Goal: Information Seeking & Learning: Get advice/opinions

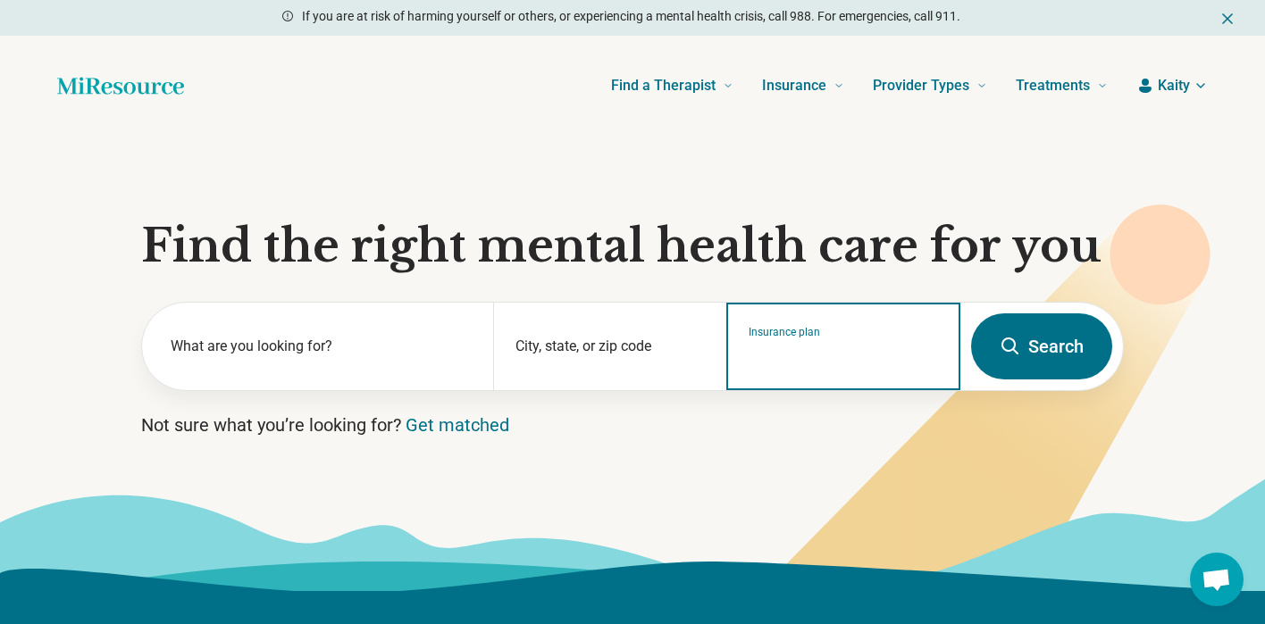
click at [890, 360] on input "Insurance plan" at bounding box center [843, 357] width 190 height 21
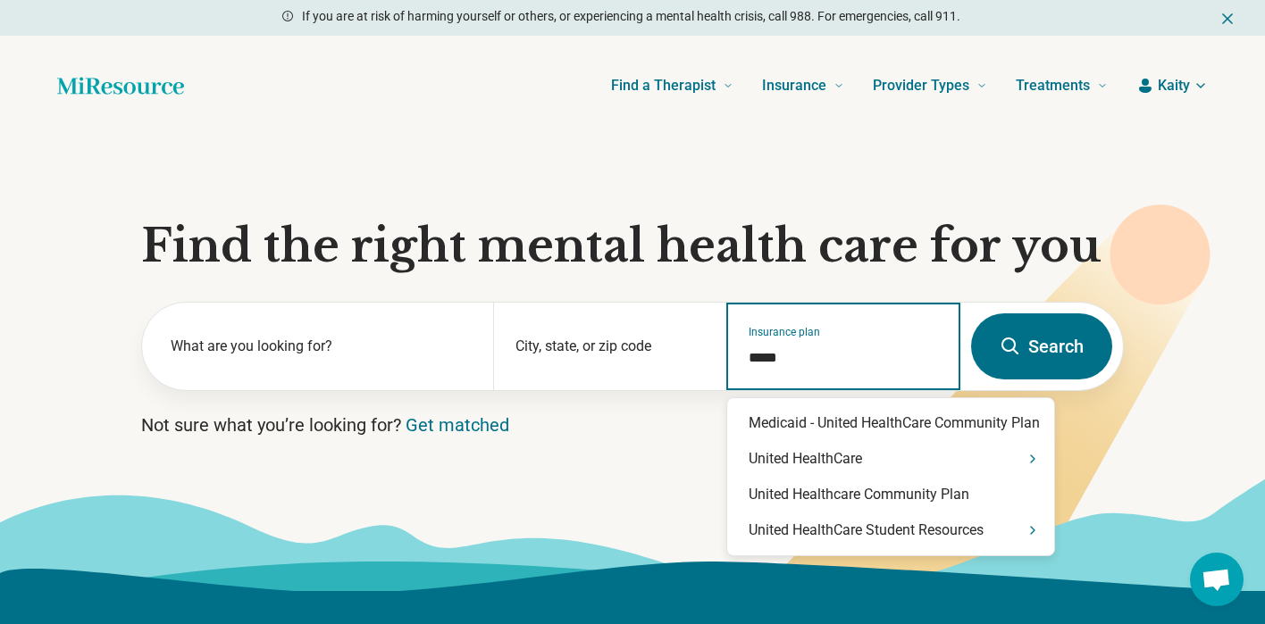
type input "******"
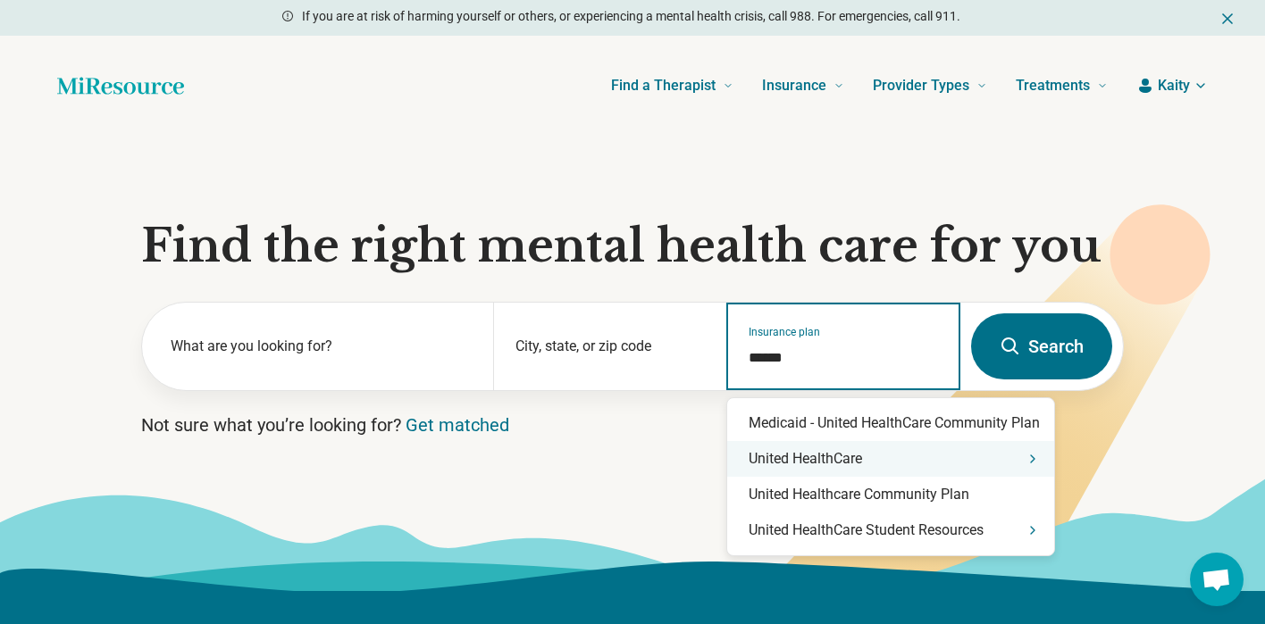
click at [1033, 452] on icon "Suggestions" at bounding box center [1032, 459] width 14 height 14
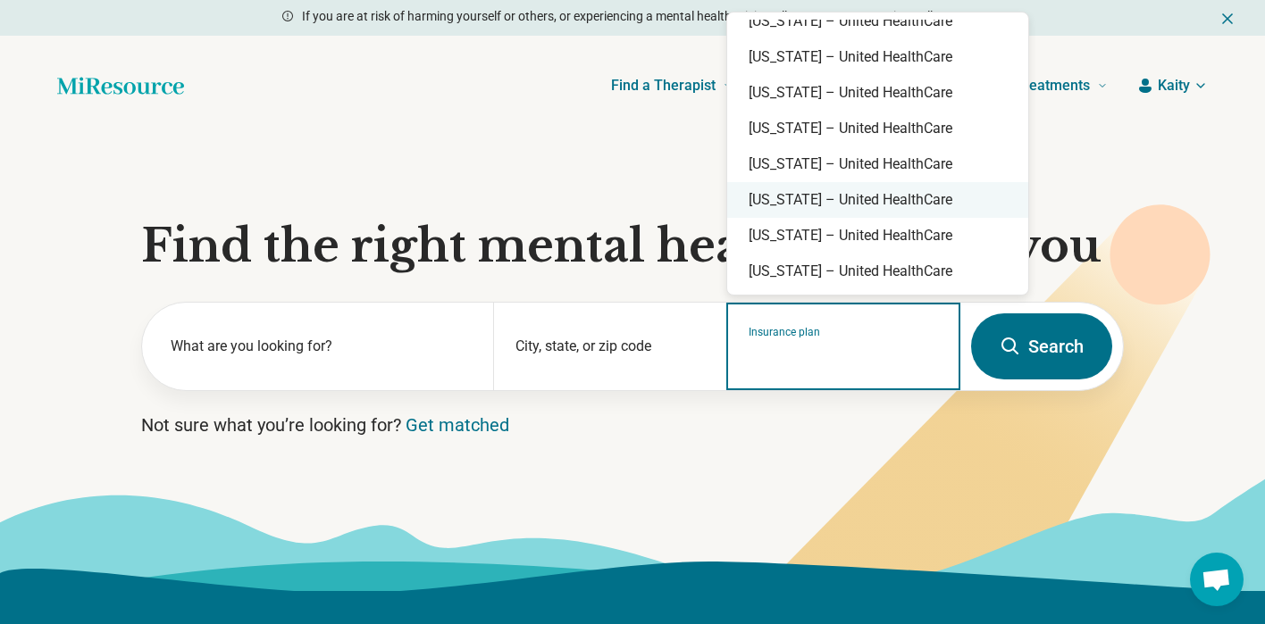
scroll to position [213, 0]
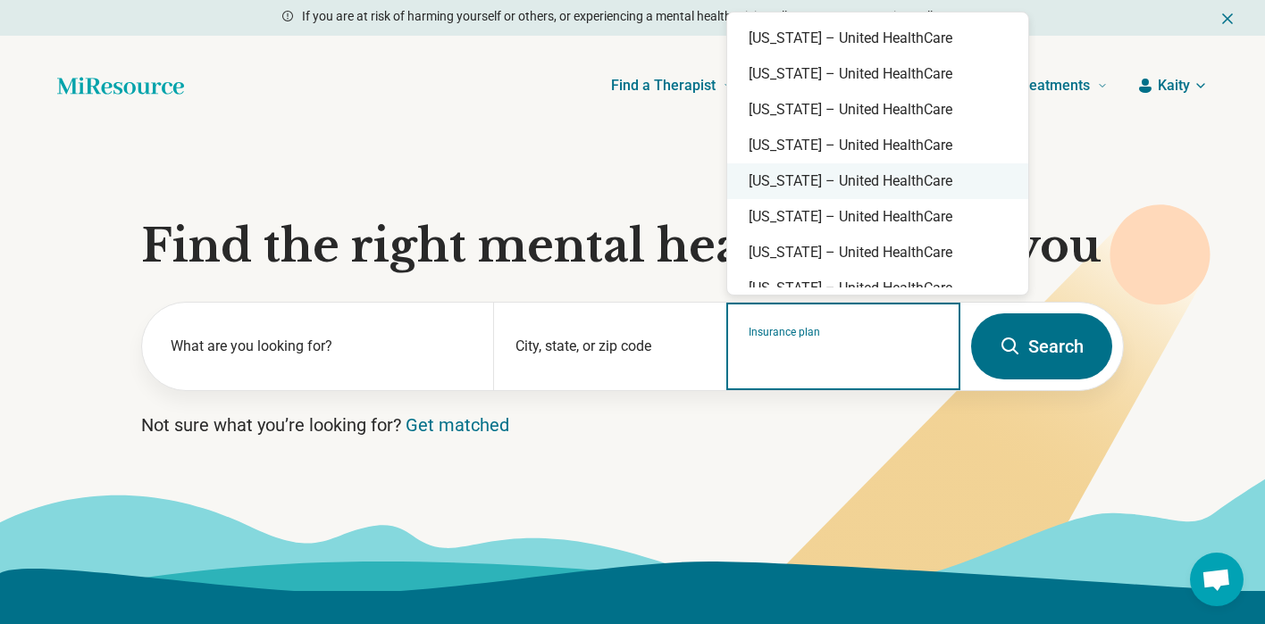
click at [958, 186] on div "North Carolina – United HealthCare" at bounding box center [877, 181] width 301 height 36
type input "**********"
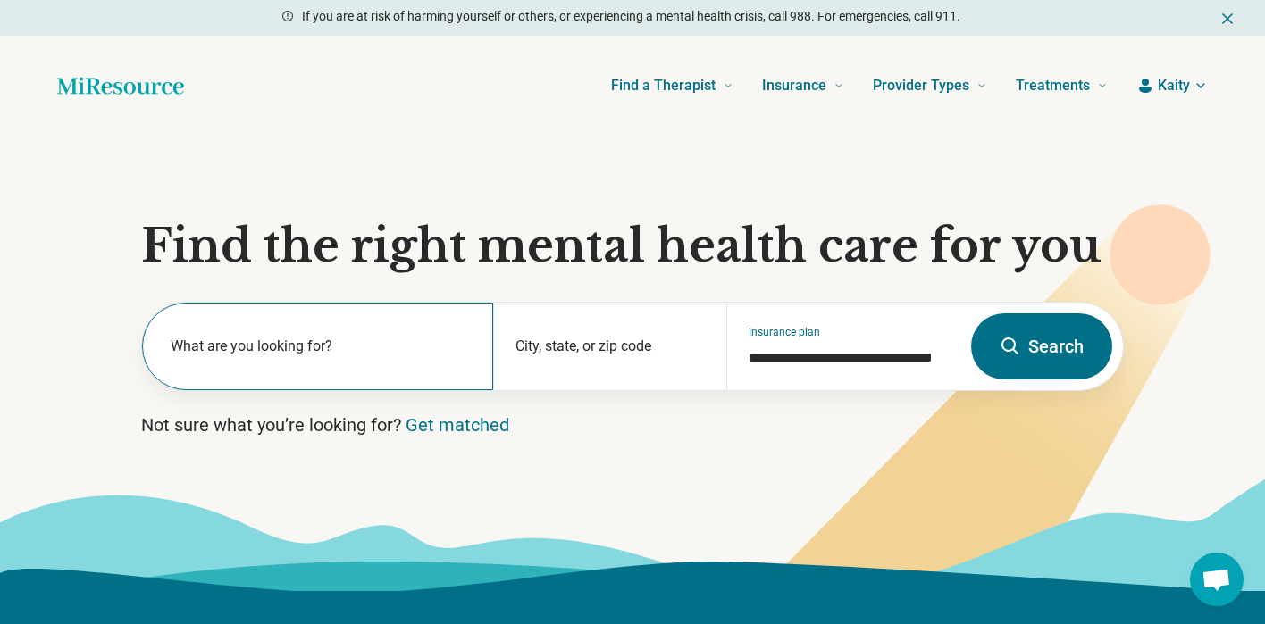
click at [347, 372] on div "What are you looking for?" at bounding box center [317, 347] width 351 height 88
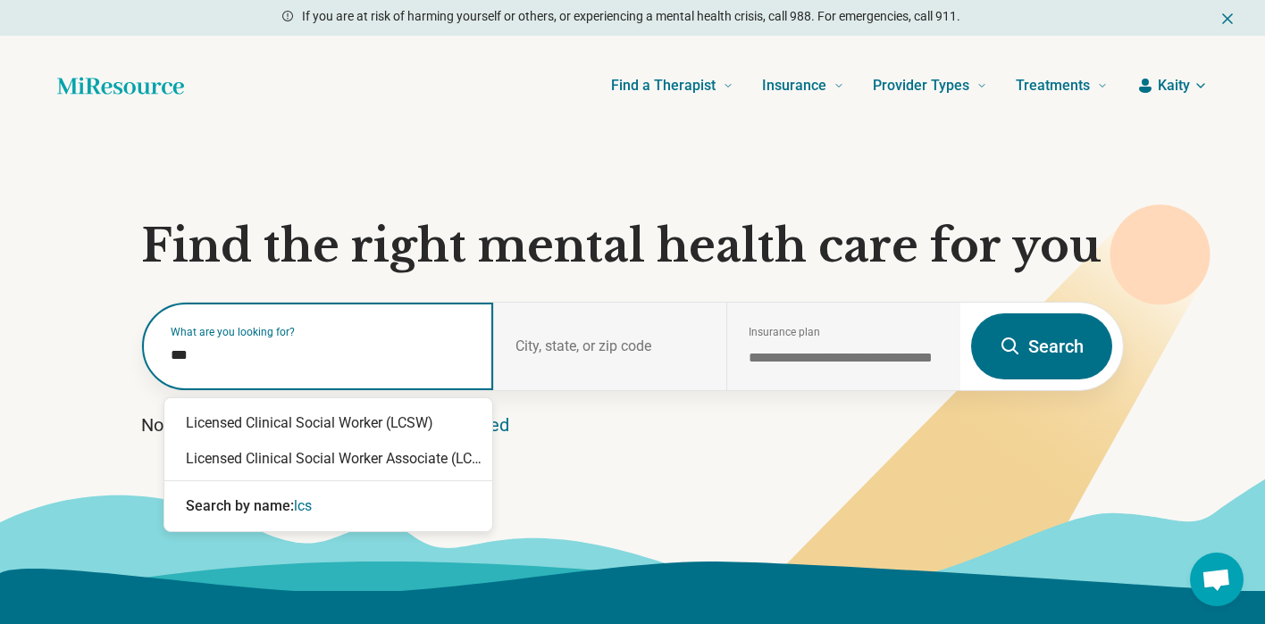
type input "****"
click at [360, 422] on div "Licensed Clinical Social Worker (LCSW)" at bounding box center [328, 423] width 328 height 36
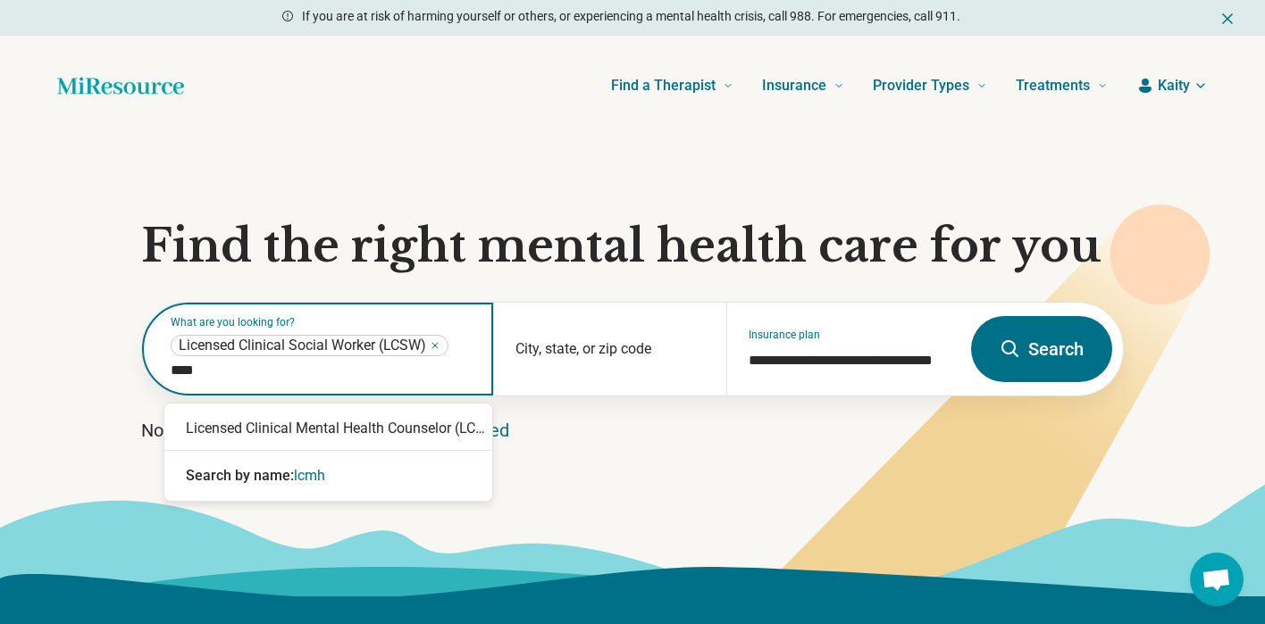
type input "*****"
click at [400, 420] on div "Licensed Clinical Mental Health Counselor (LCMHC)" at bounding box center [328, 429] width 328 height 36
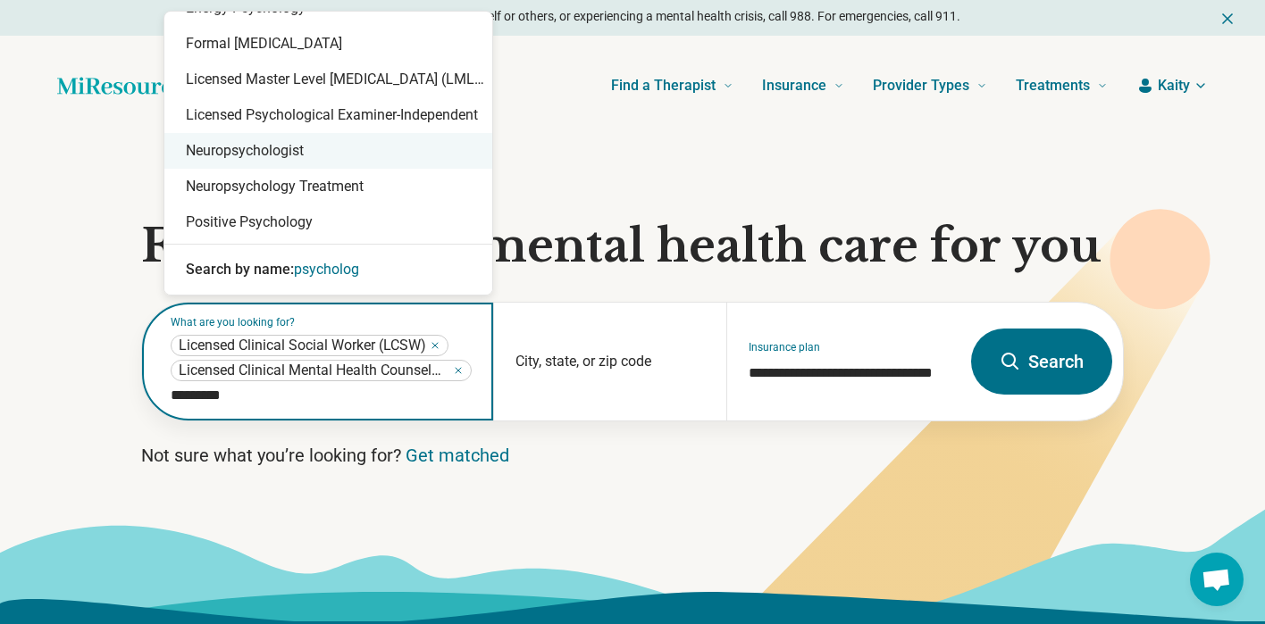
scroll to position [0, 0]
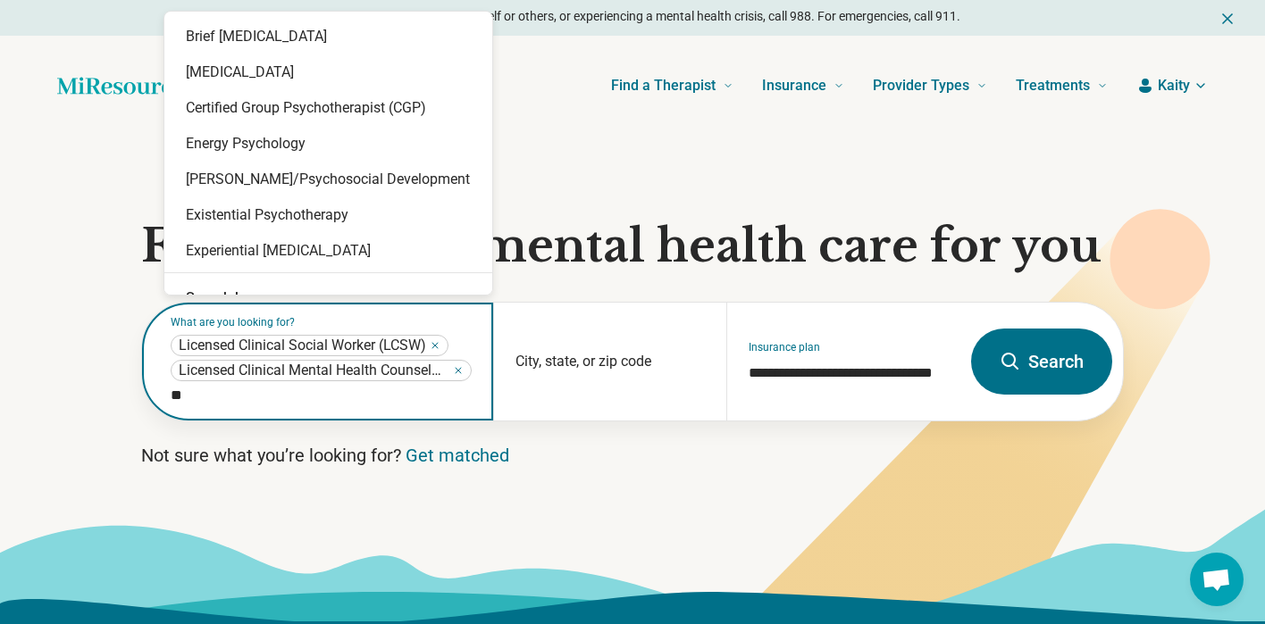
type input "*"
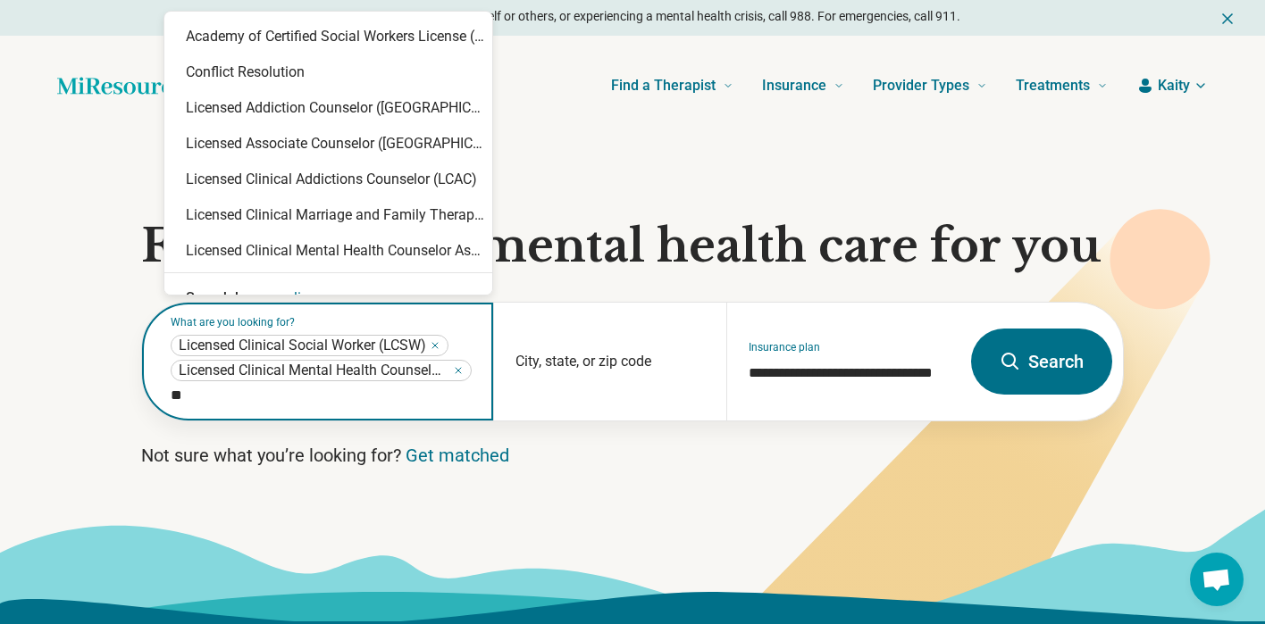
type input "*"
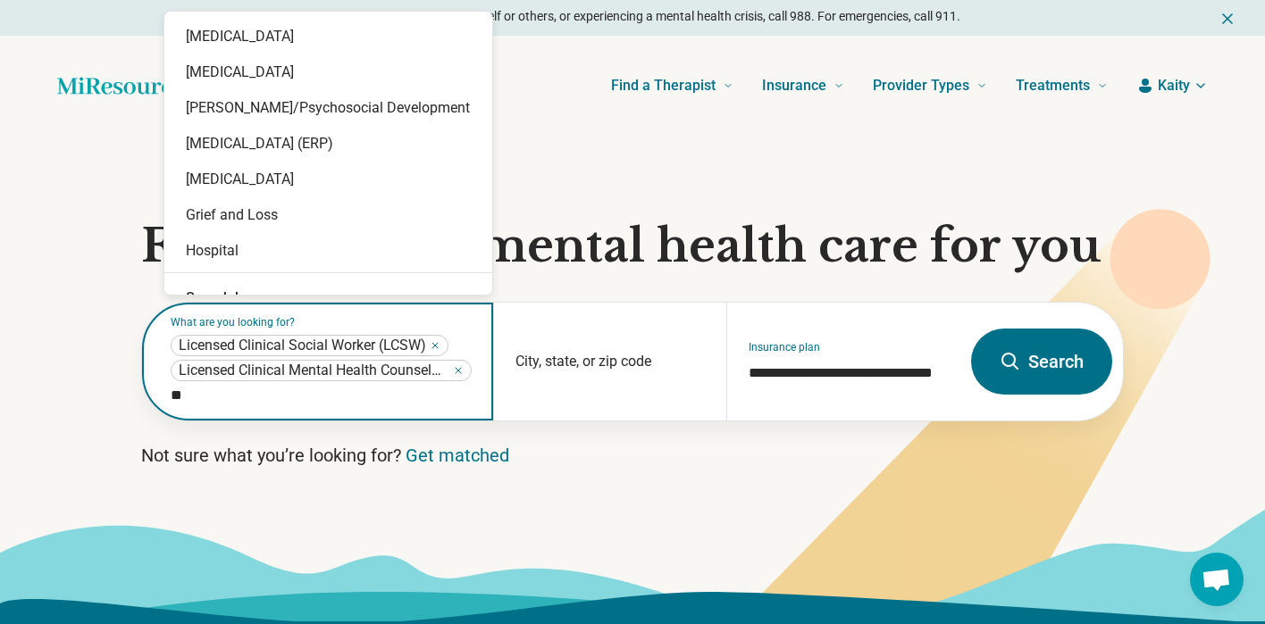
type input "*"
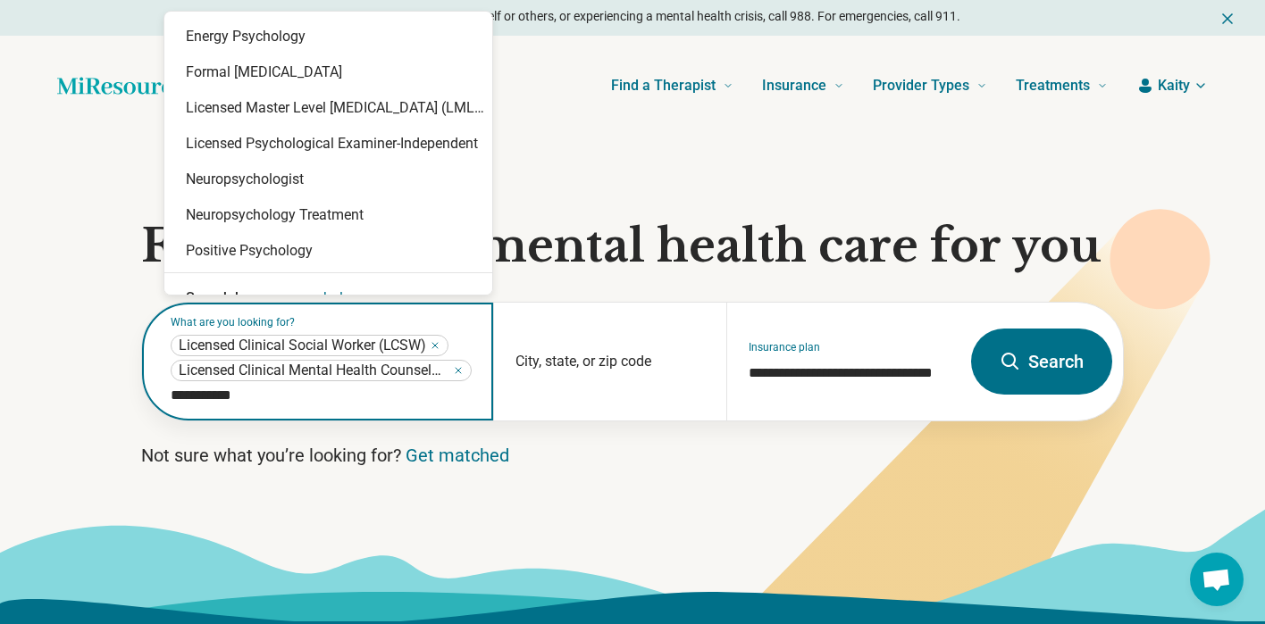
type input "**********"
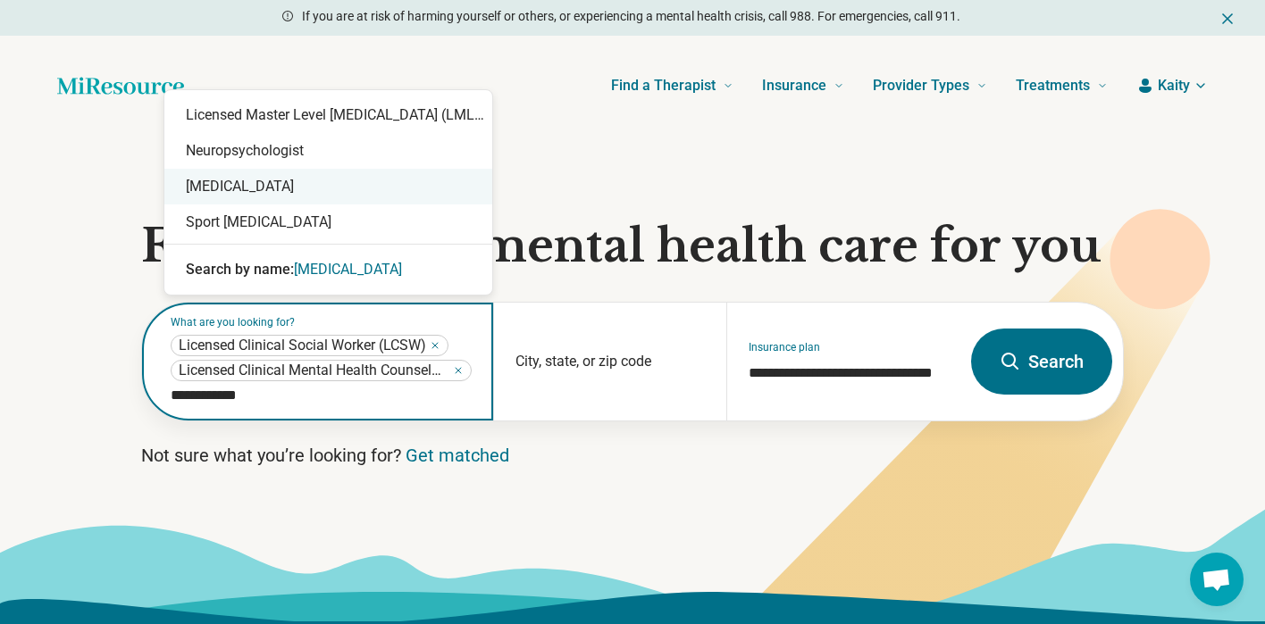
click at [236, 187] on div "Psychologist" at bounding box center [328, 187] width 328 height 36
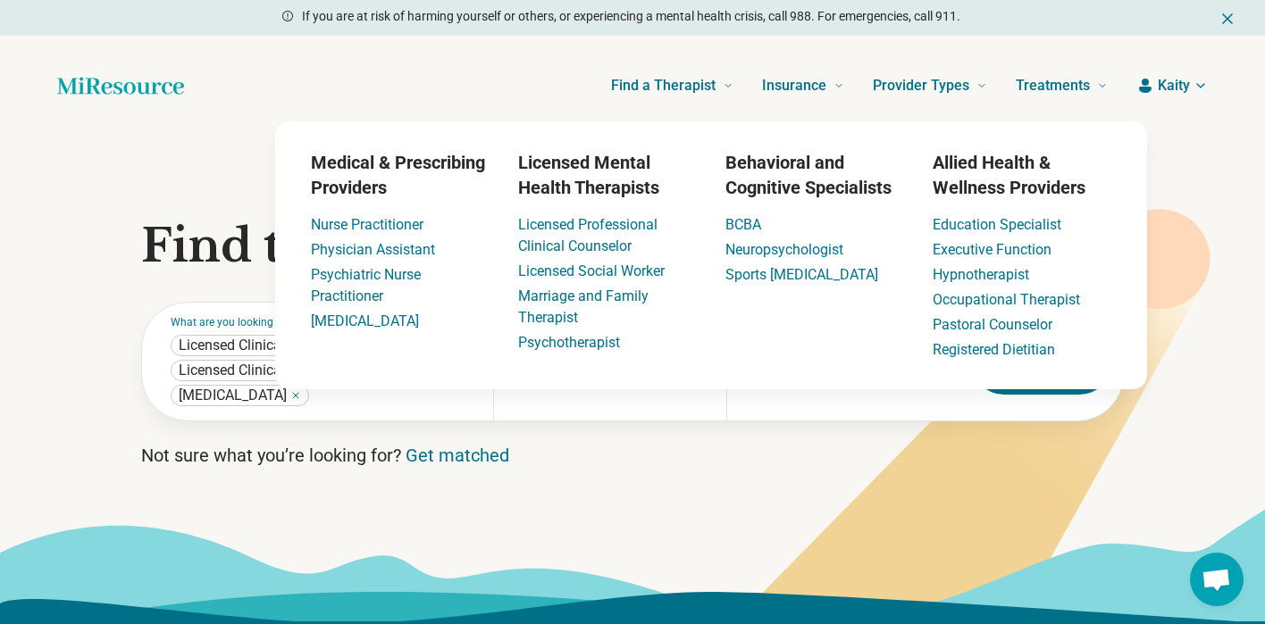
click at [1198, 420] on icon at bounding box center [968, 431] width 483 height 444
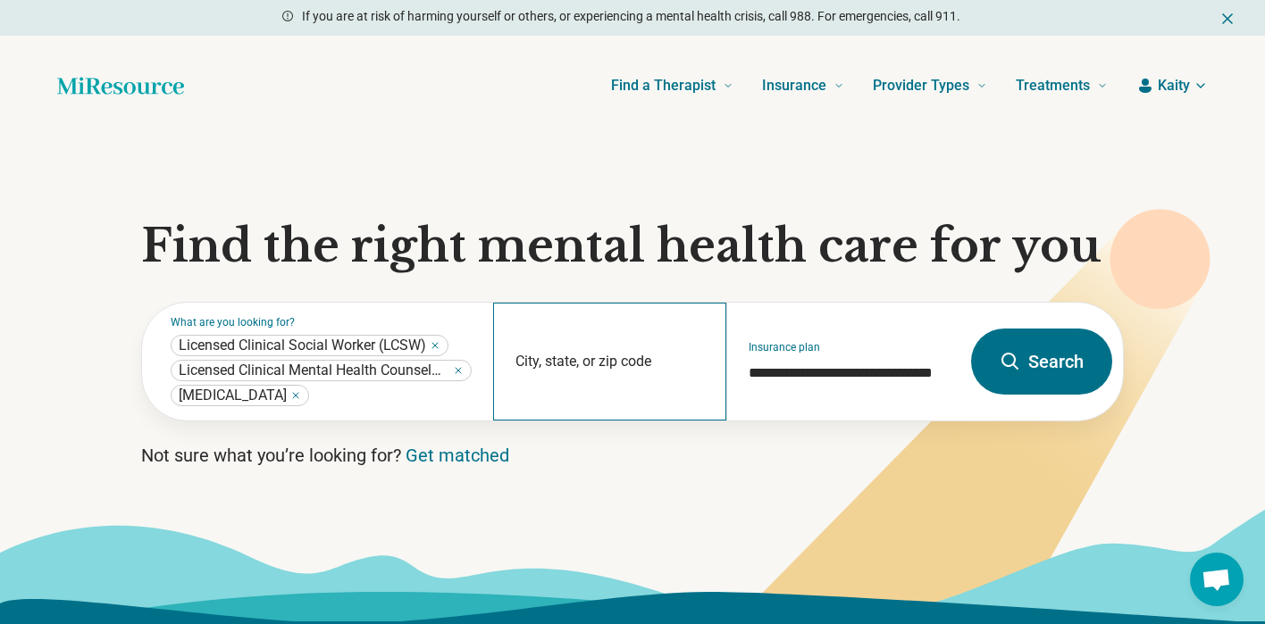
click at [578, 356] on div "City, state, or zip code" at bounding box center [610, 362] width 234 height 118
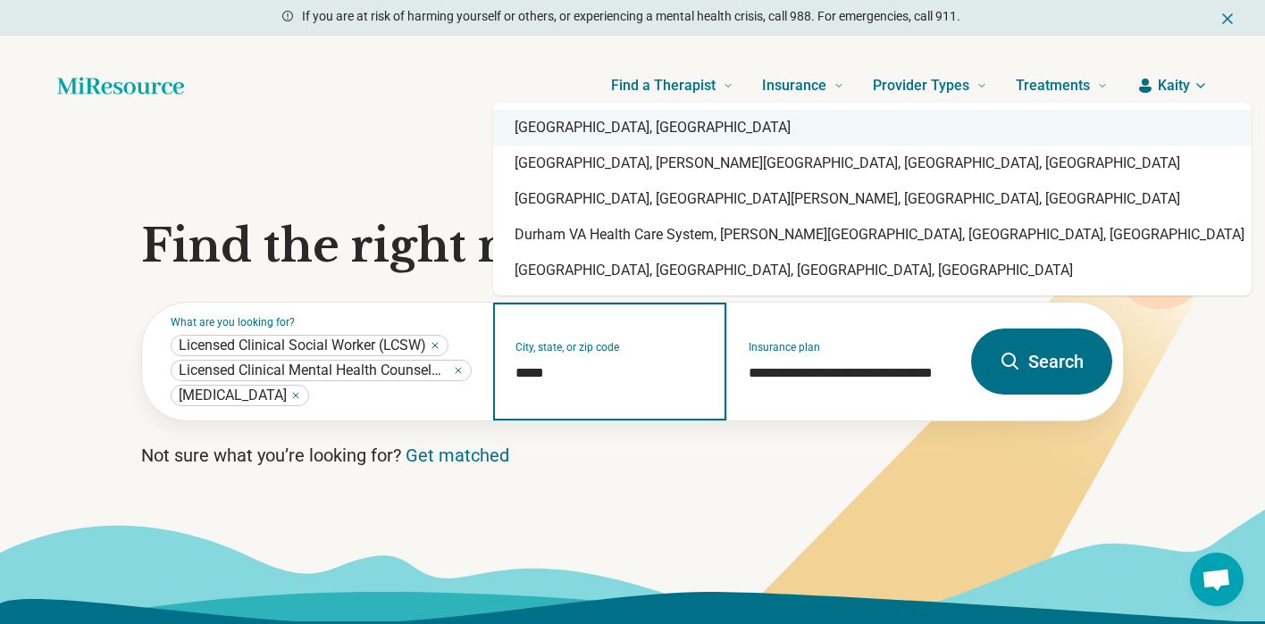
click at [624, 135] on div "Durham, NC" at bounding box center [872, 128] width 758 height 36
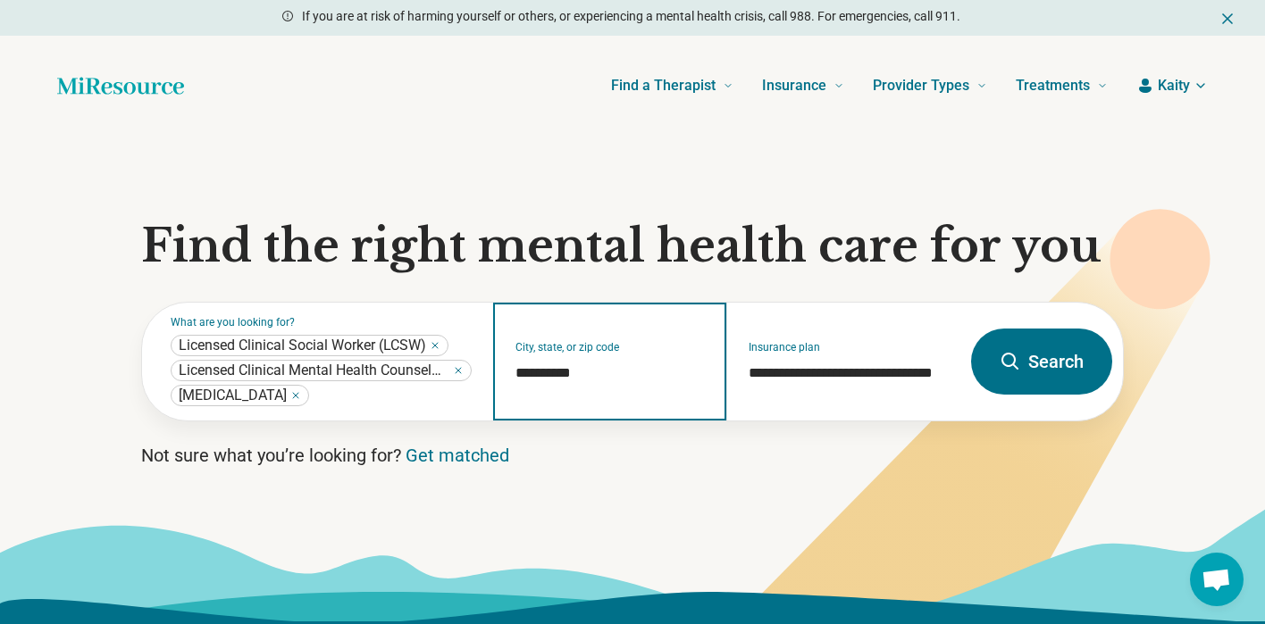
type input "**********"
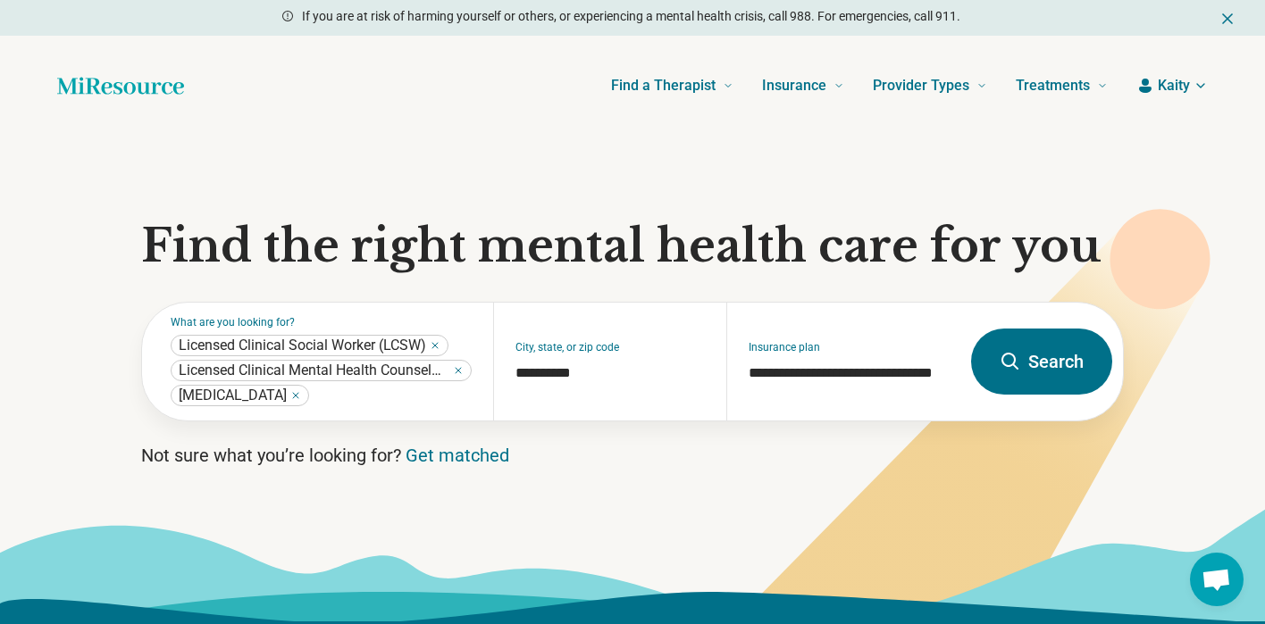
click at [1049, 361] on button "Search" at bounding box center [1041, 362] width 141 height 66
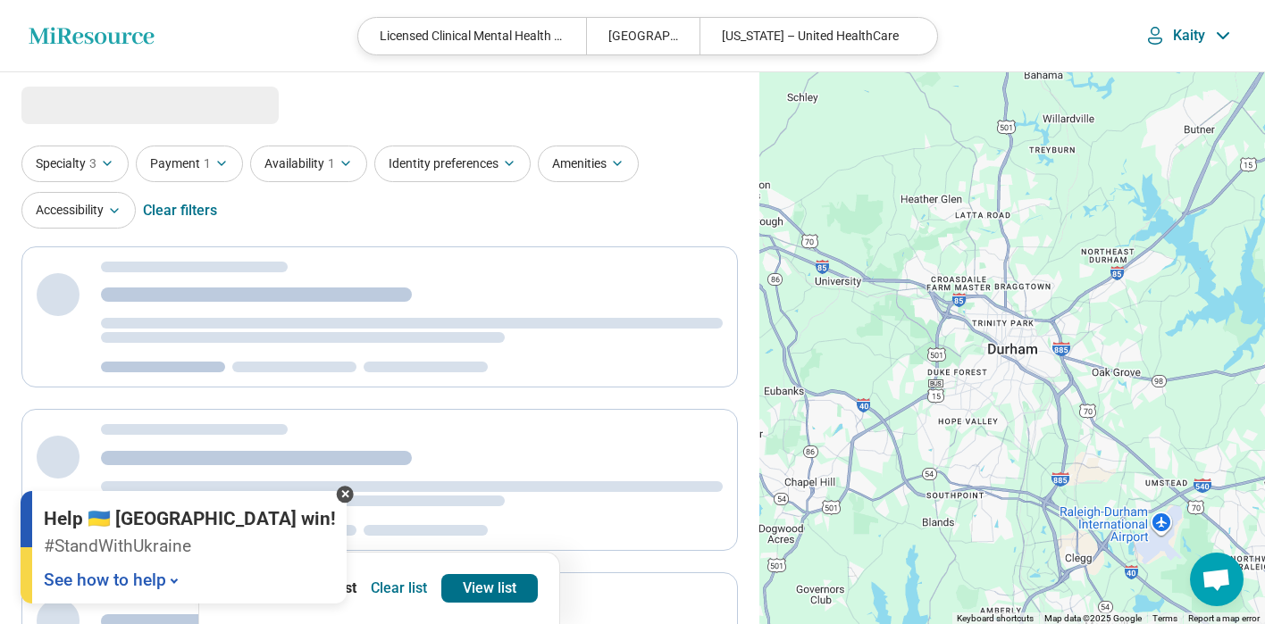
select select "***"
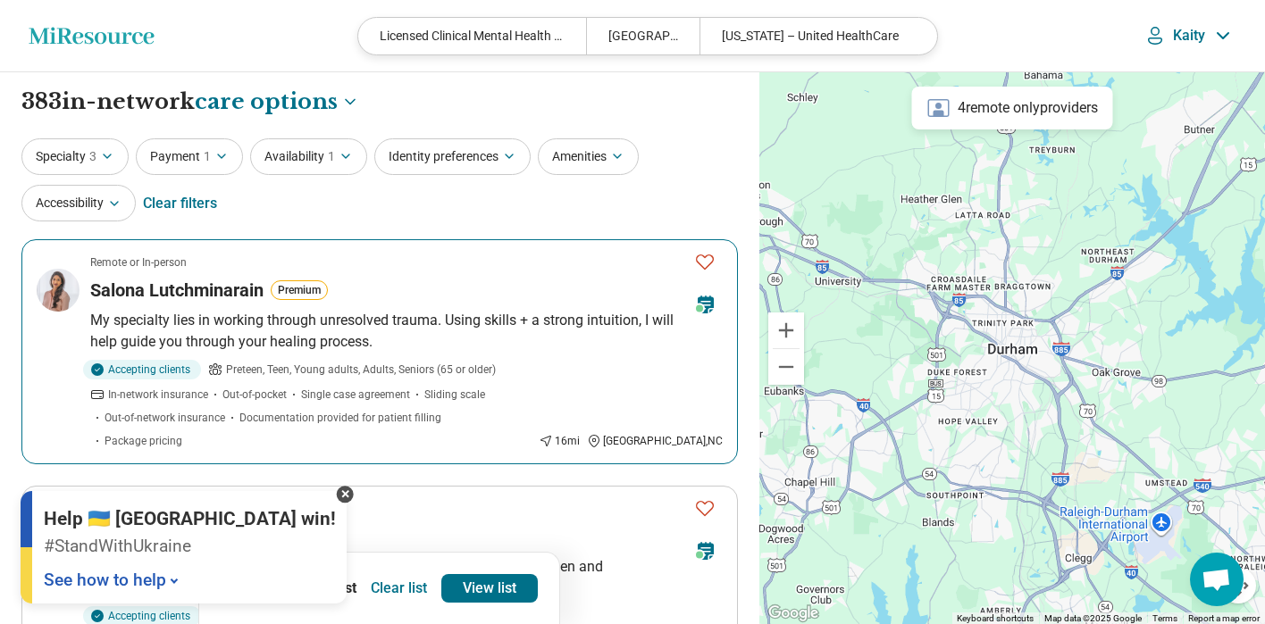
click at [50, 299] on img at bounding box center [58, 290] width 43 height 43
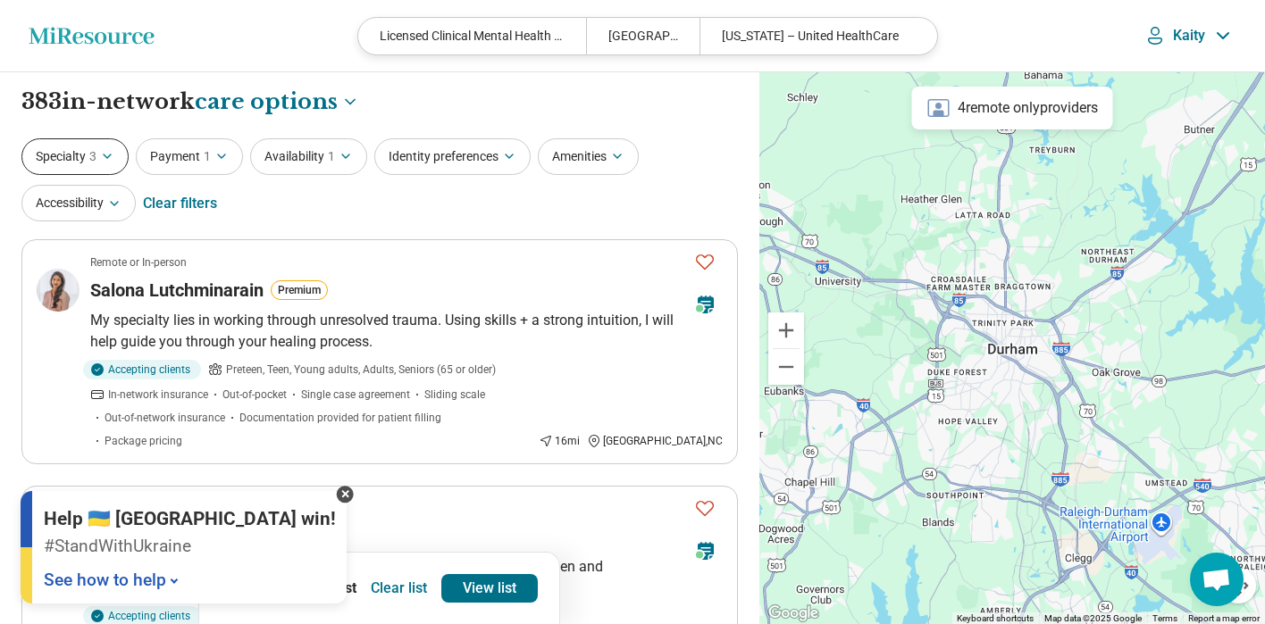
click at [112, 171] on button "Specialty 3" at bounding box center [74, 156] width 107 height 37
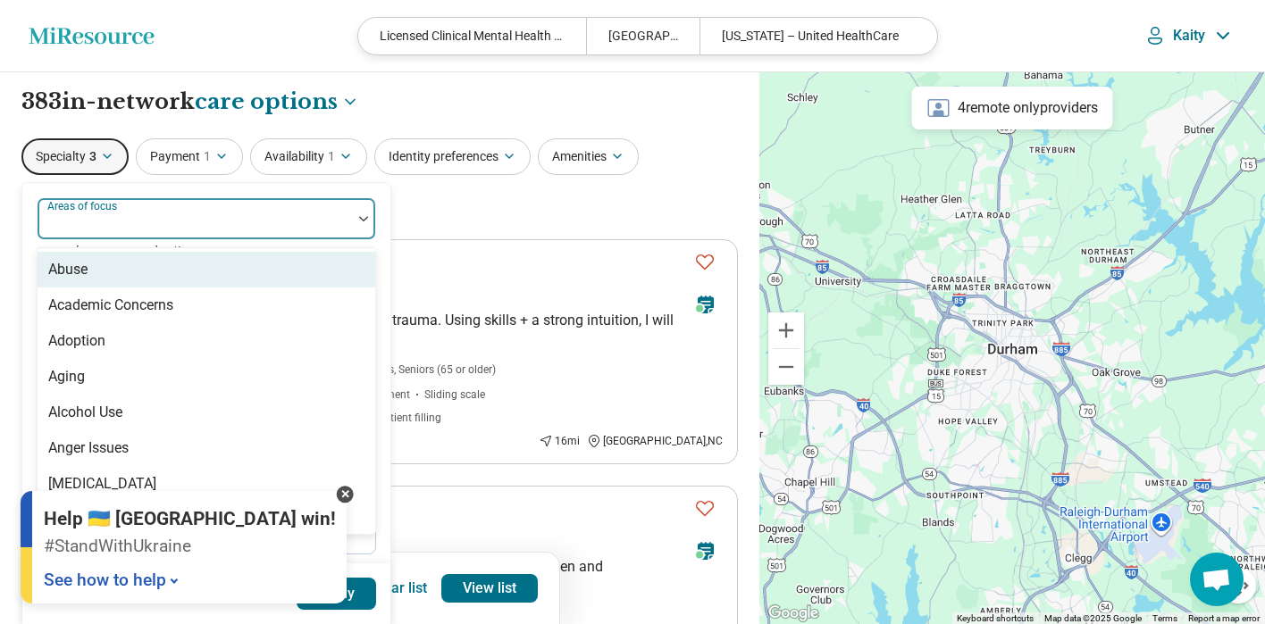
click at [134, 216] on div "Areas of focus" at bounding box center [206, 218] width 339 height 43
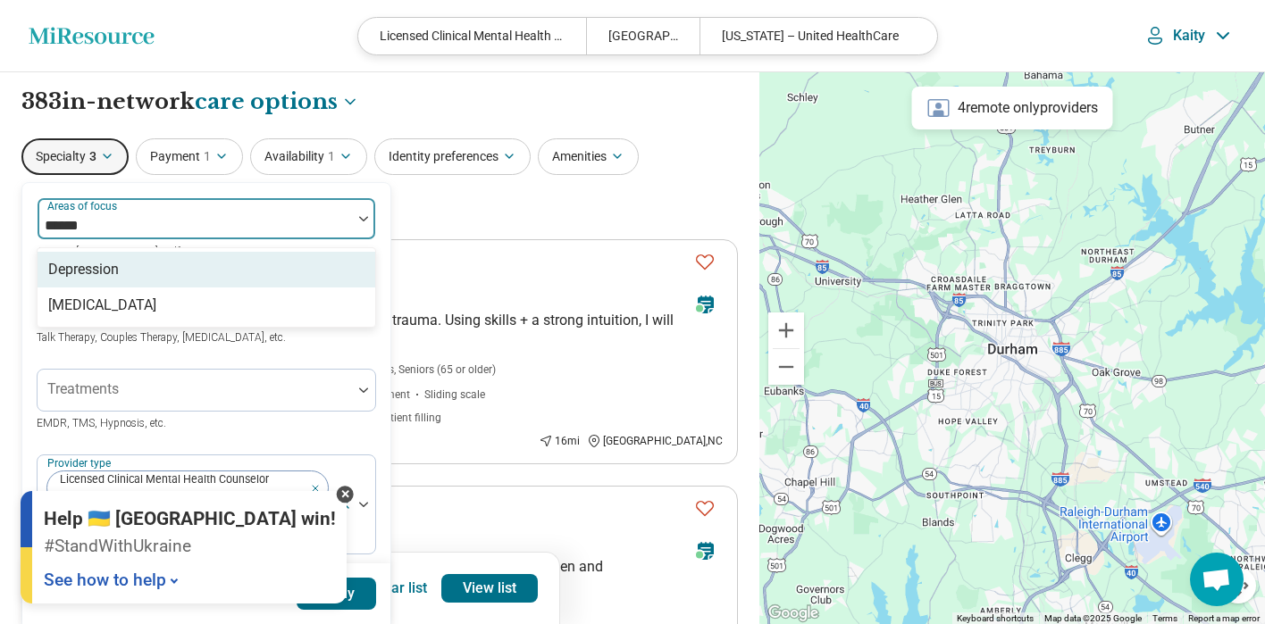
type input "*******"
click at [119, 266] on div "Depression" at bounding box center [83, 269] width 71 height 21
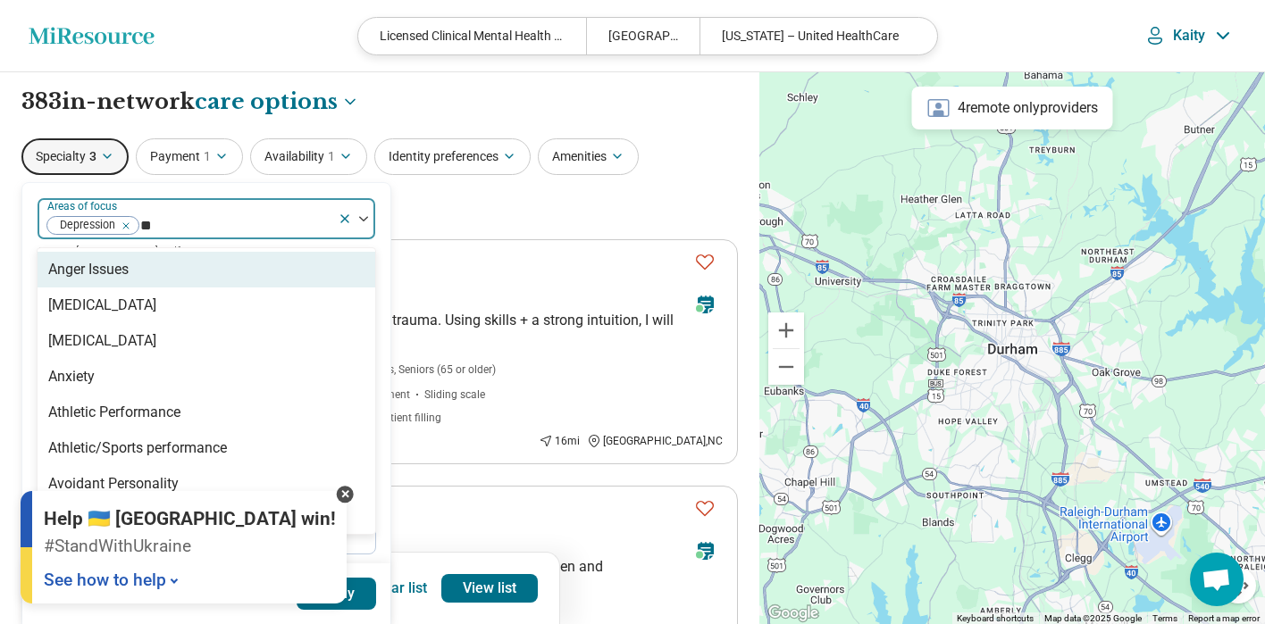
type input "***"
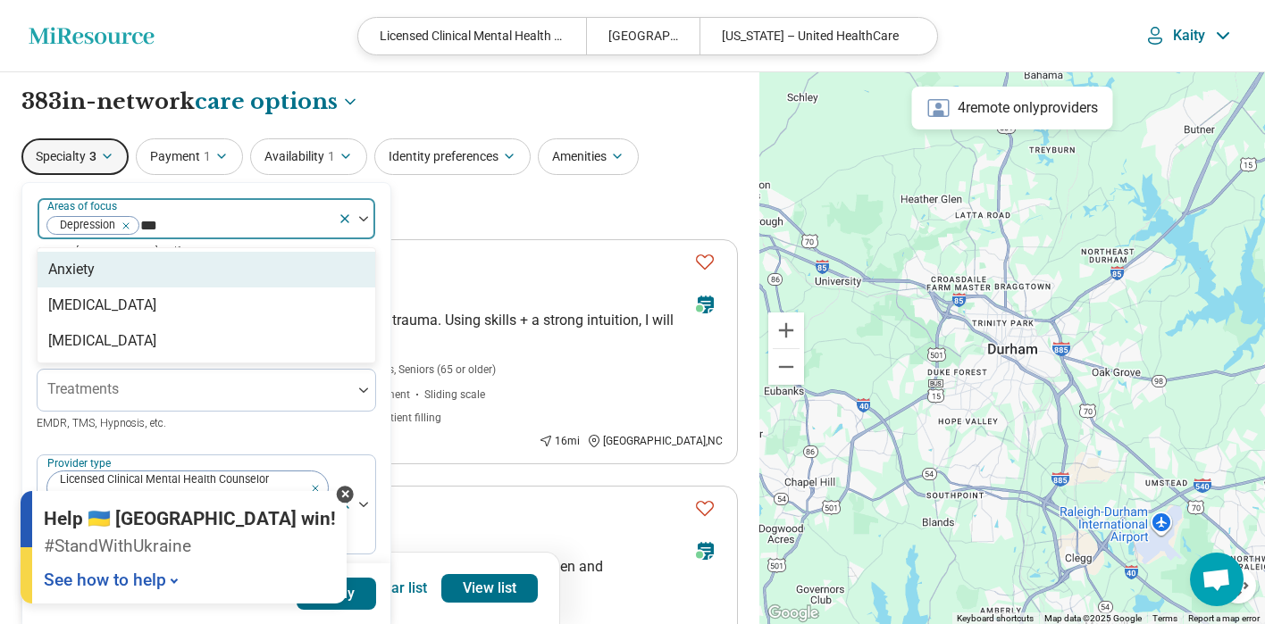
click at [122, 267] on div "Anxiety" at bounding box center [207, 270] width 338 height 36
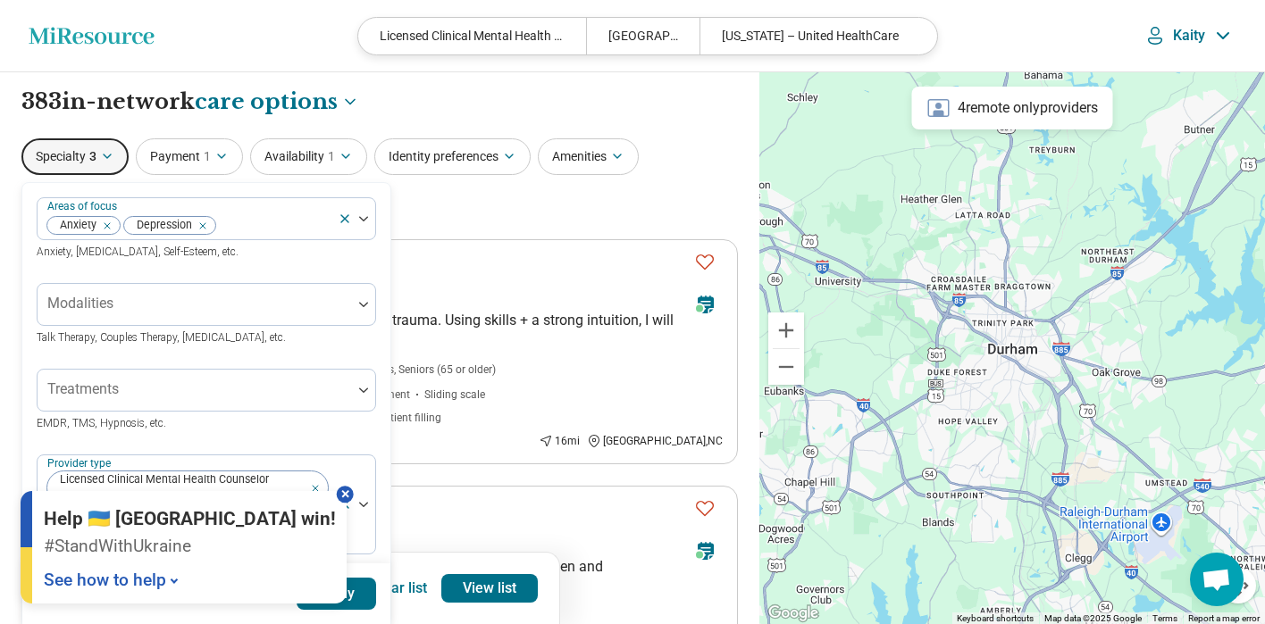
click at [337, 495] on div at bounding box center [345, 494] width 17 height 17
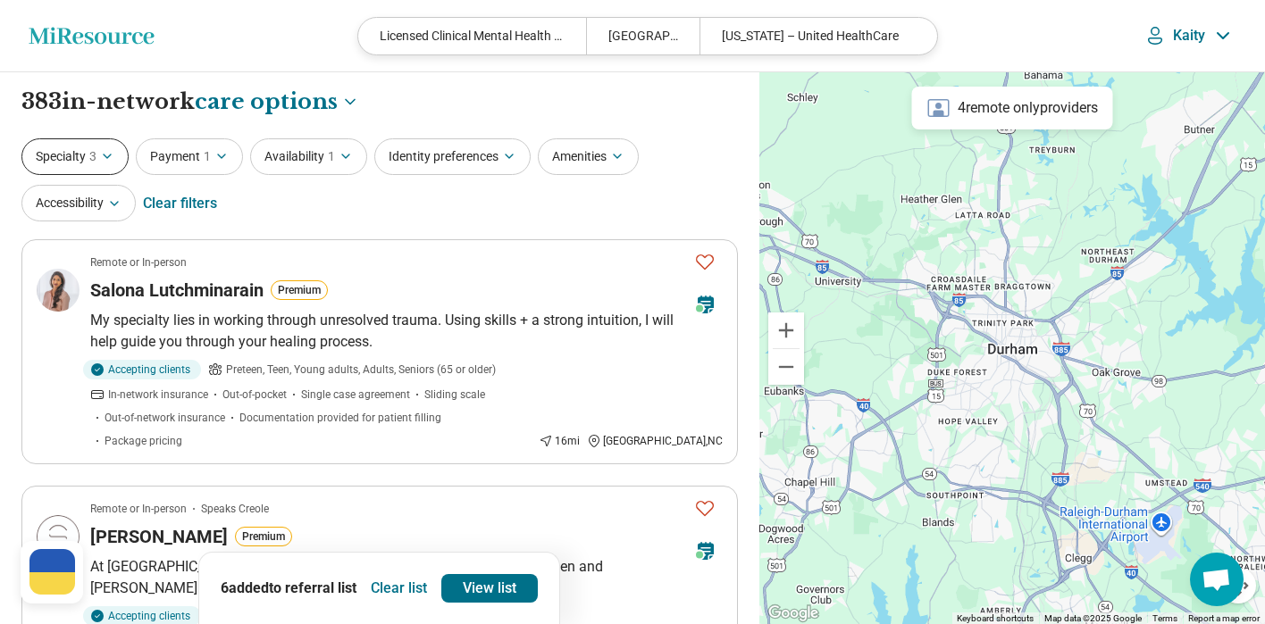
click at [105, 171] on button "Specialty 3" at bounding box center [74, 156] width 107 height 37
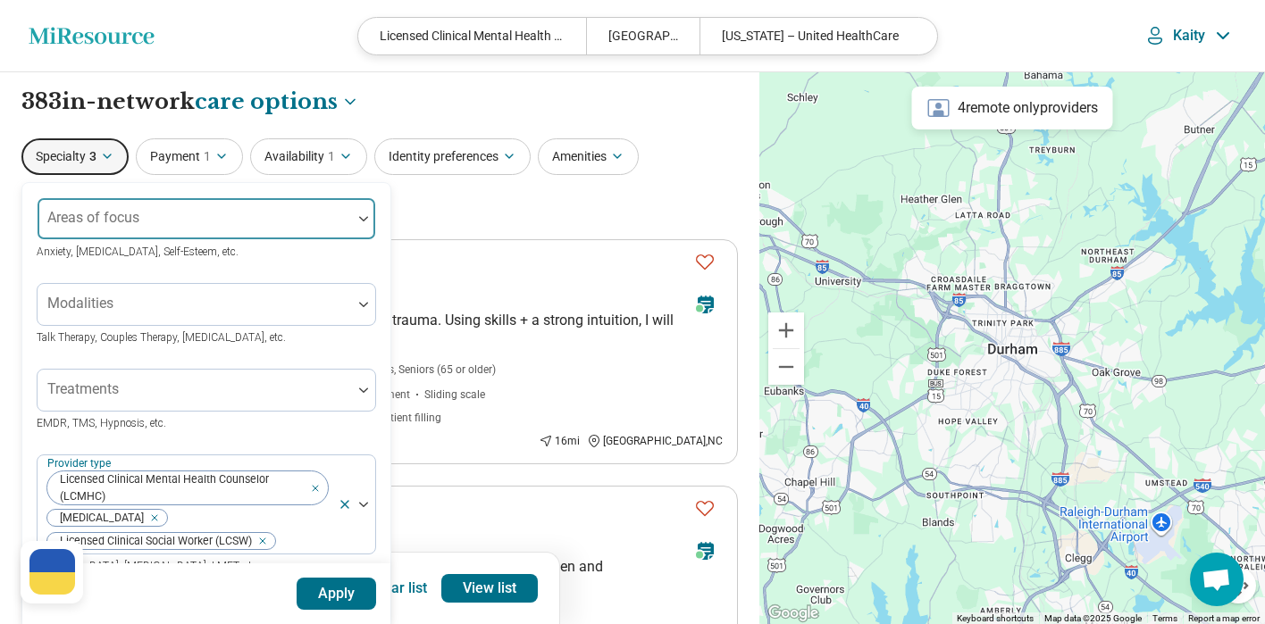
click at [140, 214] on div at bounding box center [195, 225] width 300 height 25
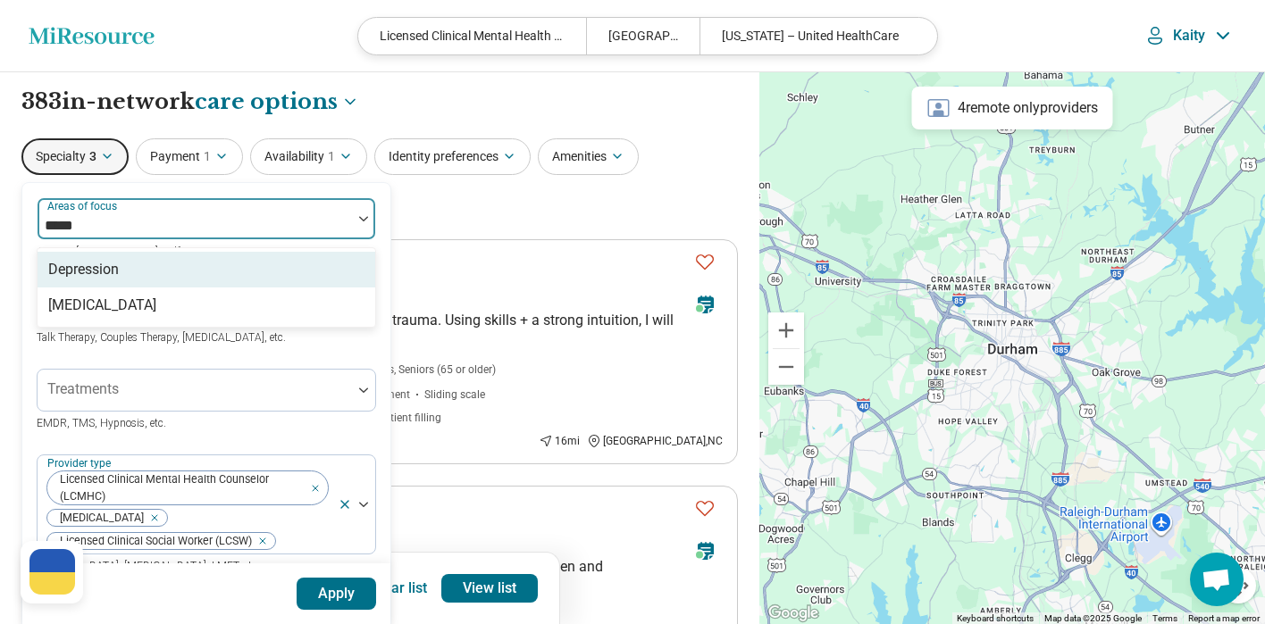
type input "******"
click at [123, 272] on div "Depression" at bounding box center [207, 270] width 338 height 36
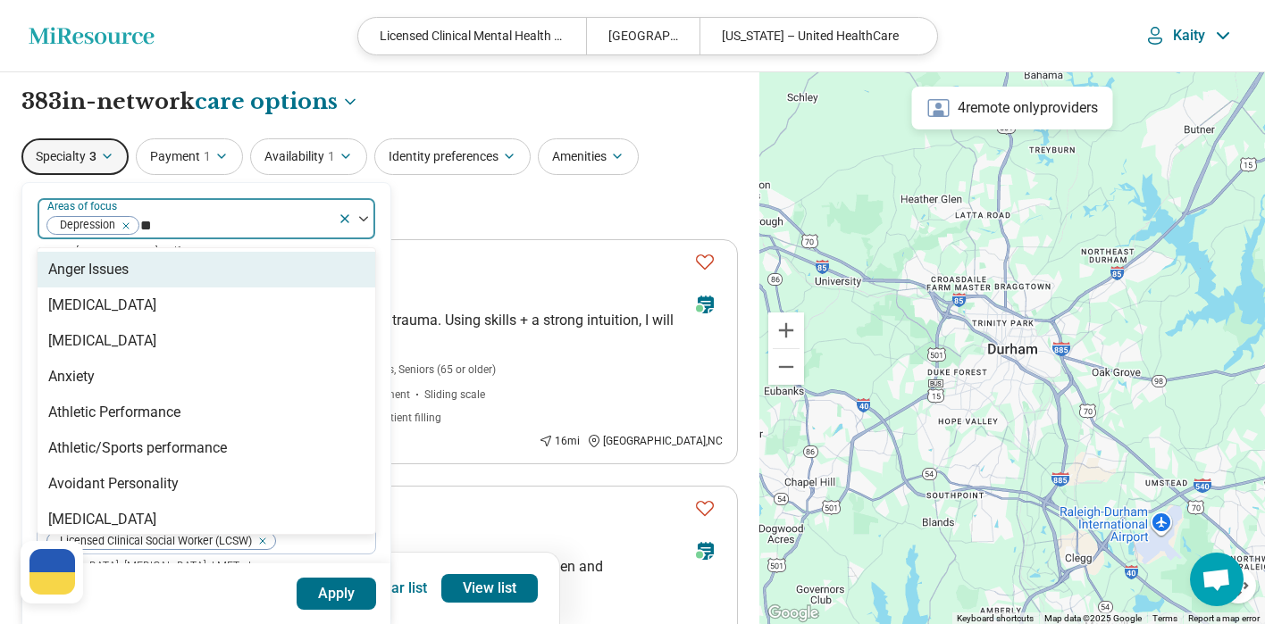
type input "***"
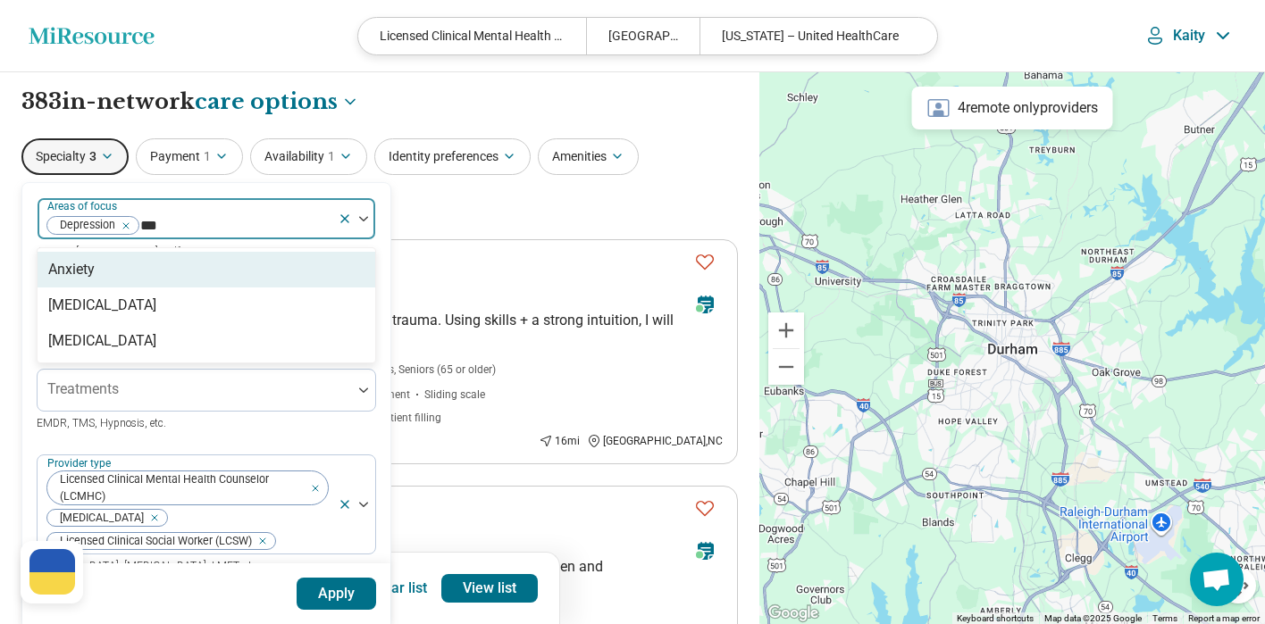
click at [143, 272] on div "Anxiety" at bounding box center [207, 270] width 338 height 36
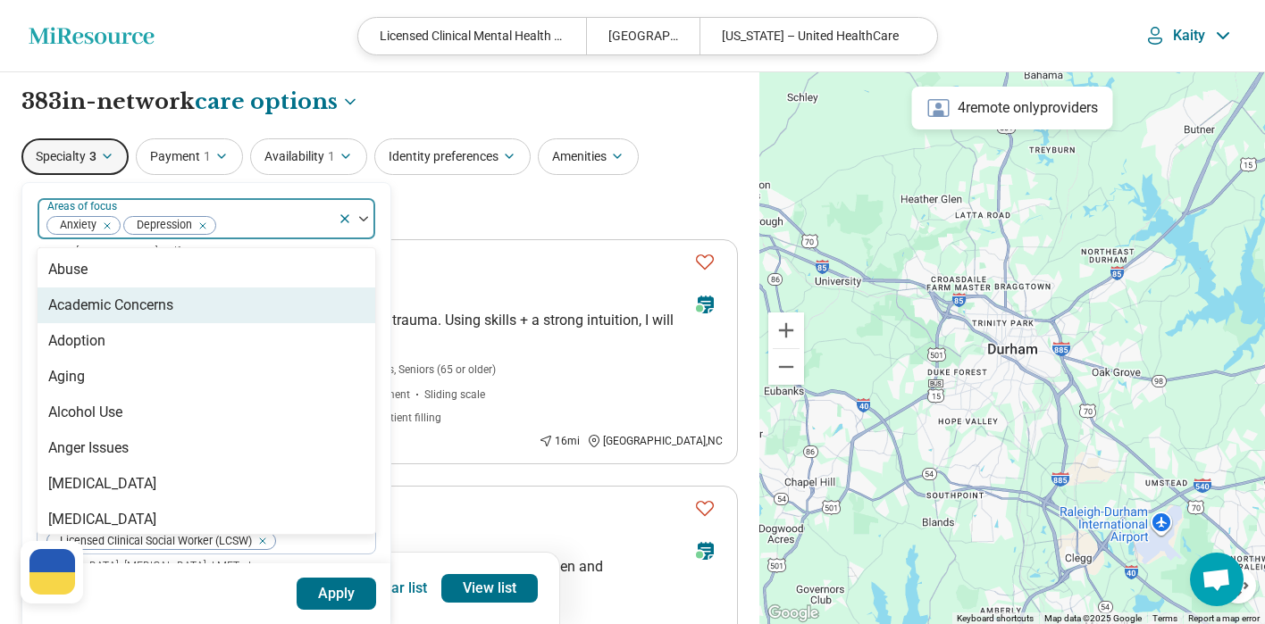
click at [356, 594] on button "Apply" at bounding box center [337, 594] width 80 height 32
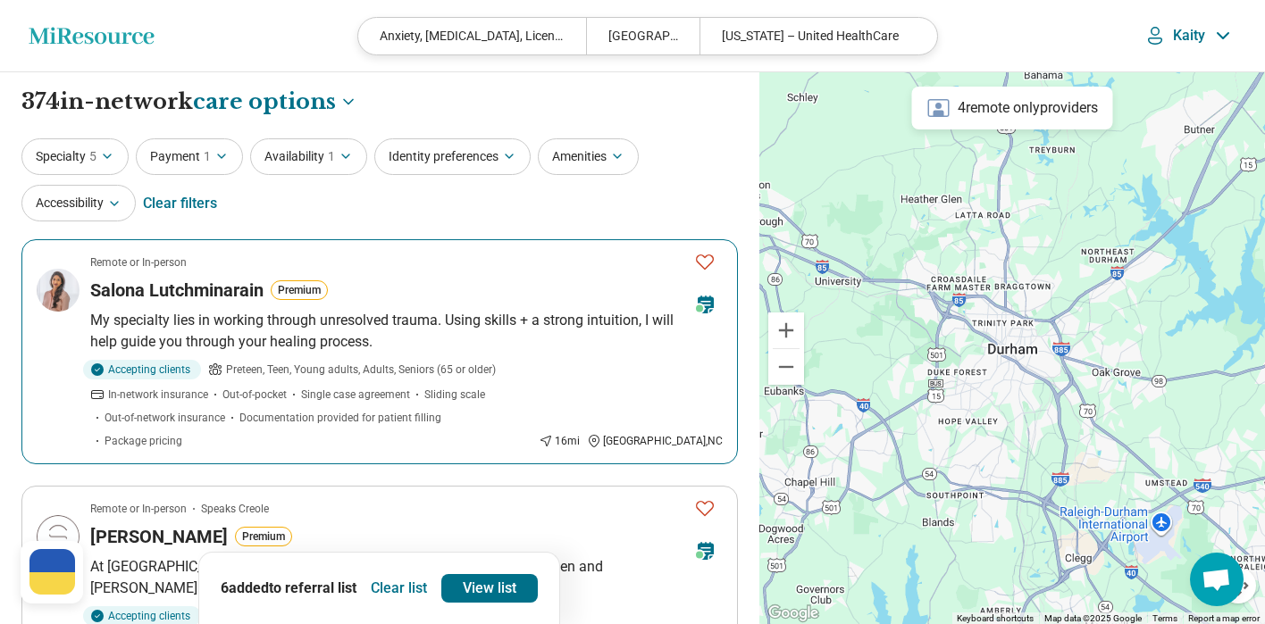
click at [67, 305] on img at bounding box center [58, 290] width 43 height 43
click at [714, 262] on icon "Favorite" at bounding box center [704, 261] width 21 height 21
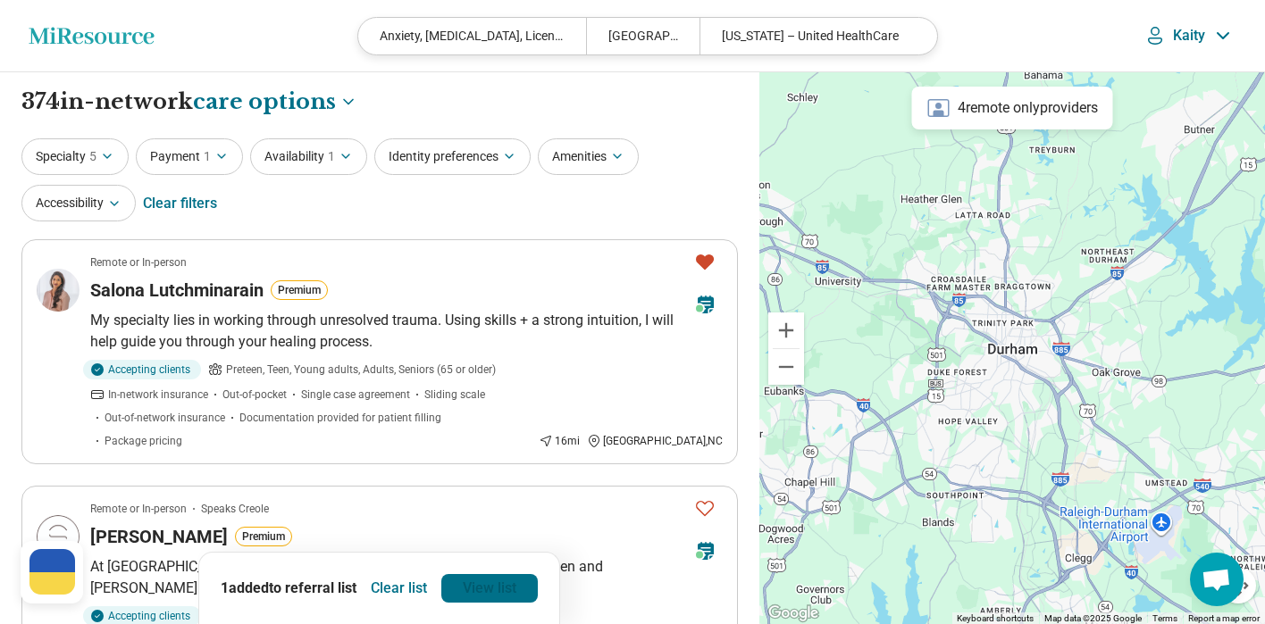
click at [476, 589] on link "View list" at bounding box center [489, 588] width 96 height 29
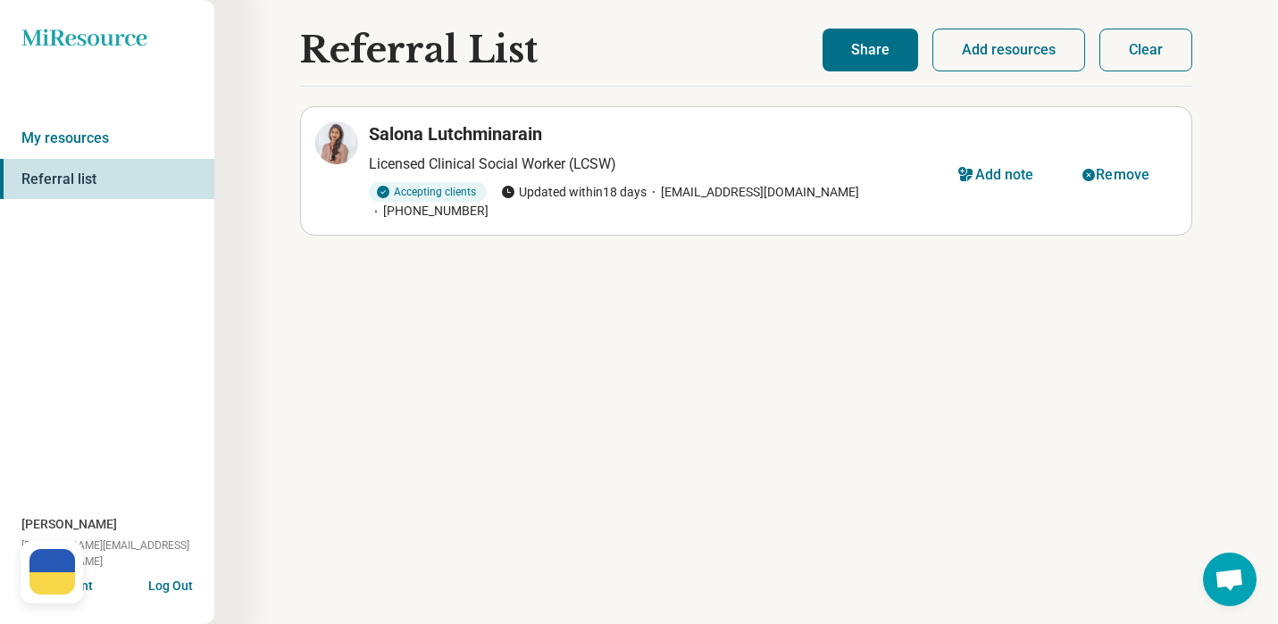
click at [1035, 61] on button "Add resources" at bounding box center [1008, 50] width 153 height 43
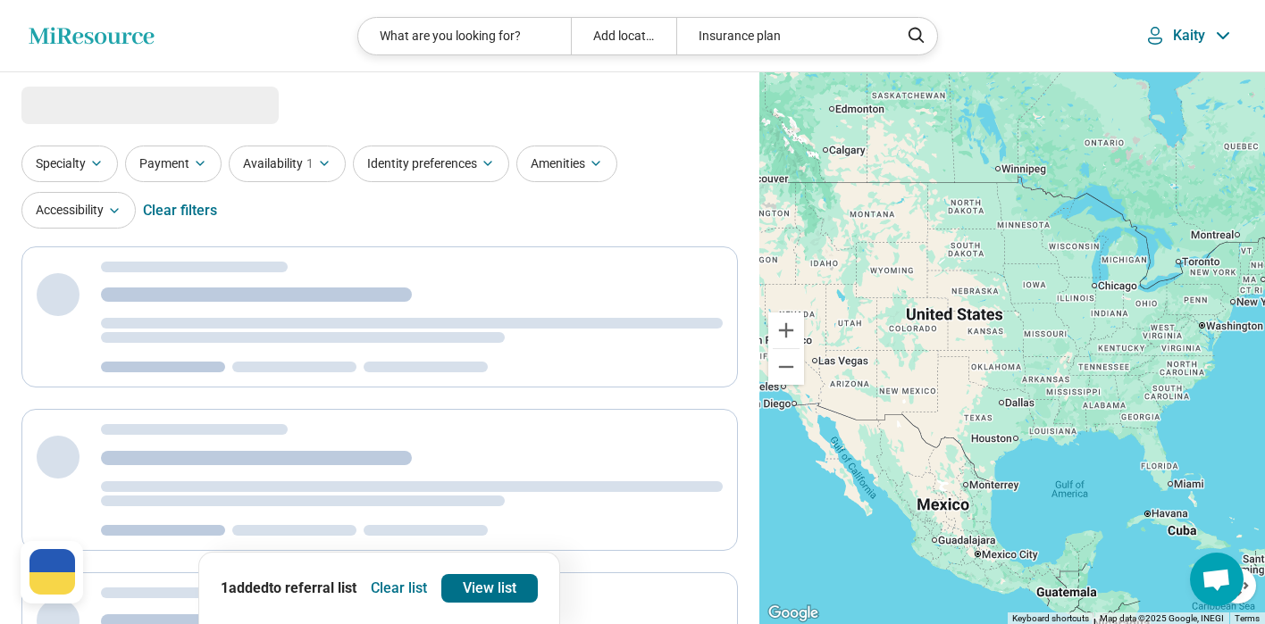
select select "***"
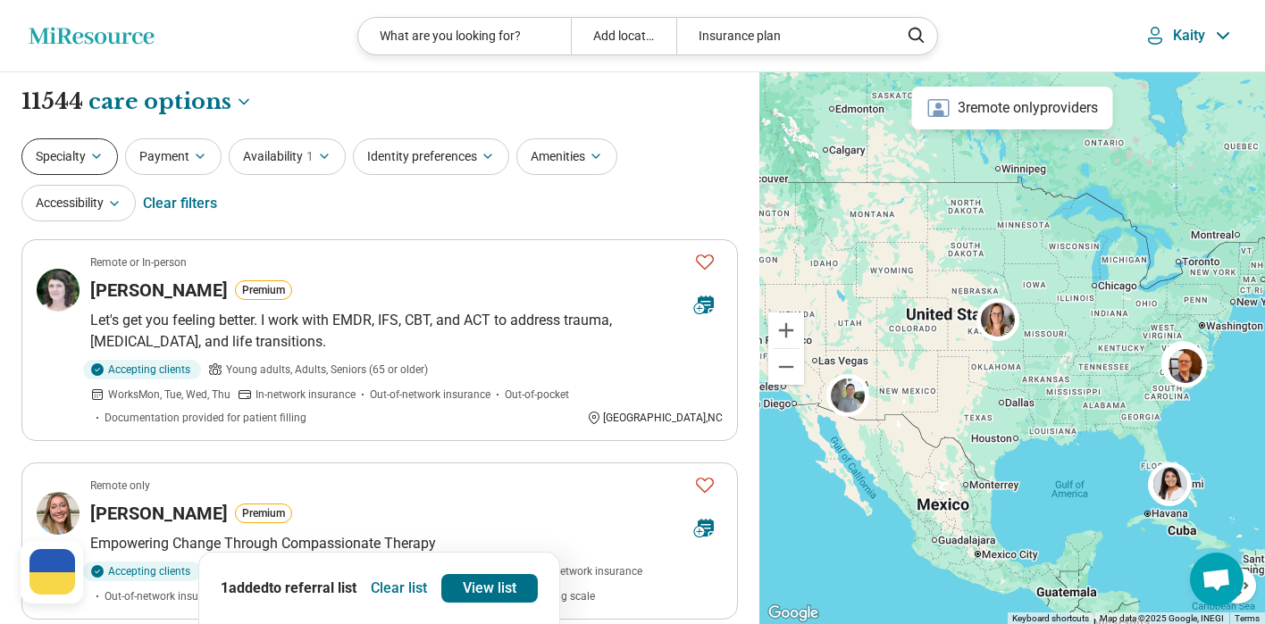
click at [76, 163] on button "Specialty" at bounding box center [69, 156] width 96 height 37
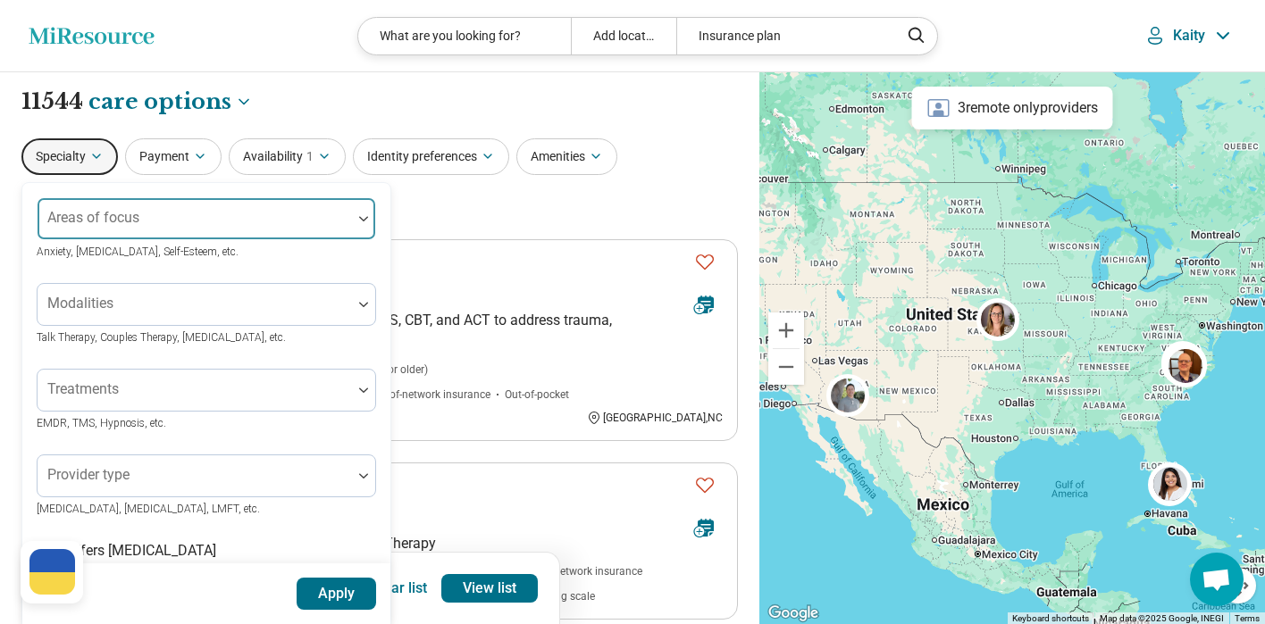
click at [138, 214] on div "Areas of focus" at bounding box center [206, 218] width 339 height 43
type input "*"
click at [412, 210] on div "Specialty Use Up and Down to choose options, press Enter to select the currentl…" at bounding box center [379, 181] width 716 height 87
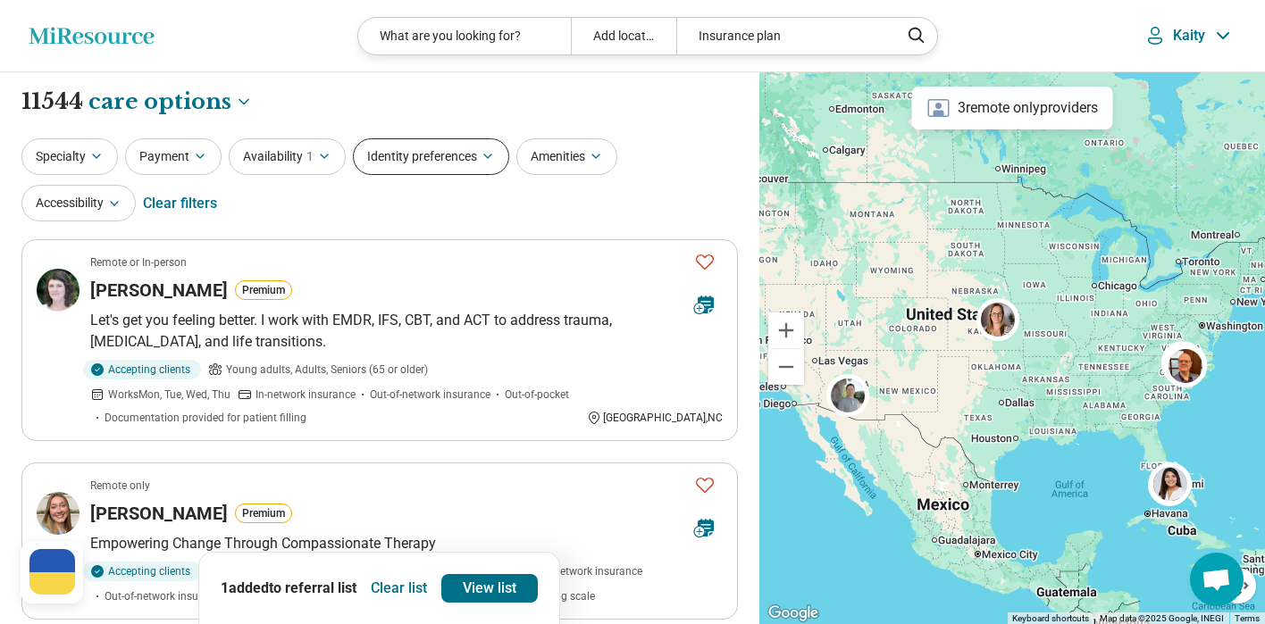
click at [435, 157] on button "Identity preferences" at bounding box center [431, 156] width 156 height 37
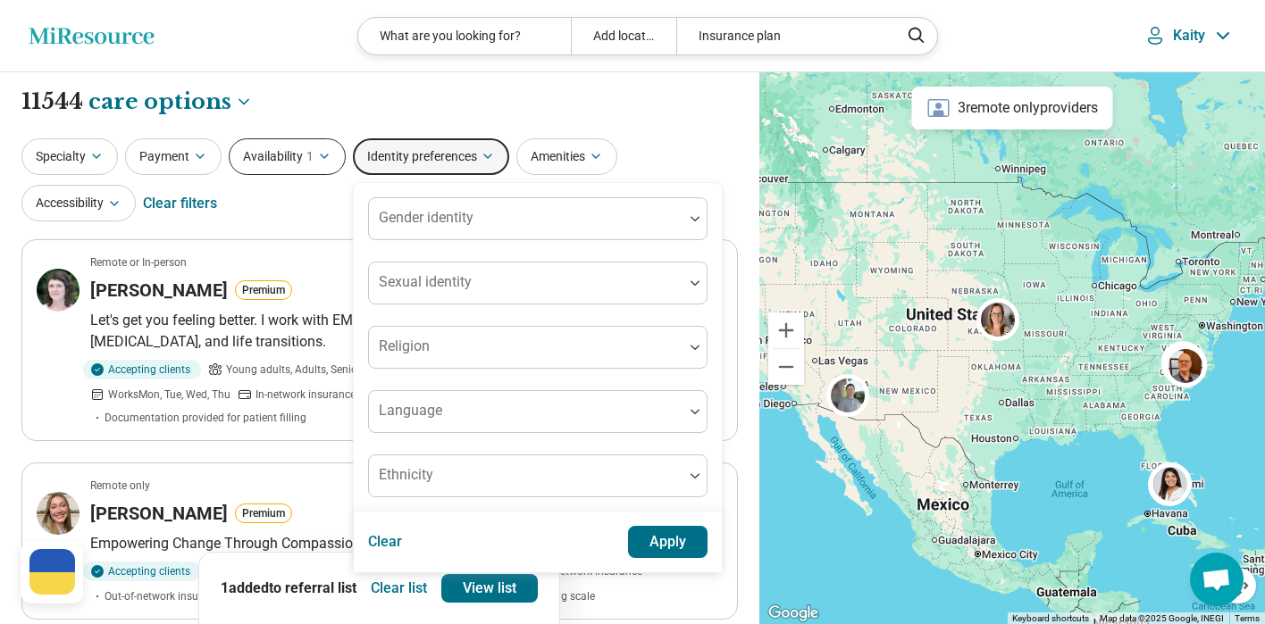
click at [280, 157] on button "Availability 1" at bounding box center [287, 156] width 117 height 37
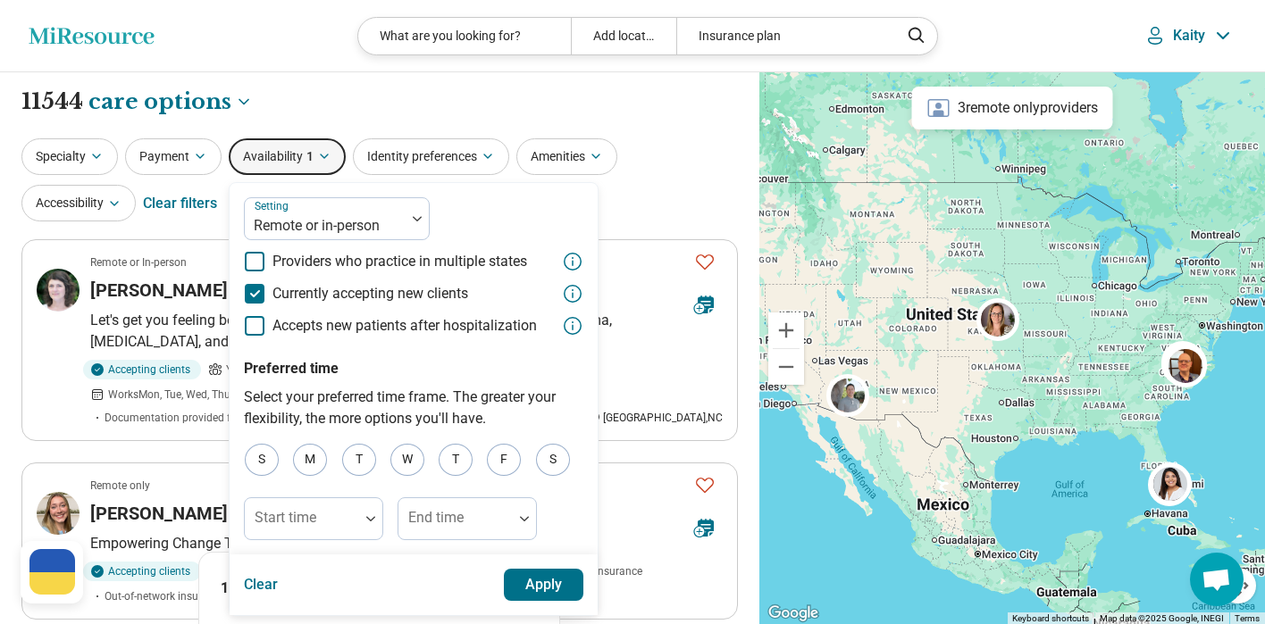
click at [698, 93] on div "**********" at bounding box center [379, 102] width 716 height 30
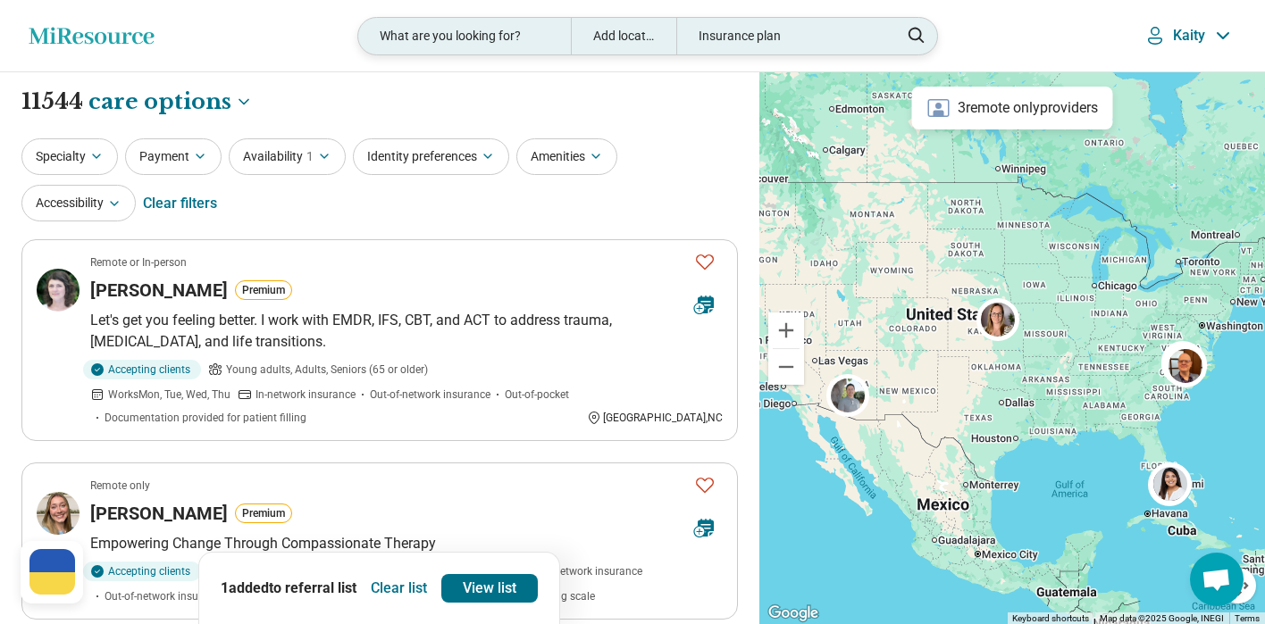
click at [743, 29] on div "Insurance plan" at bounding box center [782, 36] width 212 height 37
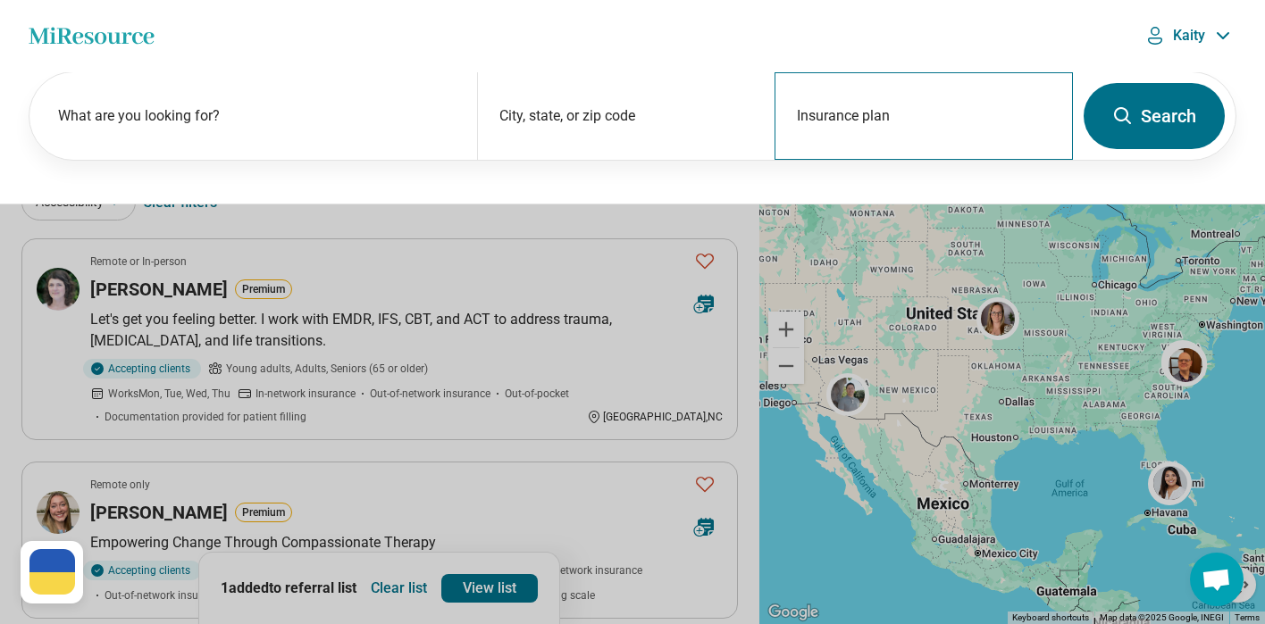
click at [861, 110] on div "Insurance plan" at bounding box center [923, 116] width 298 height 88
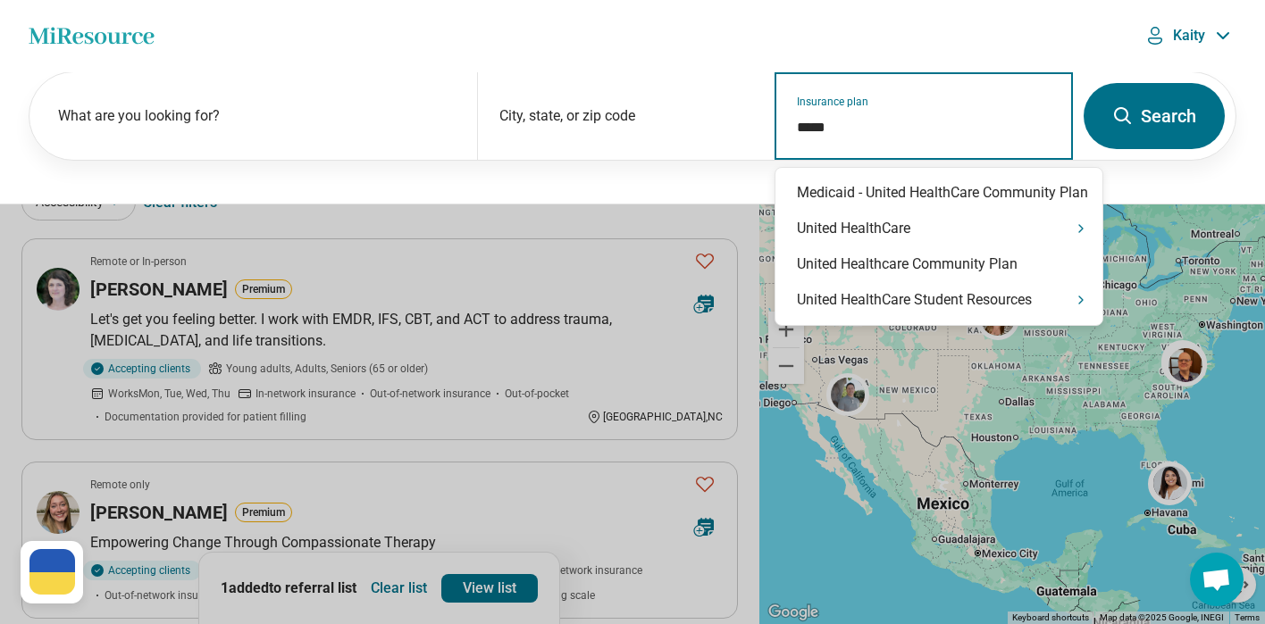
type input "******"
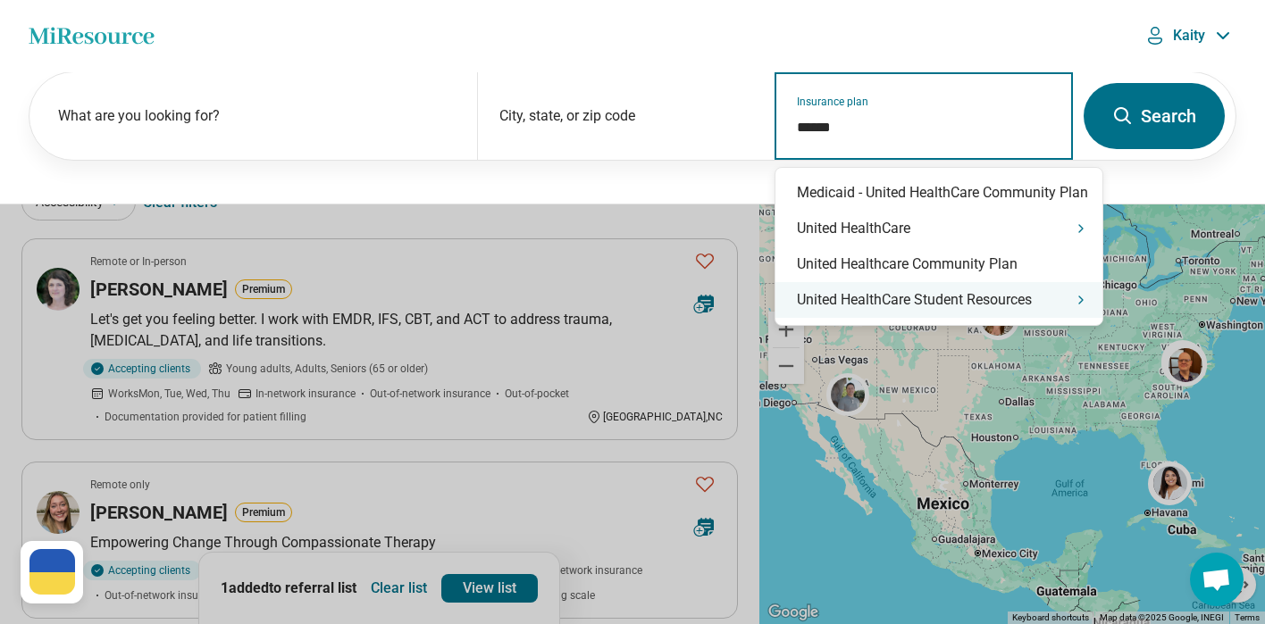
click at [925, 297] on div "United HealthCare Student Resources" at bounding box center [938, 300] width 327 height 36
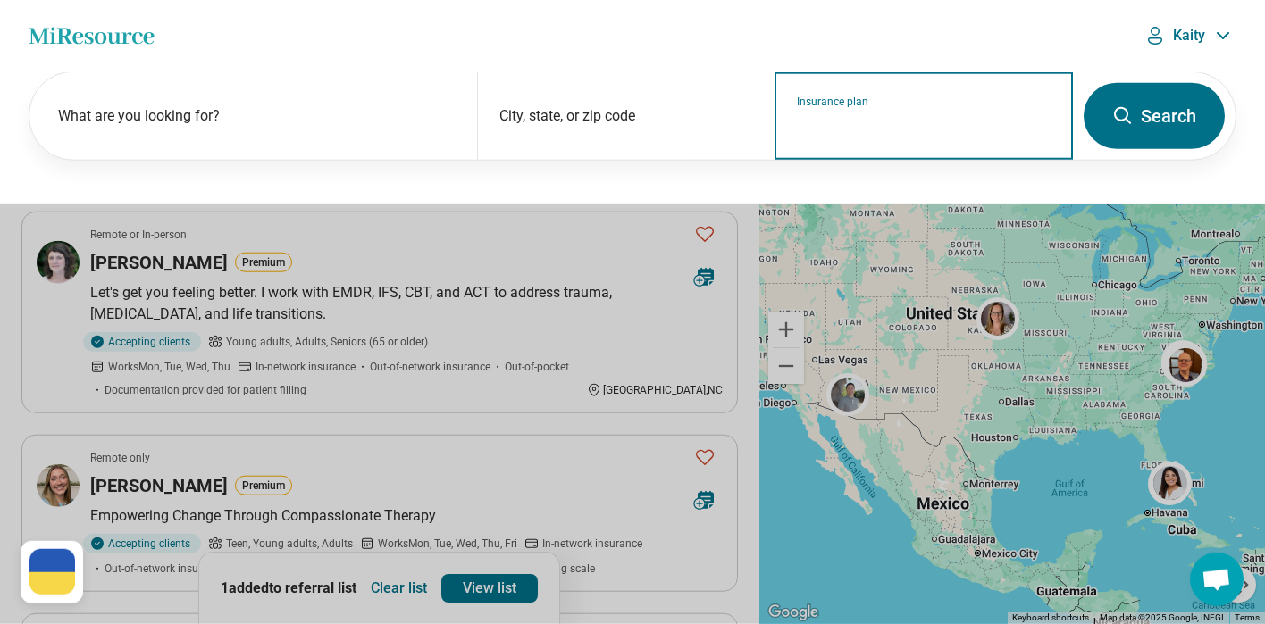
scroll to position [29, 0]
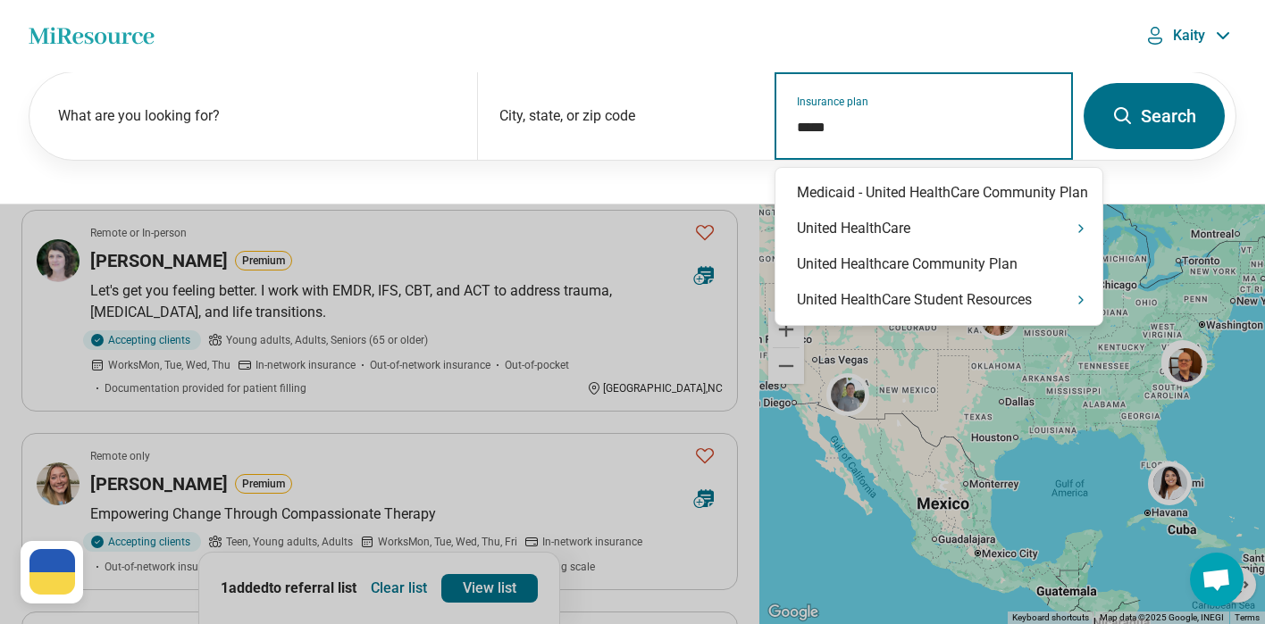
type input "******"
click at [898, 233] on div "United HealthCare" at bounding box center [938, 229] width 327 height 36
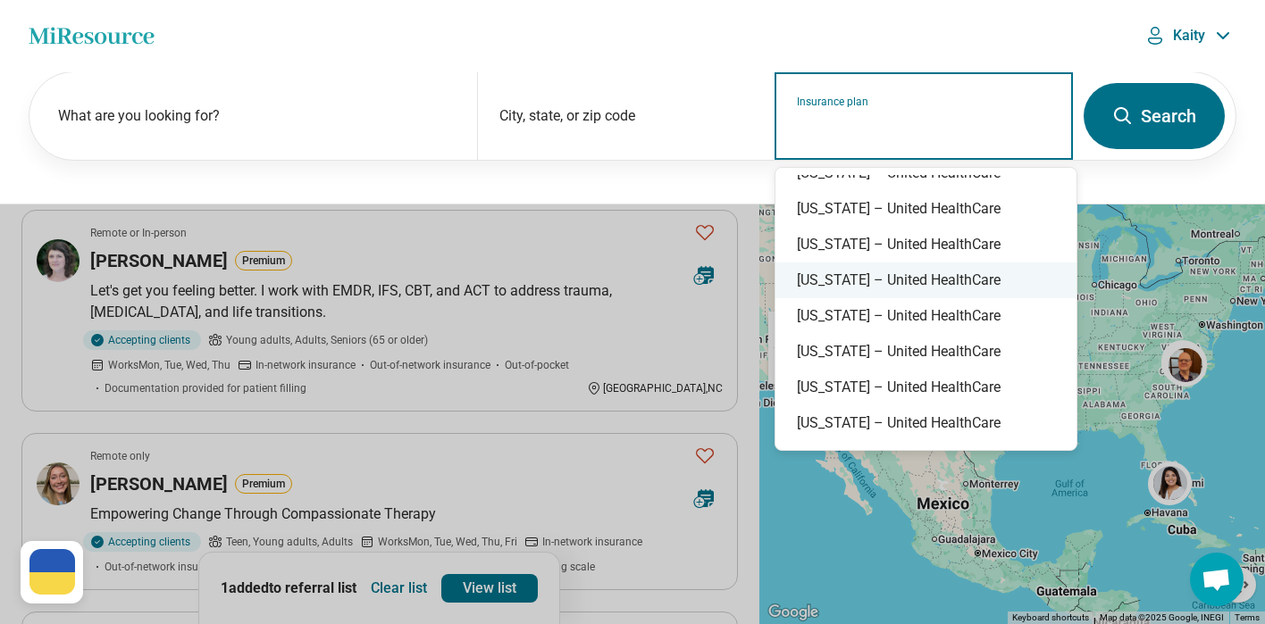
scroll to position [170, 0]
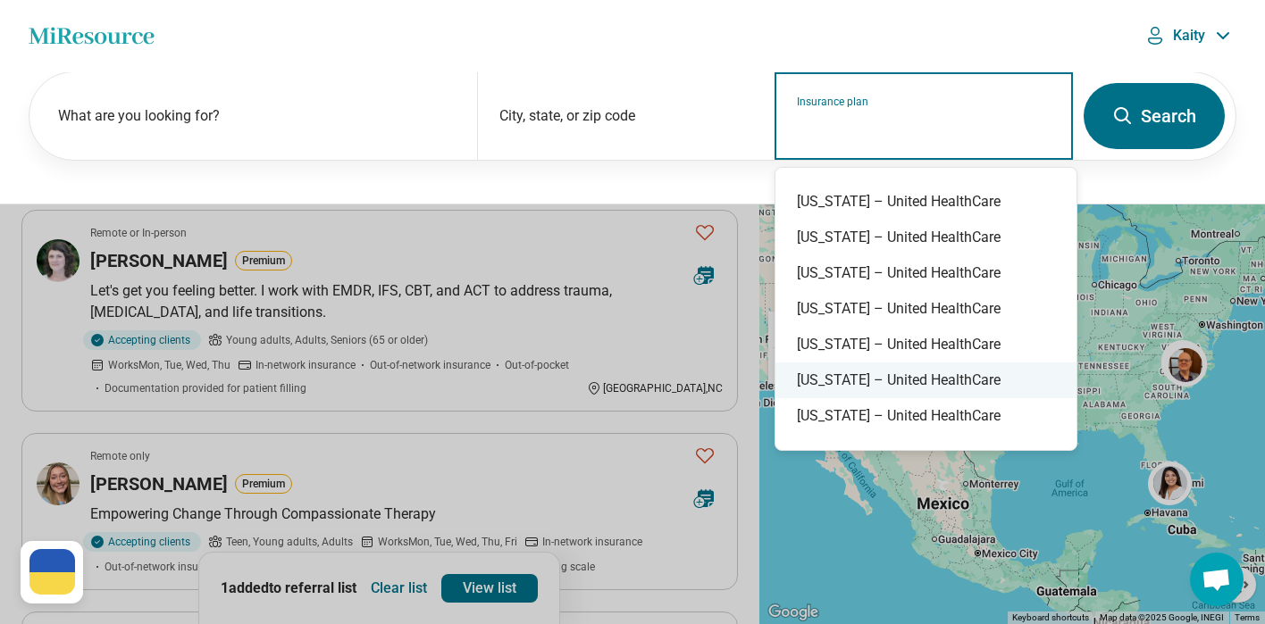
click at [897, 378] on div "North Carolina – United HealthCare" at bounding box center [925, 381] width 301 height 36
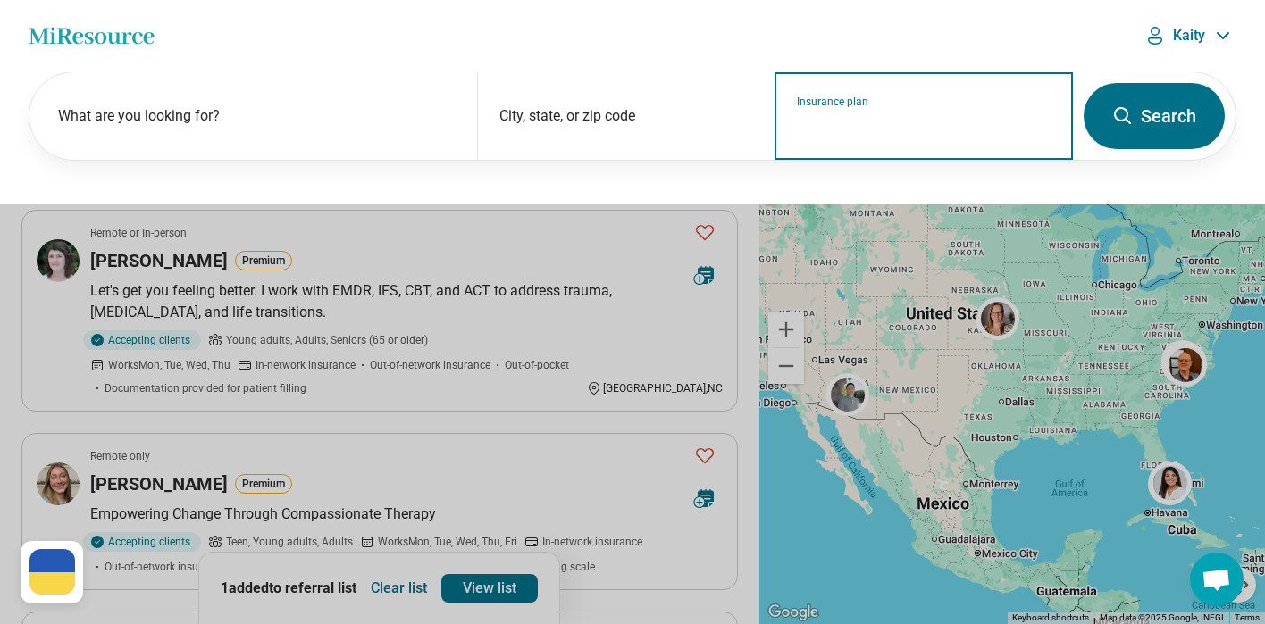
type input "**********"
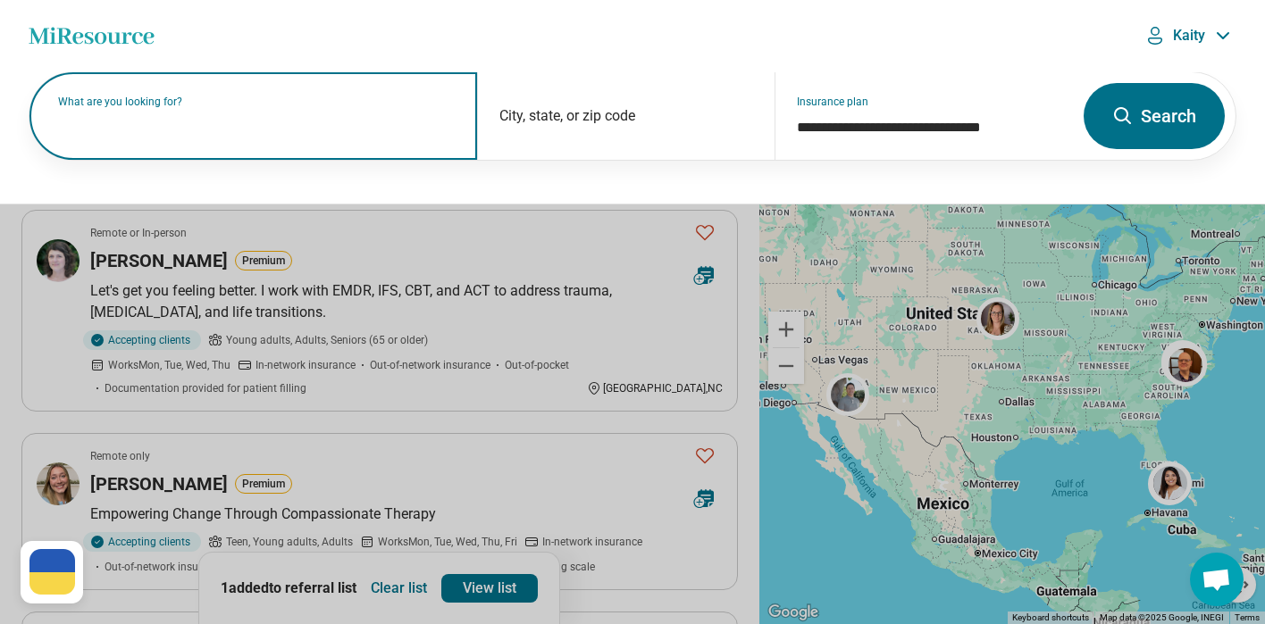
click at [268, 130] on input "text" at bounding box center [256, 124] width 397 height 21
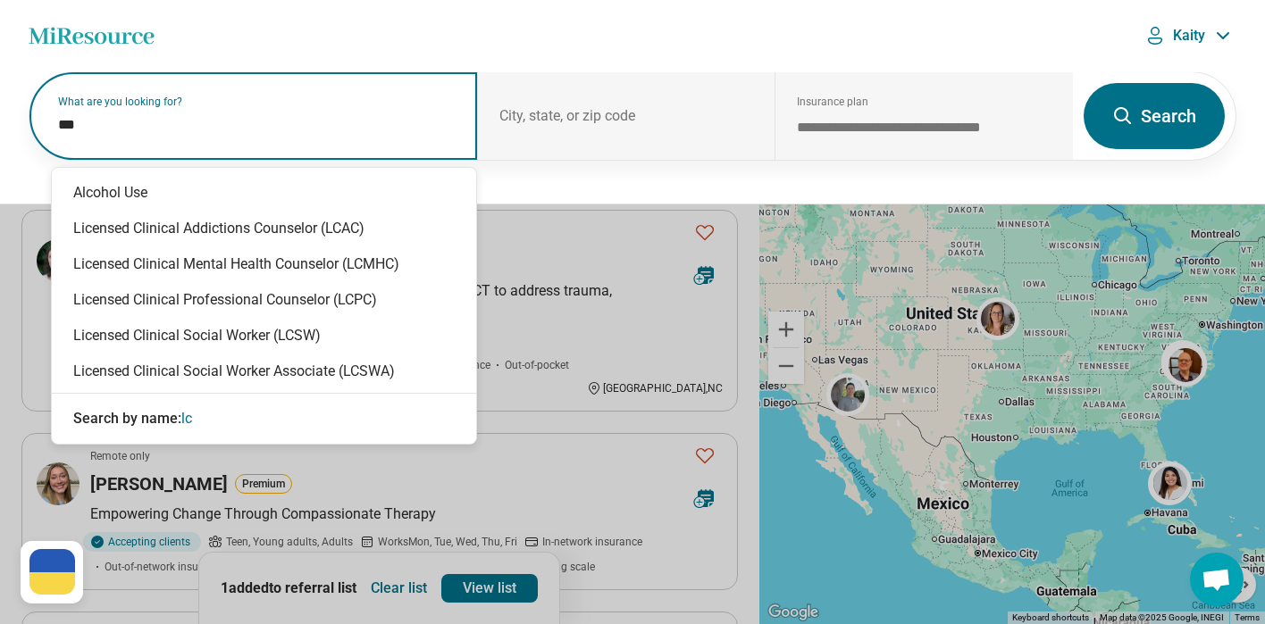
type input "****"
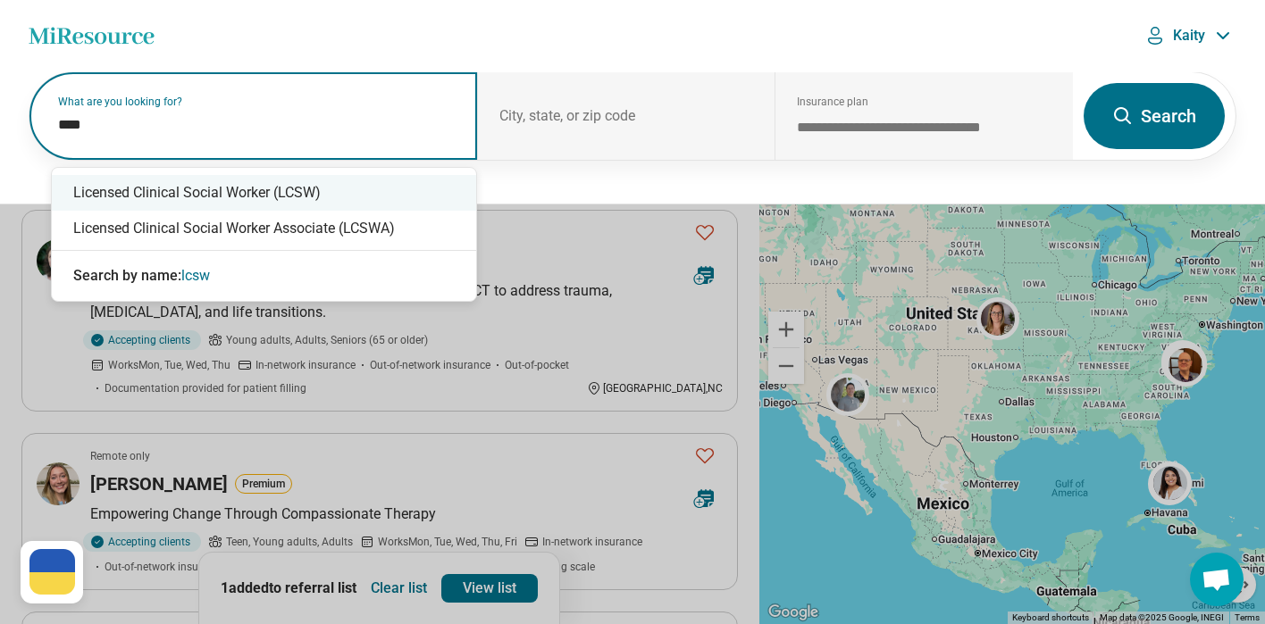
click at [352, 178] on div "Licensed Clinical Social Worker (LCSW)" at bounding box center [264, 193] width 424 height 36
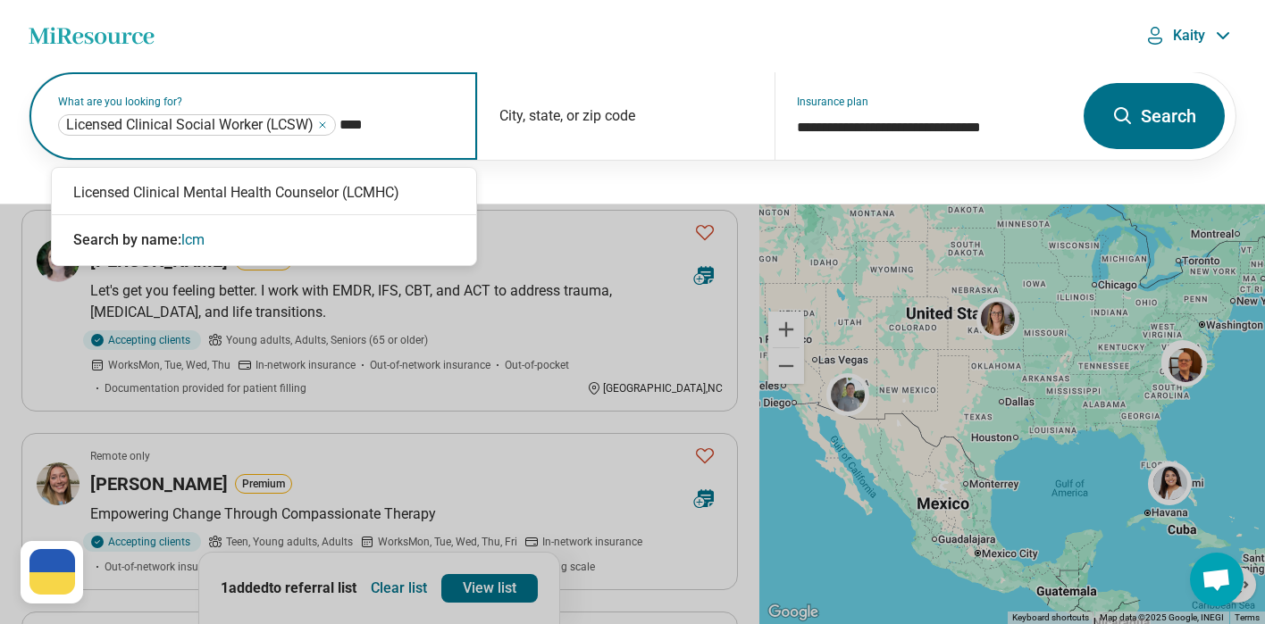
type input "*****"
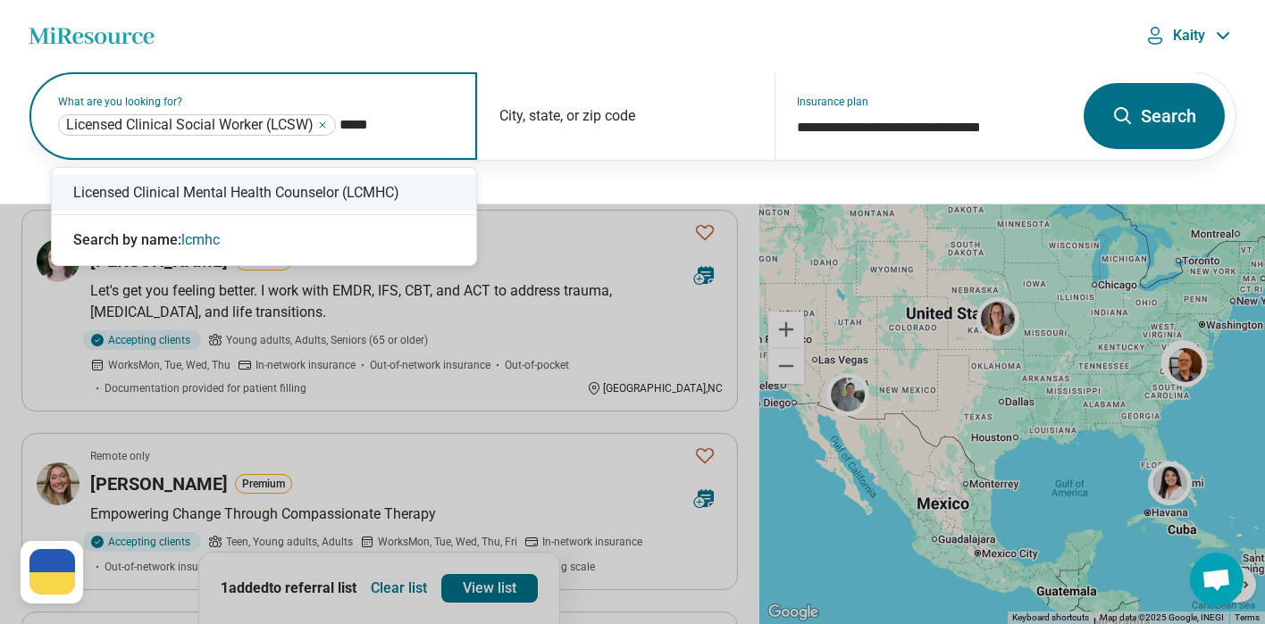
click at [410, 196] on div "Licensed Clinical Mental Health Counselor (LCMHC)" at bounding box center [264, 193] width 424 height 36
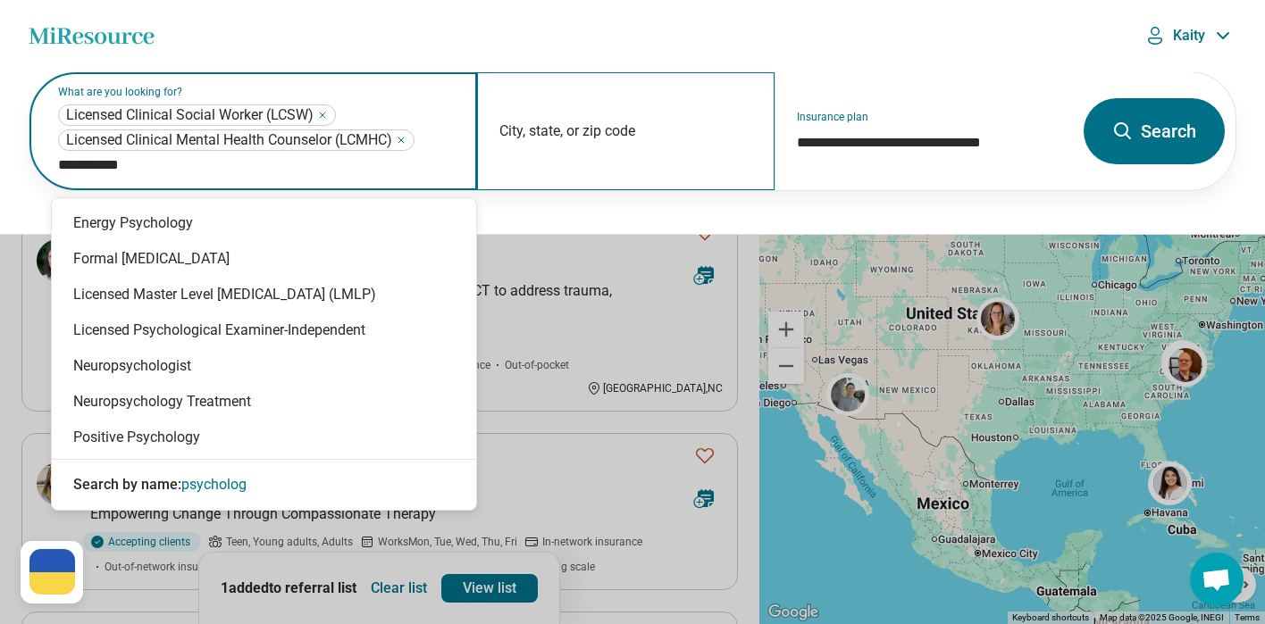
type input "**********"
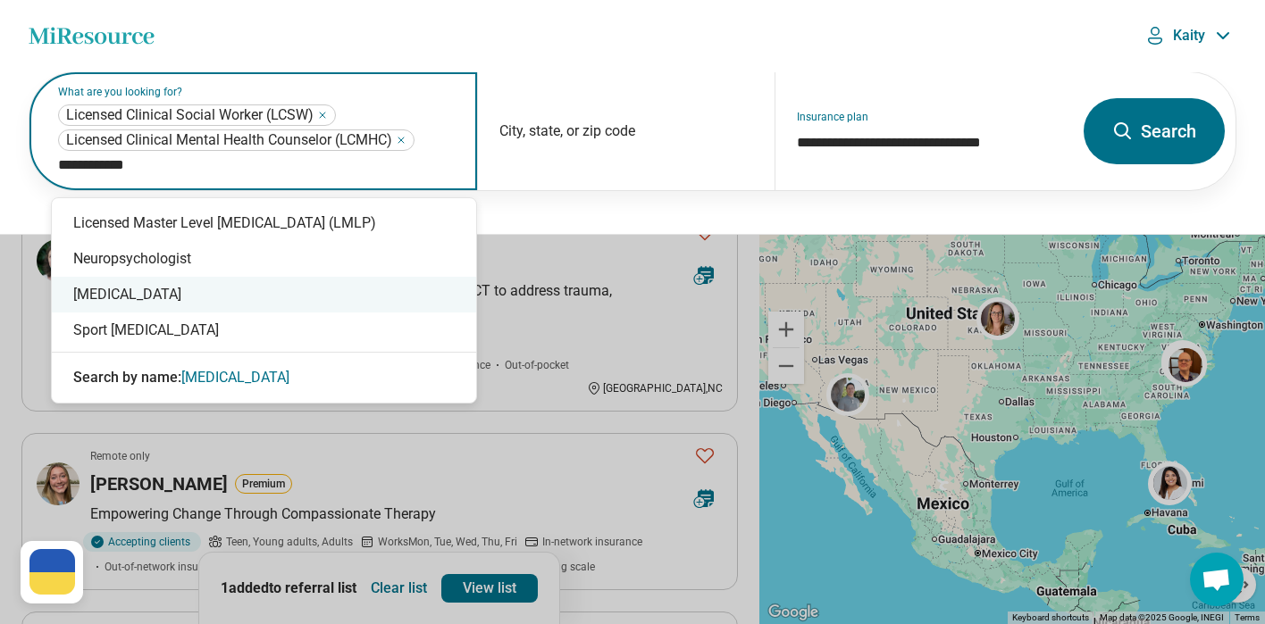
click at [177, 297] on div "Psychologist" at bounding box center [264, 295] width 424 height 36
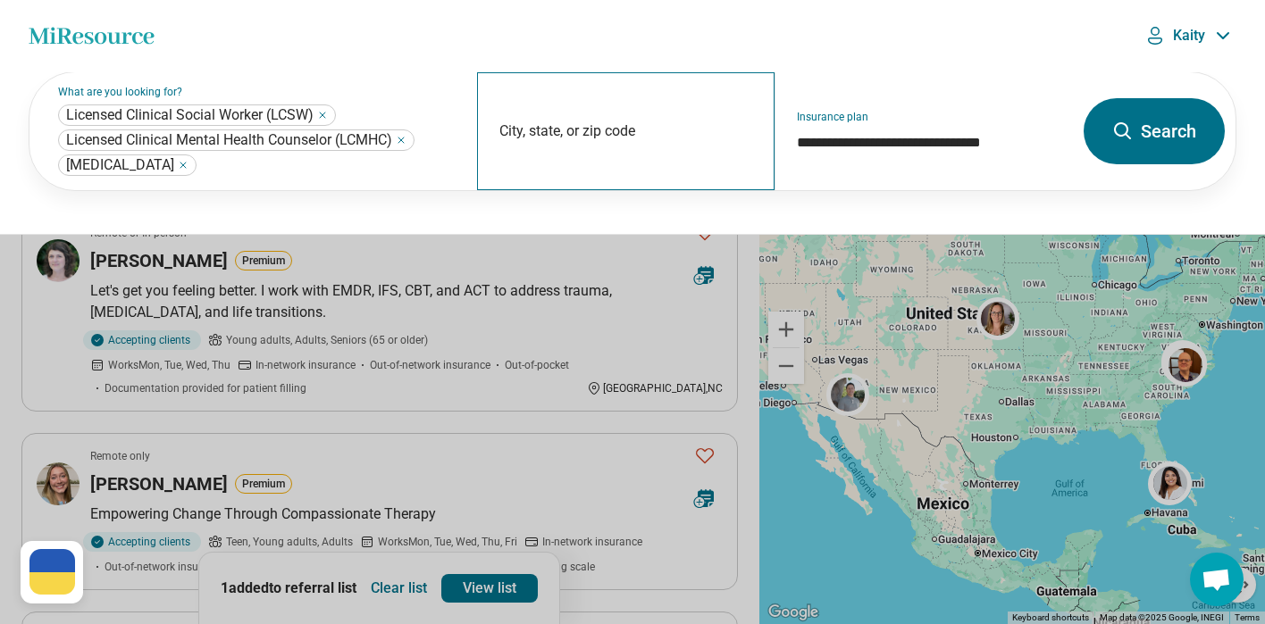
click at [626, 113] on div "City, state, or zip code" at bounding box center [626, 131] width 298 height 118
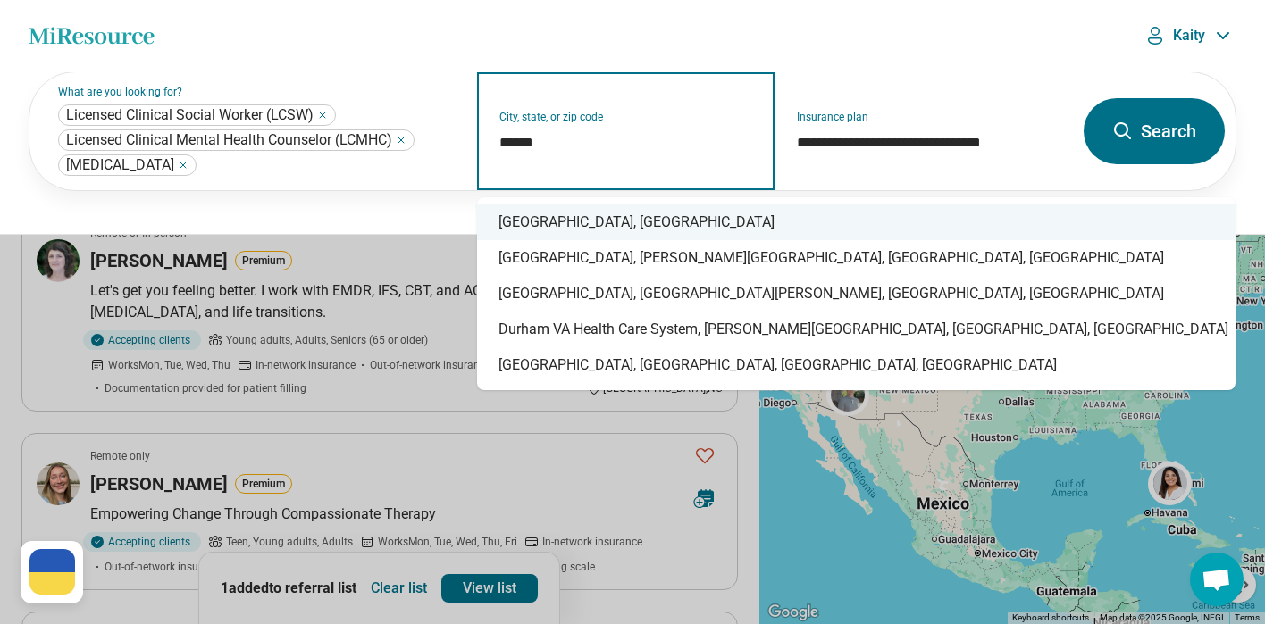
click at [580, 228] on div "Durham, NC" at bounding box center [856, 223] width 758 height 36
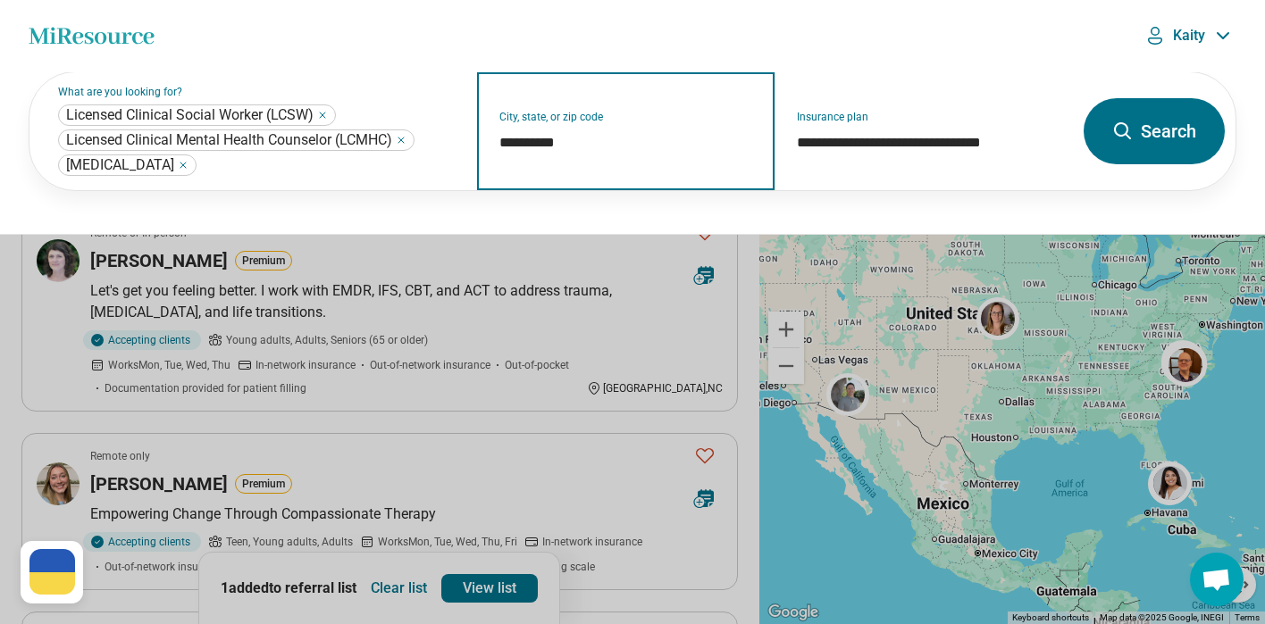
type input "**********"
click at [1191, 126] on button "Search" at bounding box center [1153, 131] width 141 height 66
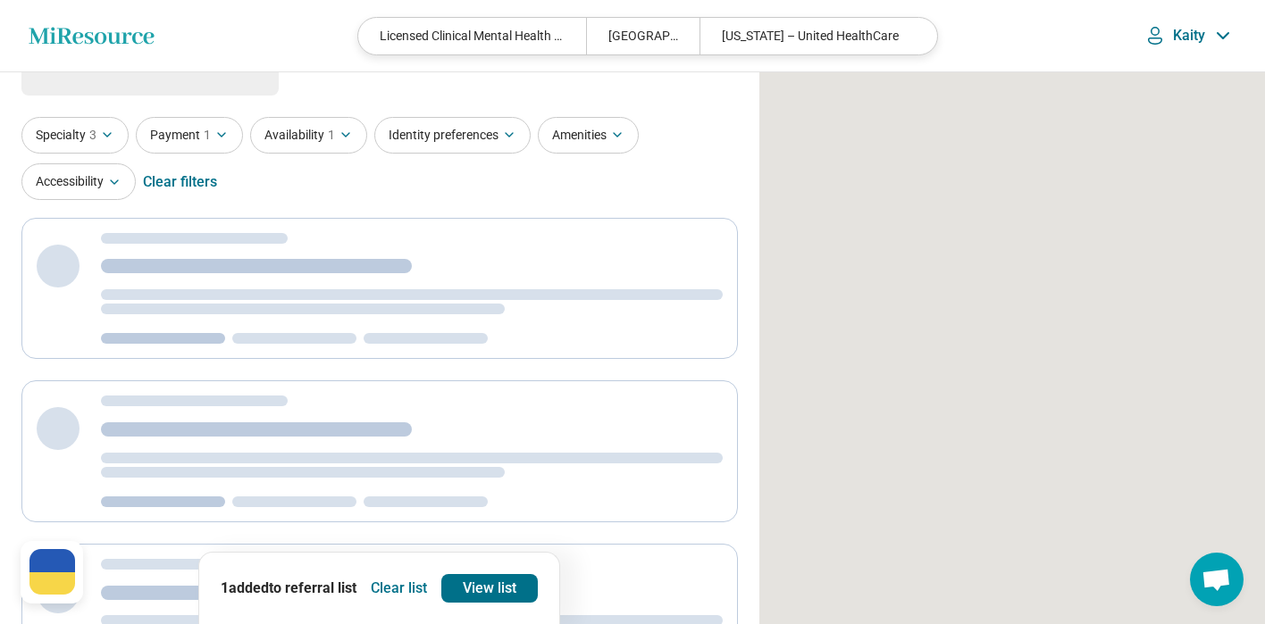
scroll to position [14, 0]
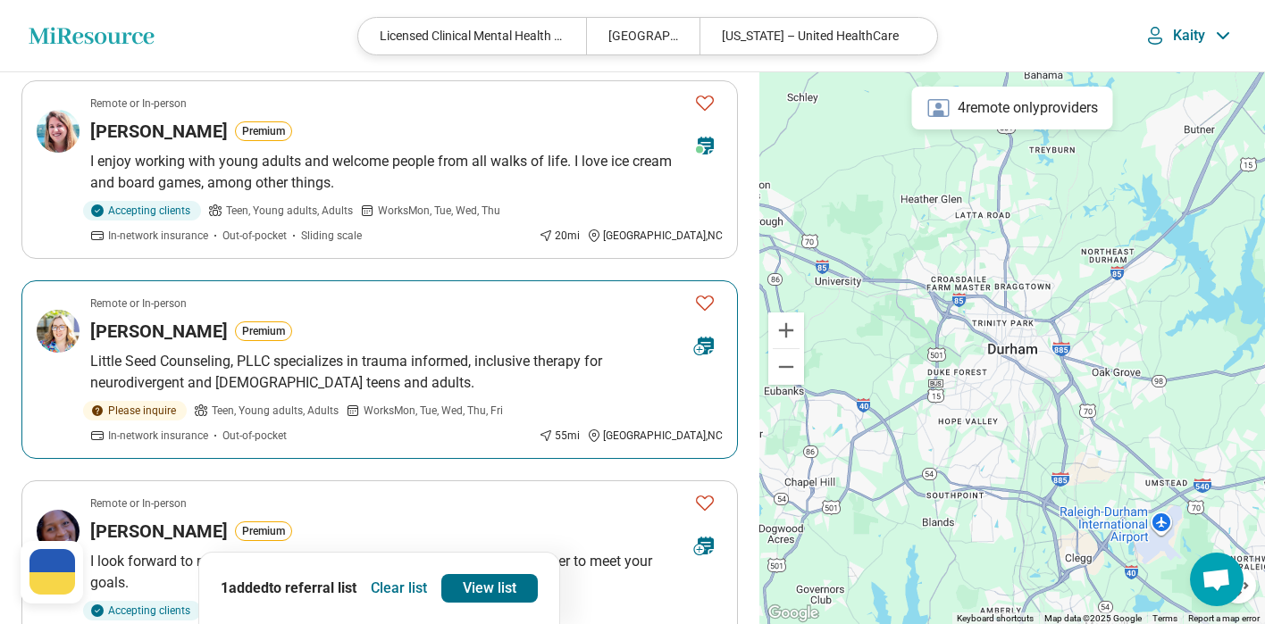
scroll to position [800, 0]
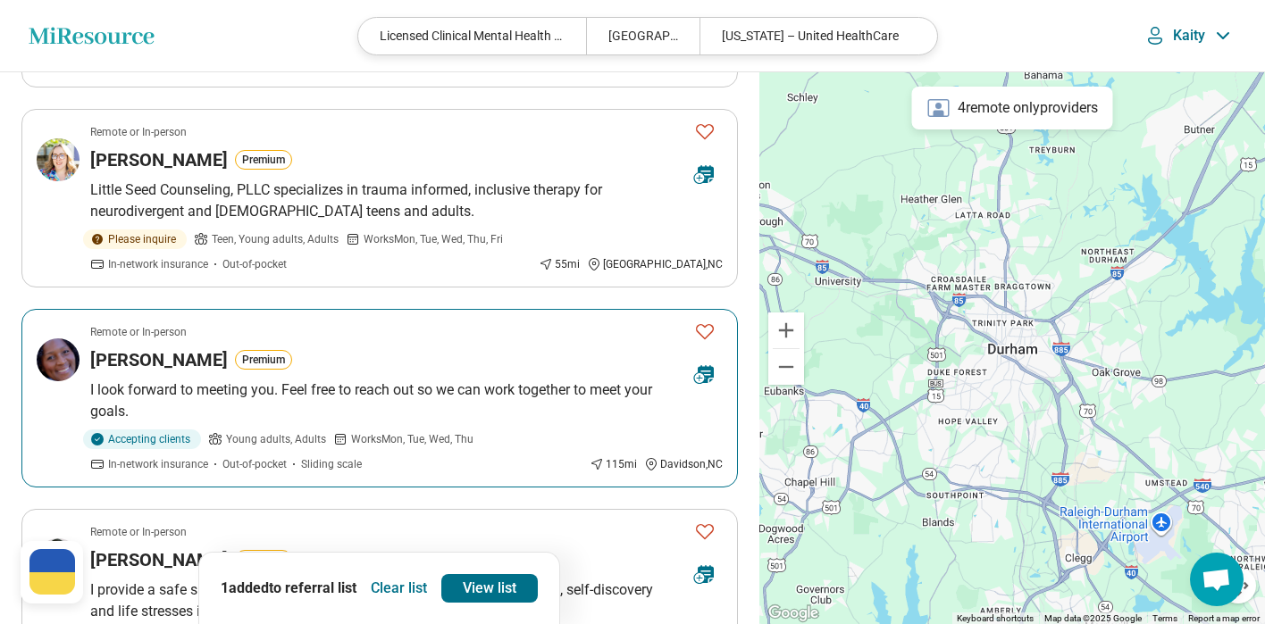
click at [57, 341] on img at bounding box center [58, 359] width 43 height 43
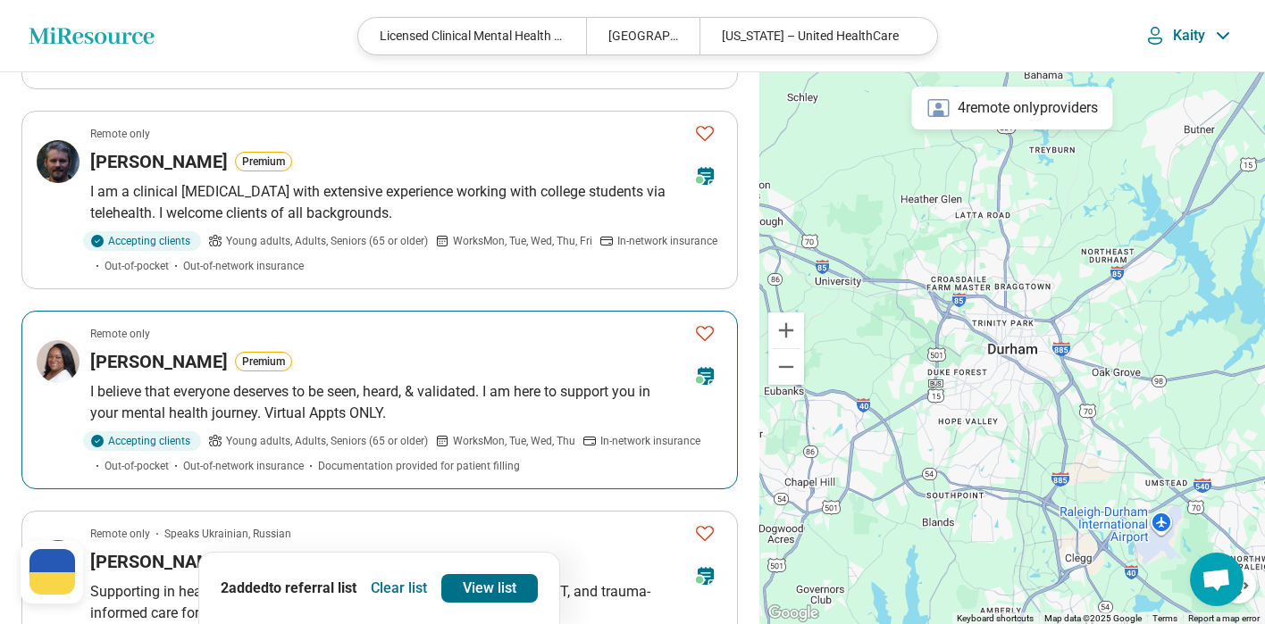
scroll to position [1658, 0]
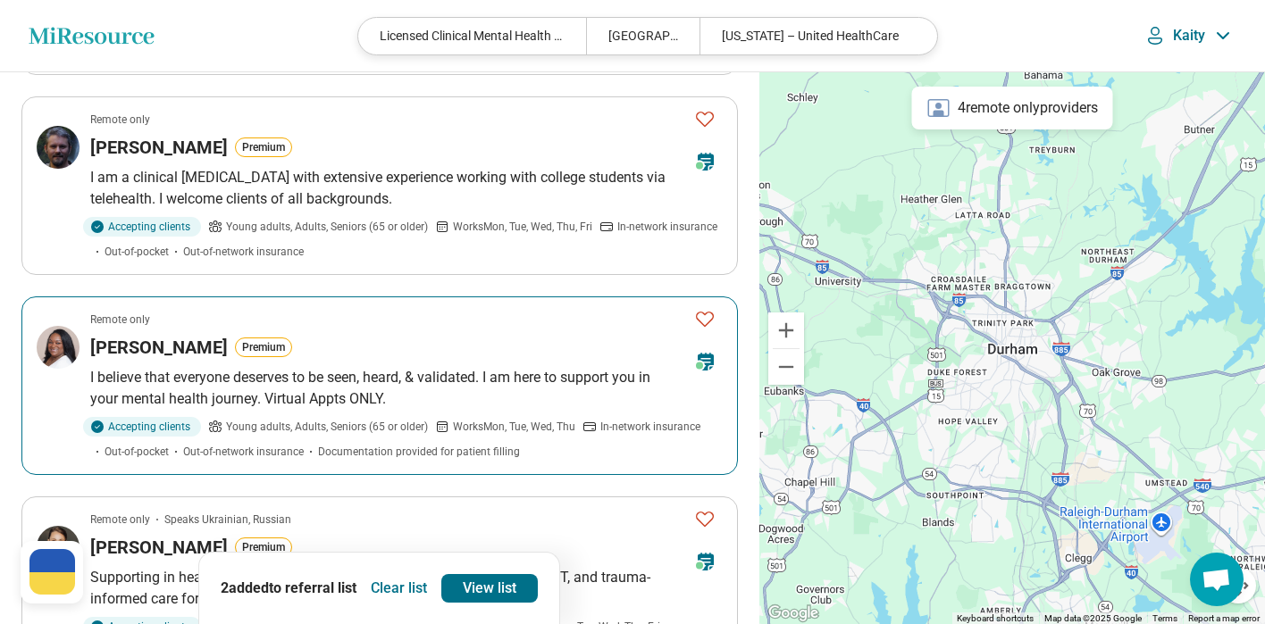
click at [60, 326] on img at bounding box center [58, 347] width 43 height 43
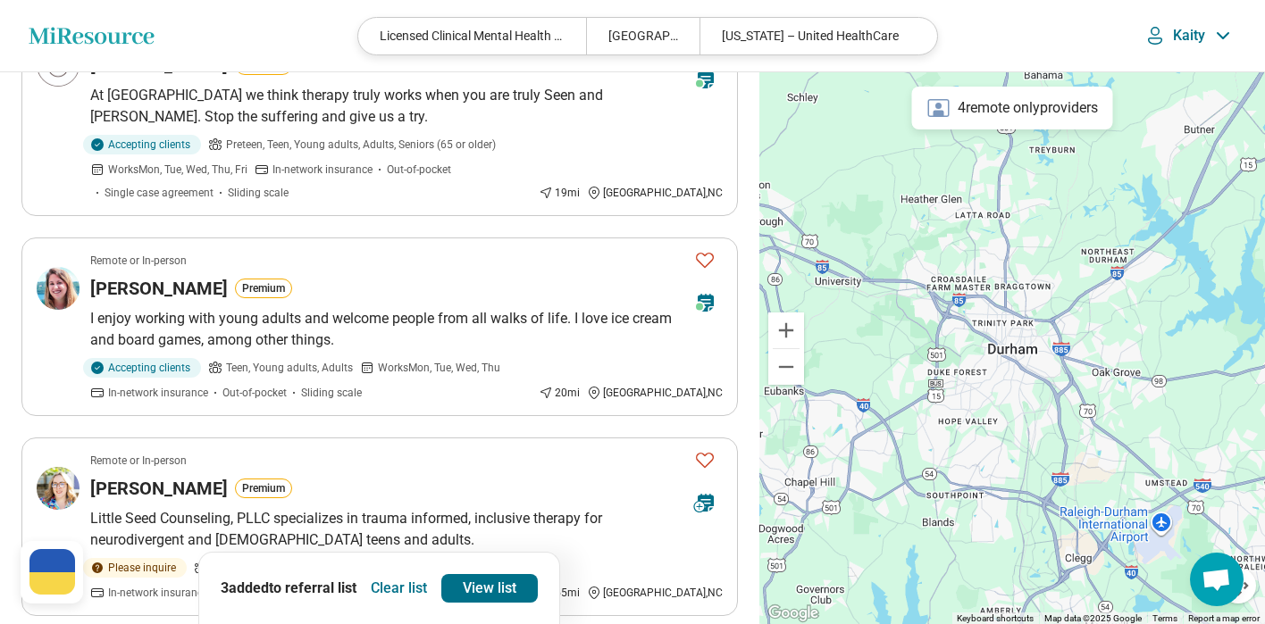
scroll to position [0, 0]
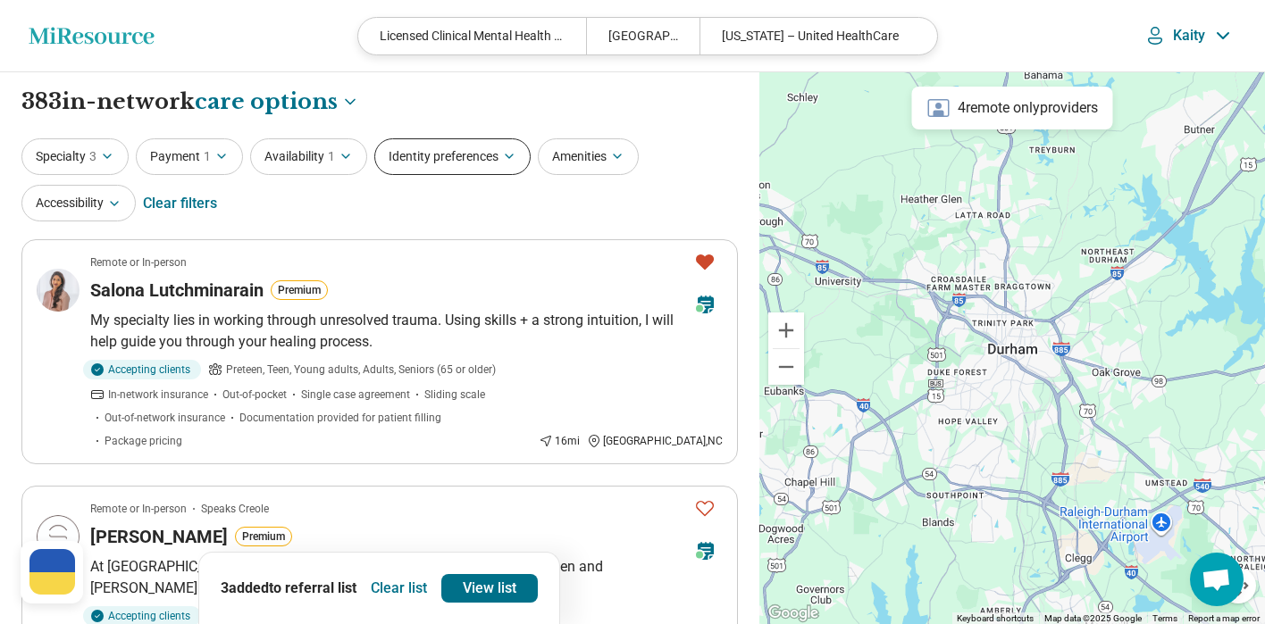
click at [497, 165] on button "Identity preferences" at bounding box center [452, 156] width 156 height 37
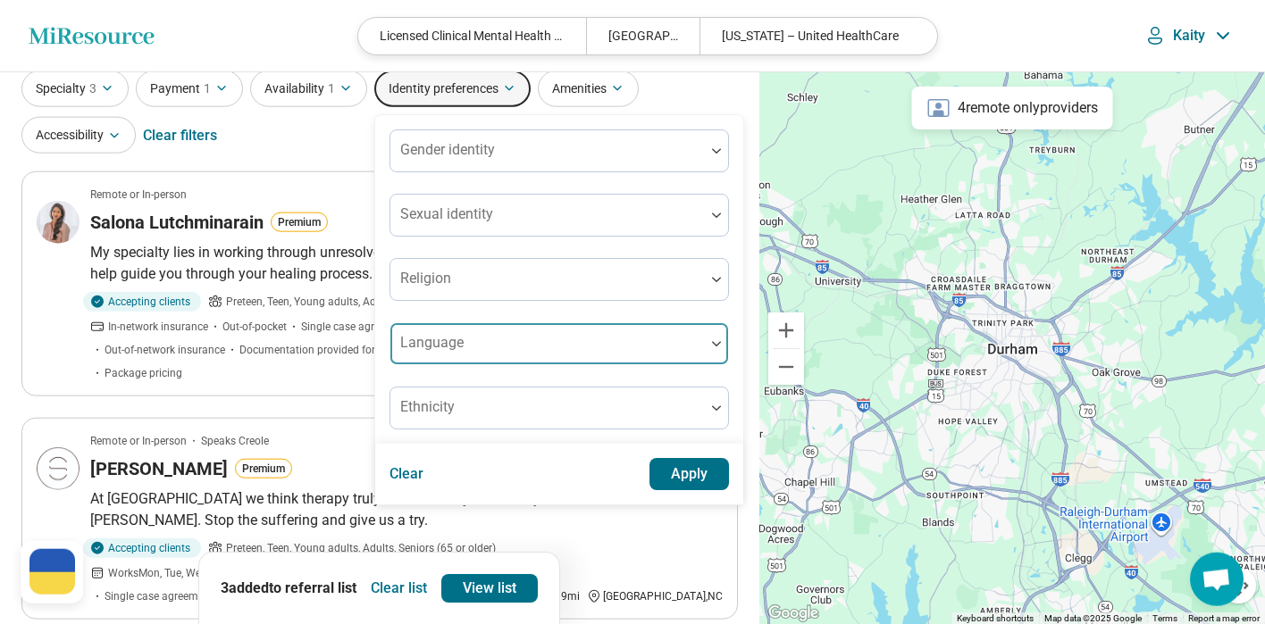
scroll to position [71, 0]
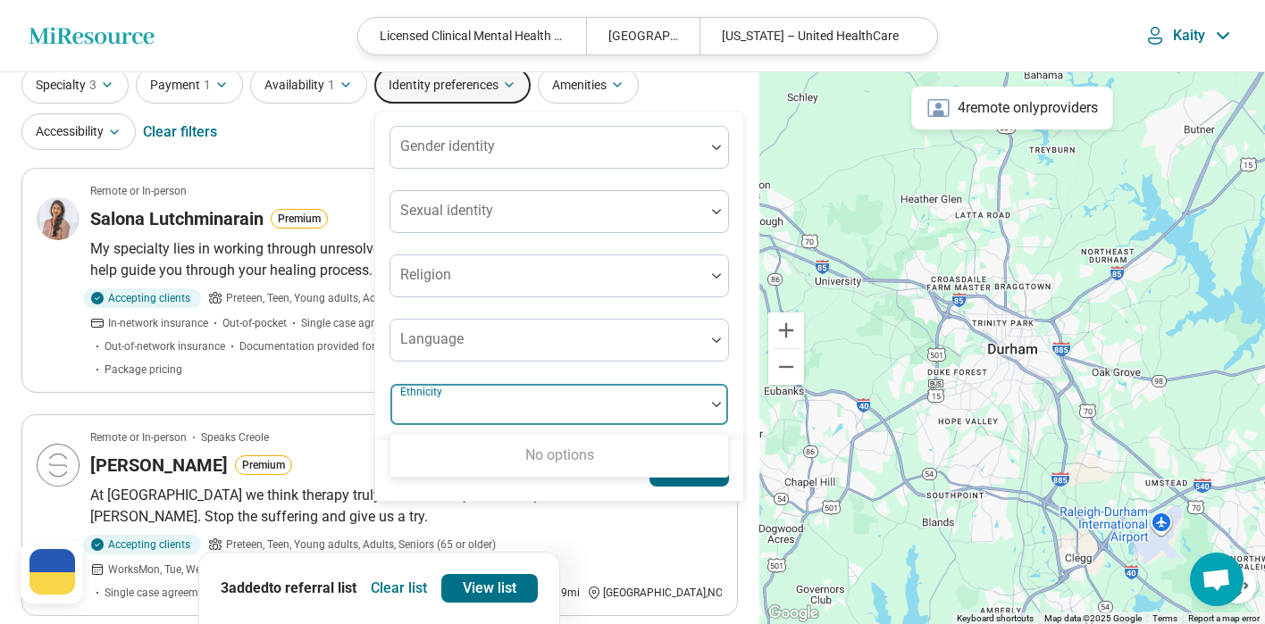
click at [465, 408] on div at bounding box center [547, 411] width 300 height 25
type input "*"
click at [714, 404] on img at bounding box center [716, 404] width 9 height 5
click at [715, 404] on img at bounding box center [716, 404] width 9 height 5
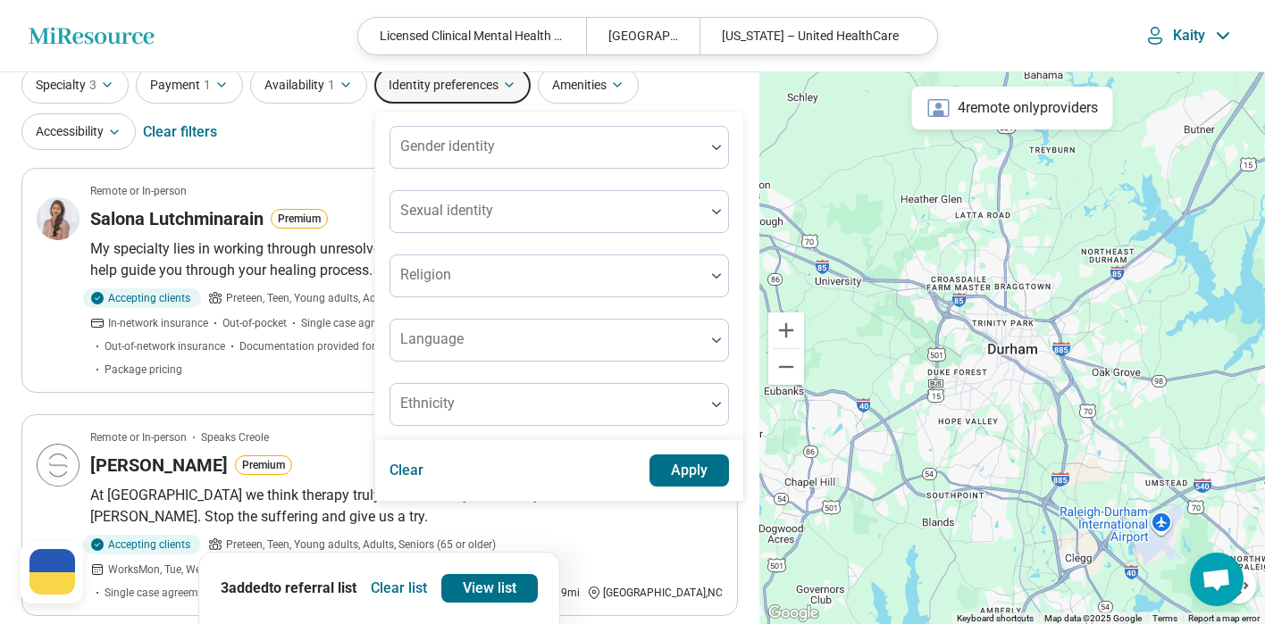
click at [733, 401] on div "Gender identity Sexual identity Religion Language Ethnicity" at bounding box center [559, 276] width 368 height 329
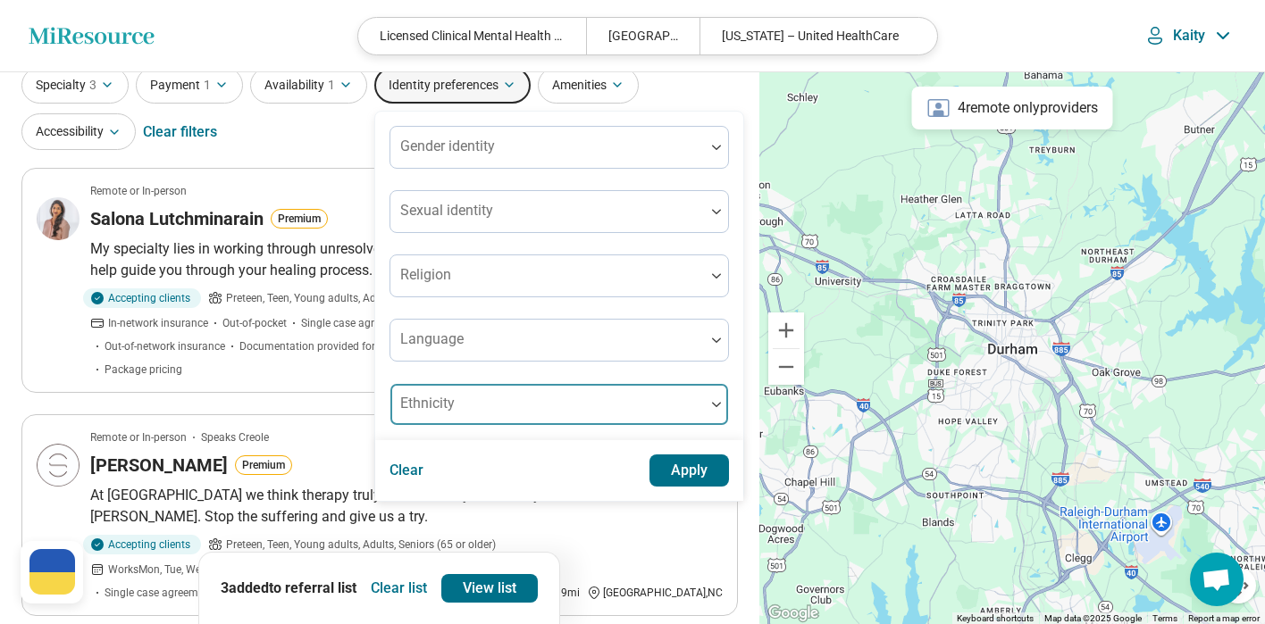
click at [452, 414] on div at bounding box center [547, 411] width 300 height 25
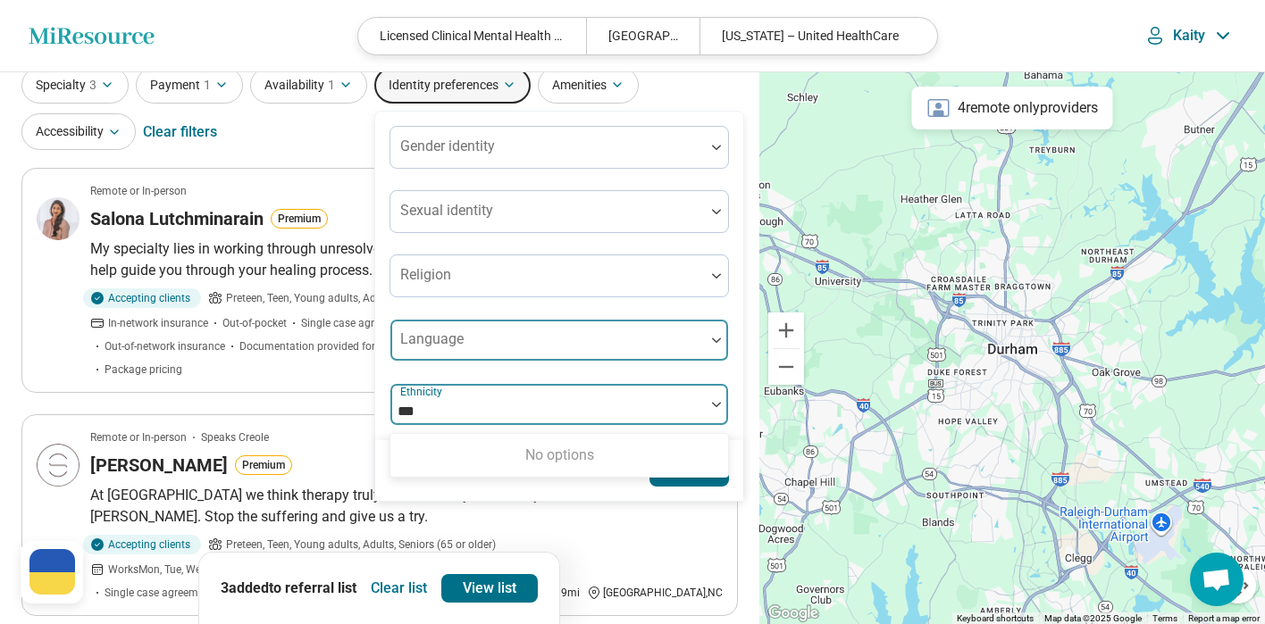
type input "***"
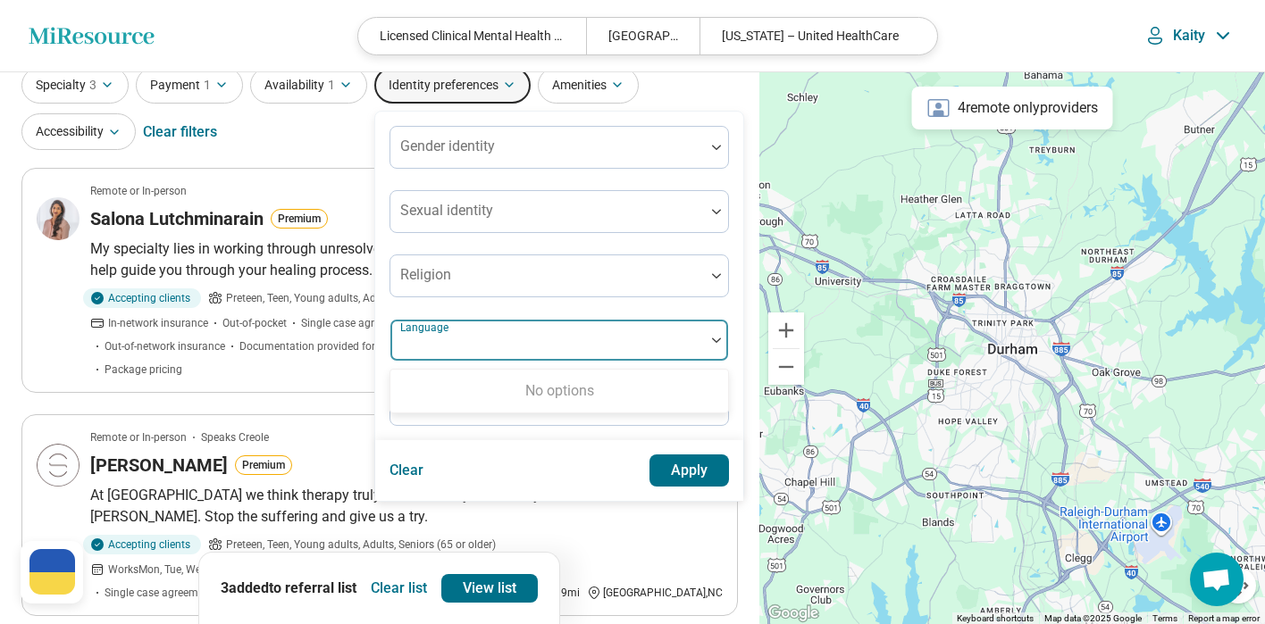
click at [619, 337] on div at bounding box center [547, 347] width 300 height 25
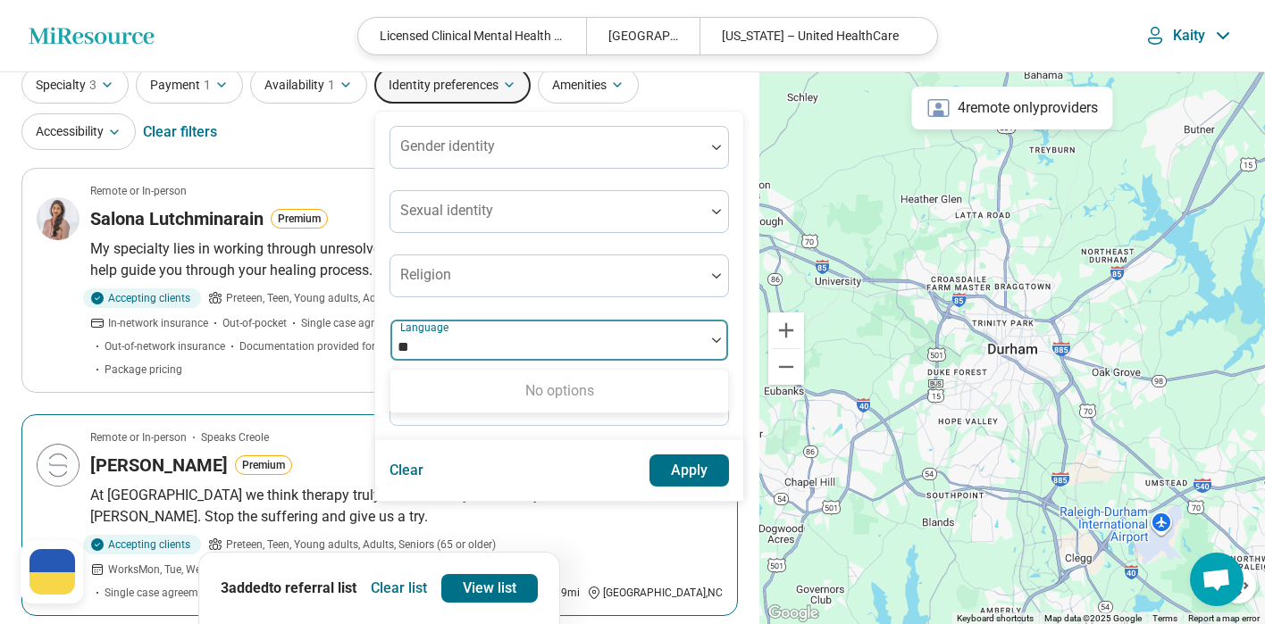
type input "**"
click at [531, 535] on div "Accepting clients Preteen, Teen, Young adults, Adults, Seniors (65 or older) Wo…" at bounding box center [310, 568] width 441 height 66
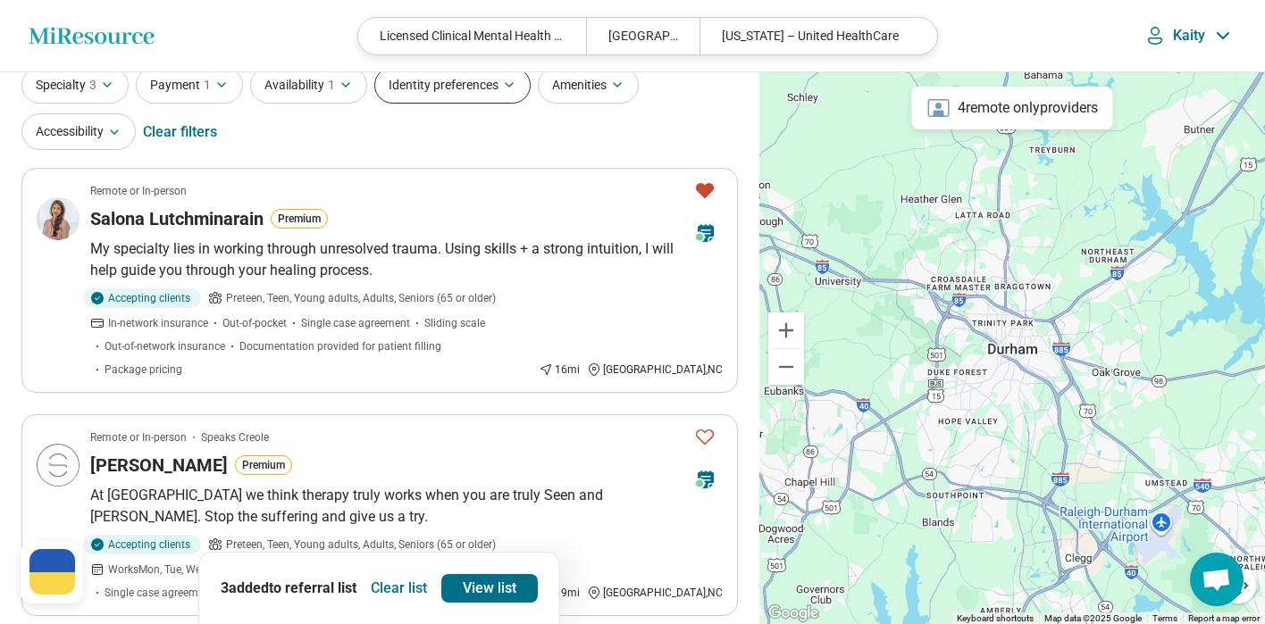
click at [503, 92] on icon "button" at bounding box center [509, 85] width 14 height 14
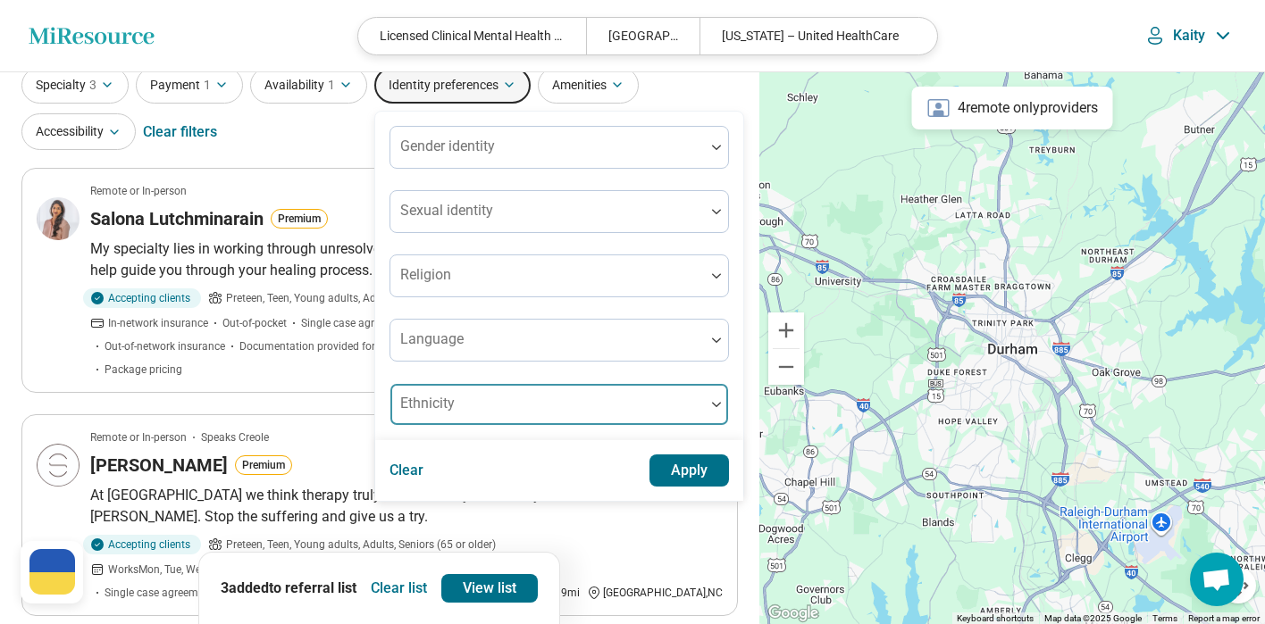
click at [441, 408] on div "Ethnicity" at bounding box center [558, 404] width 339 height 43
type input "*"
click at [326, 149] on div "Specialty 3 Payment 1 Availability 1 Identity preferences Gender identity Sexua…" at bounding box center [379, 110] width 716 height 87
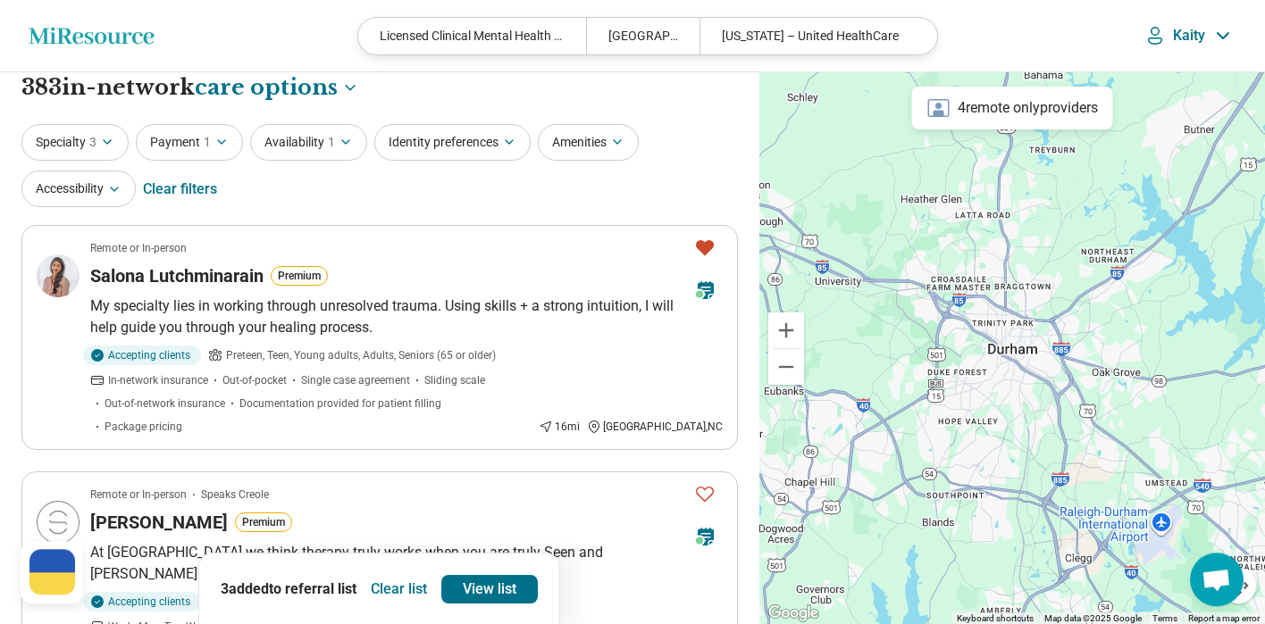
scroll to position [0, 0]
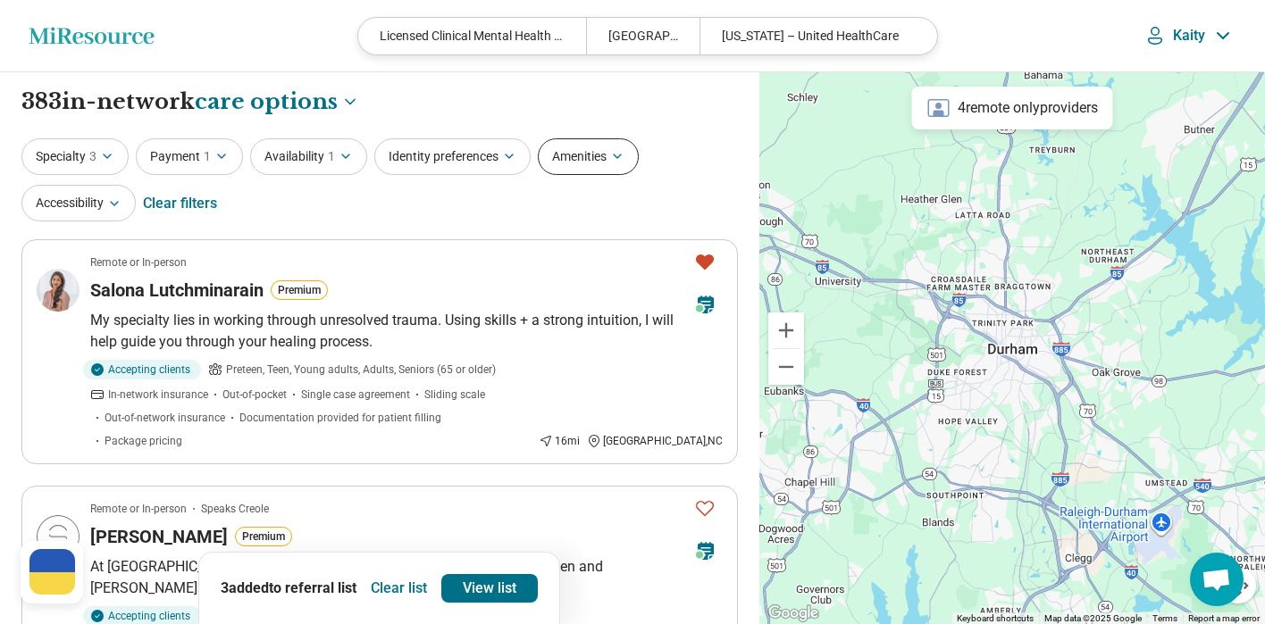
click at [603, 163] on button "Amenities" at bounding box center [588, 156] width 101 height 37
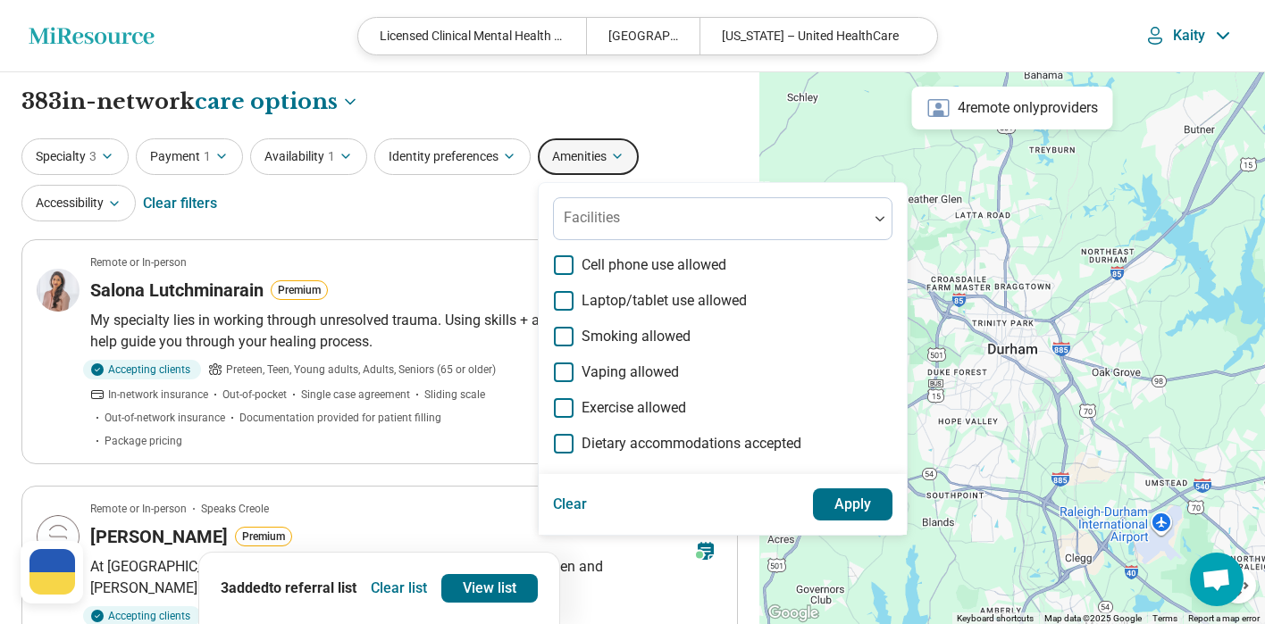
click at [176, 194] on div "Clear filters" at bounding box center [180, 203] width 74 height 43
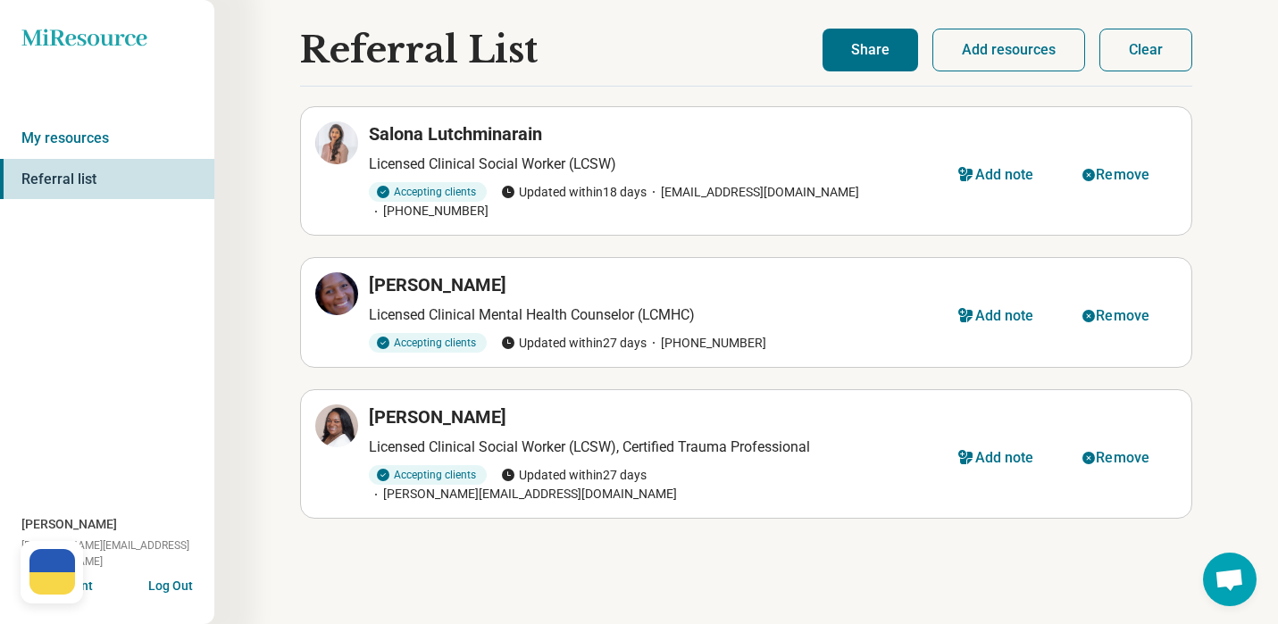
click at [999, 62] on button "Add resources" at bounding box center [1008, 50] width 153 height 43
select select "***"
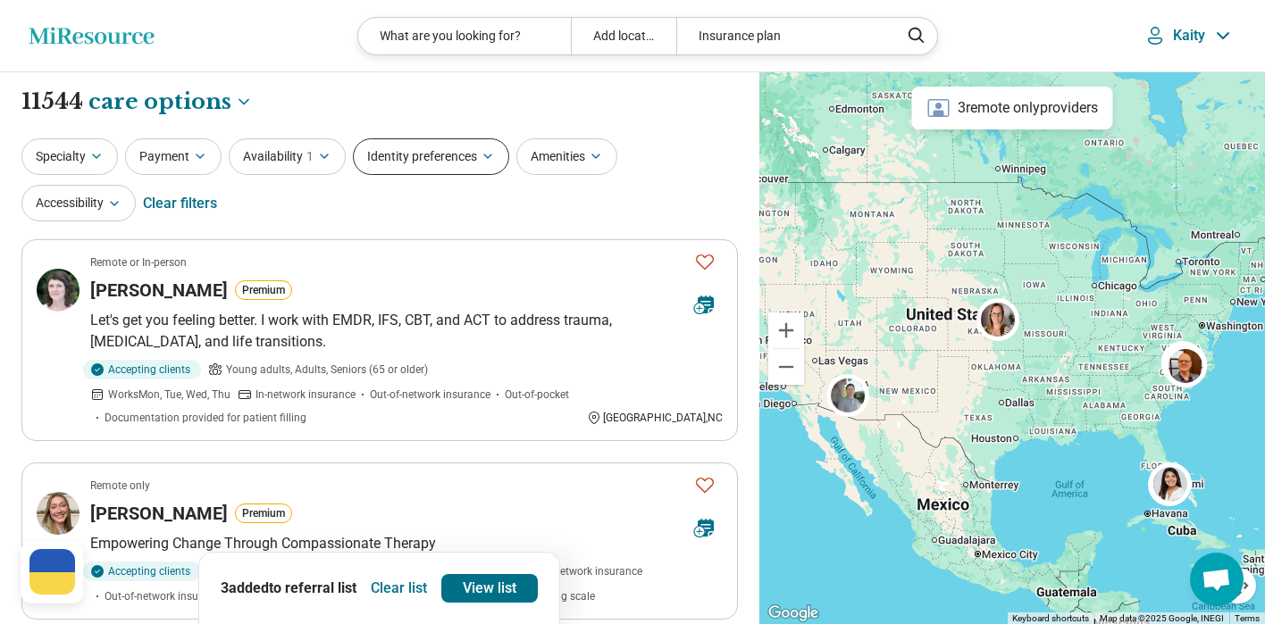
click at [412, 168] on button "Identity preferences" at bounding box center [431, 156] width 156 height 37
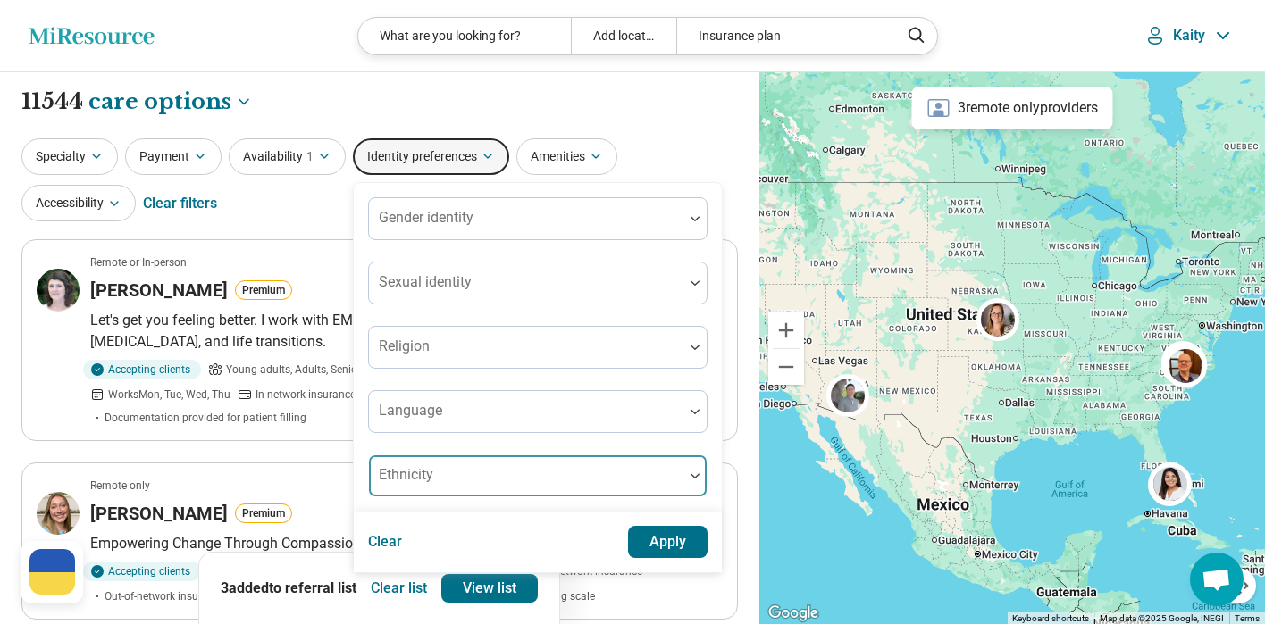
click at [447, 474] on div at bounding box center [526, 483] width 300 height 25
click at [73, 152] on button "Specialty" at bounding box center [69, 156] width 96 height 37
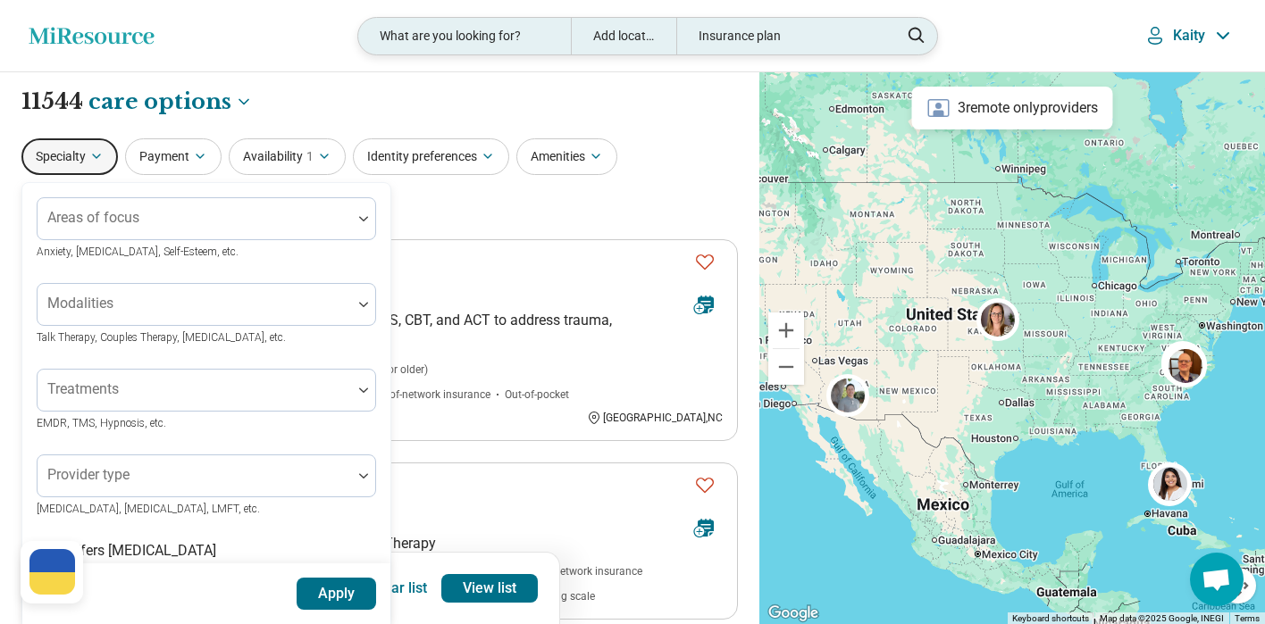
click at [522, 46] on div "What are you looking for?" at bounding box center [464, 36] width 212 height 37
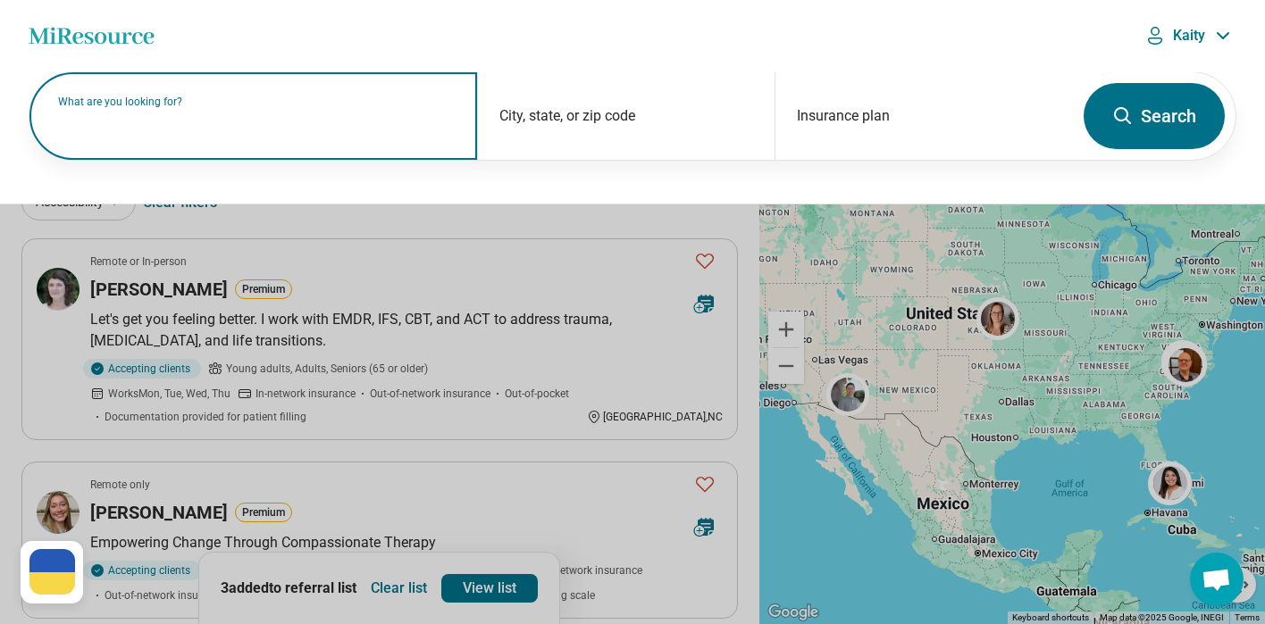
click at [261, 129] on input "text" at bounding box center [256, 124] width 397 height 21
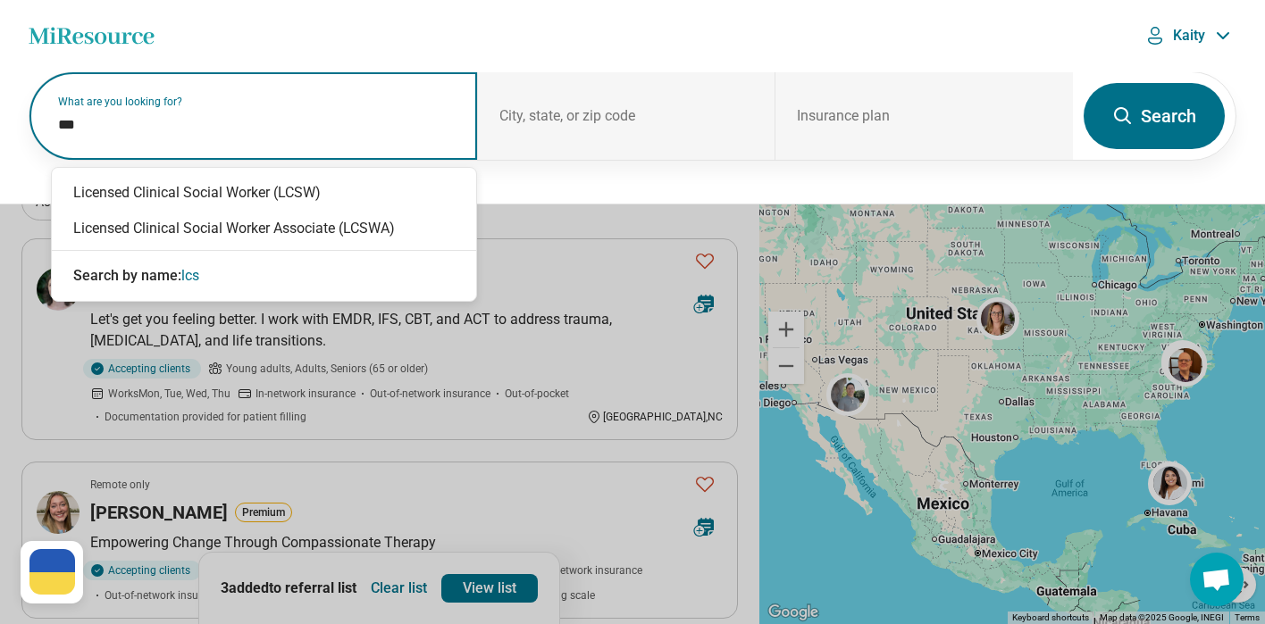
type input "****"
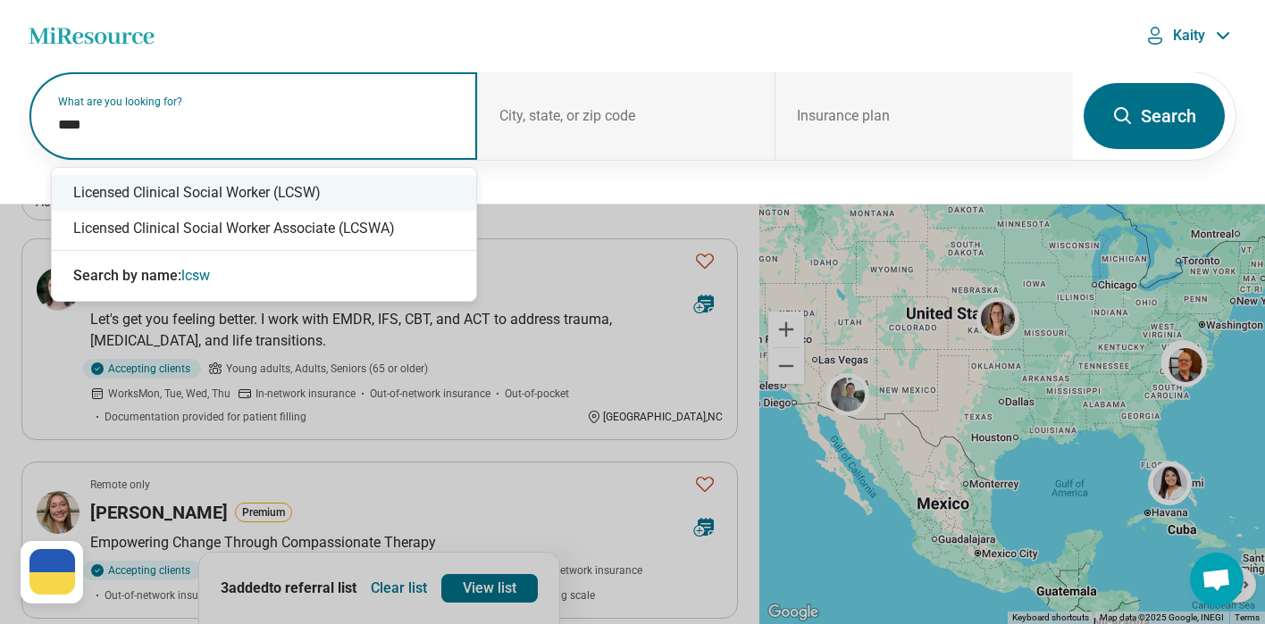
click at [310, 191] on div "Licensed Clinical Social Worker (LCSW)" at bounding box center [264, 193] width 424 height 36
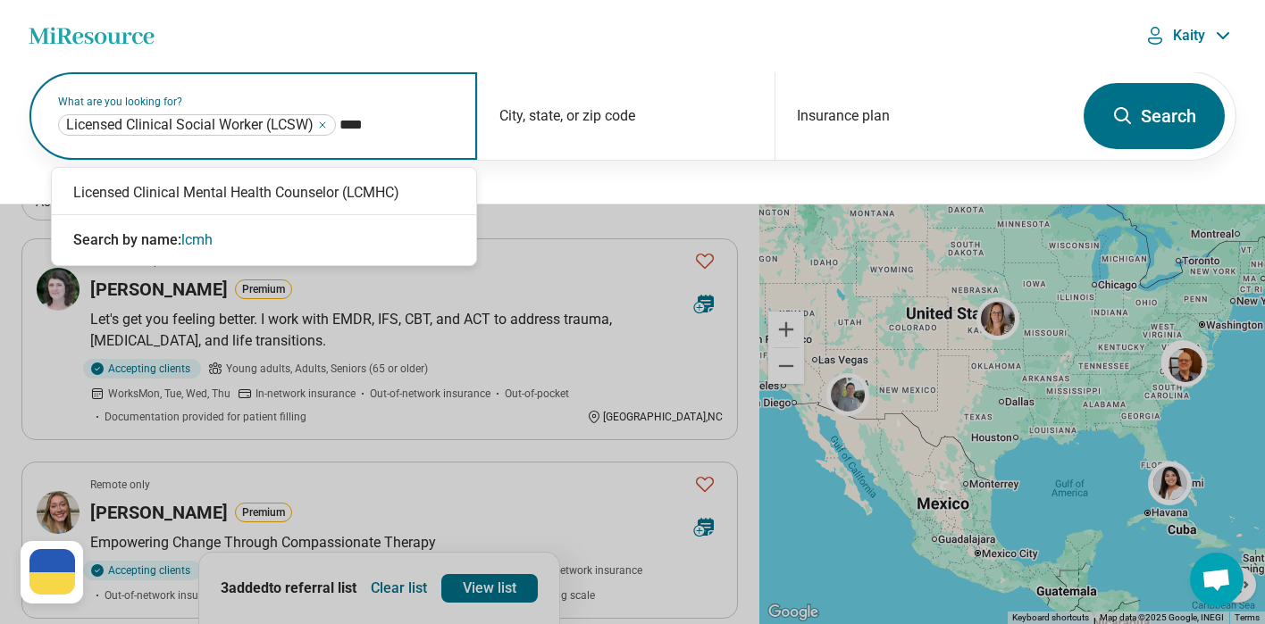
type input "*****"
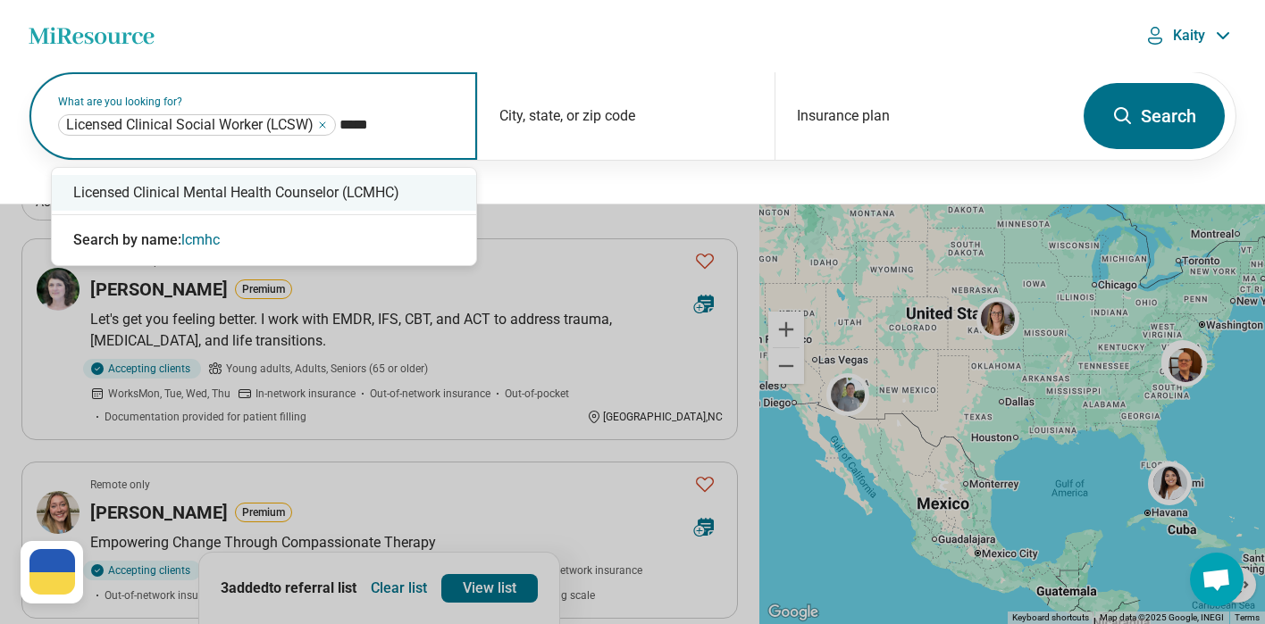
click at [359, 188] on div "Licensed Clinical Mental Health Counselor (LCMHC)" at bounding box center [264, 193] width 424 height 36
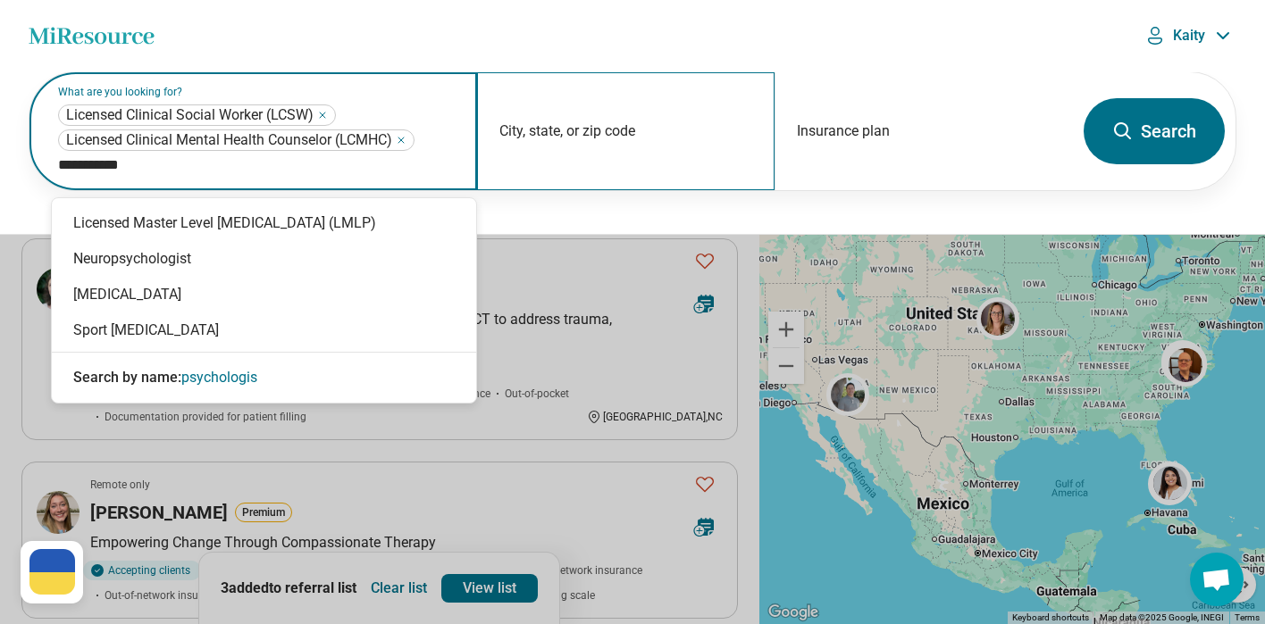
type input "**********"
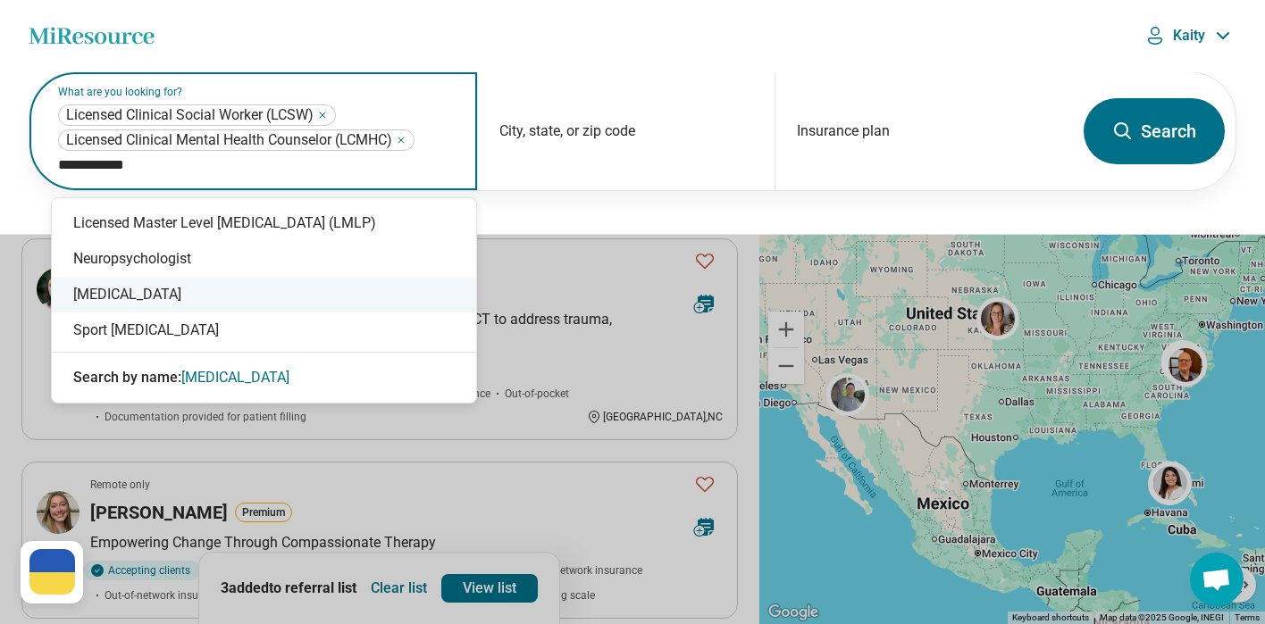
click at [161, 288] on div "Psychologist" at bounding box center [264, 295] width 424 height 36
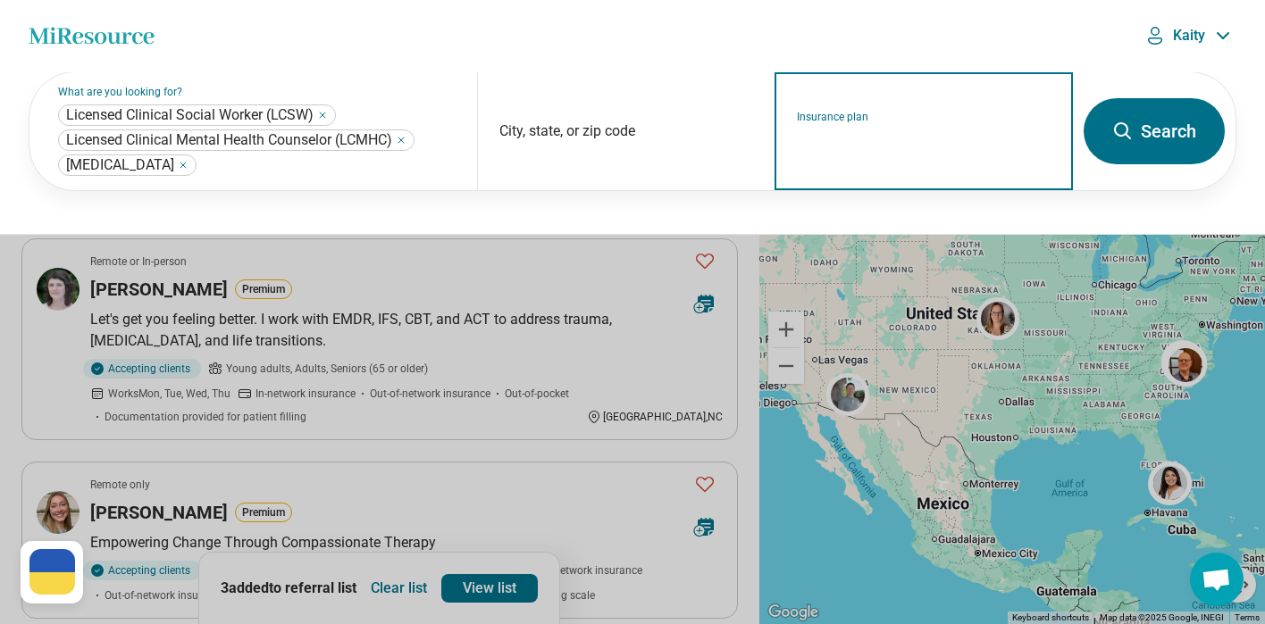
click at [845, 144] on input "Insurance plan" at bounding box center [924, 142] width 255 height 21
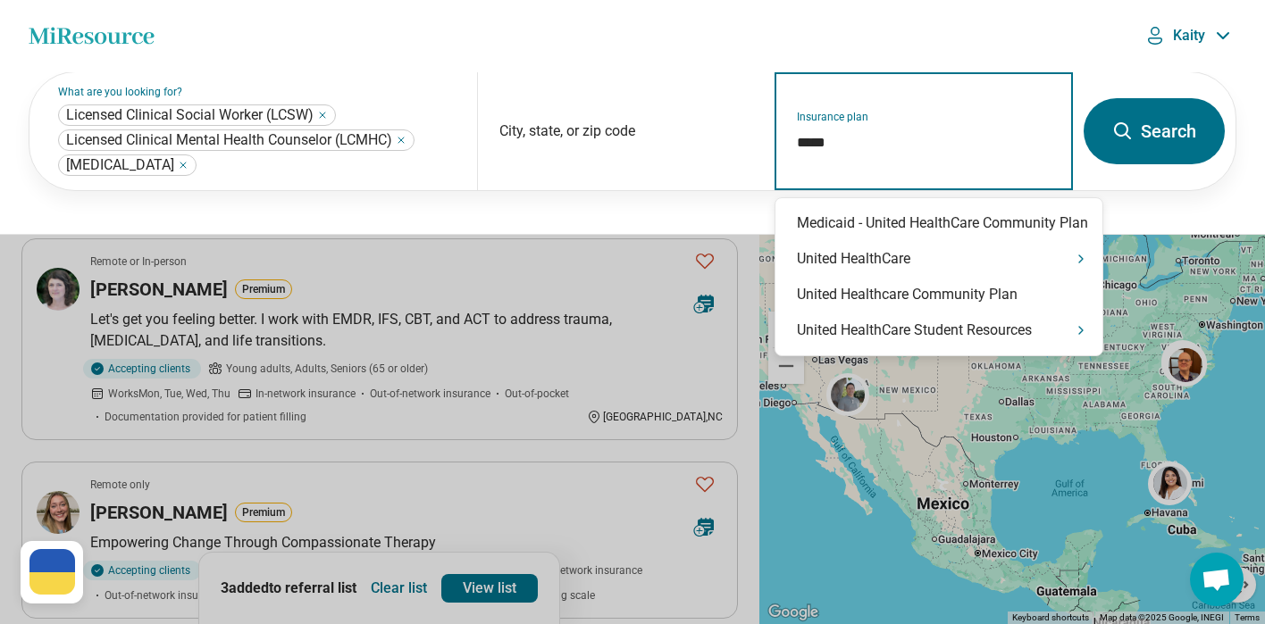
type input "******"
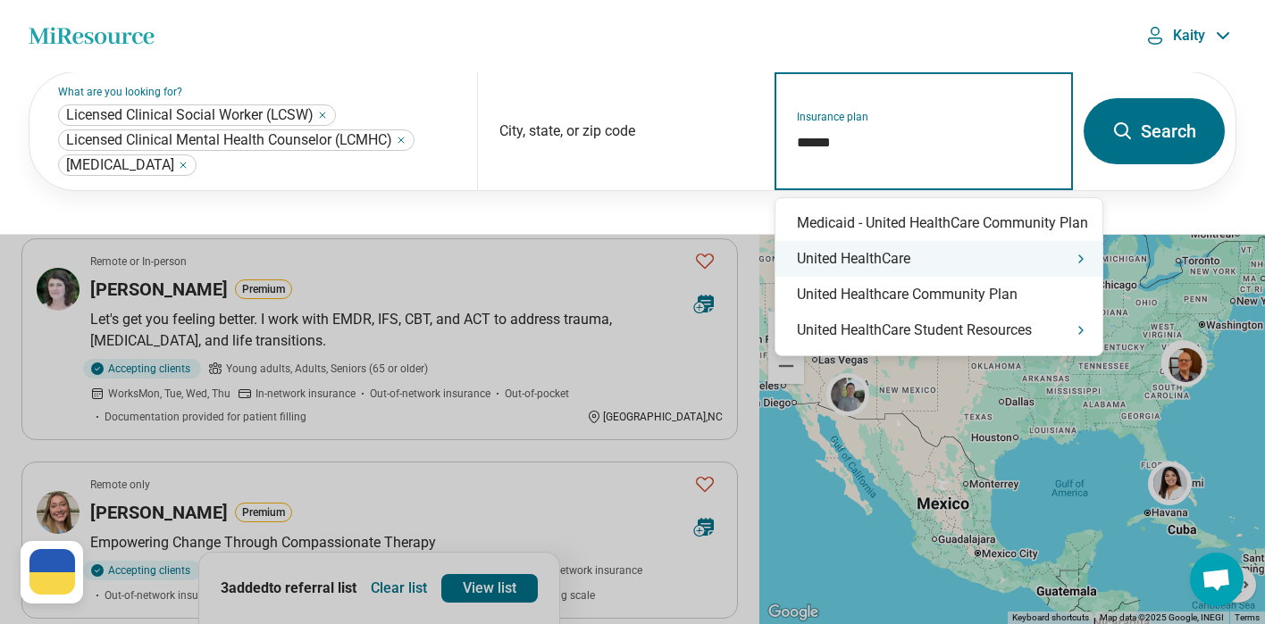
click at [917, 255] on div "United HealthCare" at bounding box center [938, 259] width 327 height 36
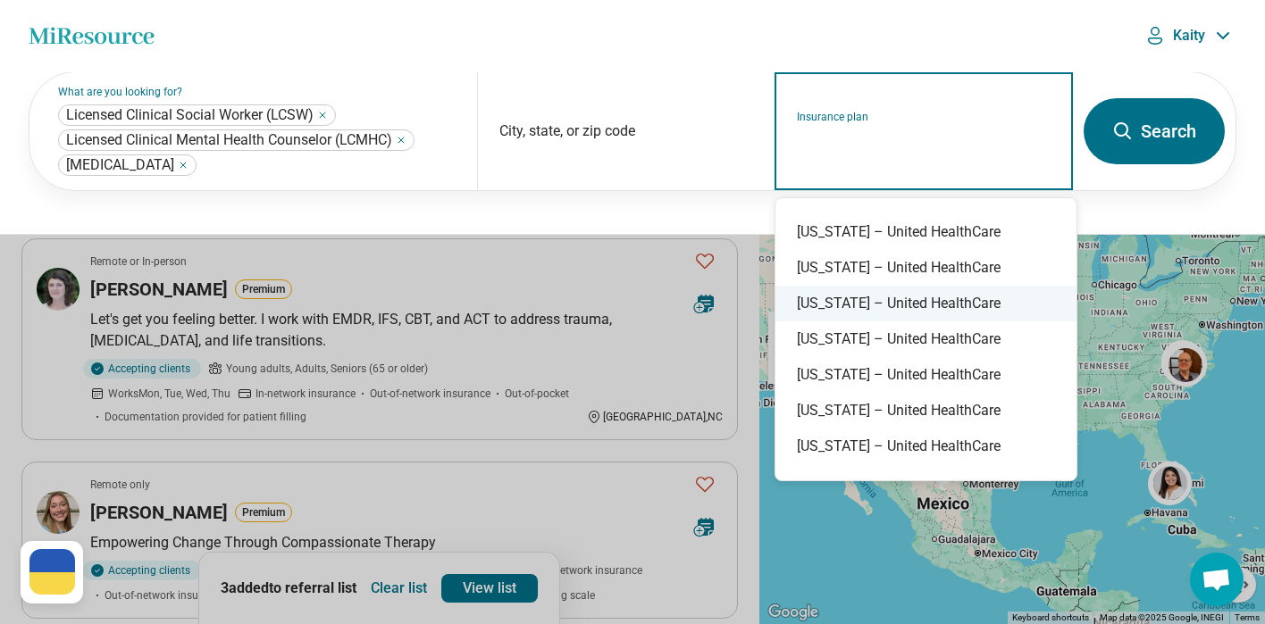
scroll to position [221, 0]
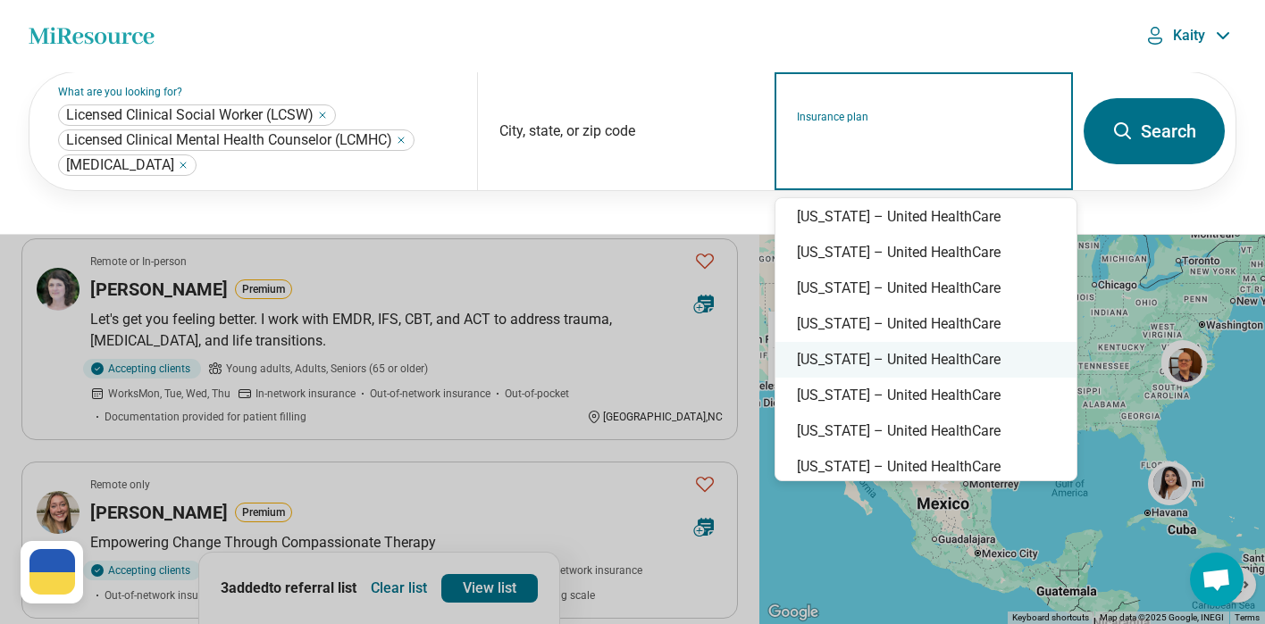
click at [959, 357] on div "North Carolina – United HealthCare" at bounding box center [925, 360] width 301 height 36
type input "**********"
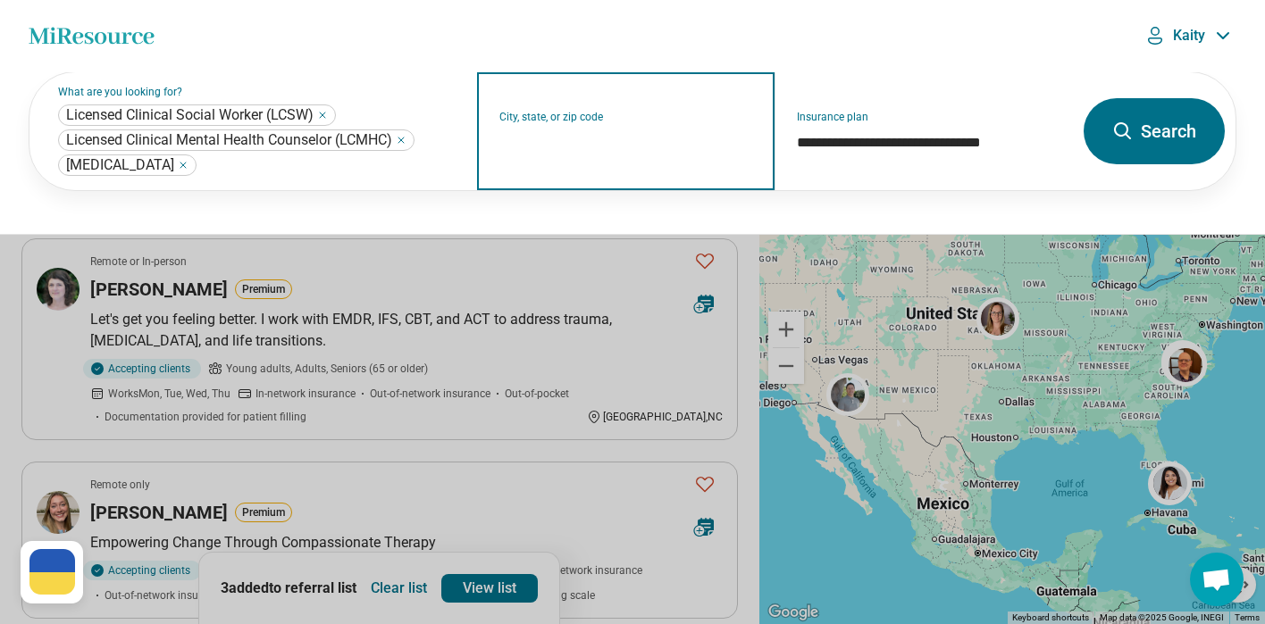
click at [595, 140] on input "City, state, or zip code" at bounding box center [626, 142] width 255 height 21
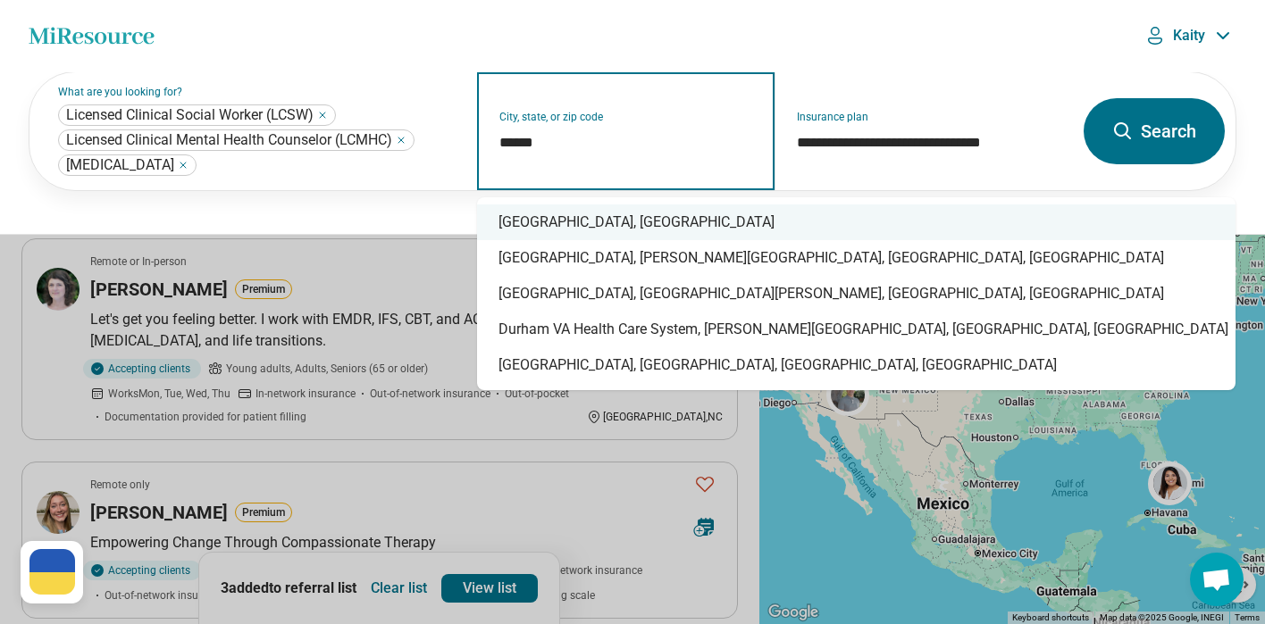
click at [634, 217] on div "Durham, NC" at bounding box center [856, 223] width 758 height 36
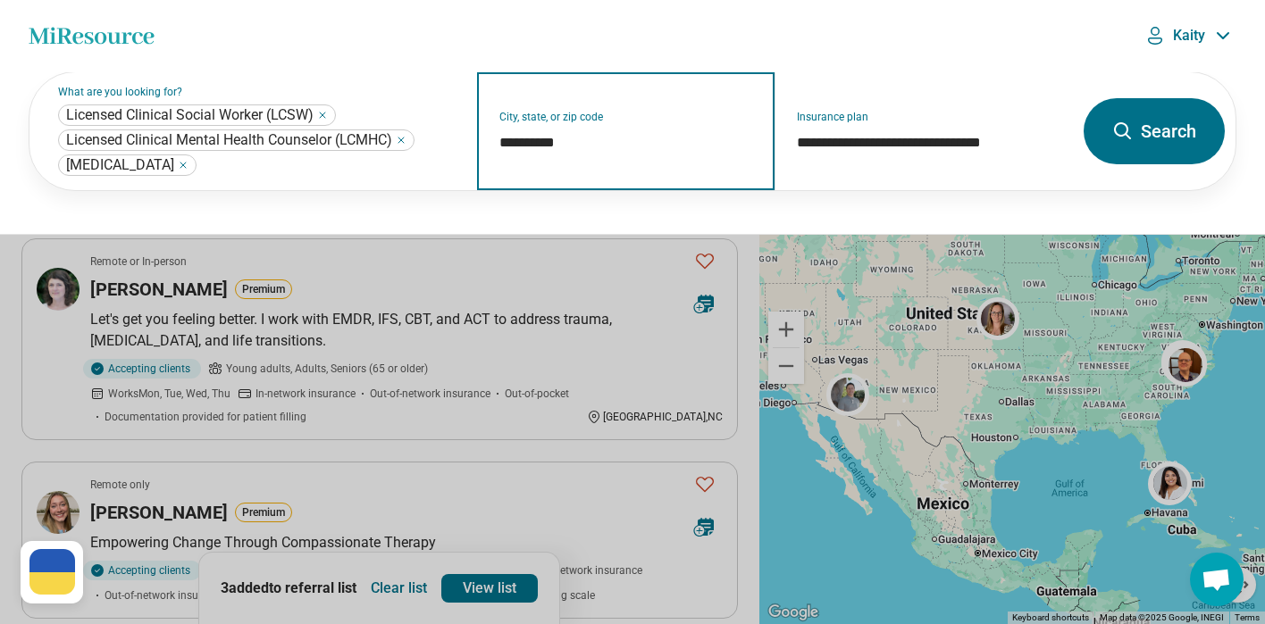
type input "**********"
click at [1166, 145] on button "Search" at bounding box center [1153, 131] width 141 height 66
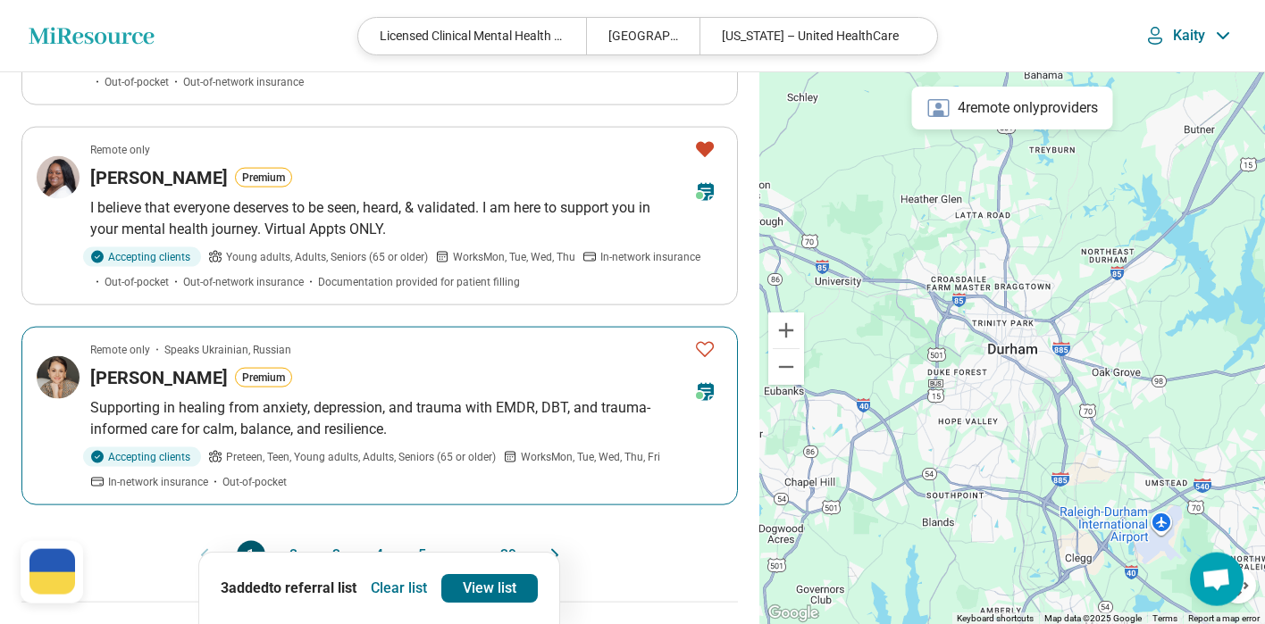
scroll to position [1843, 0]
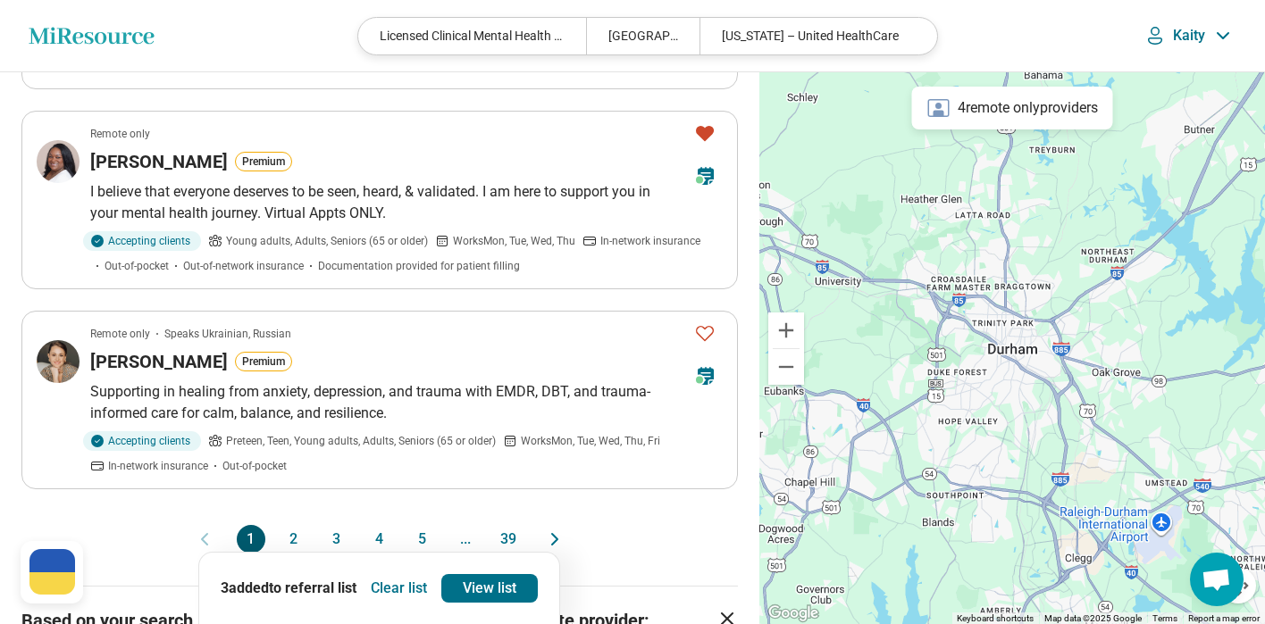
click at [290, 525] on button "2" at bounding box center [294, 539] width 29 height 29
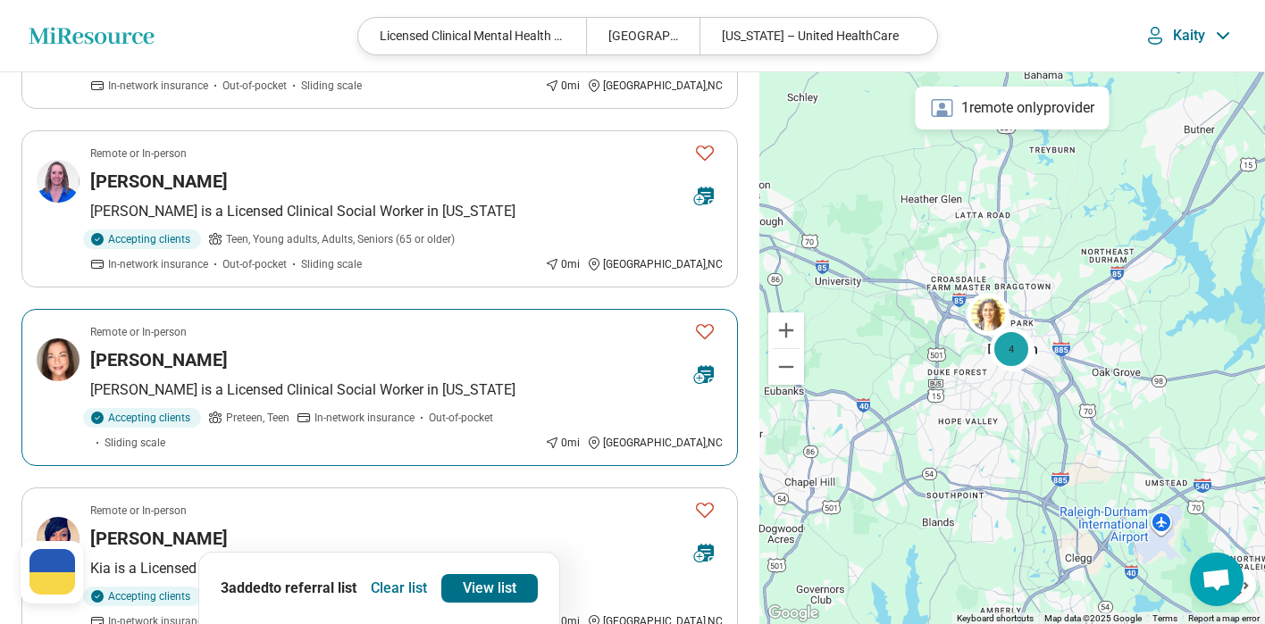
scroll to position [1672, 0]
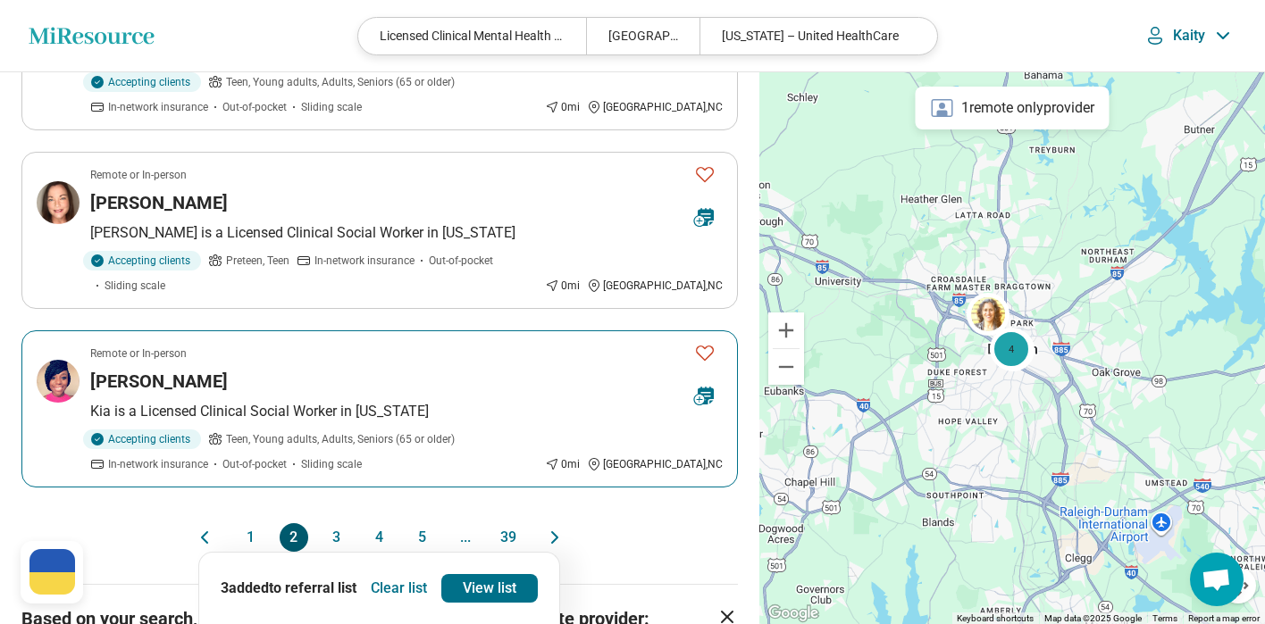
click at [138, 369] on h3 "Kia Phillips" at bounding box center [159, 381] width 138 height 25
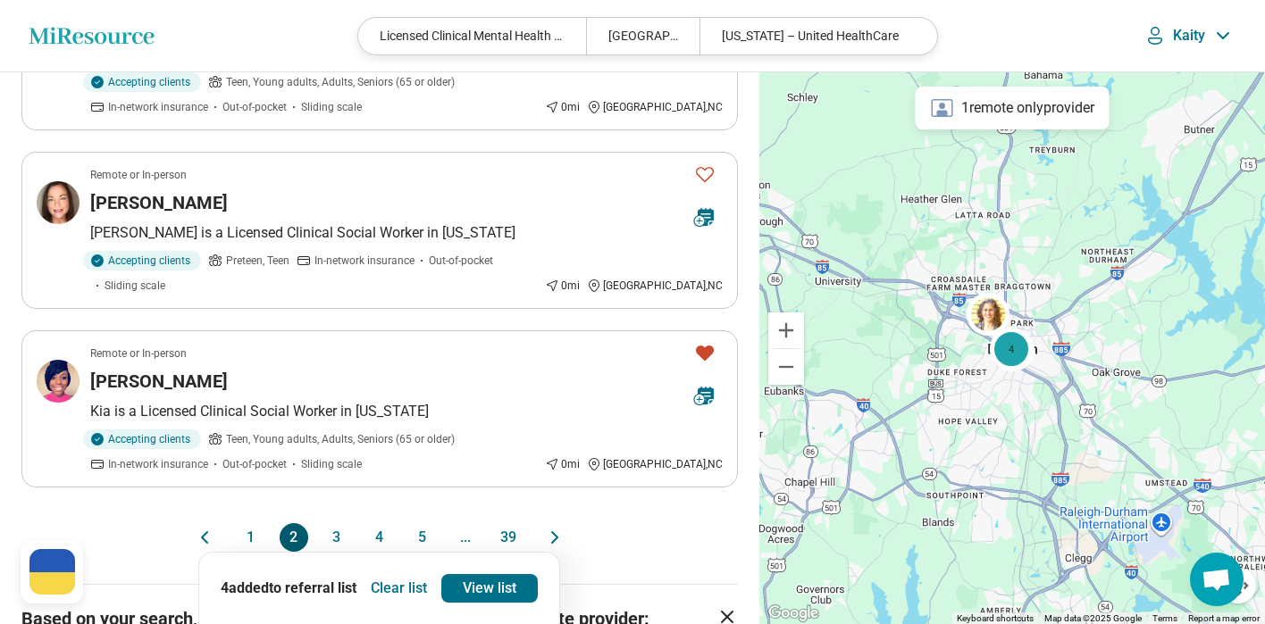
click at [344, 523] on button "3" at bounding box center [336, 537] width 29 height 29
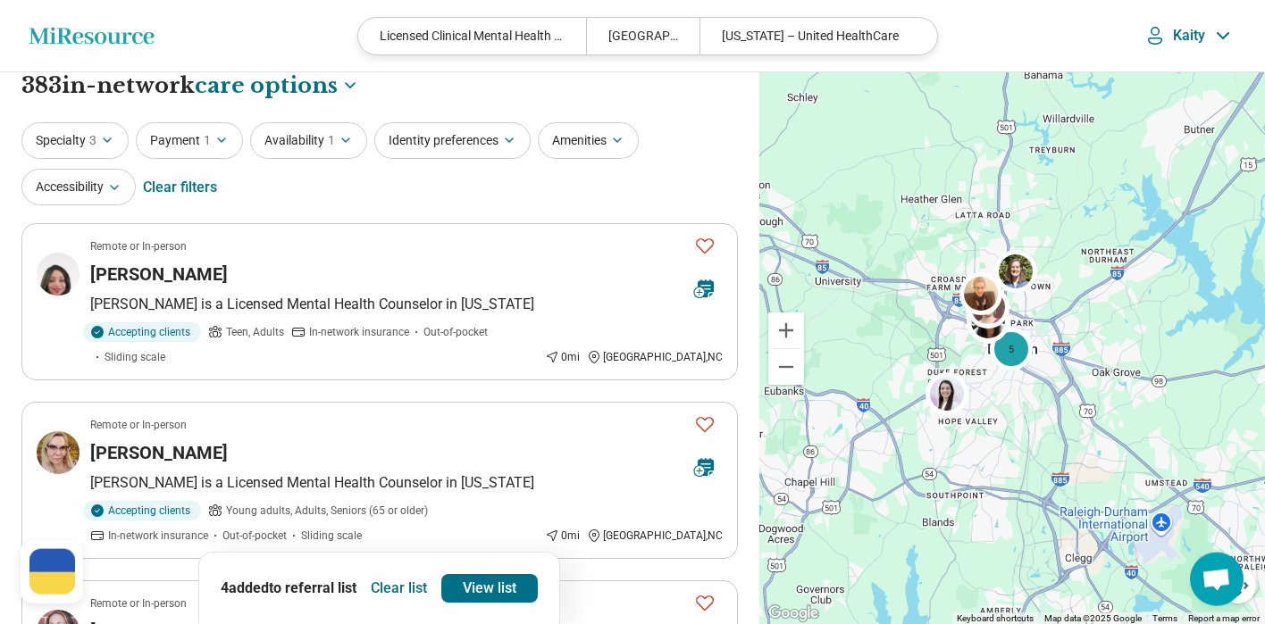
scroll to position [29, 0]
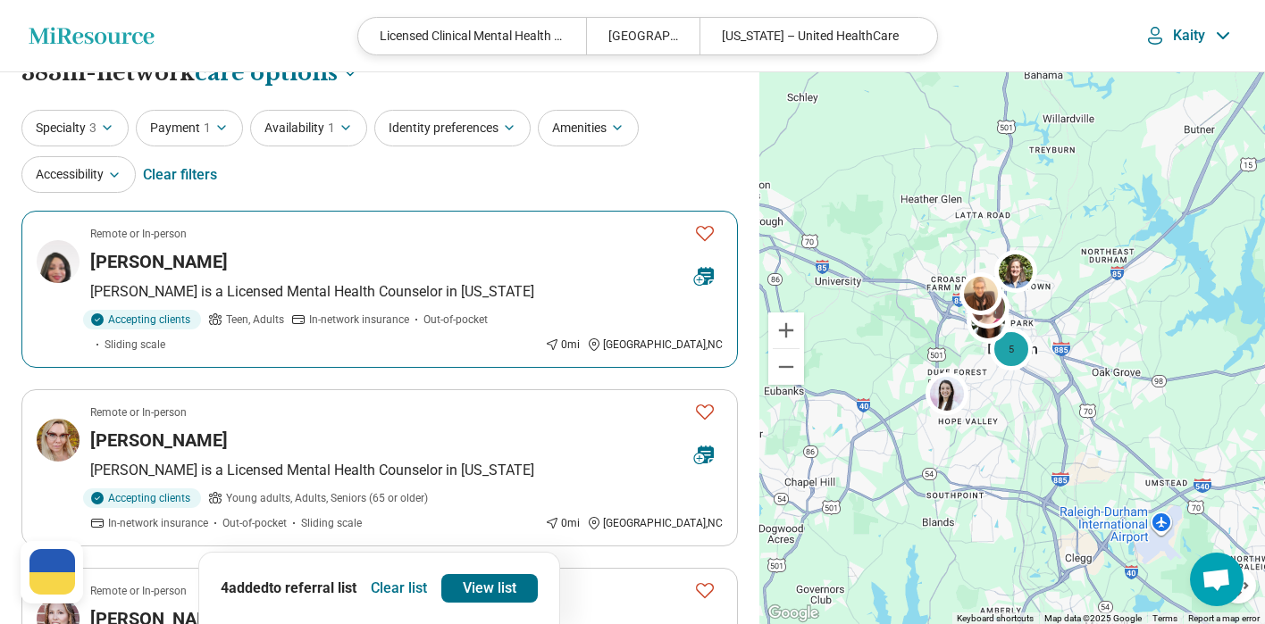
click at [66, 273] on img at bounding box center [58, 261] width 43 height 43
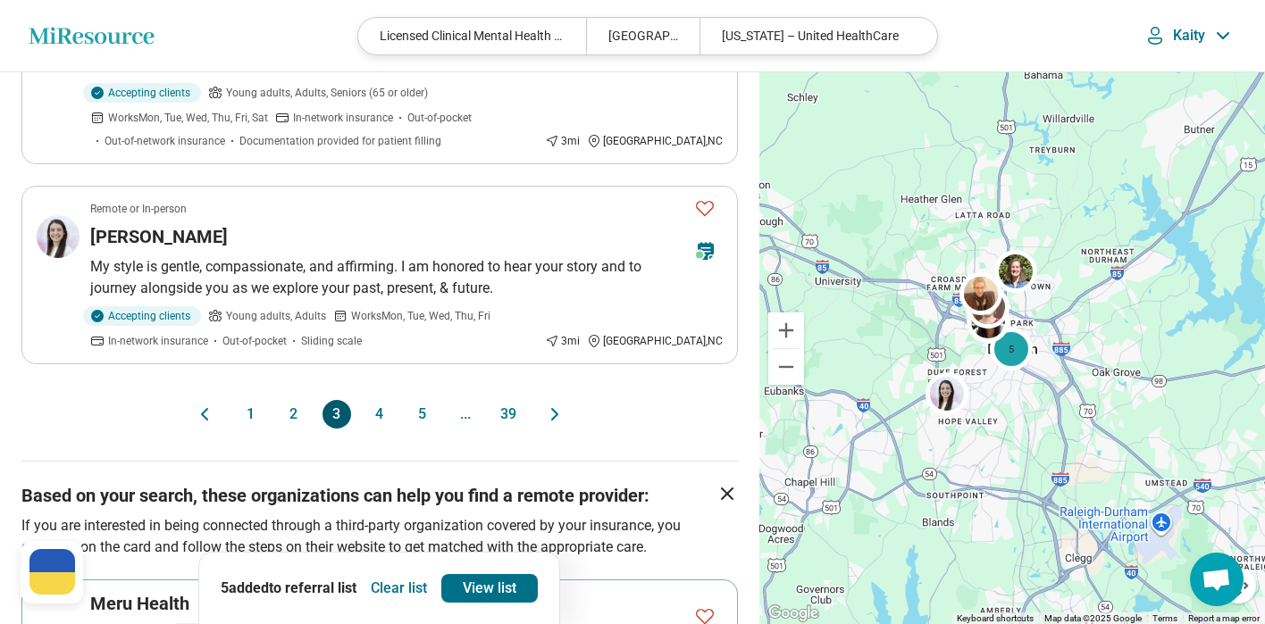
click at [384, 400] on button "4" at bounding box center [379, 414] width 29 height 29
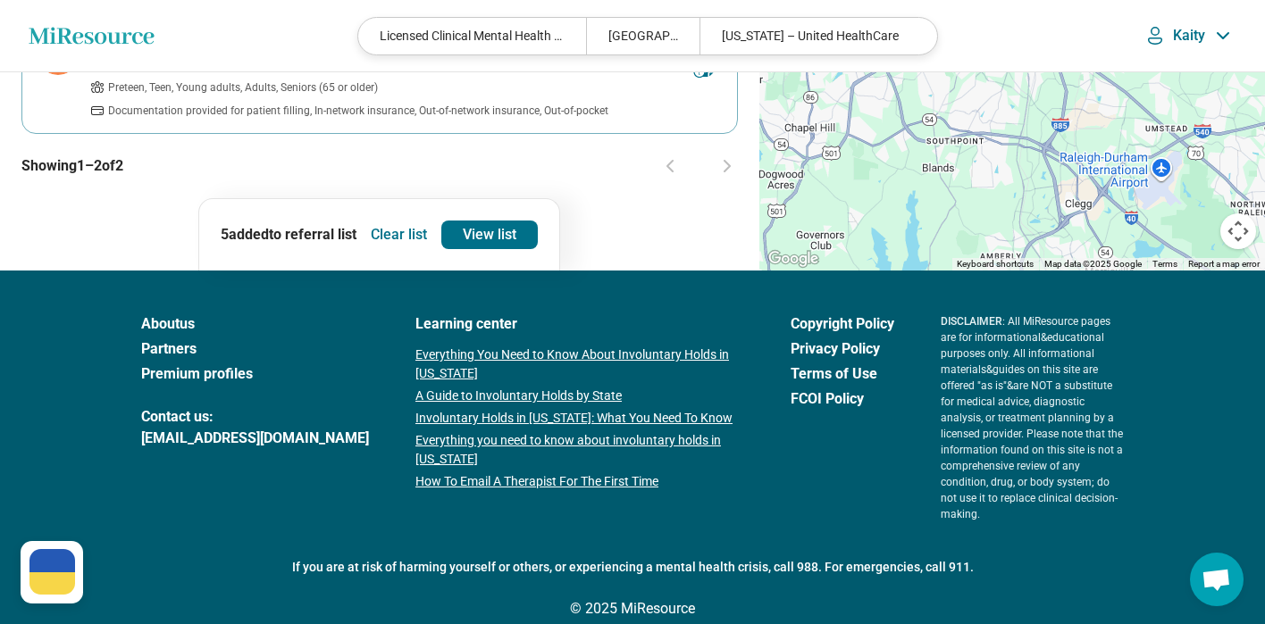
scroll to position [0, 0]
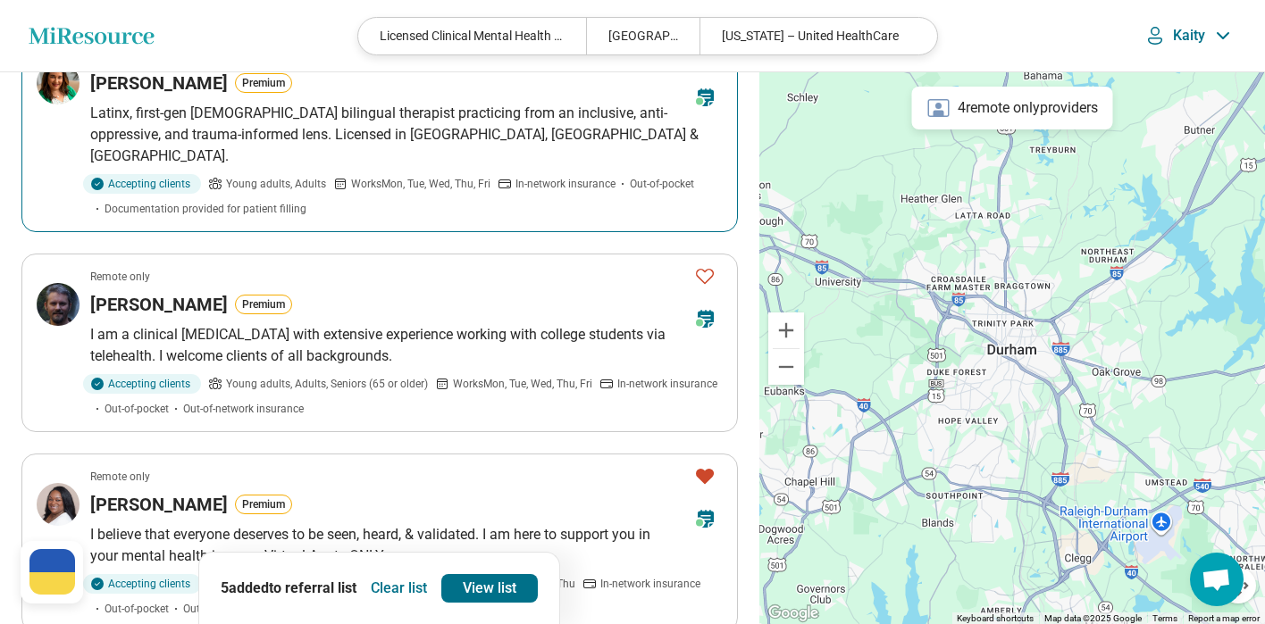
scroll to position [1801, 0]
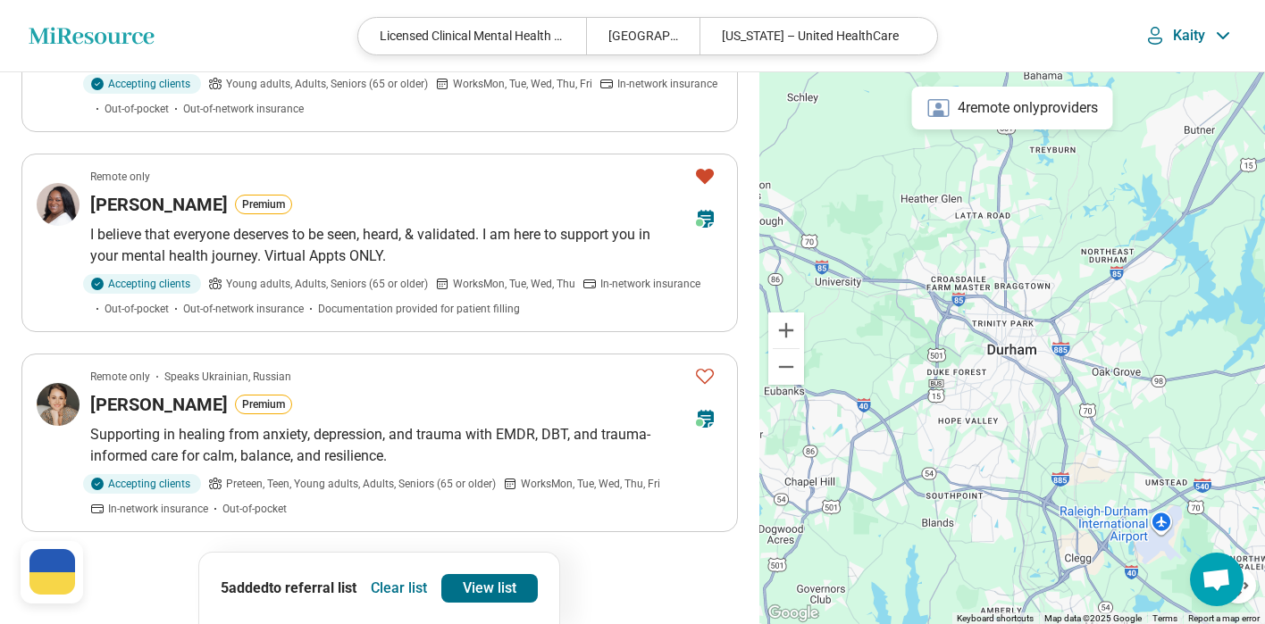
click at [292, 568] on button "2" at bounding box center [294, 582] width 29 height 29
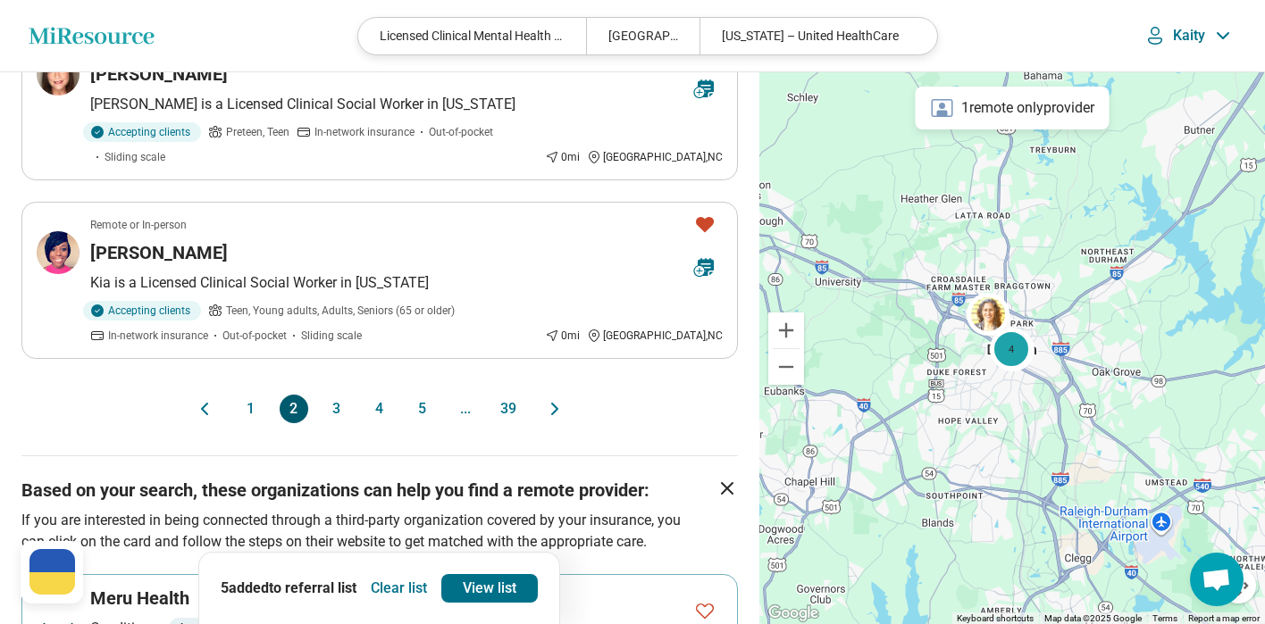
scroll to position [0, 0]
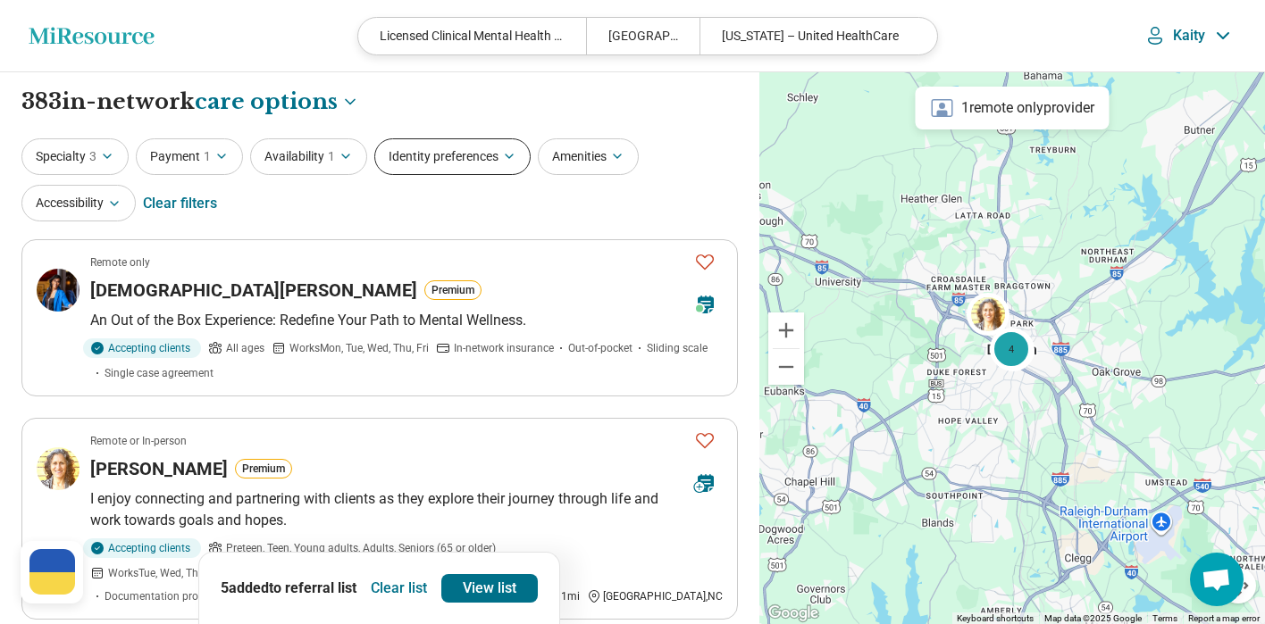
click at [506, 141] on button "Identity preferences" at bounding box center [452, 156] width 156 height 37
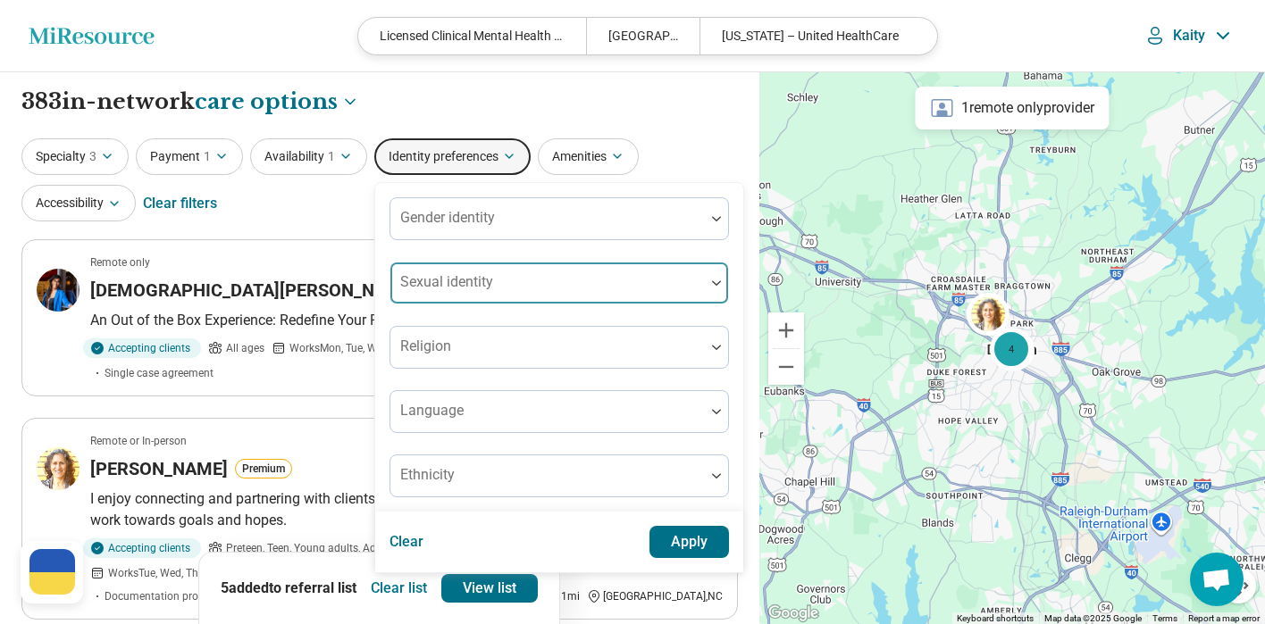
click at [491, 293] on div at bounding box center [547, 290] width 300 height 25
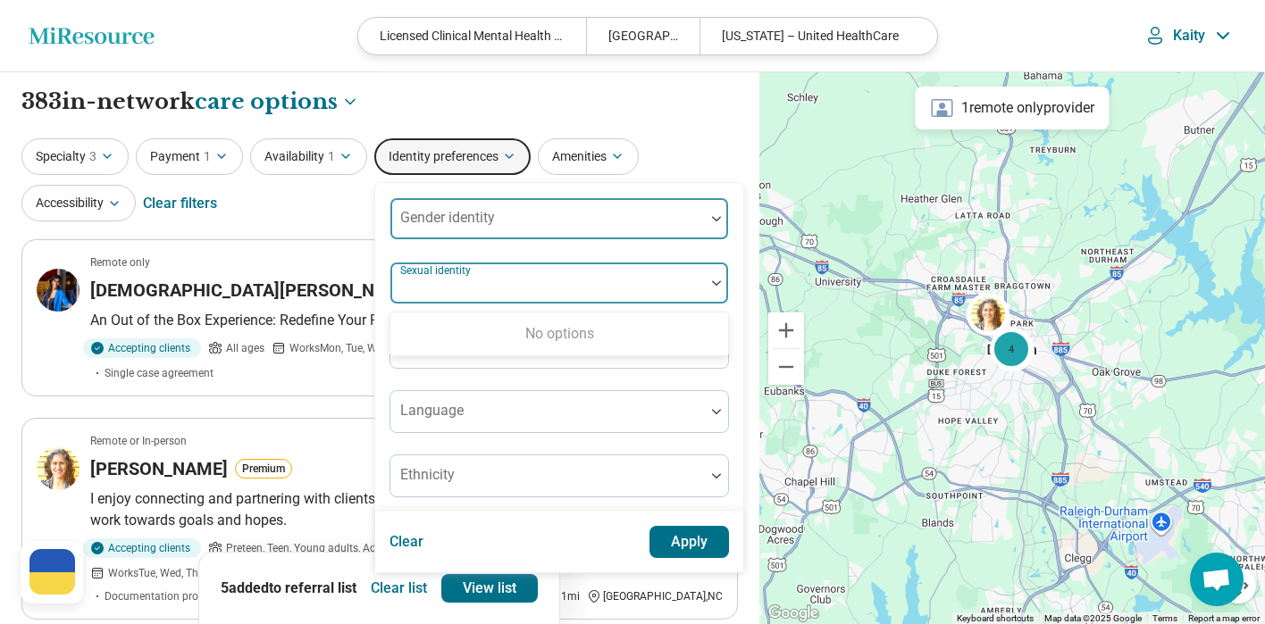
click at [653, 221] on div at bounding box center [547, 225] width 300 height 25
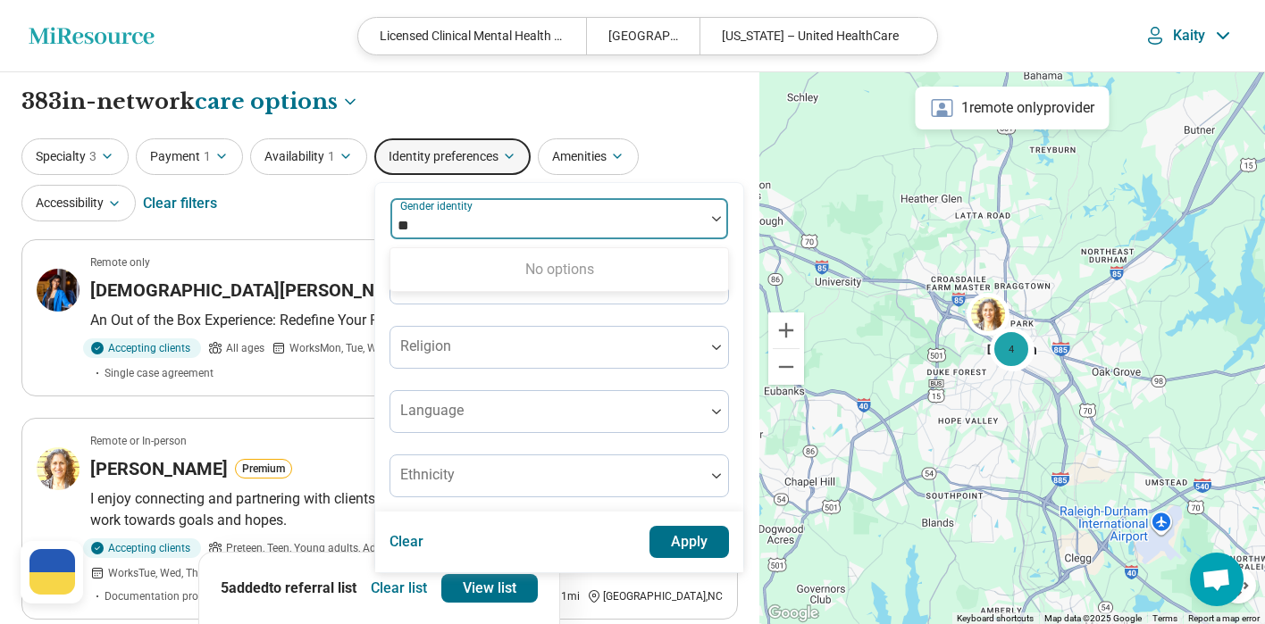
type input "*"
type input "******"
drag, startPoint x: 619, startPoint y: 252, endPoint x: 600, endPoint y: 217, distance: 39.6
click at [619, 252] on div "No options" at bounding box center [559, 270] width 338 height 36
click at [600, 217] on div at bounding box center [547, 225] width 300 height 25
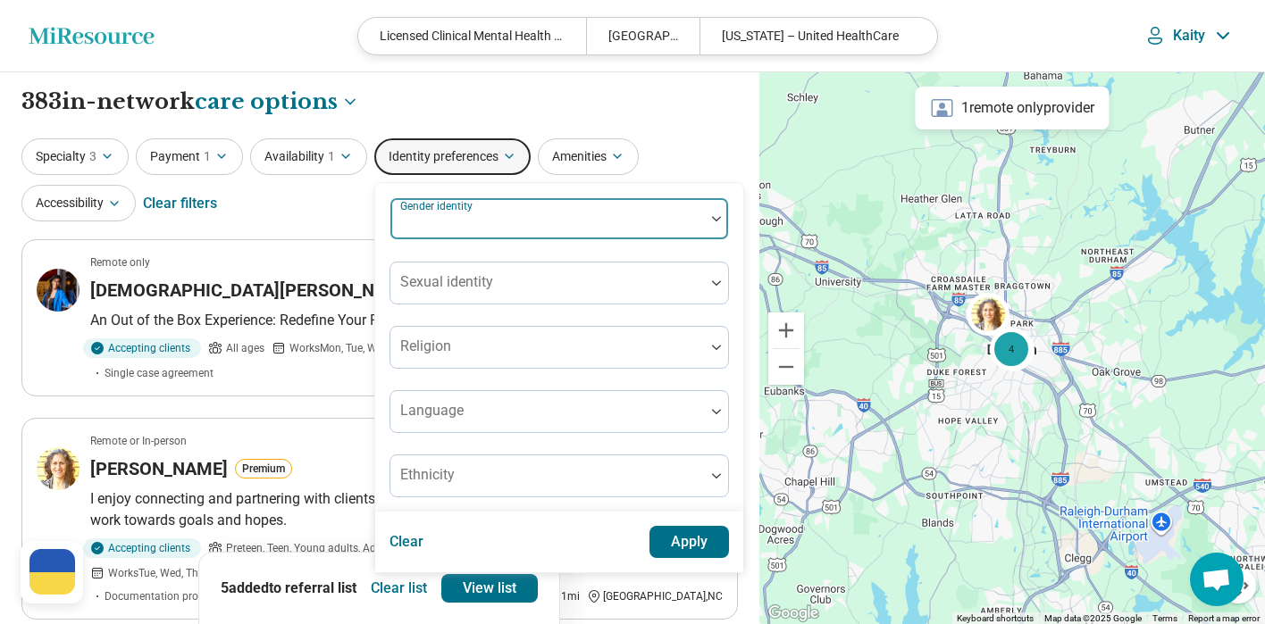
click at [572, 221] on div at bounding box center [547, 225] width 300 height 25
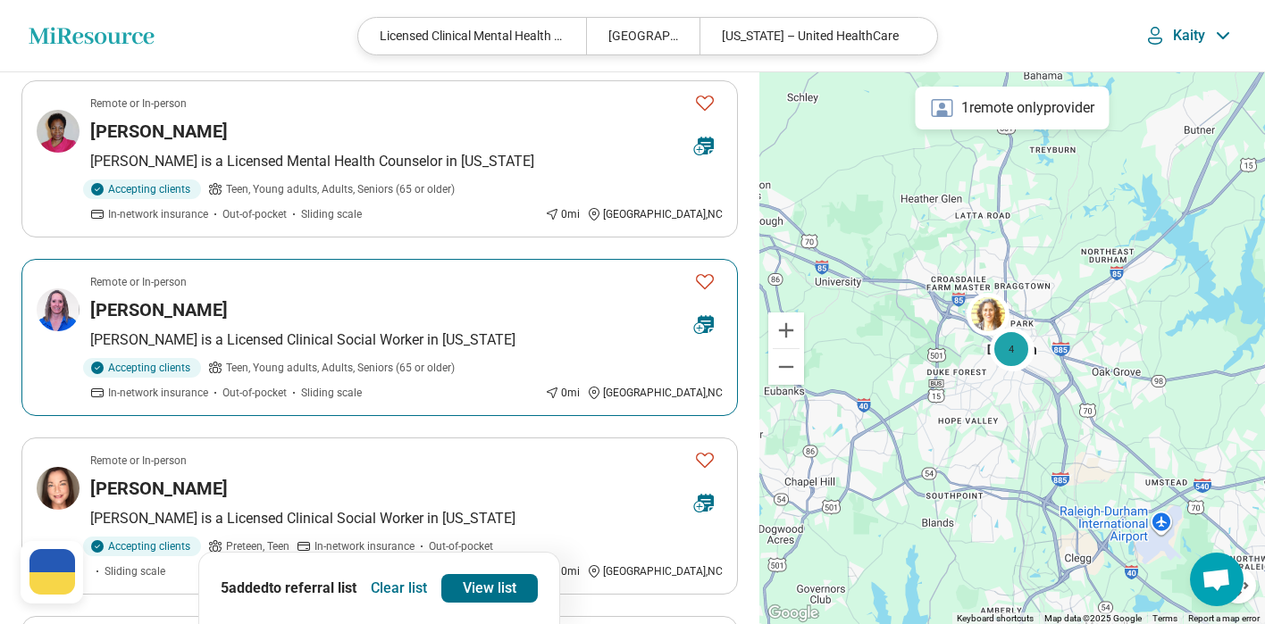
scroll to position [1686, 0]
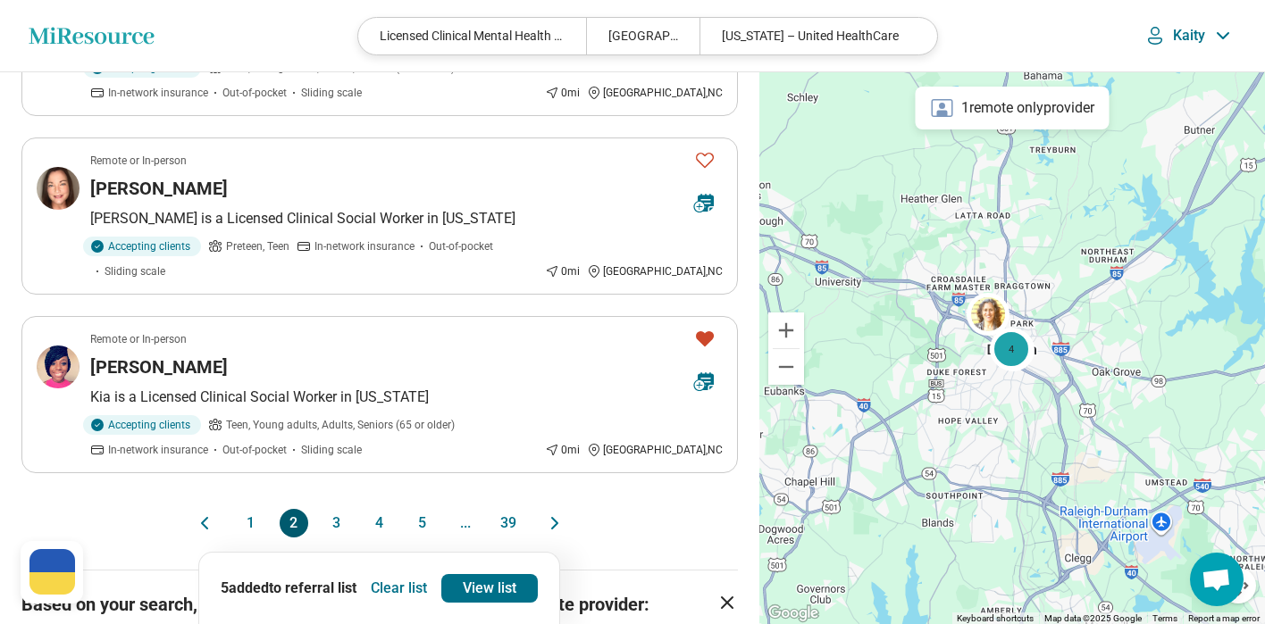
drag, startPoint x: 335, startPoint y: 480, endPoint x: 348, endPoint y: 475, distance: 14.4
click at [335, 509] on button "3" at bounding box center [336, 523] width 29 height 29
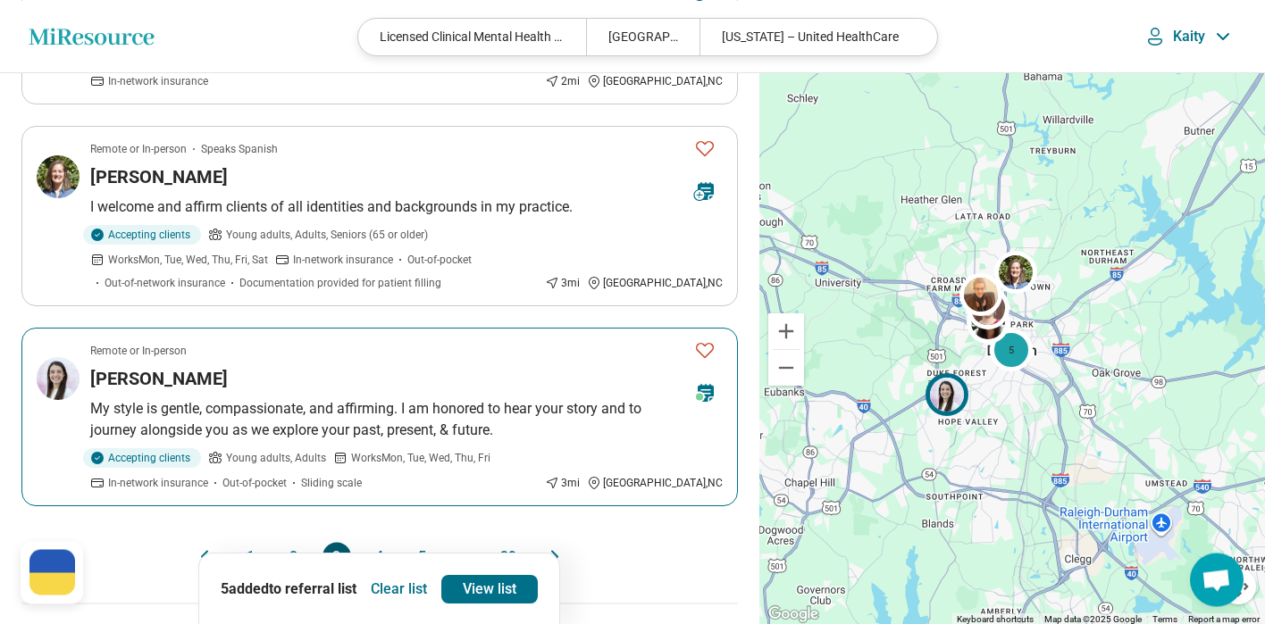
scroll to position [1643, 0]
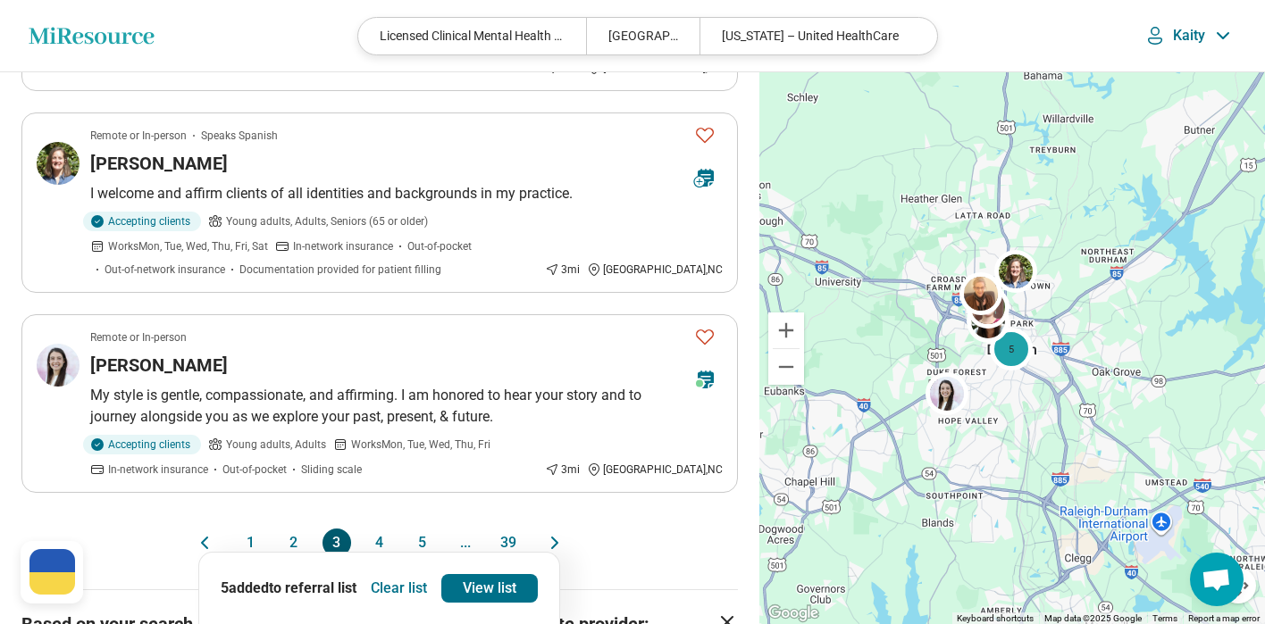
click at [380, 529] on button "4" at bounding box center [379, 543] width 29 height 29
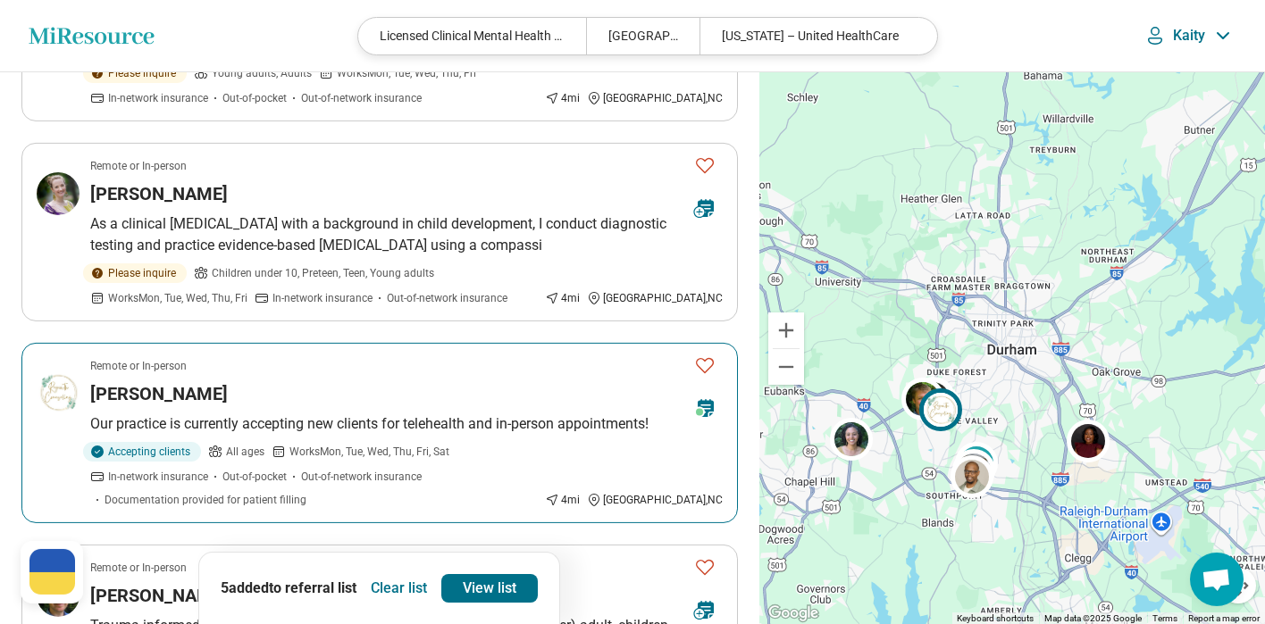
scroll to position [529, 0]
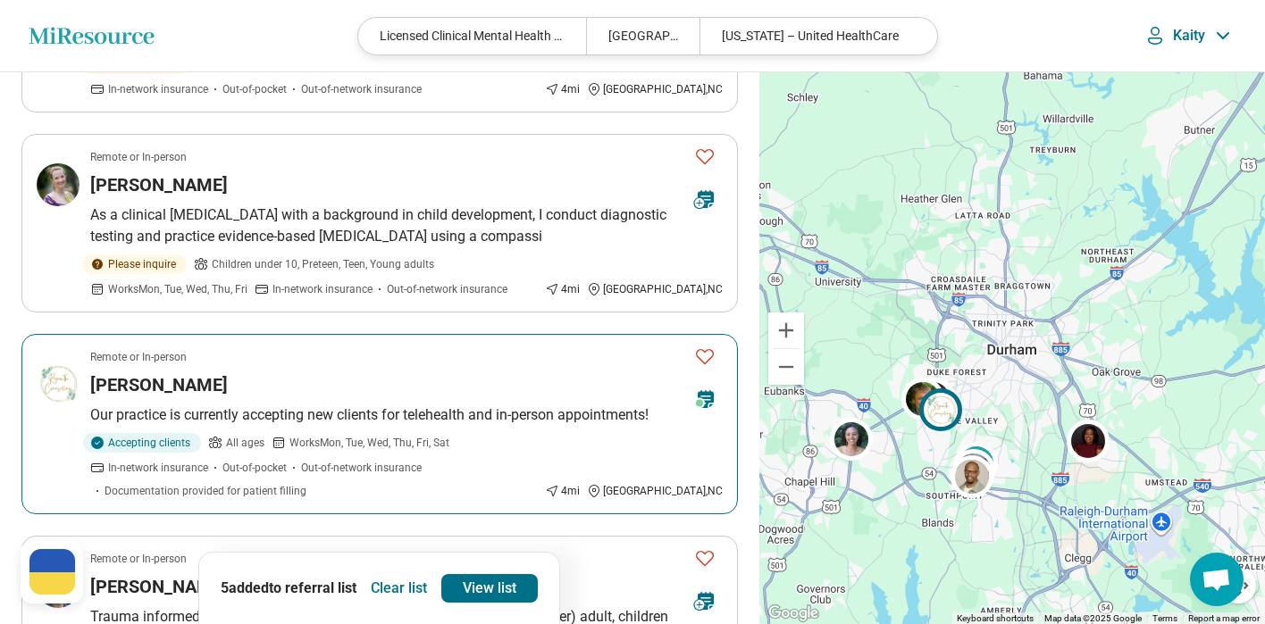
click at [50, 364] on img at bounding box center [58, 385] width 43 height 43
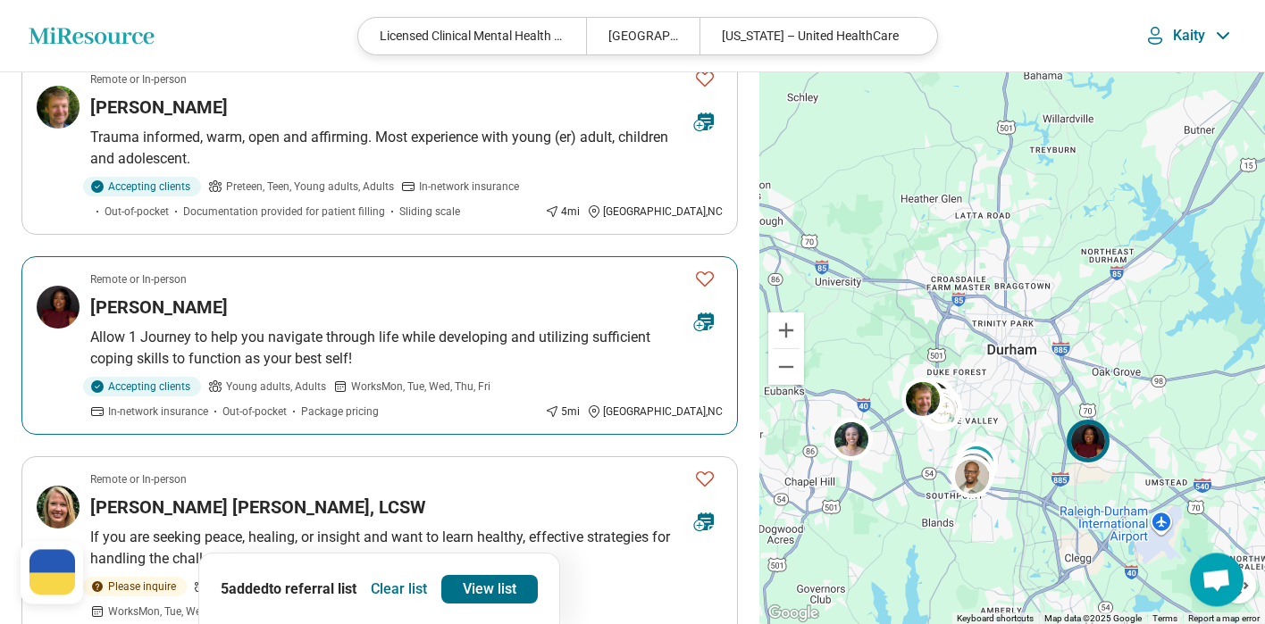
scroll to position [1015, 0]
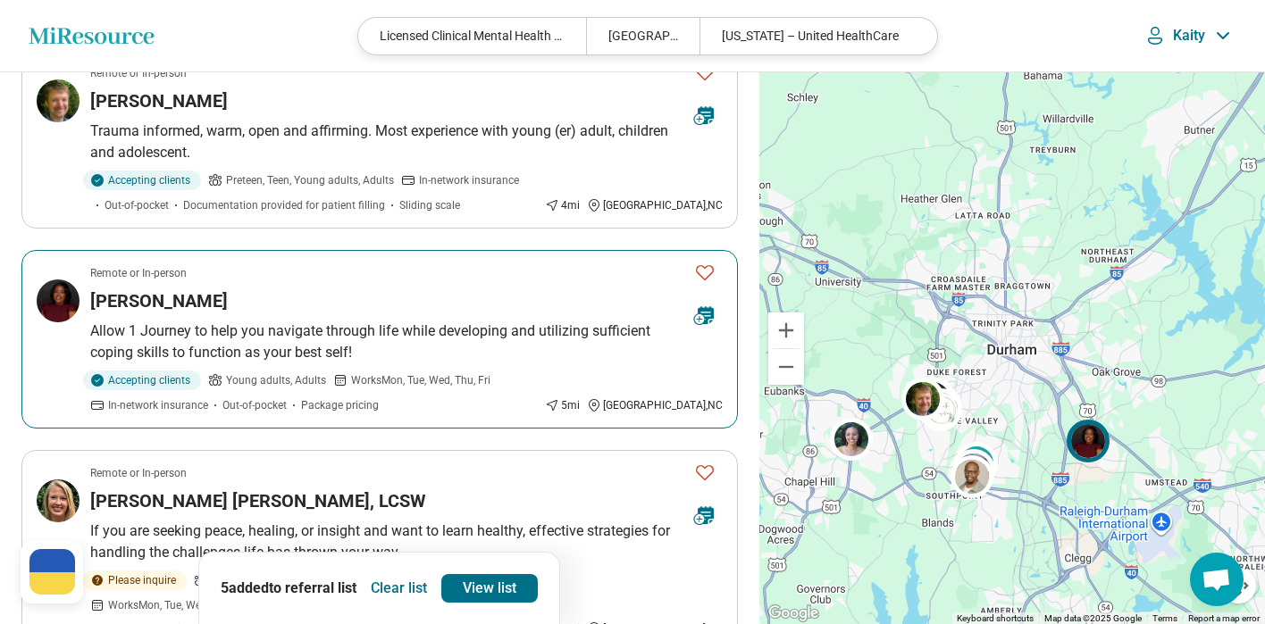
click at [66, 280] on img at bounding box center [58, 301] width 43 height 43
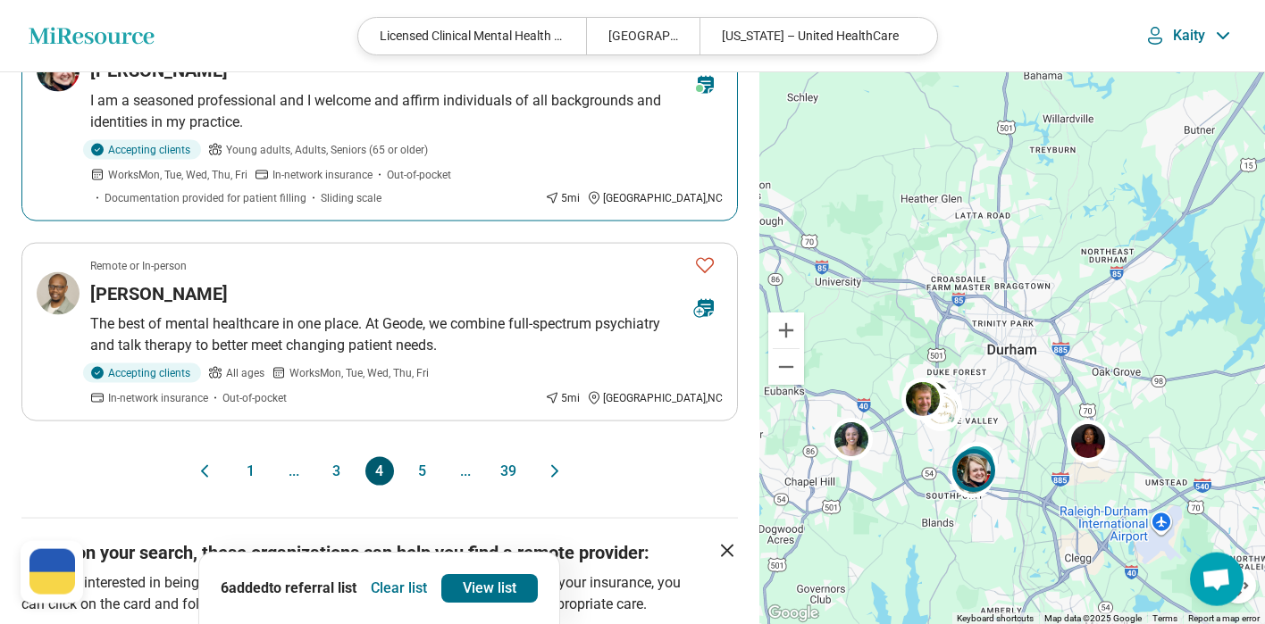
scroll to position [1901, 0]
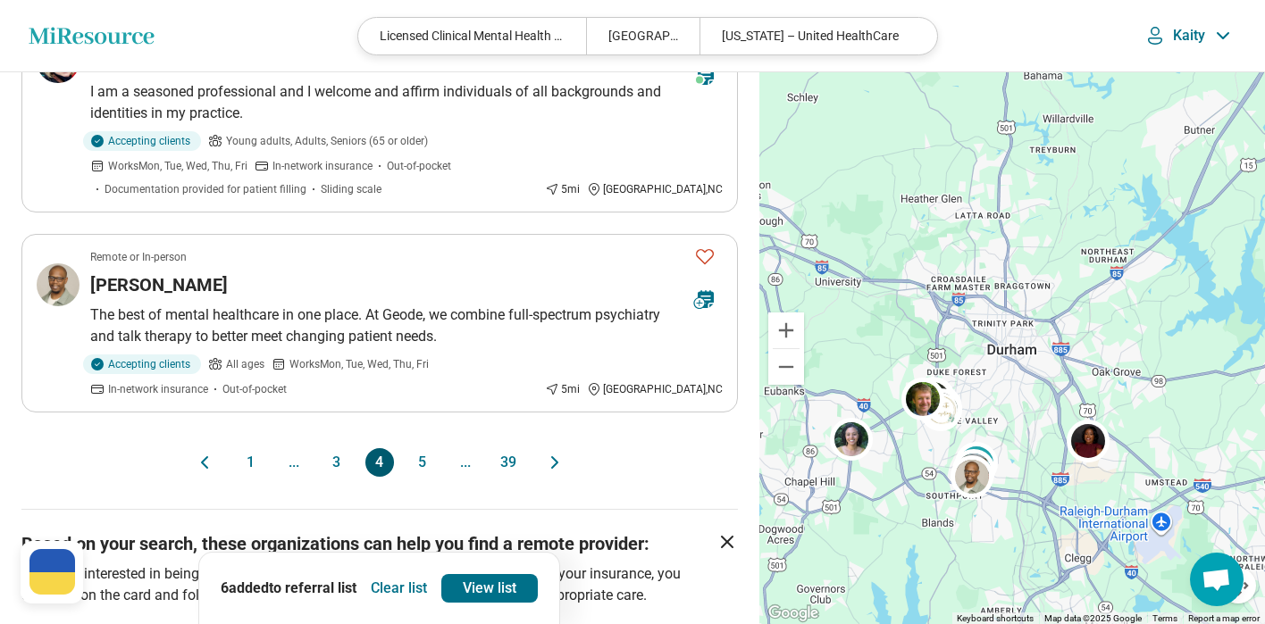
click at [421, 448] on button "5" at bounding box center [422, 462] width 29 height 29
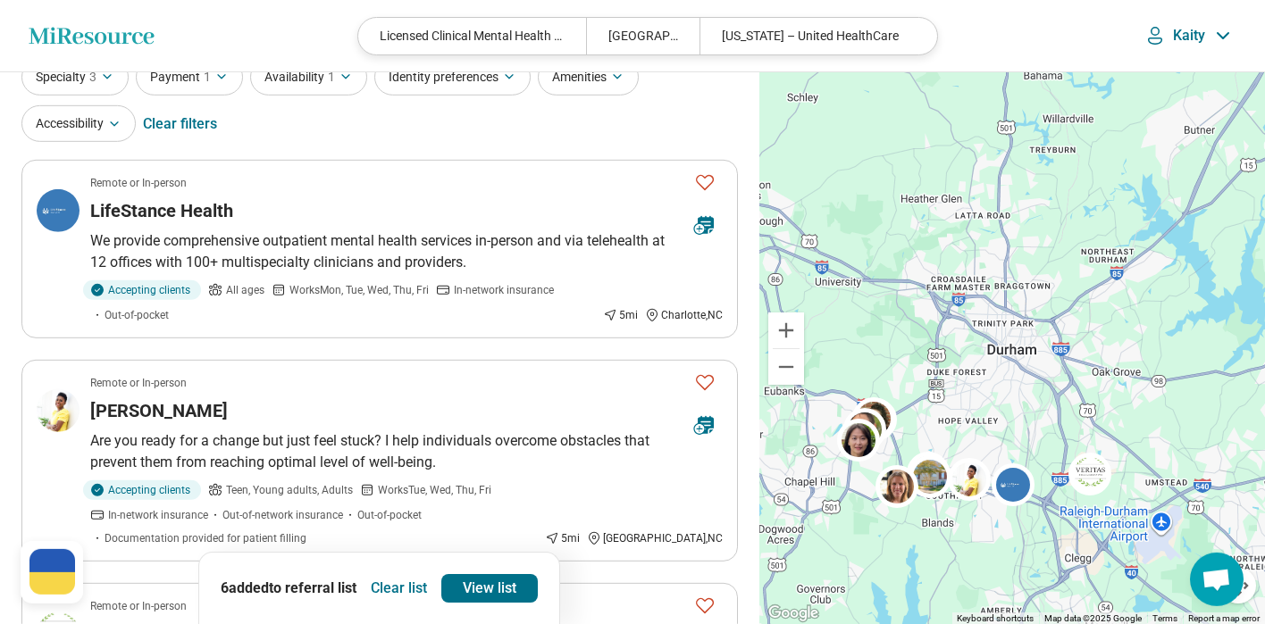
scroll to position [157, 0]
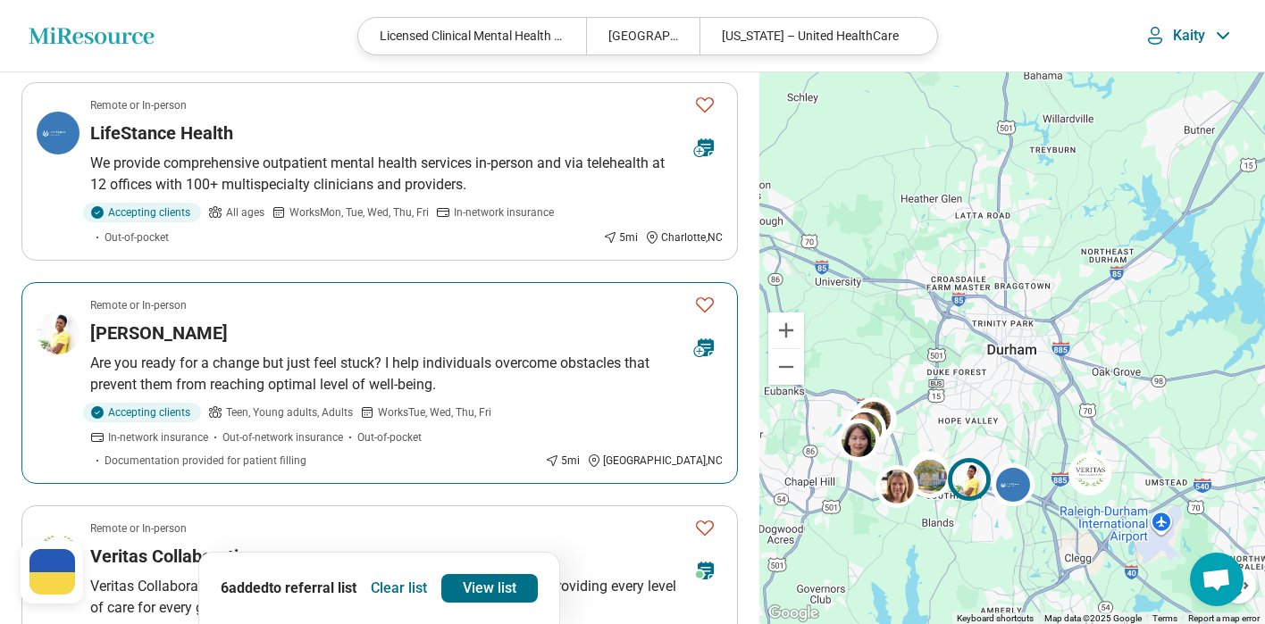
click at [50, 340] on img at bounding box center [58, 333] width 43 height 43
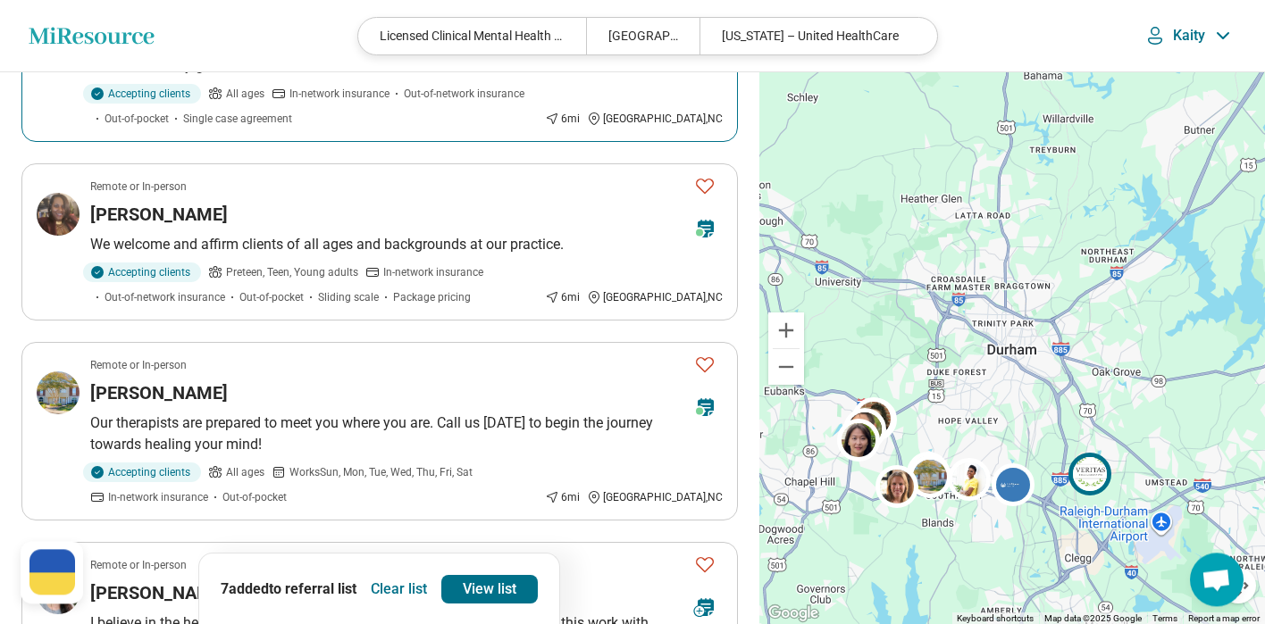
scroll to position [700, 0]
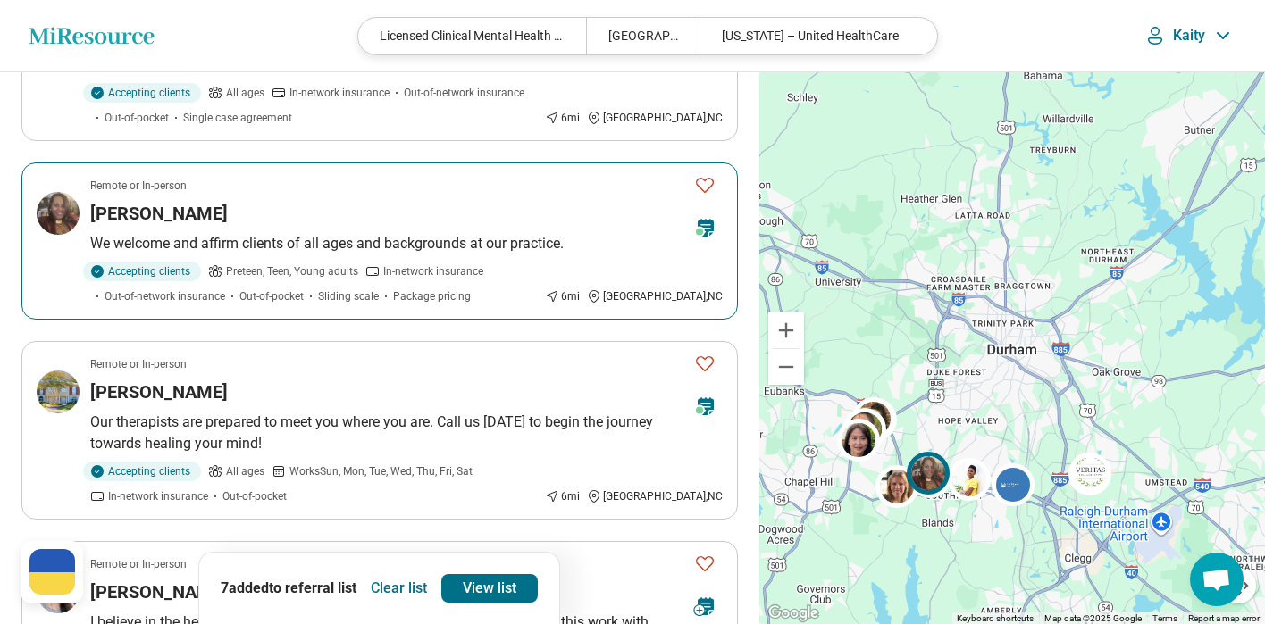
click at [65, 217] on img at bounding box center [58, 213] width 43 height 43
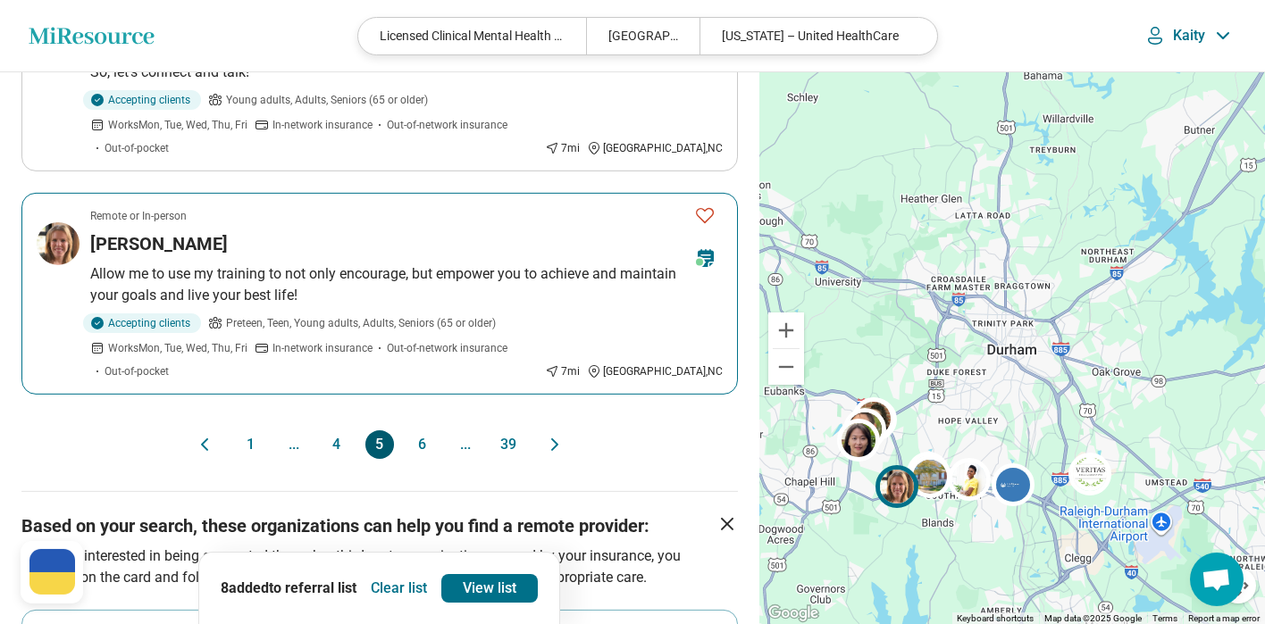
scroll to position [1958, 0]
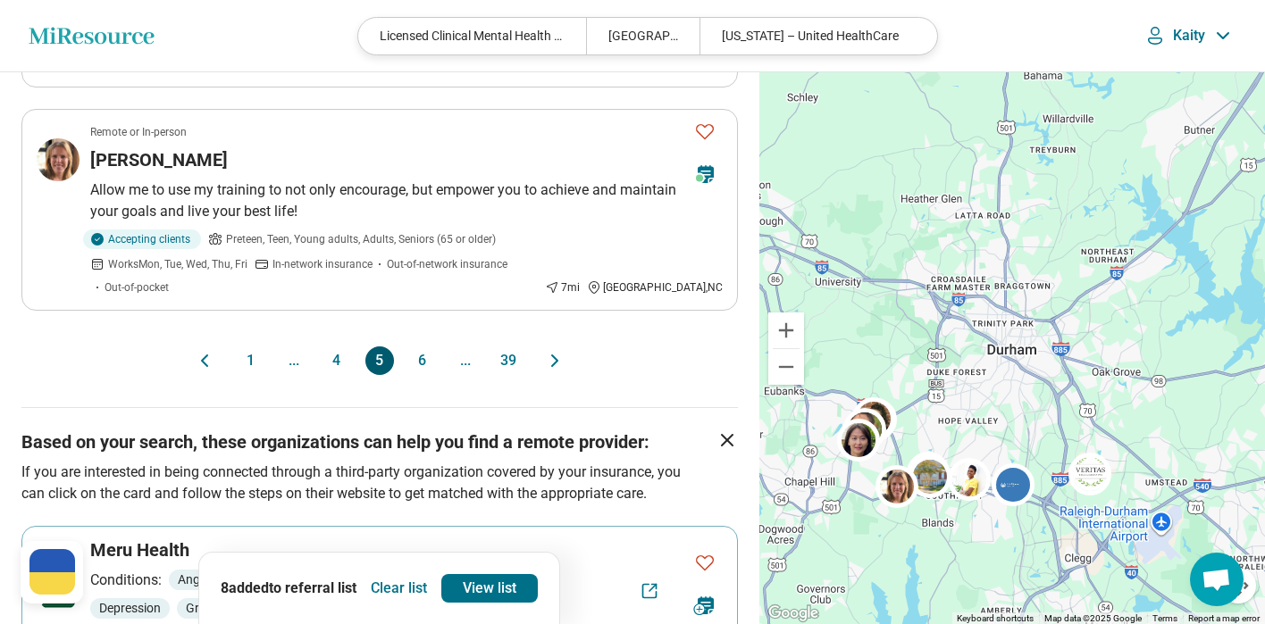
click at [425, 347] on button "6" at bounding box center [422, 361] width 29 height 29
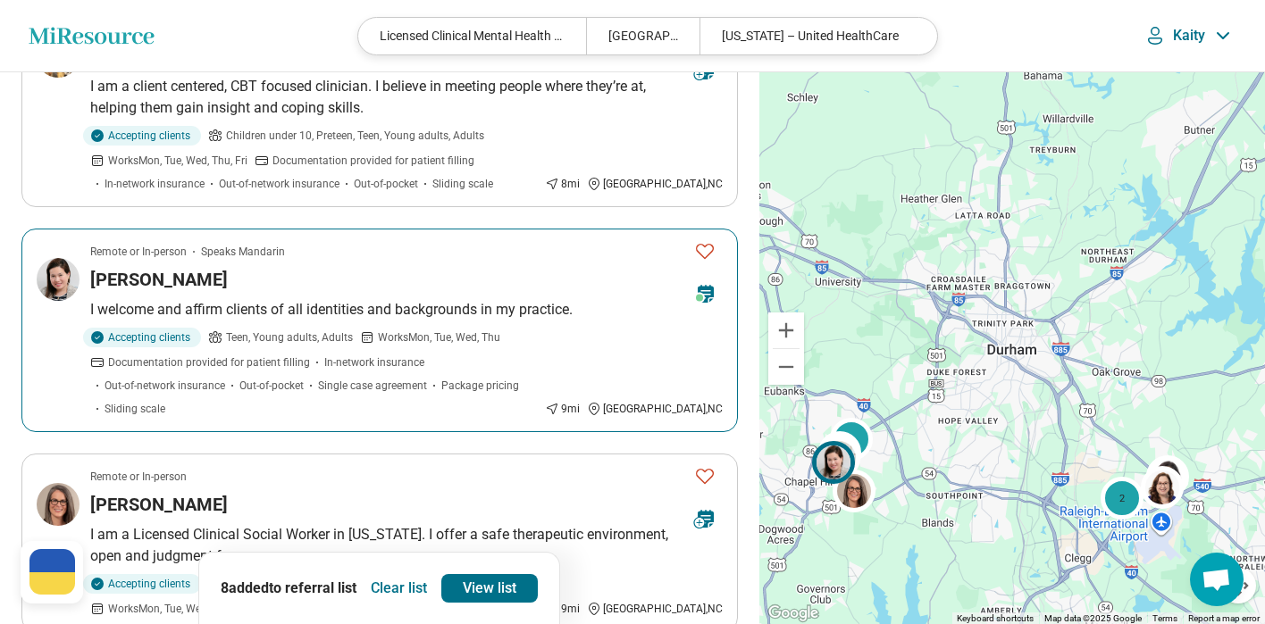
scroll to position [1872, 0]
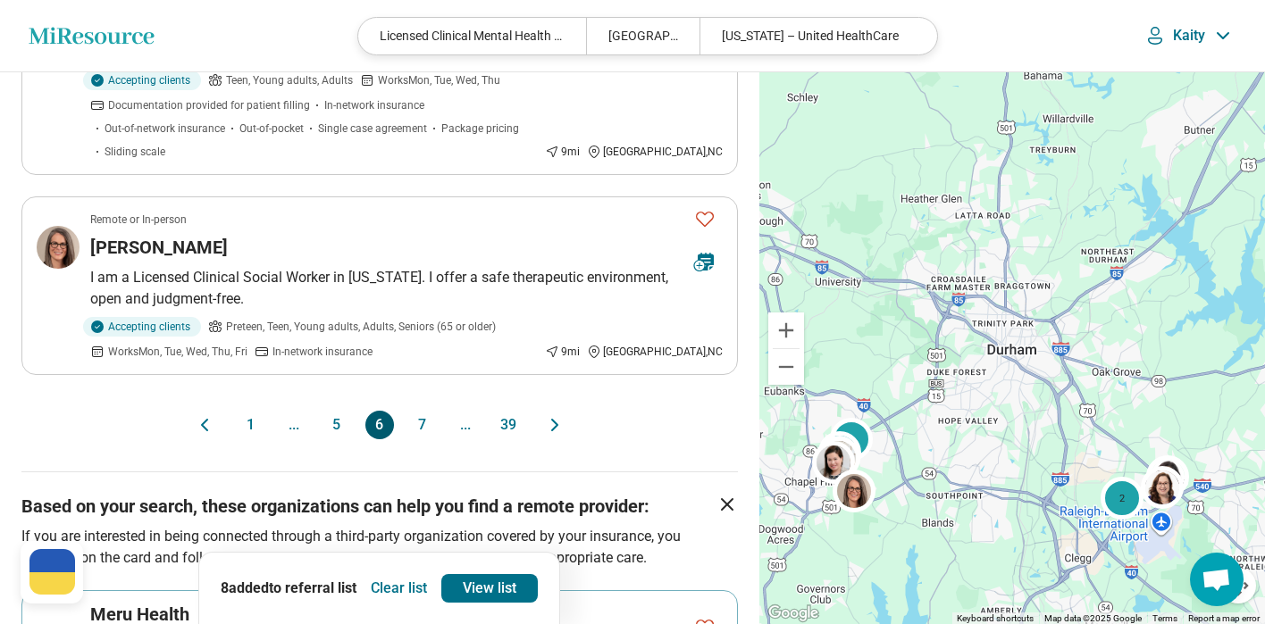
click at [419, 411] on button "7" at bounding box center [422, 425] width 29 height 29
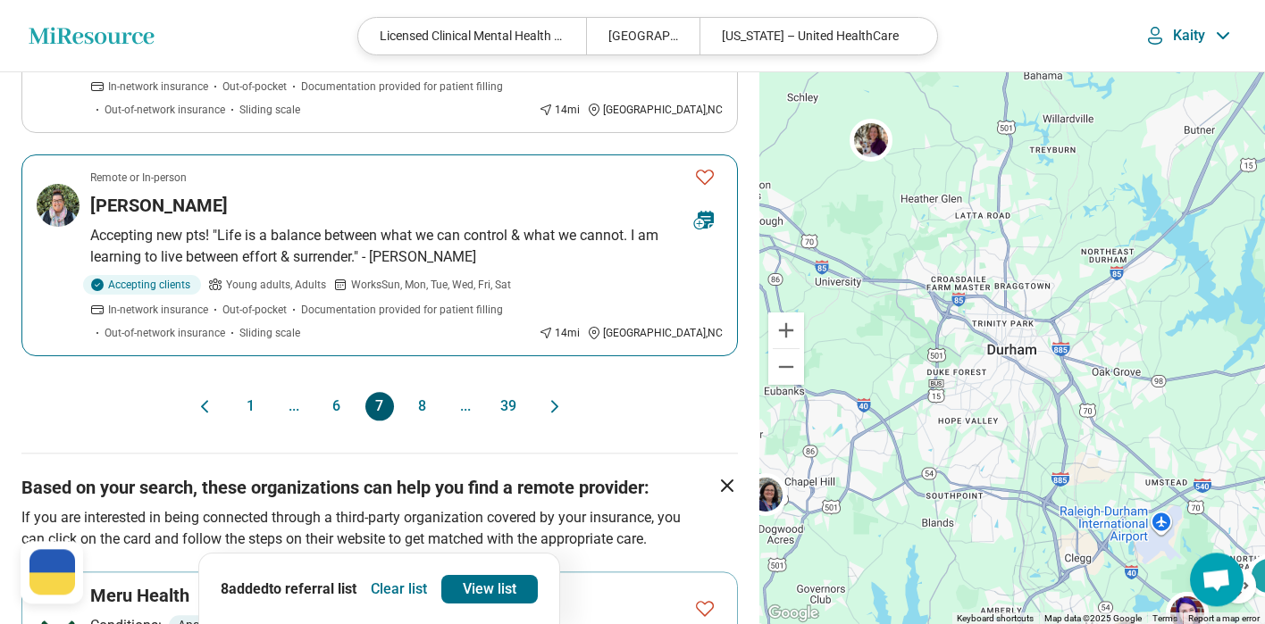
scroll to position [1901, 0]
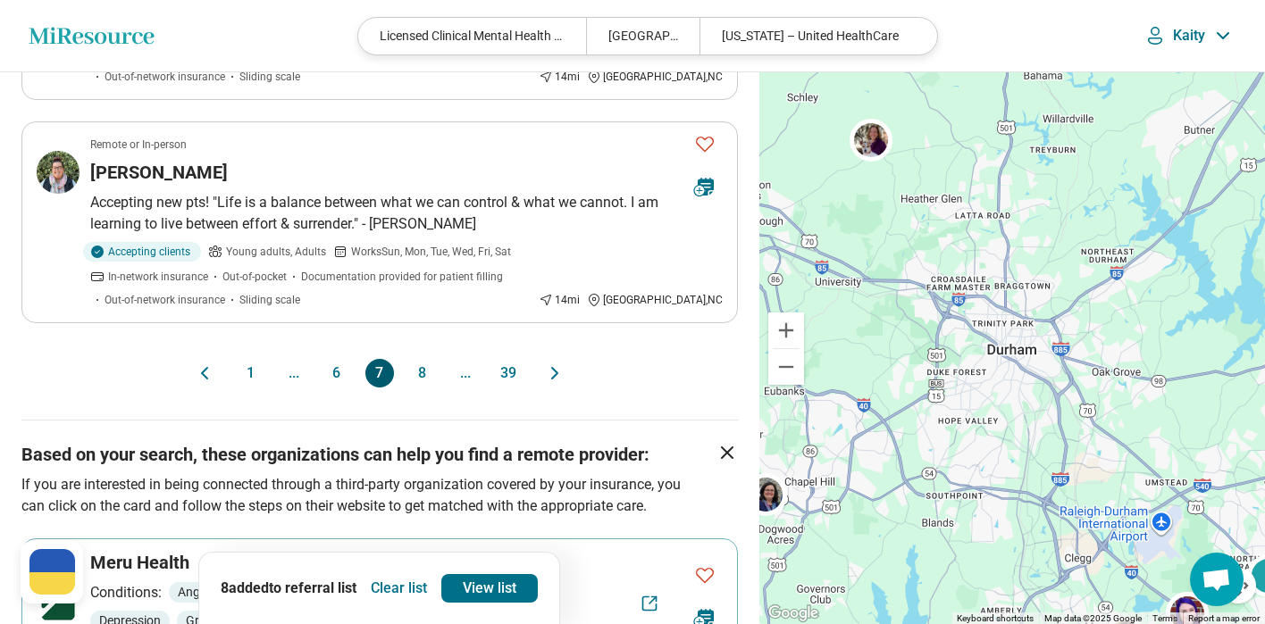
click at [422, 371] on button "8" at bounding box center [422, 373] width 29 height 29
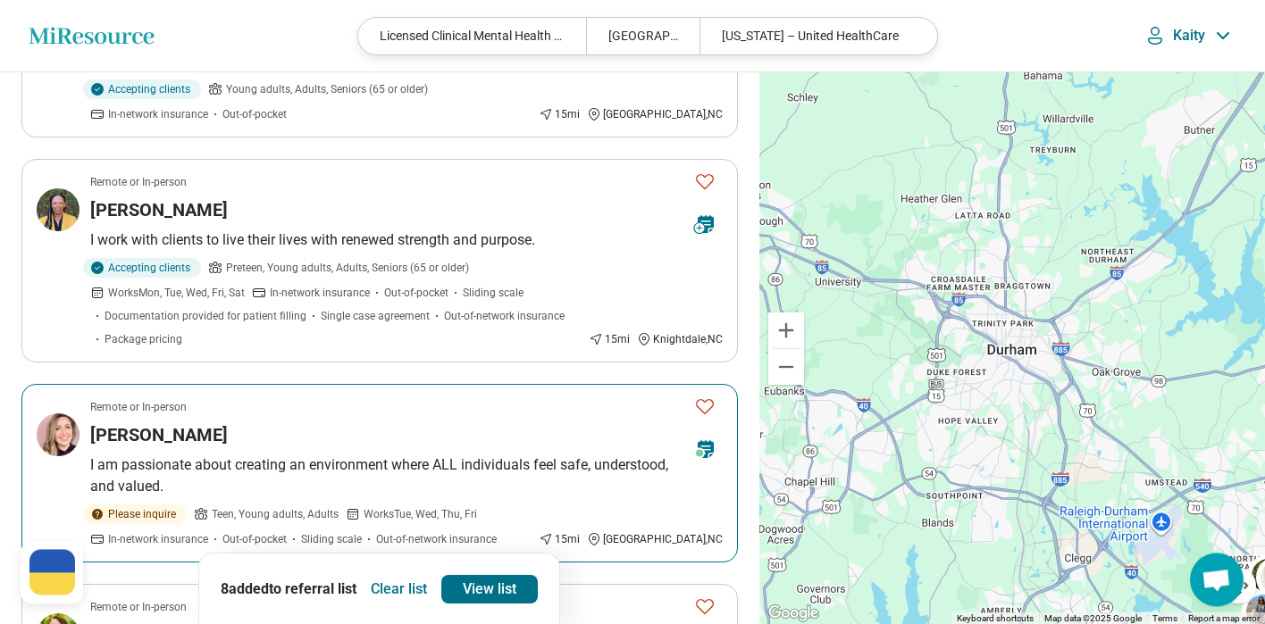
scroll to position [657, 0]
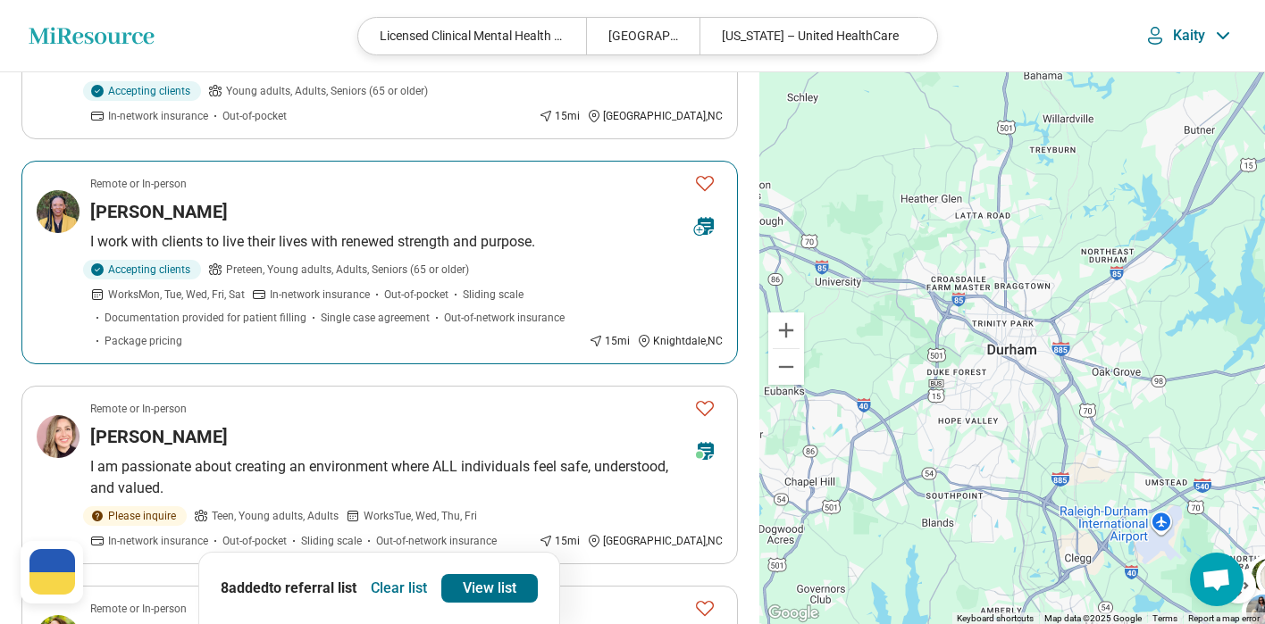
click at [46, 219] on img at bounding box center [58, 211] width 43 height 43
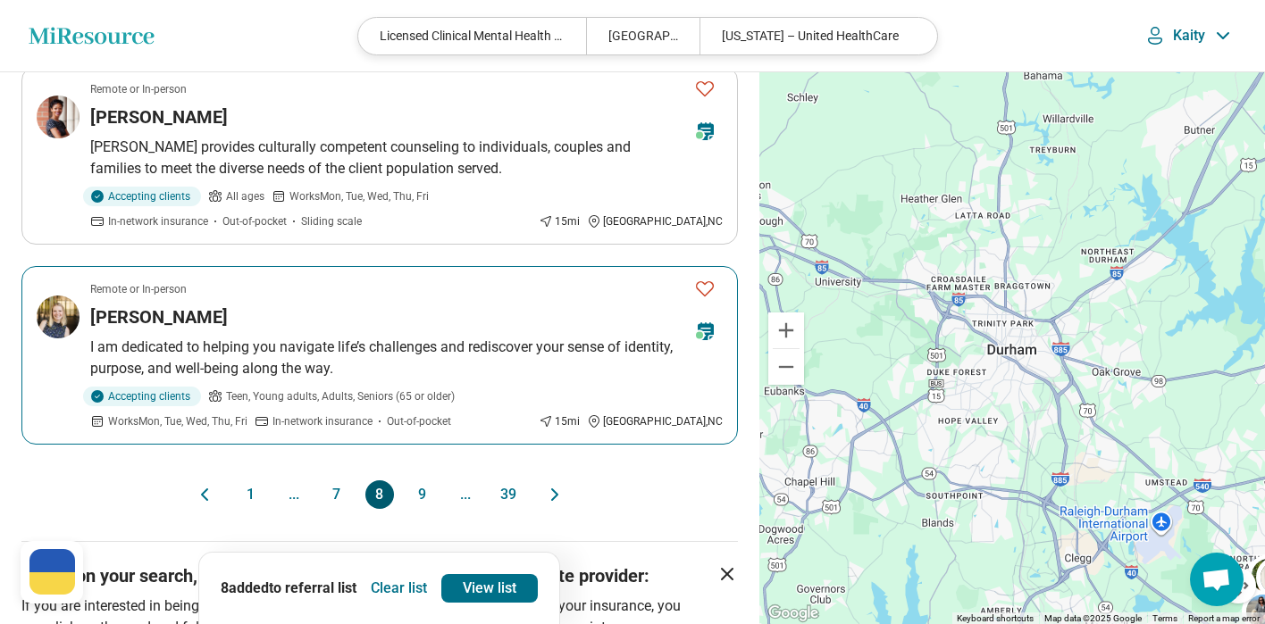
scroll to position [1615, 0]
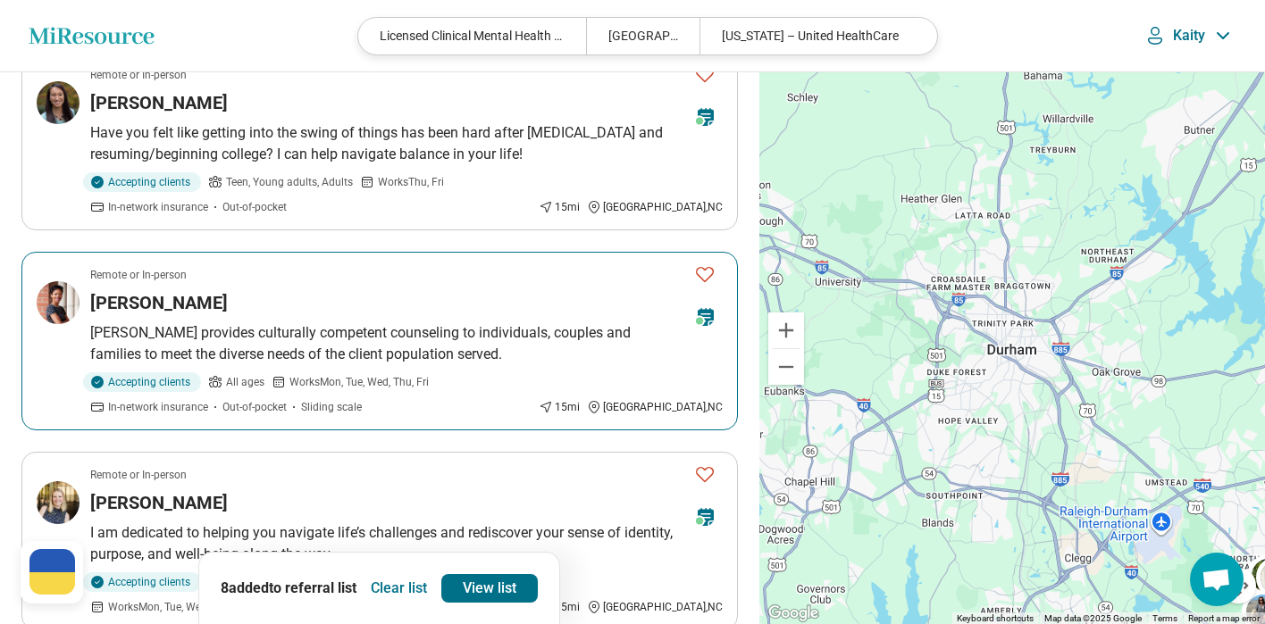
click at [50, 309] on img at bounding box center [58, 302] width 43 height 43
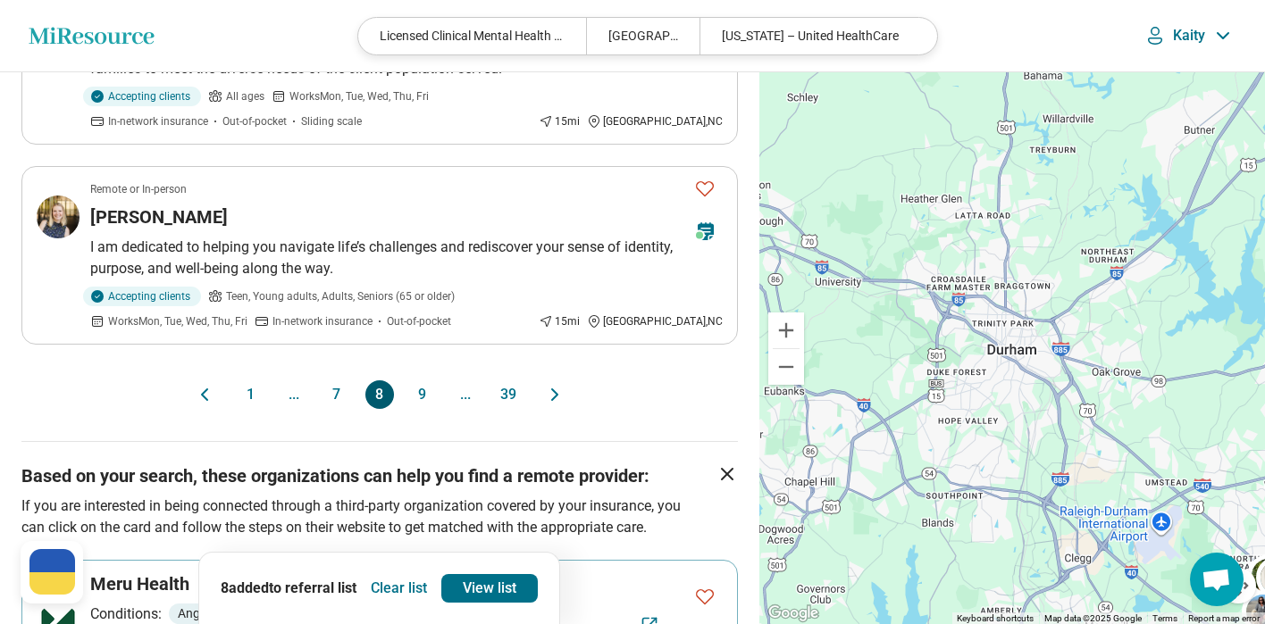
click at [427, 387] on button "9" at bounding box center [422, 394] width 29 height 29
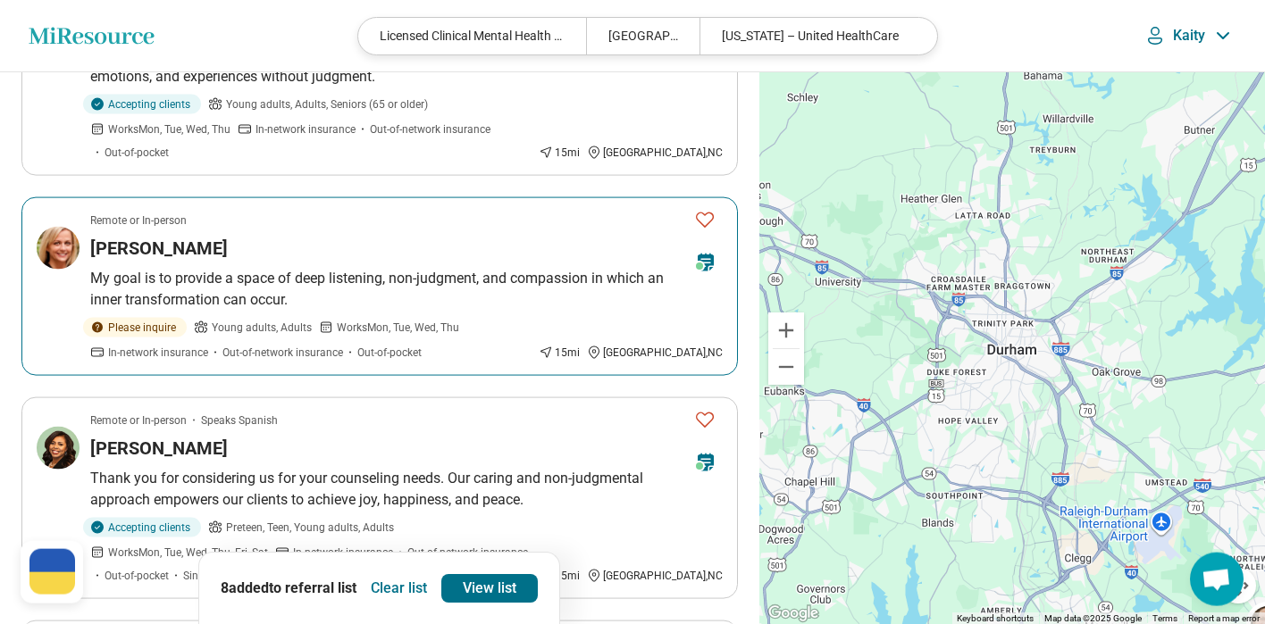
scroll to position [543, 0]
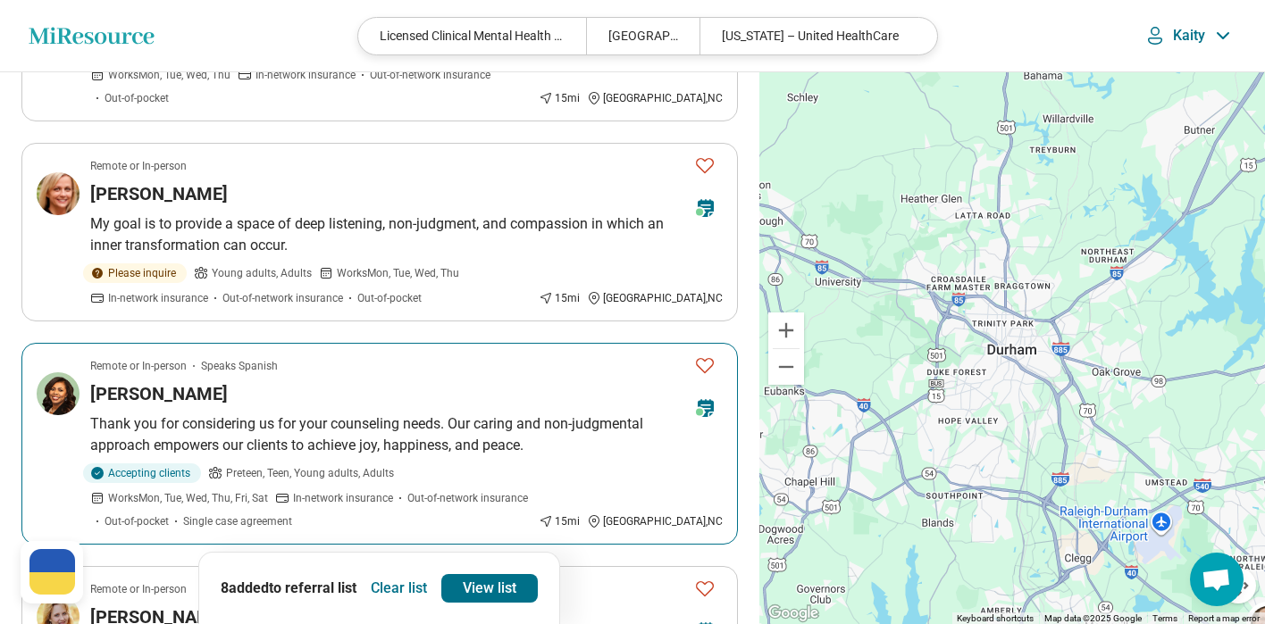
click at [52, 386] on img at bounding box center [58, 393] width 43 height 43
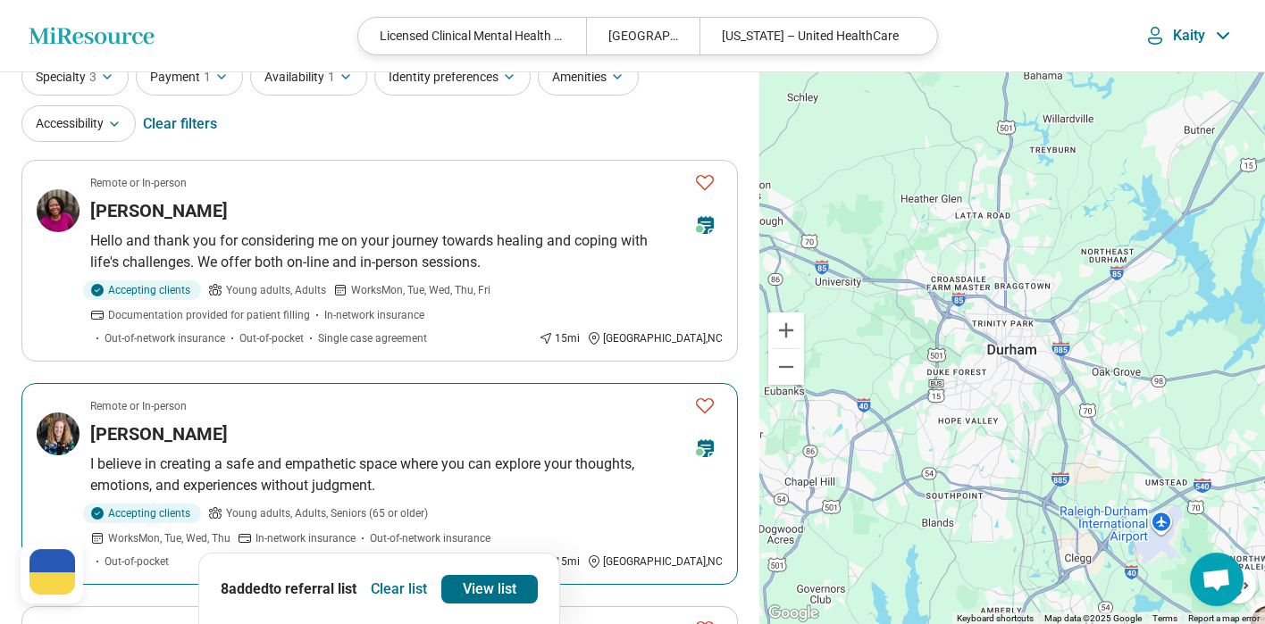
scroll to position [71, 0]
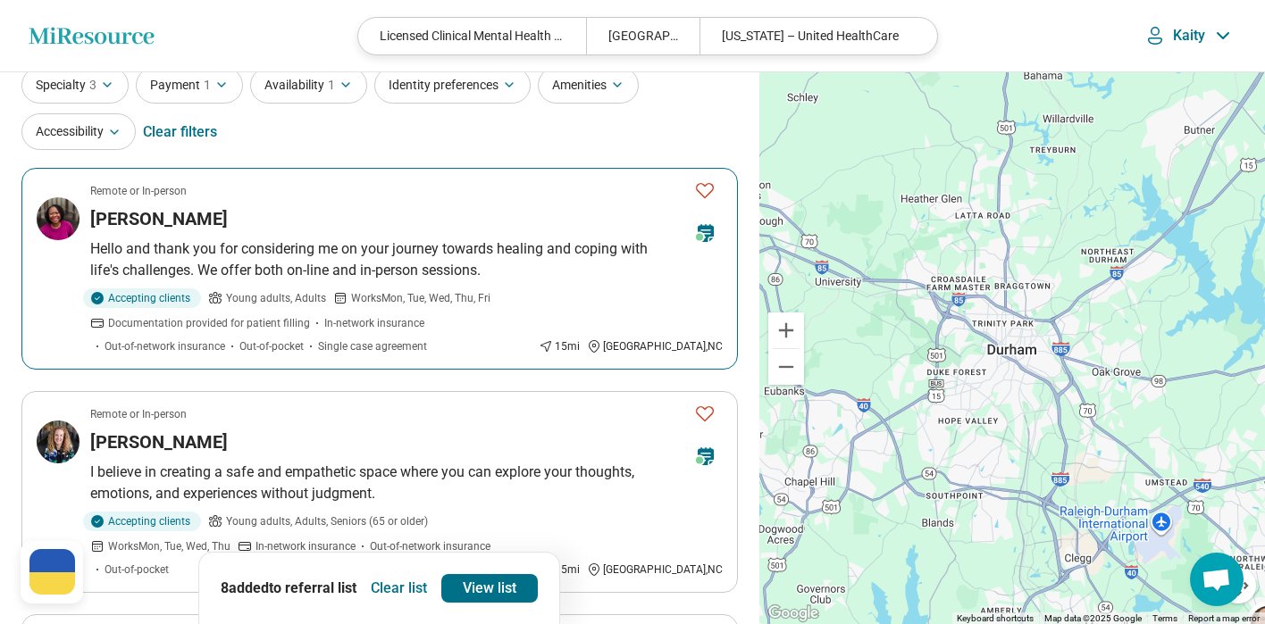
click at [55, 234] on img at bounding box center [58, 218] width 43 height 43
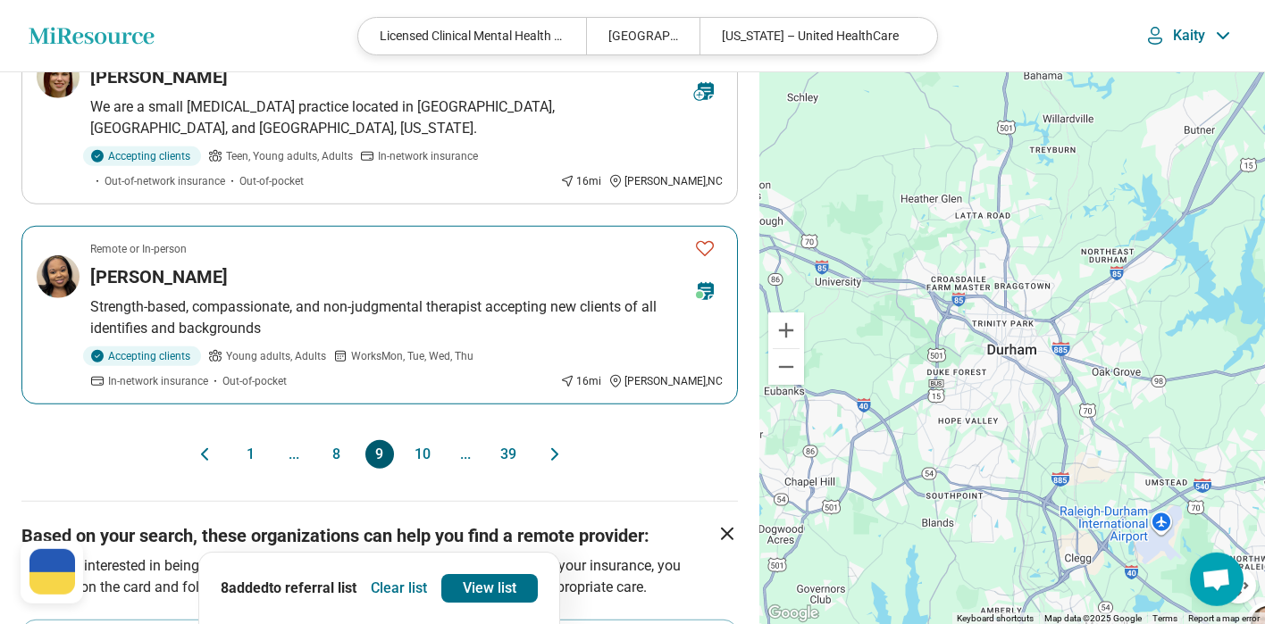
scroll to position [1986, 0]
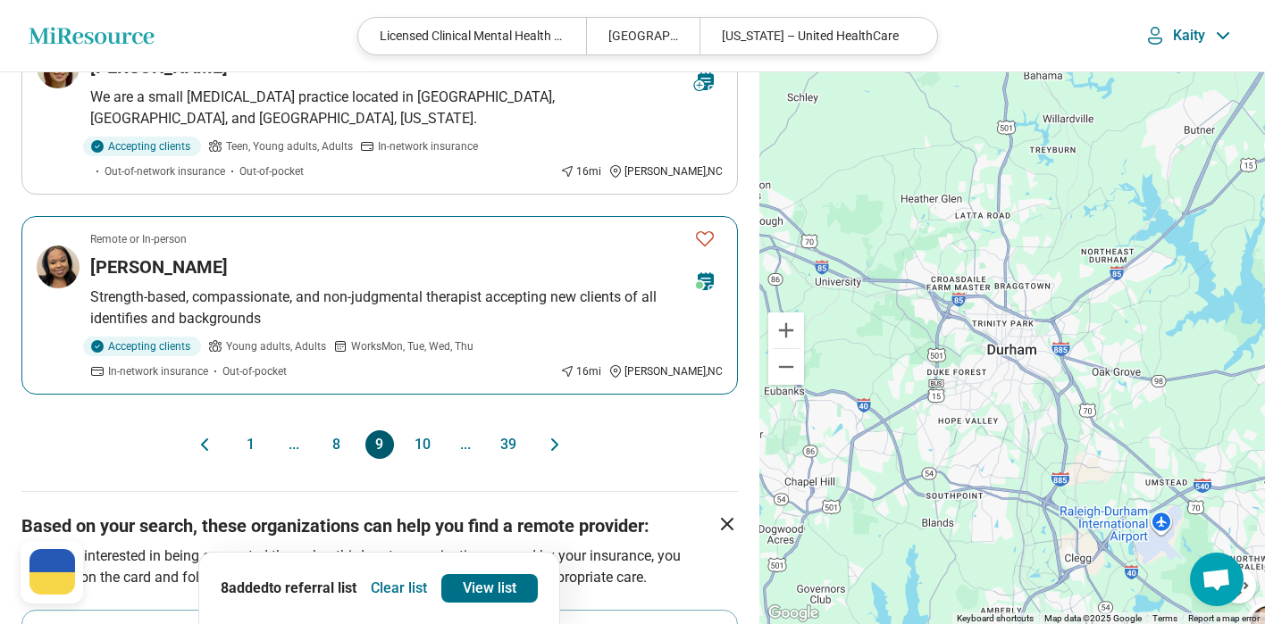
click at [60, 246] on img at bounding box center [58, 267] width 43 height 43
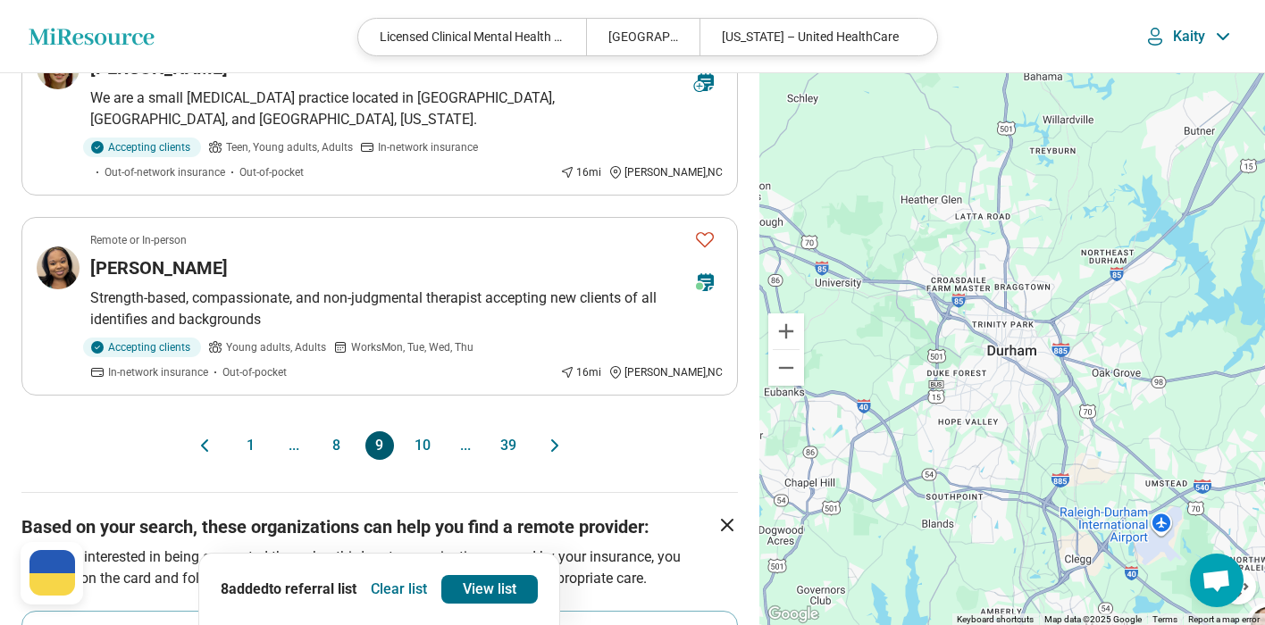
scroll to position [0, 0]
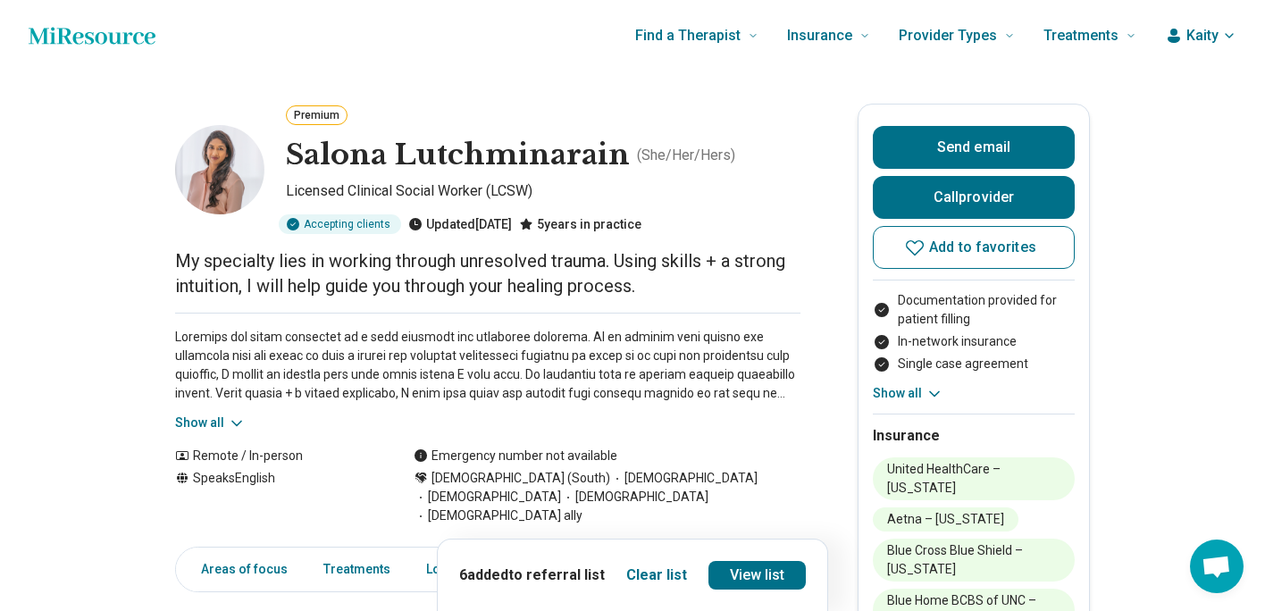
click at [223, 424] on button "Show all" at bounding box center [210, 423] width 71 height 19
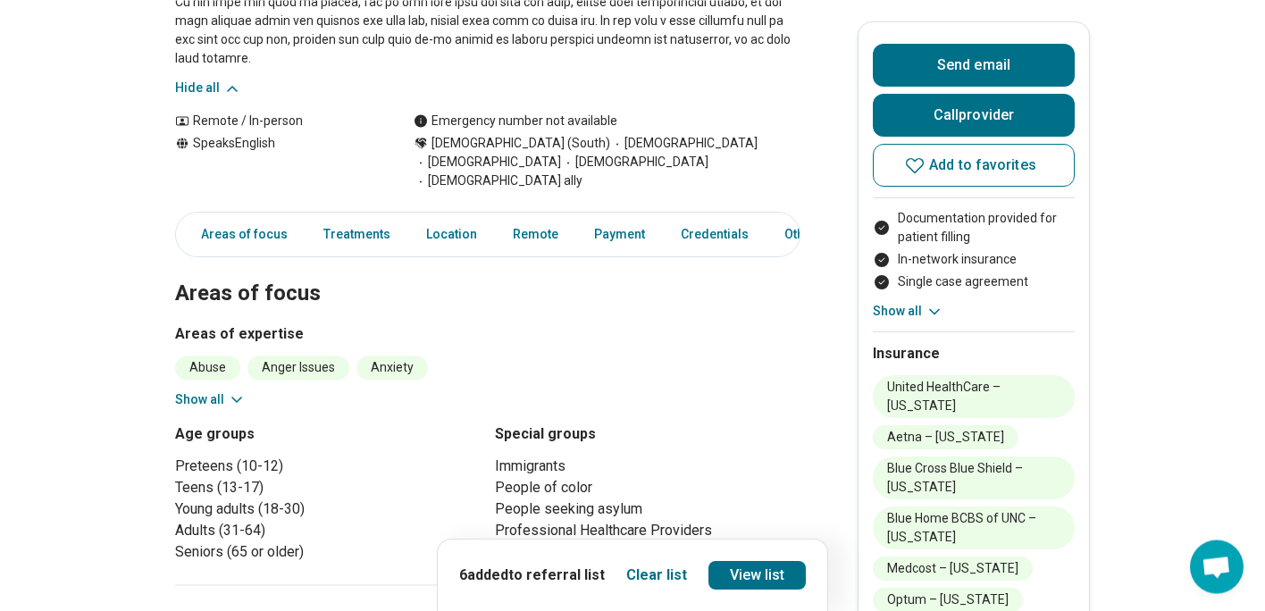
scroll to position [529, 0]
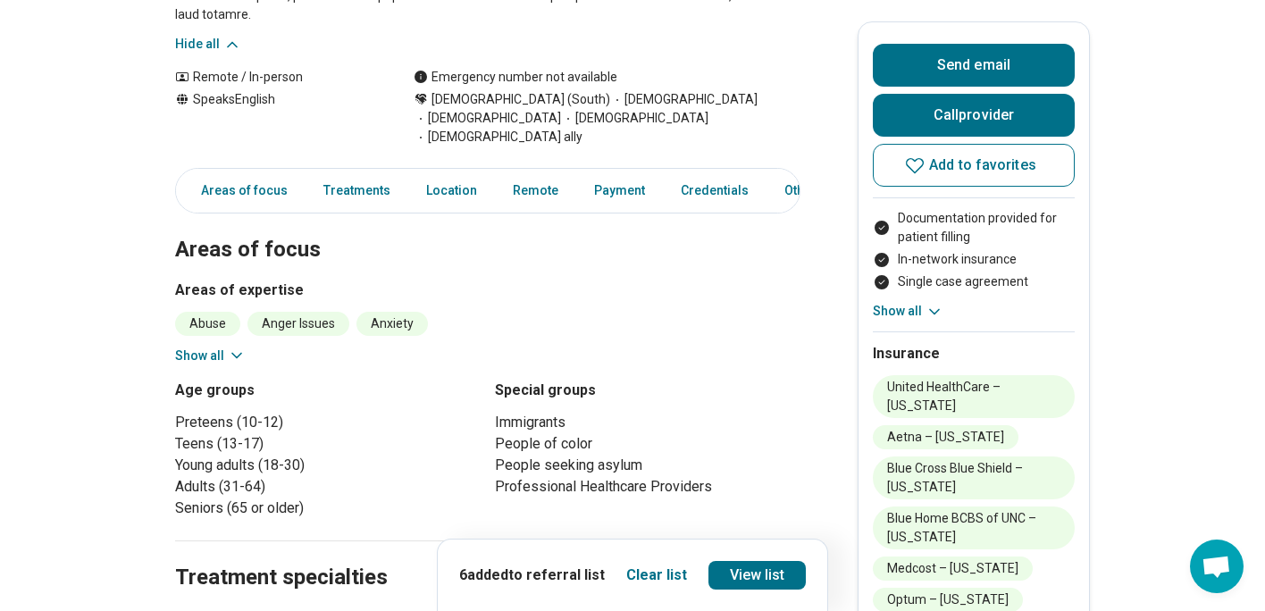
click at [218, 347] on button "Show all" at bounding box center [210, 356] width 71 height 19
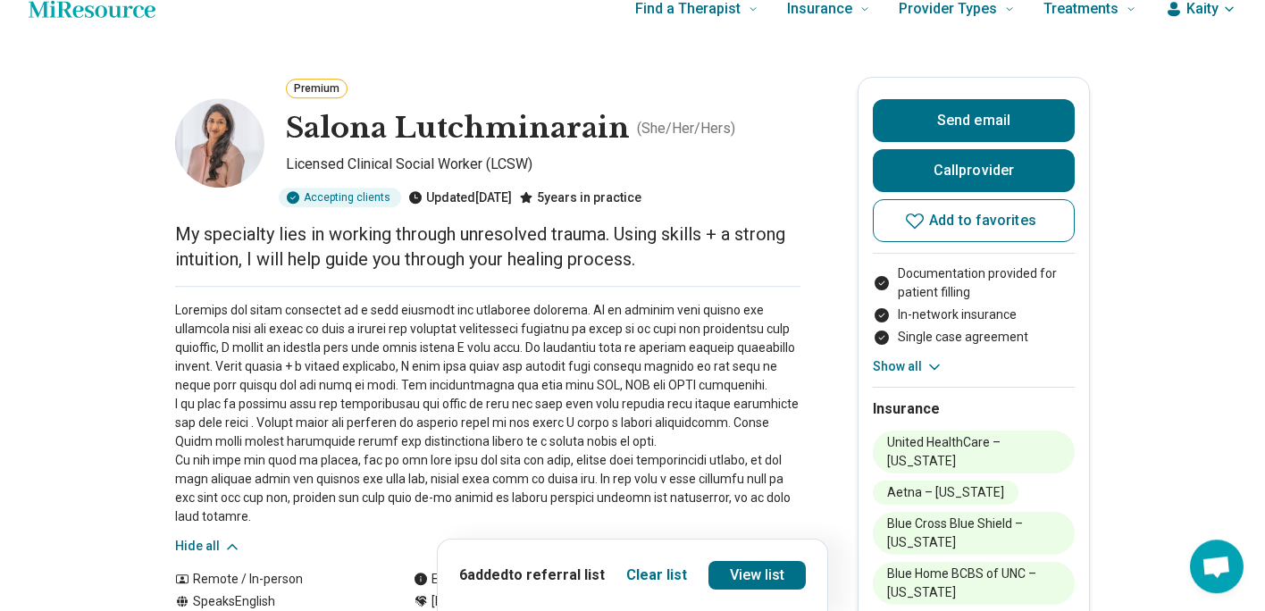
scroll to position [0, 0]
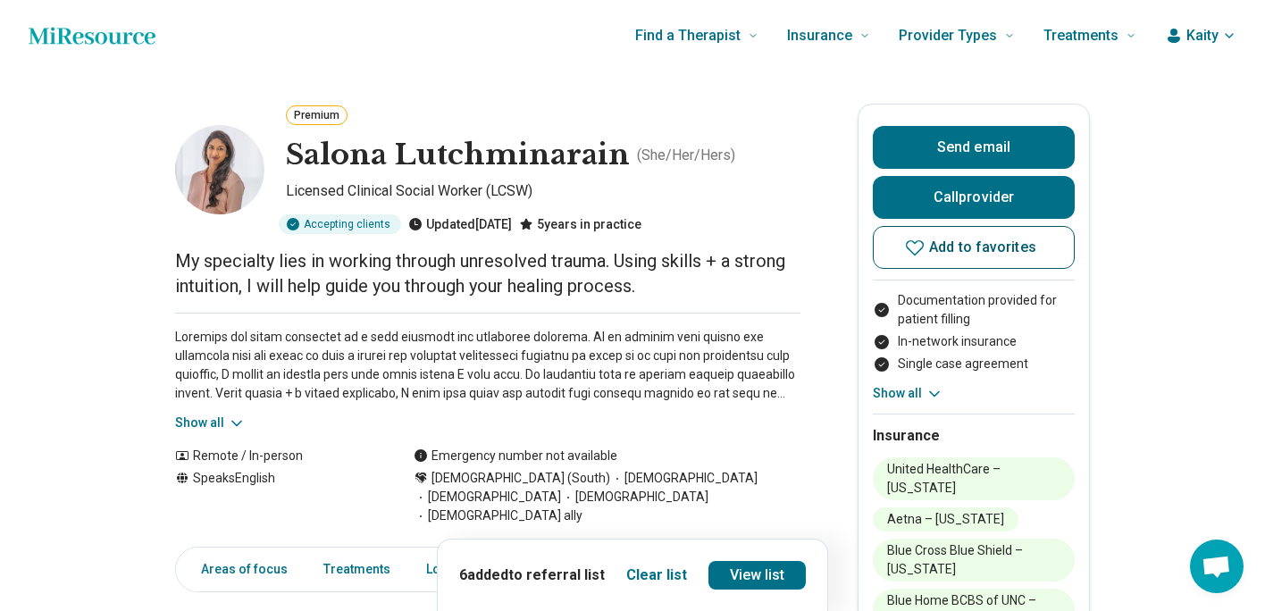
click at [1057, 248] on button "Add to favorites" at bounding box center [974, 247] width 202 height 43
click at [785, 575] on link "View list" at bounding box center [757, 575] width 98 height 29
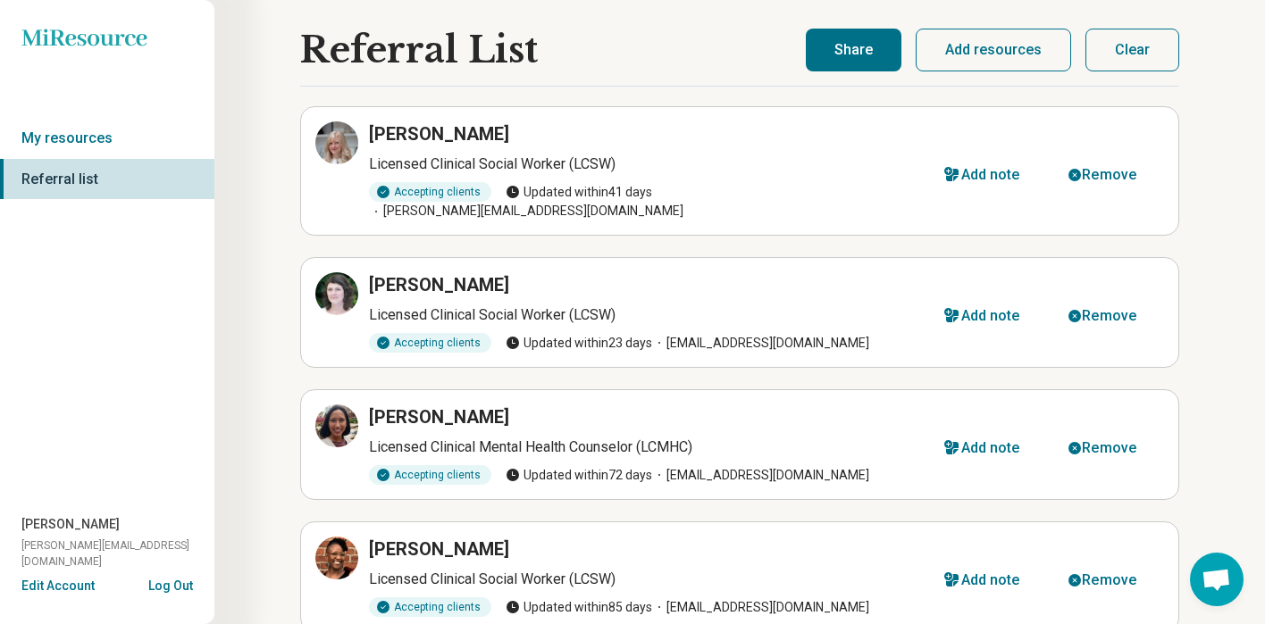
click at [1146, 59] on button "Clear" at bounding box center [1132, 50] width 94 height 43
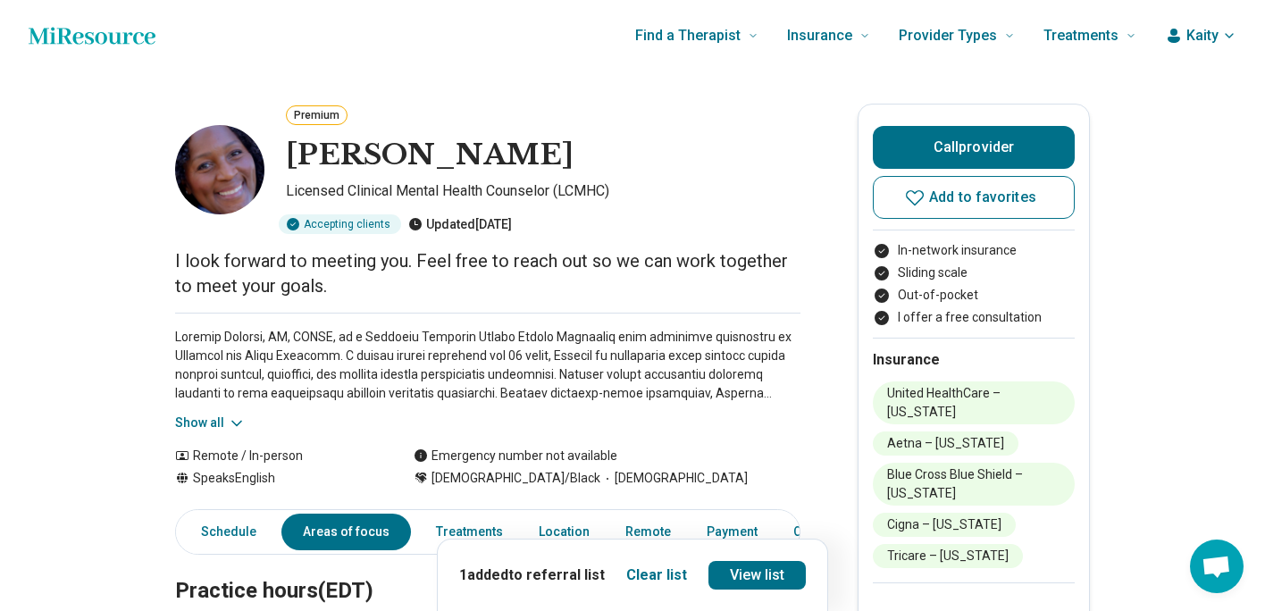
click at [721, 448] on div "Emergency number not available" at bounding box center [607, 456] width 387 height 19
click at [1059, 199] on button "Add to favorites" at bounding box center [974, 197] width 202 height 43
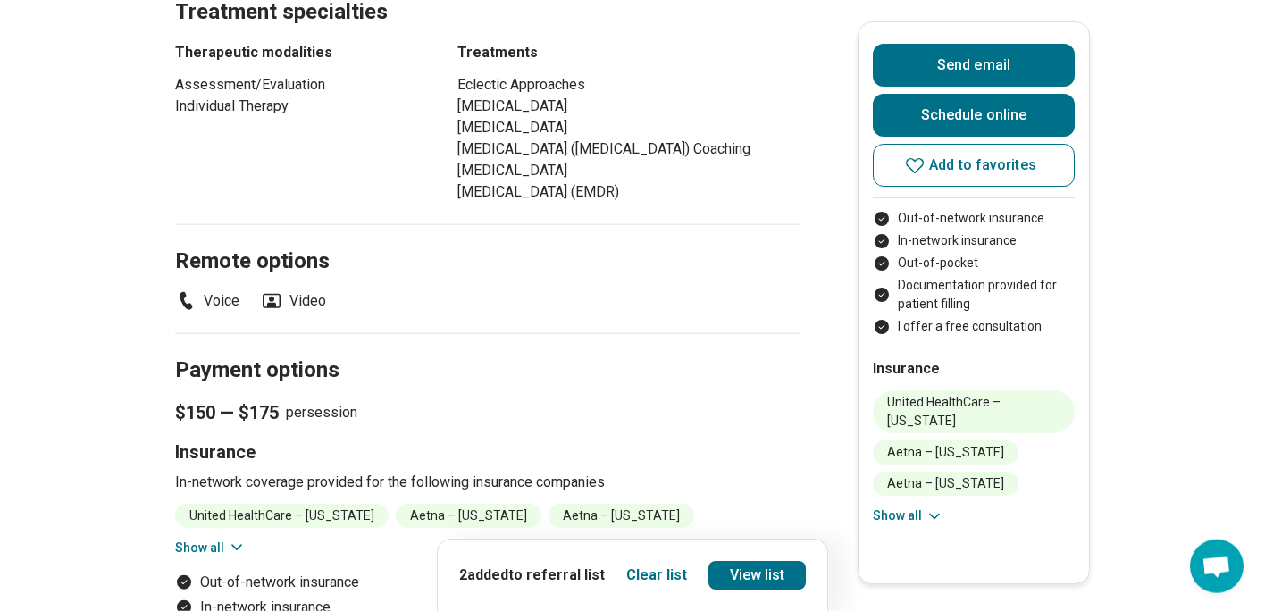
scroll to position [1129, 0]
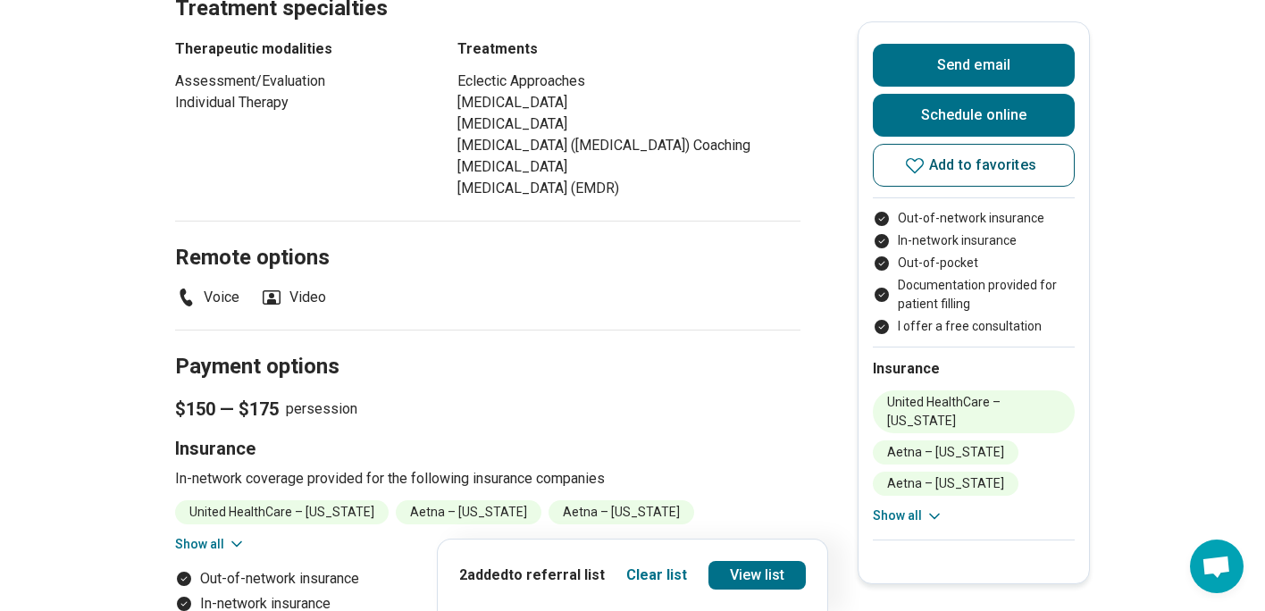
click at [1000, 163] on span "Add to favorites" at bounding box center [982, 165] width 107 height 14
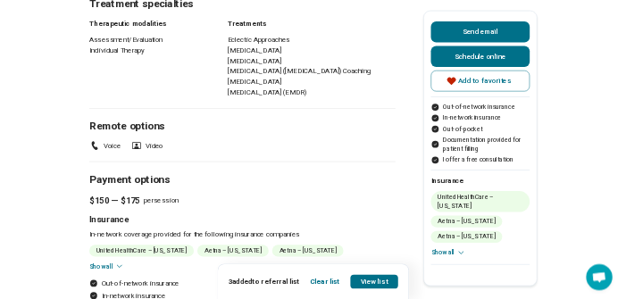
scroll to position [1020, 0]
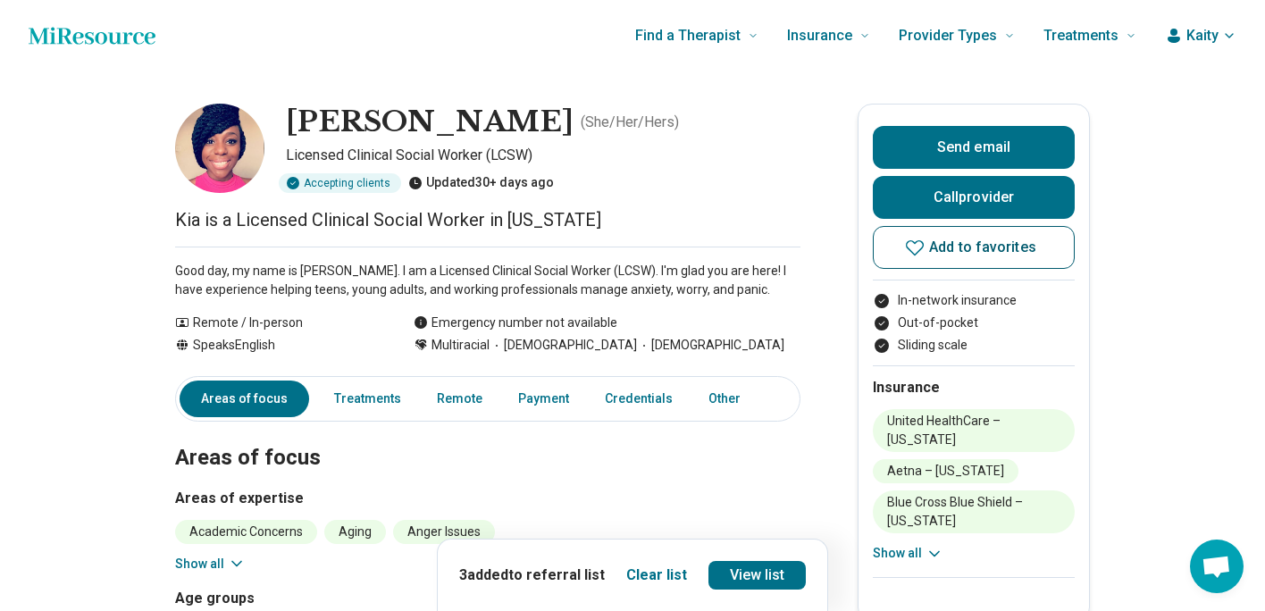
click at [976, 256] on button "Add to favorites" at bounding box center [974, 247] width 202 height 43
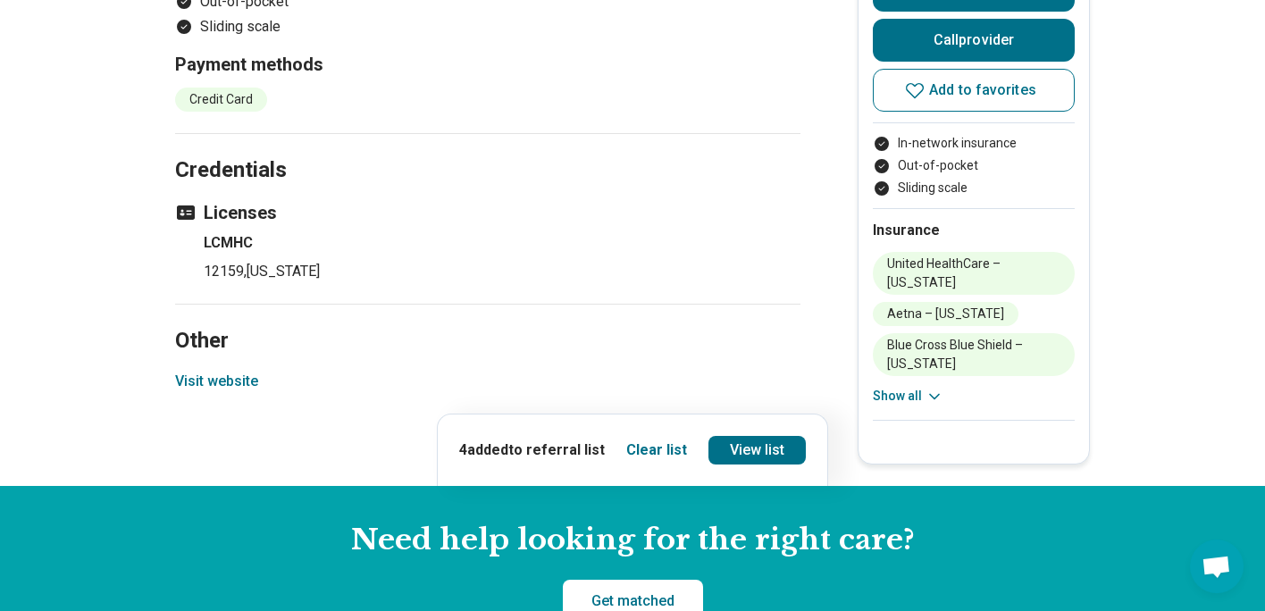
scroll to position [1215, 0]
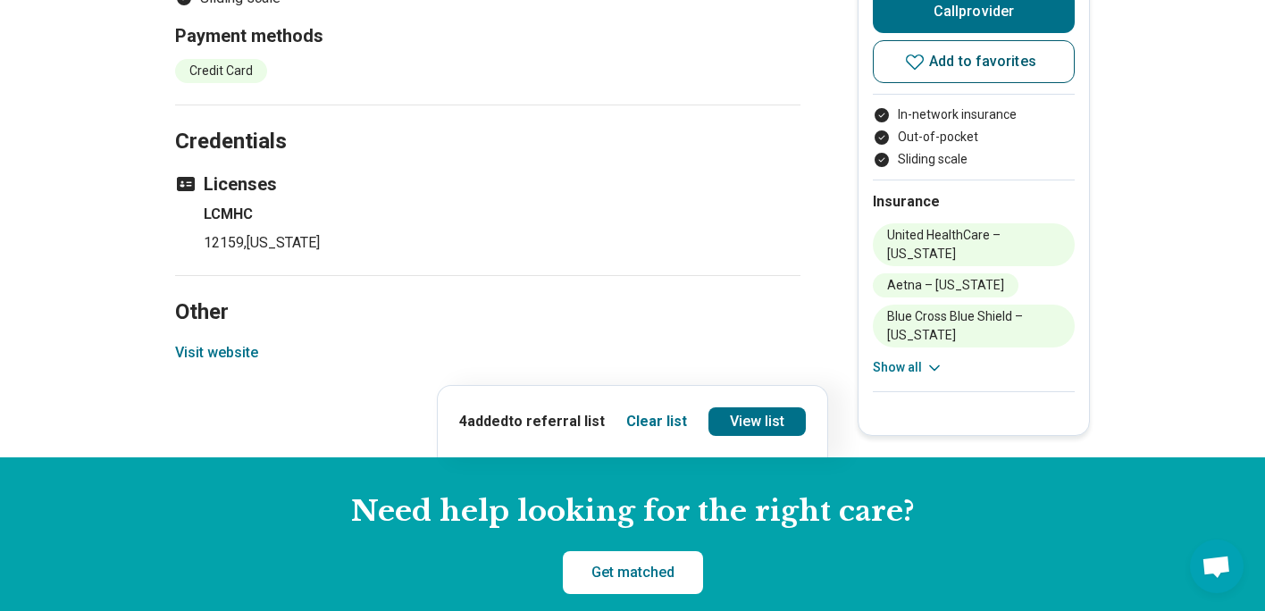
click at [970, 83] on button "Add to favorites" at bounding box center [974, 61] width 202 height 43
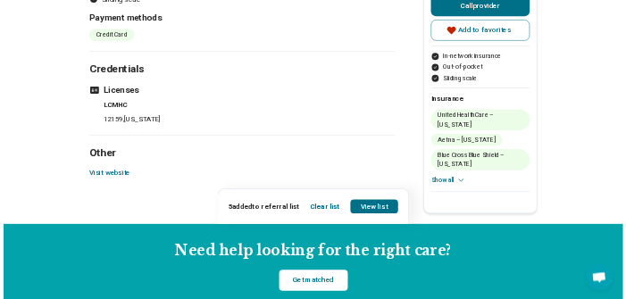
scroll to position [1113, 0]
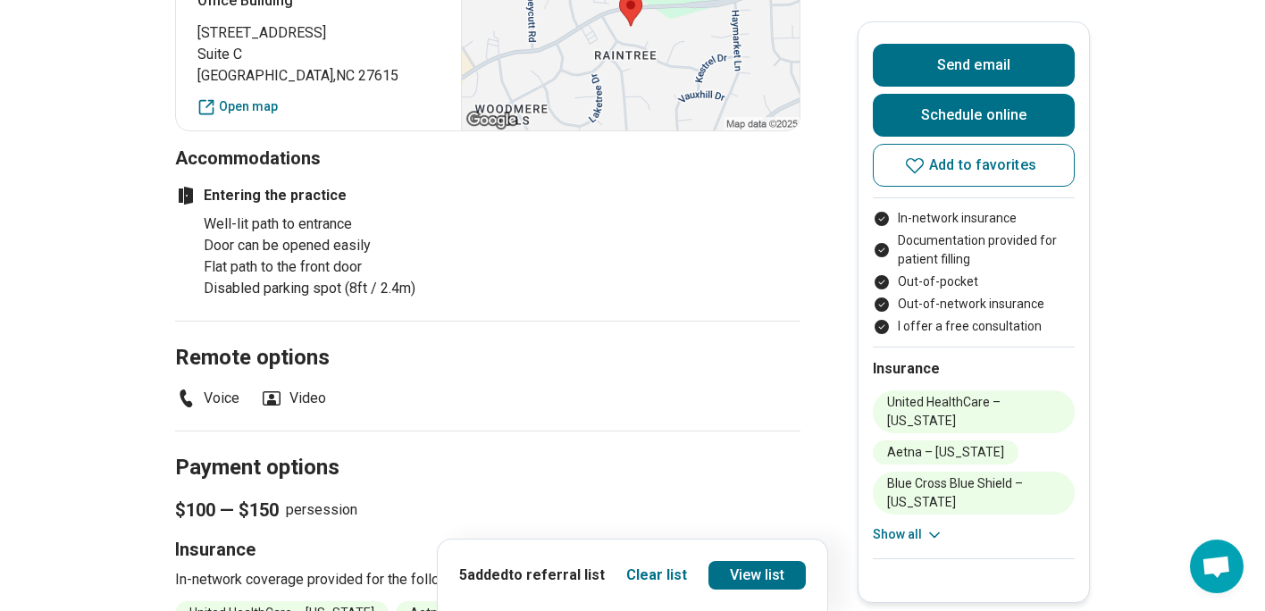
scroll to position [1543, 0]
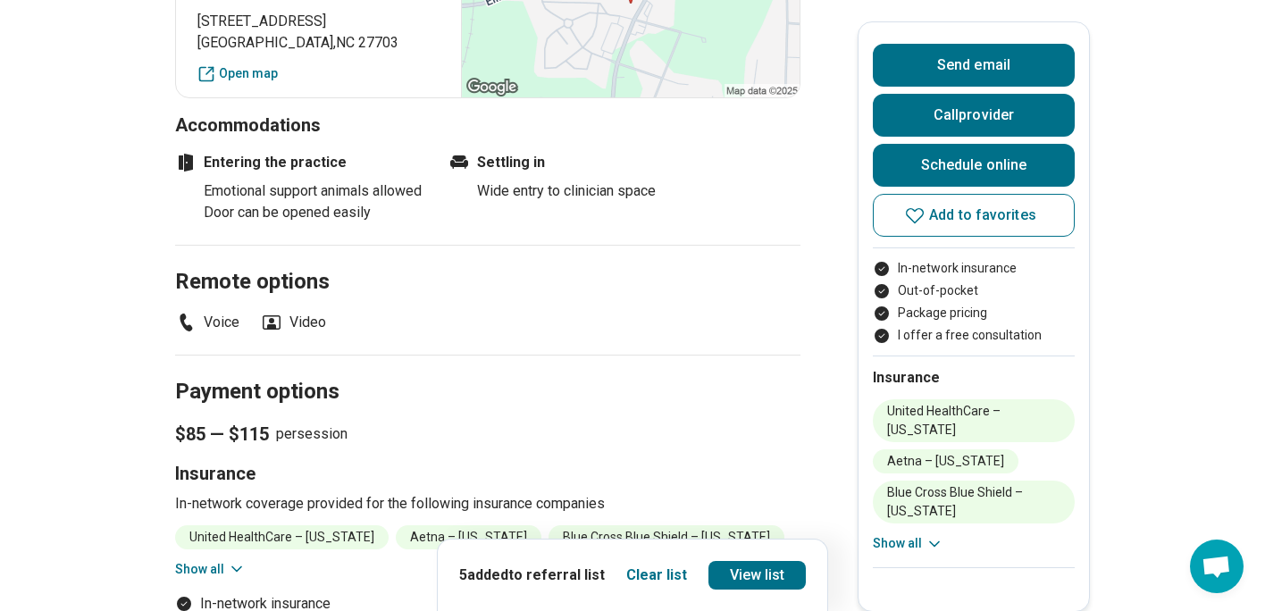
scroll to position [1672, 0]
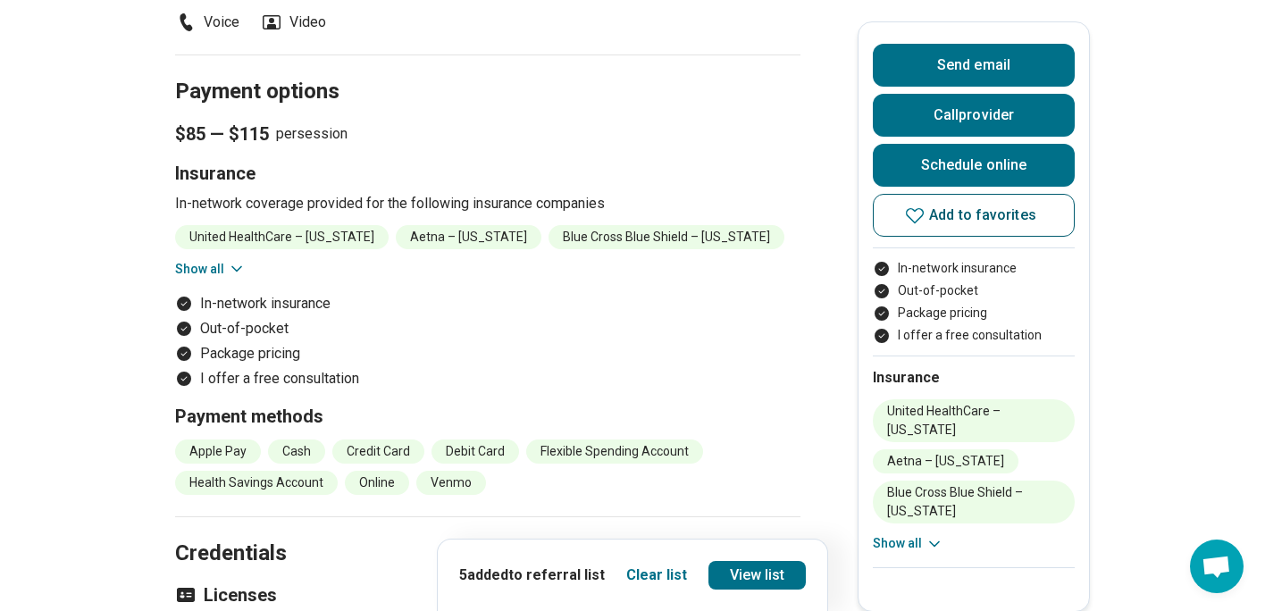
click at [968, 213] on span "Add to favorites" at bounding box center [982, 215] width 107 height 14
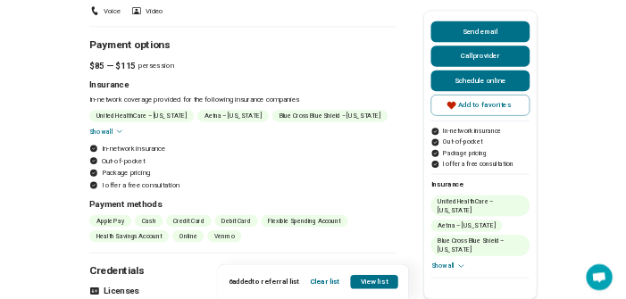
scroll to position [1578, 0]
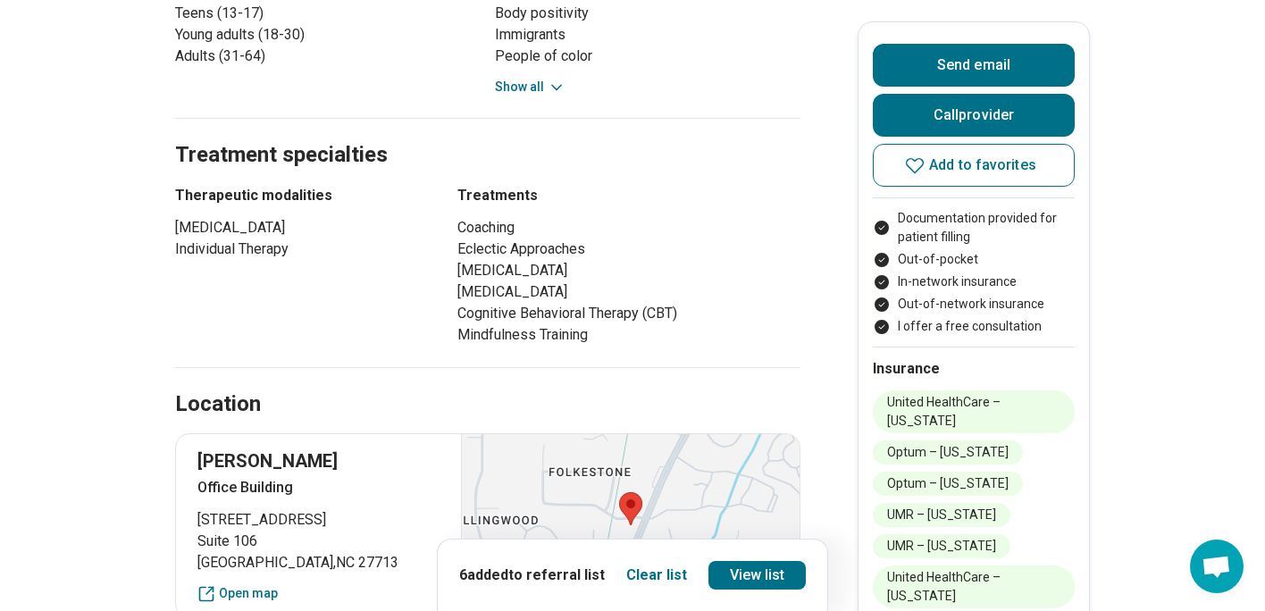
scroll to position [1243, 0]
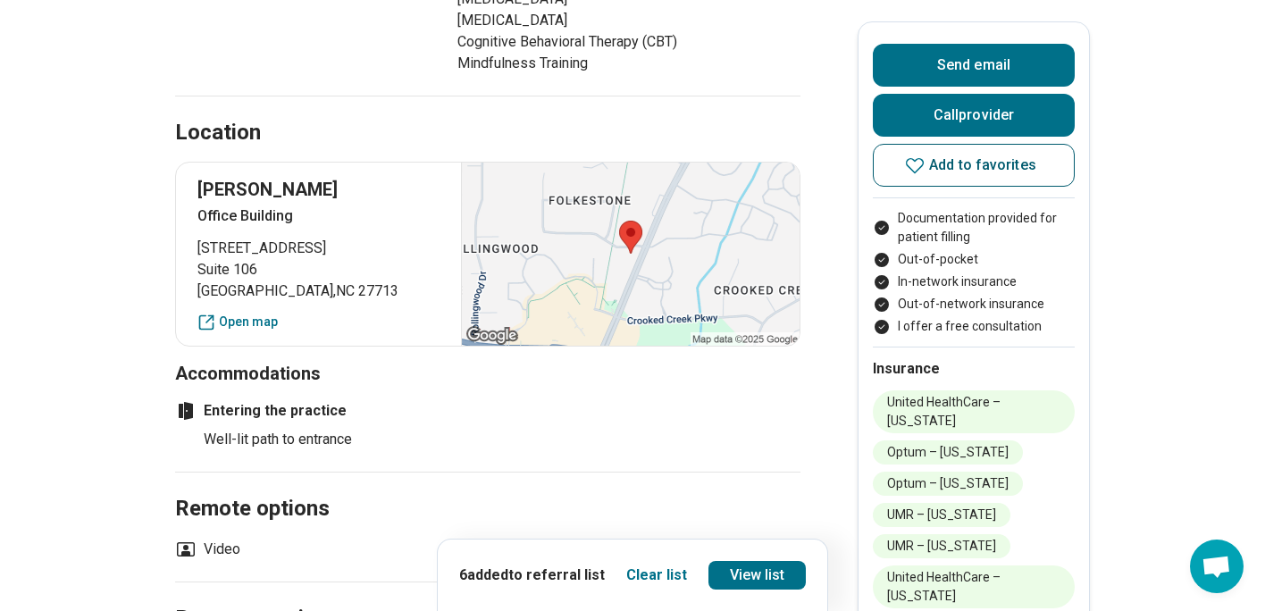
click at [957, 168] on span "Add to favorites" at bounding box center [982, 165] width 107 height 14
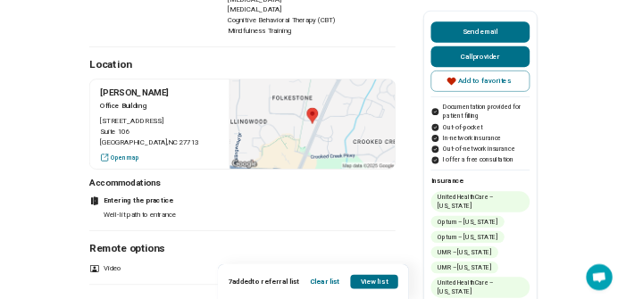
scroll to position [1093, 0]
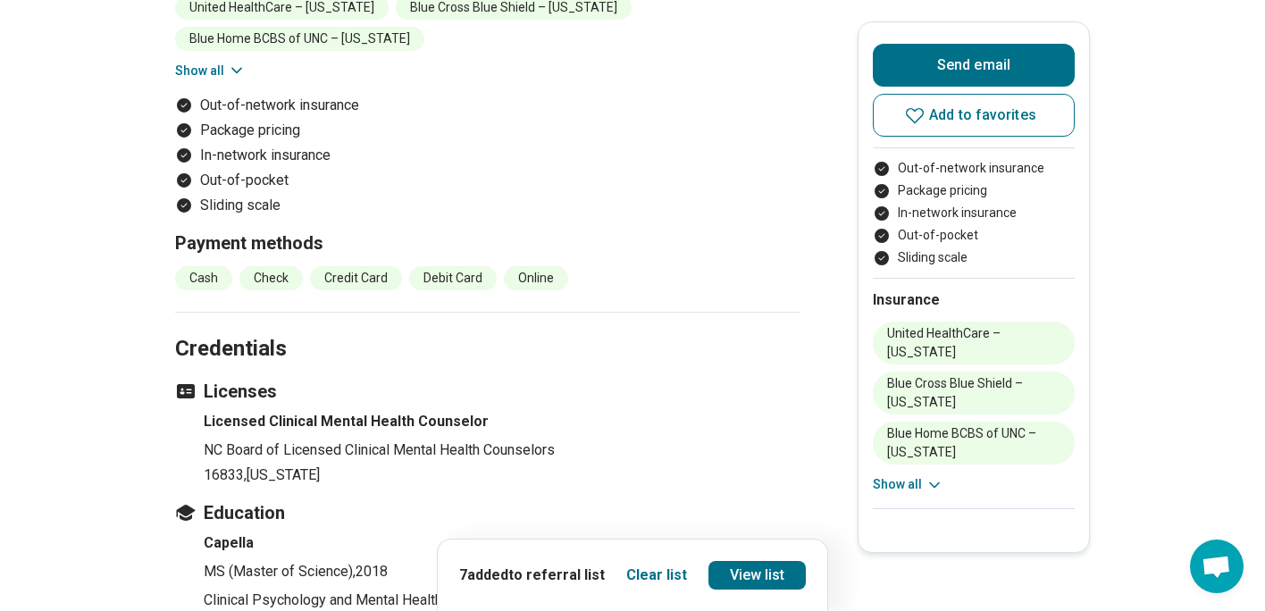
scroll to position [1701, 0]
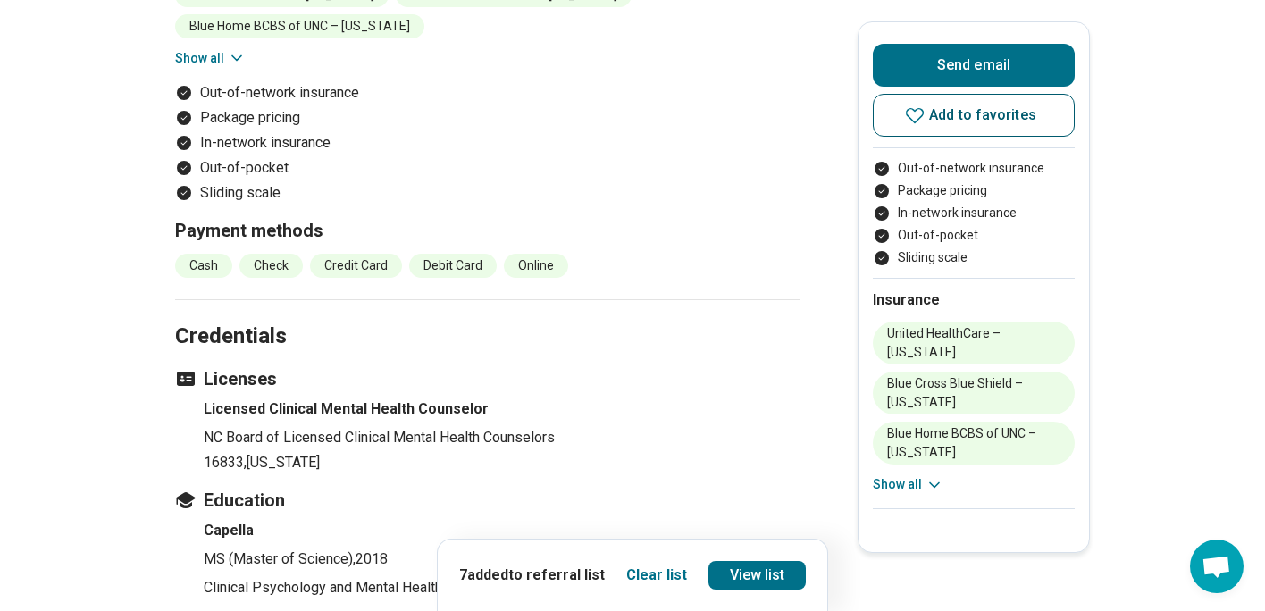
click at [969, 121] on span "Add to favorites" at bounding box center [982, 115] width 107 height 14
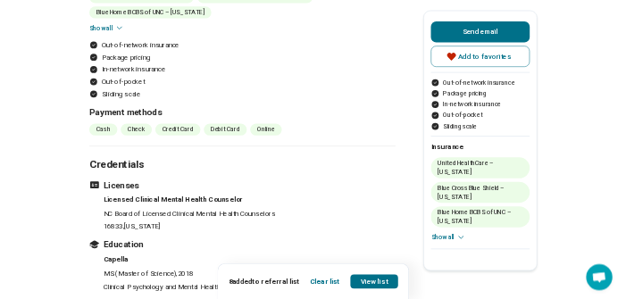
scroll to position [1632, 0]
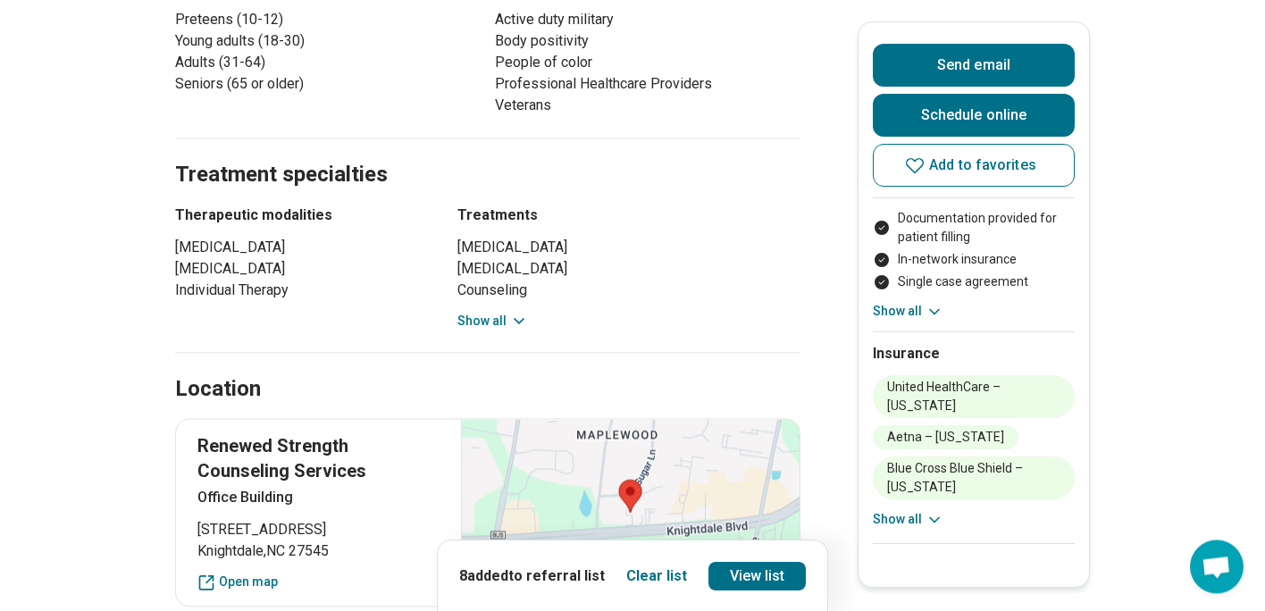
scroll to position [1043, 0]
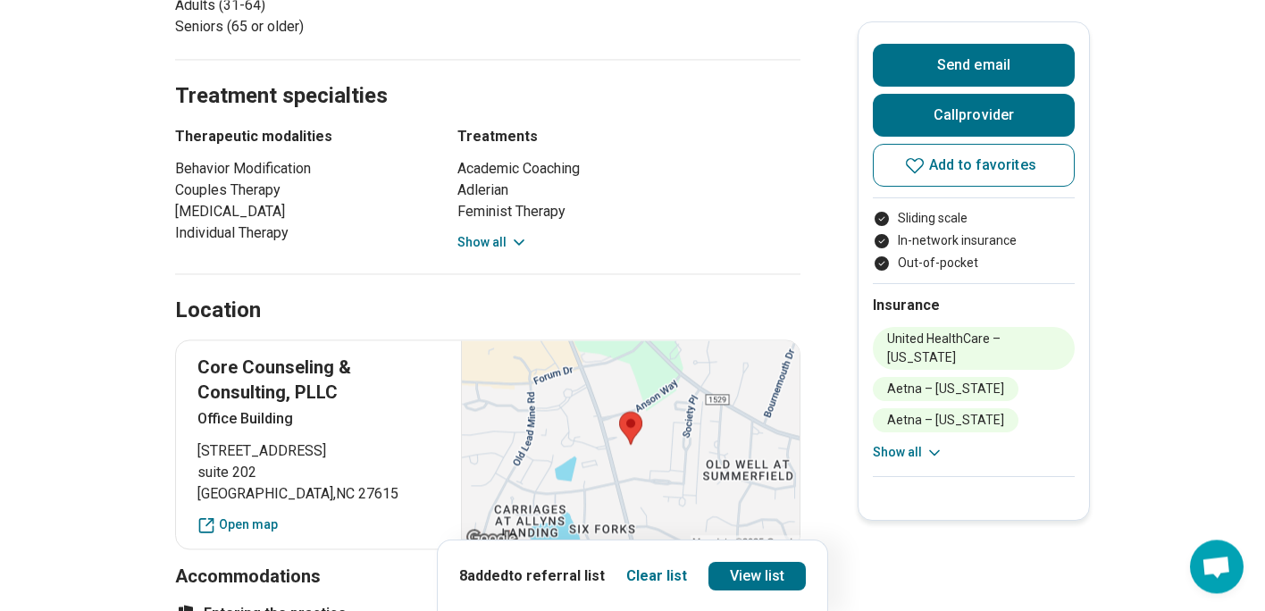
scroll to position [1086, 0]
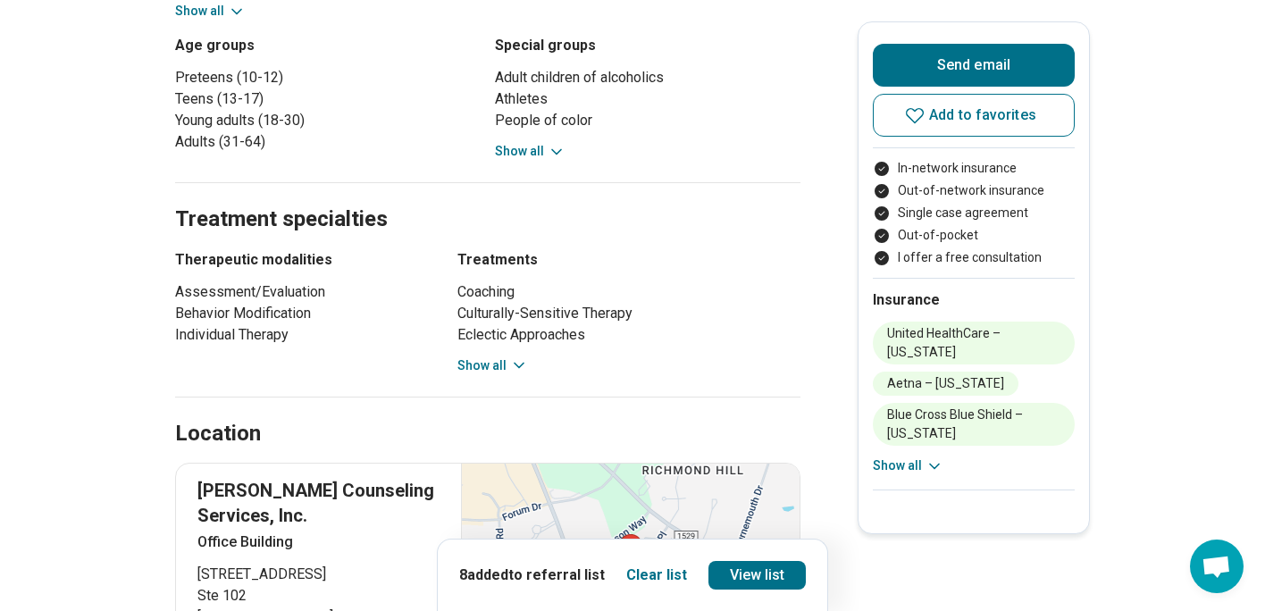
scroll to position [1272, 0]
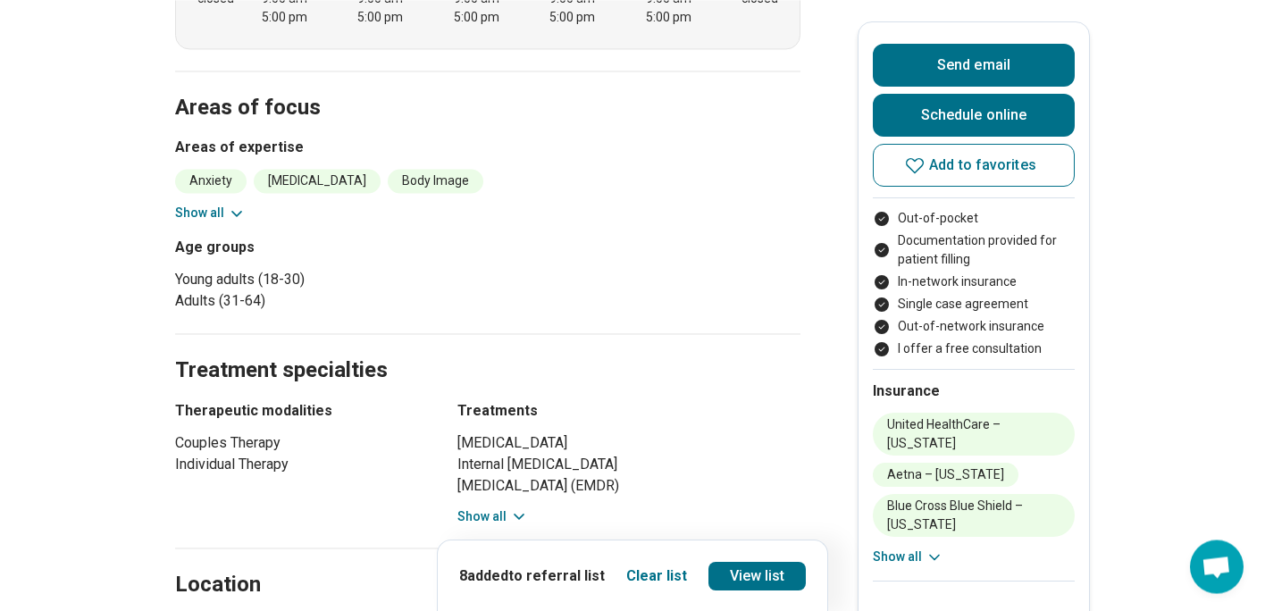
scroll to position [786, 0]
